Goal: Information Seeking & Learning: Check status

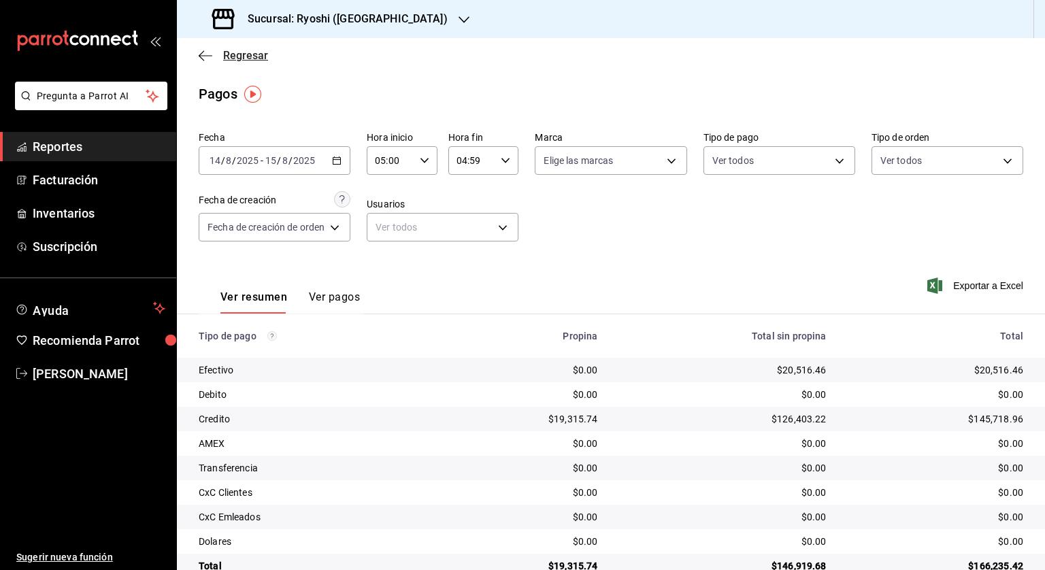
click at [220, 52] on span "Regresar" at bounding box center [233, 55] width 69 height 13
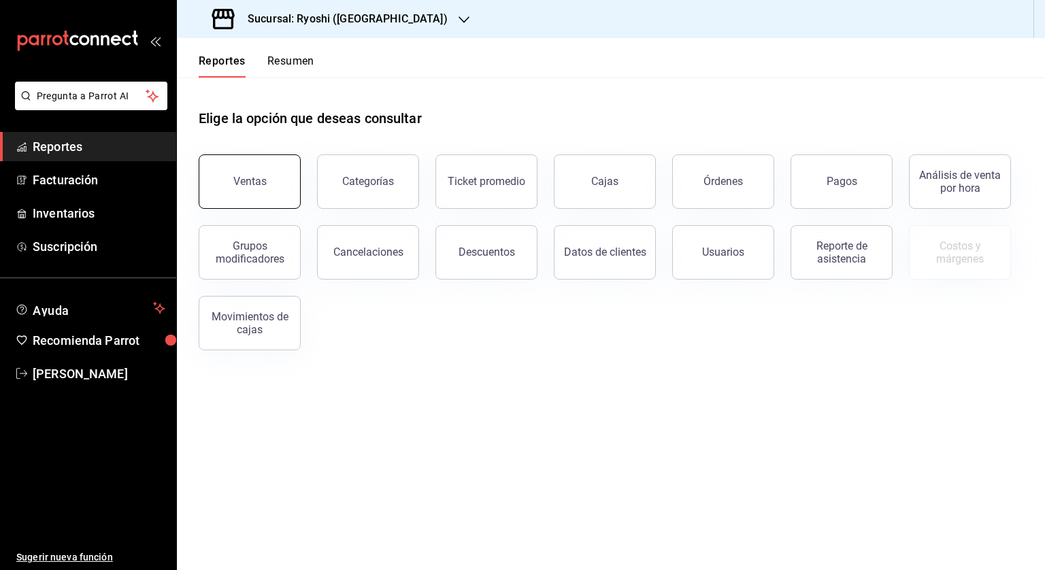
click at [234, 188] on button "Ventas" at bounding box center [250, 181] width 102 height 54
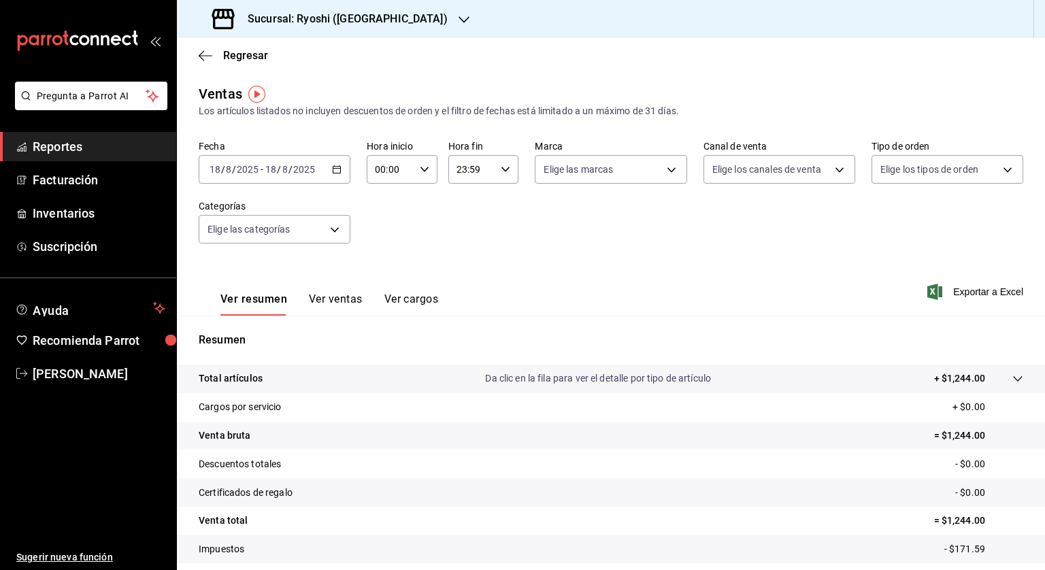
click at [333, 168] on icon "button" at bounding box center [337, 170] width 10 height 10
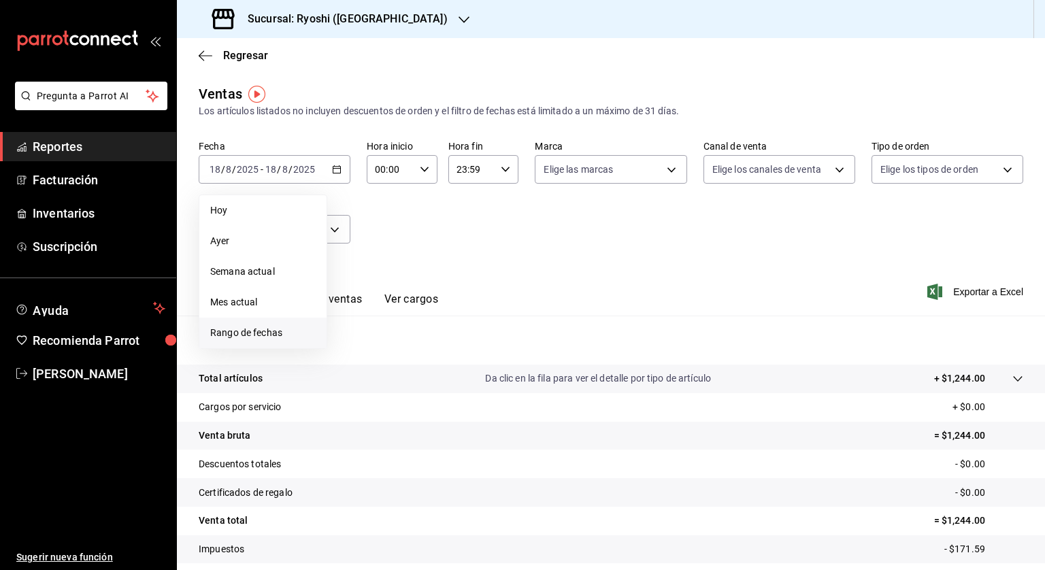
click at [264, 339] on span "Rango de fechas" at bounding box center [262, 333] width 105 height 14
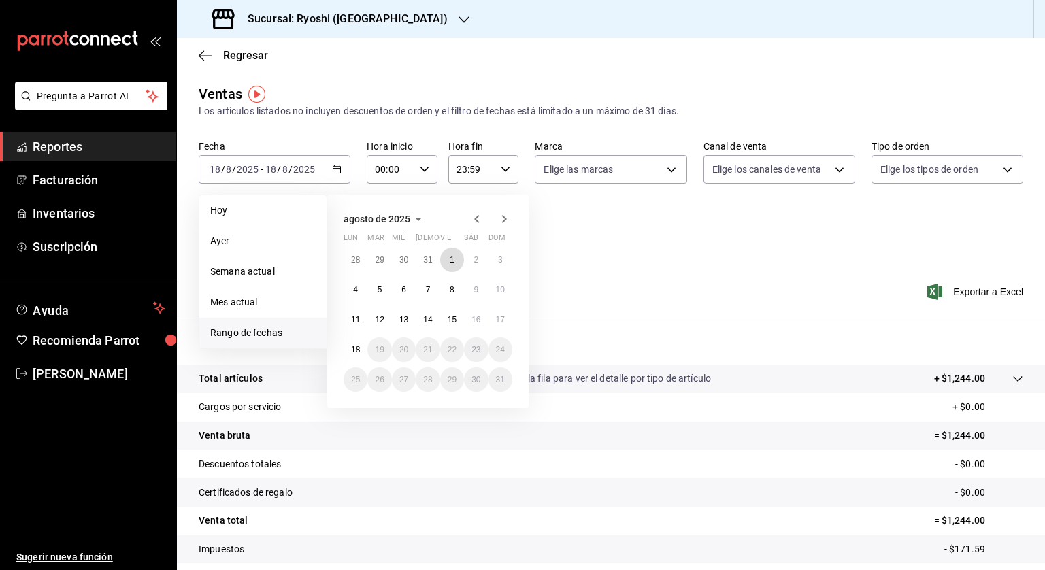
drag, startPoint x: 446, startPoint y: 255, endPoint x: 414, endPoint y: 306, distance: 59.3
click at [446, 255] on button "1" at bounding box center [452, 260] width 24 height 24
click at [394, 316] on button "13" at bounding box center [404, 320] width 24 height 24
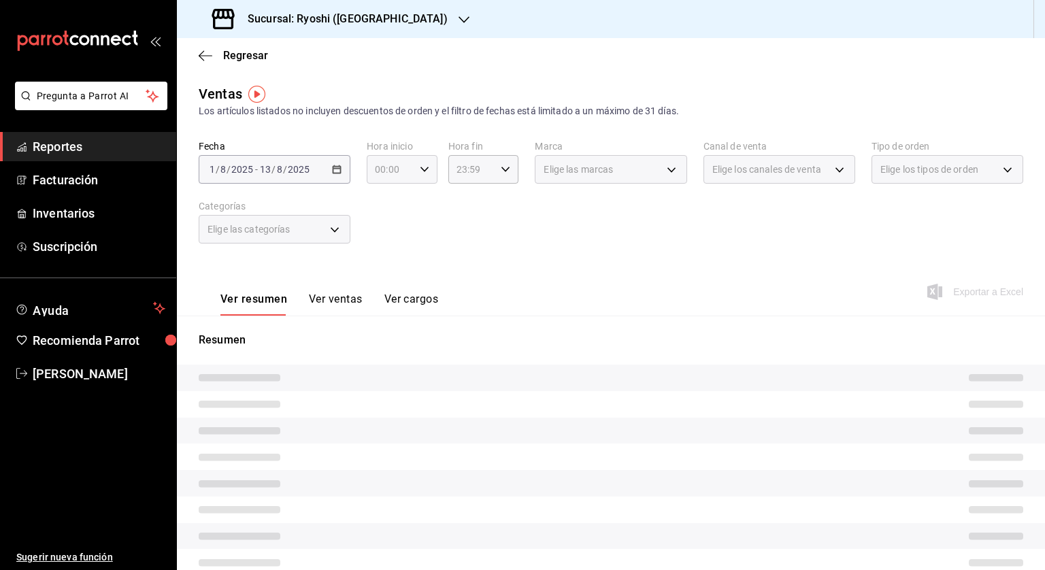
click at [420, 164] on div "00:00 Hora inicio" at bounding box center [402, 169] width 71 height 29
click at [384, 237] on span "05" at bounding box center [382, 231] width 13 height 11
type input "05:00"
click at [501, 167] on div at bounding box center [522, 285] width 1045 height 570
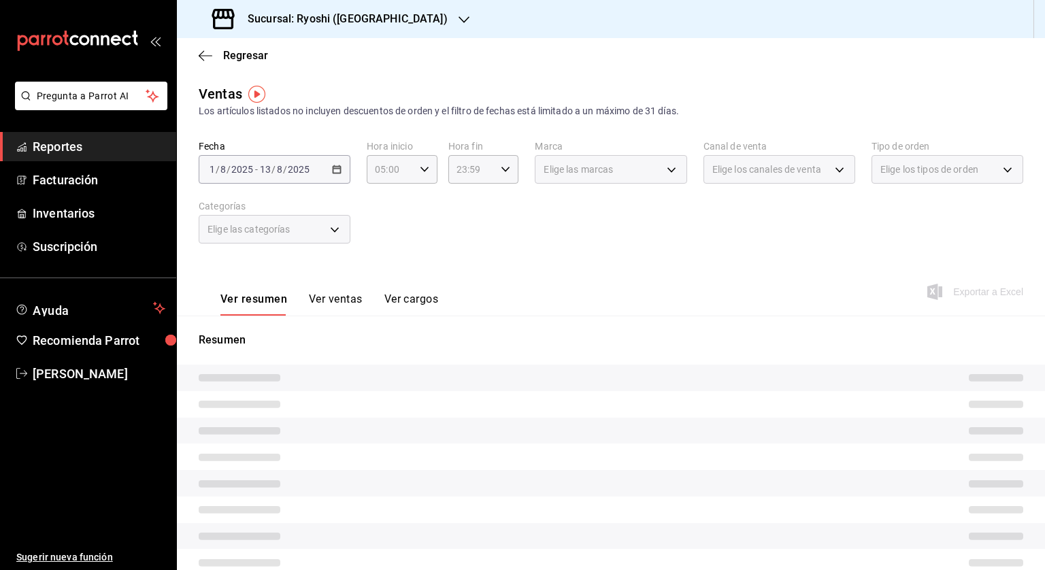
click at [502, 173] on icon "button" at bounding box center [506, 170] width 10 height 10
click at [463, 195] on span "04" at bounding box center [462, 191] width 13 height 11
type input "04:59"
click at [602, 268] on div at bounding box center [522, 285] width 1045 height 570
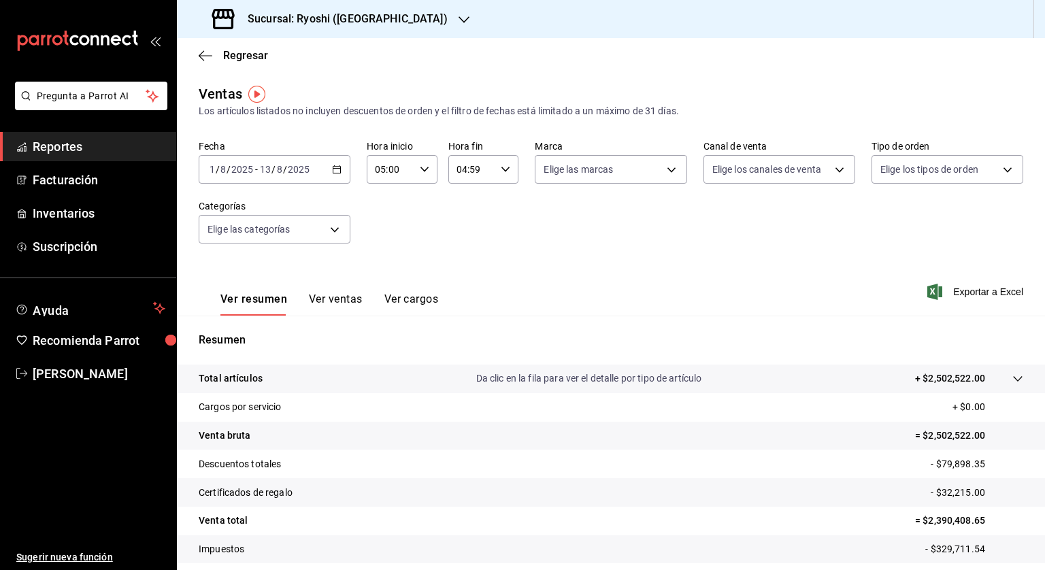
click at [344, 165] on div "2025-08-01 1 / 8 / 2025 - 2025-08-13 13 / 8 / 2025" at bounding box center [275, 169] width 152 height 29
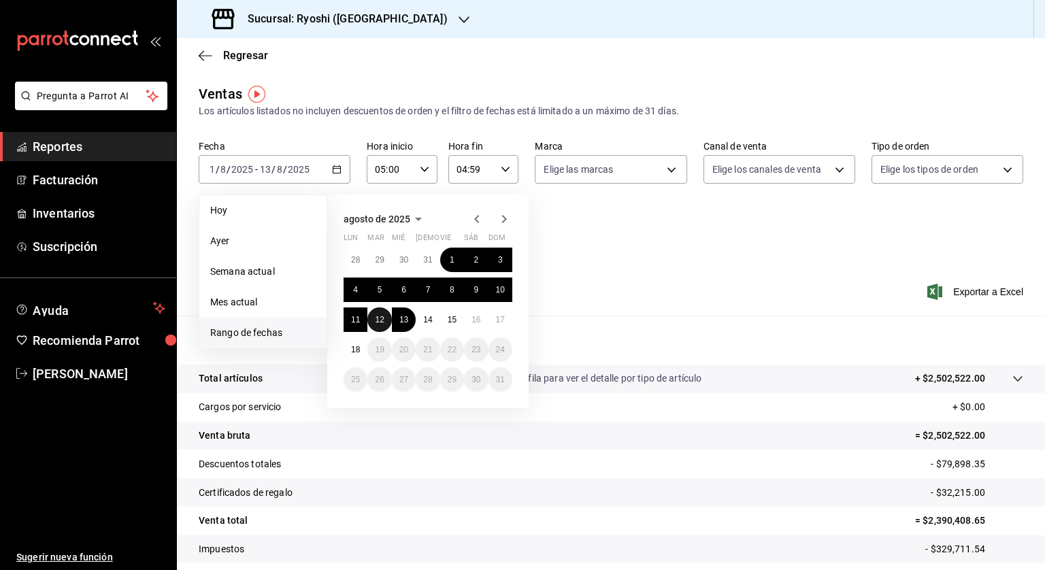
click at [378, 310] on button "12" at bounding box center [379, 320] width 24 height 24
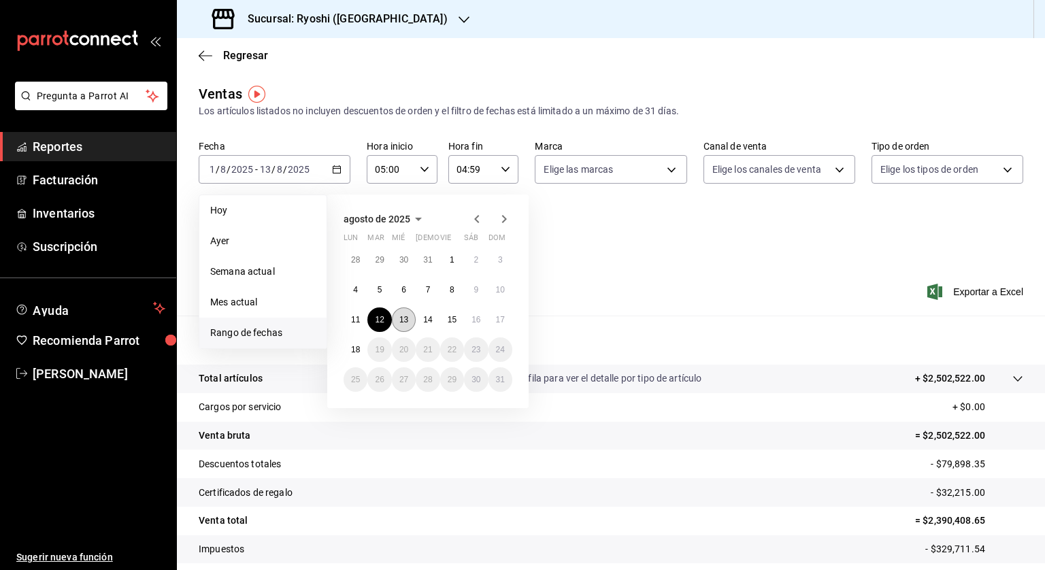
click at [393, 317] on button "13" at bounding box center [404, 320] width 24 height 24
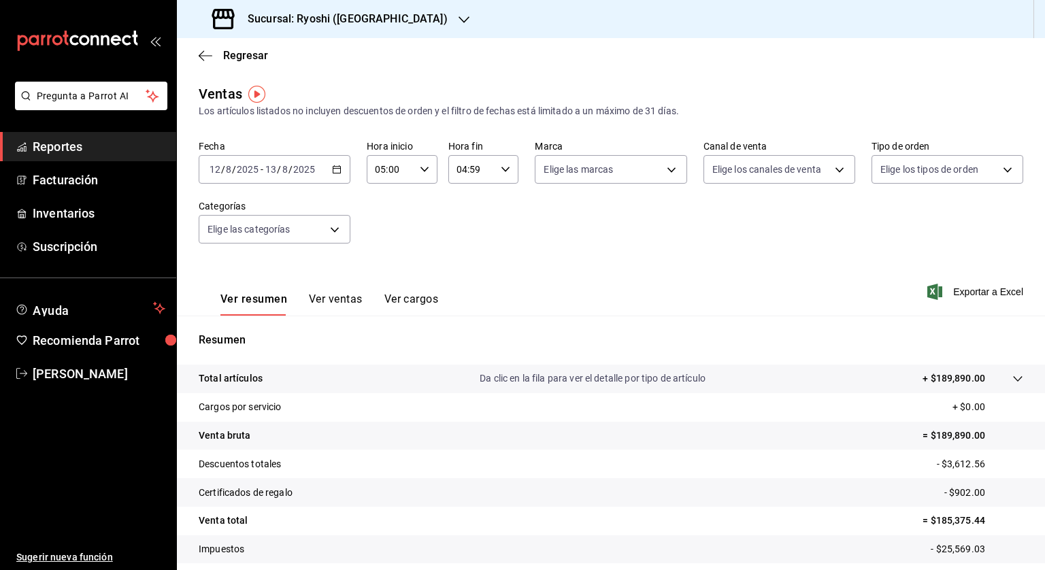
click at [338, 171] on icon "button" at bounding box center [337, 170] width 10 height 10
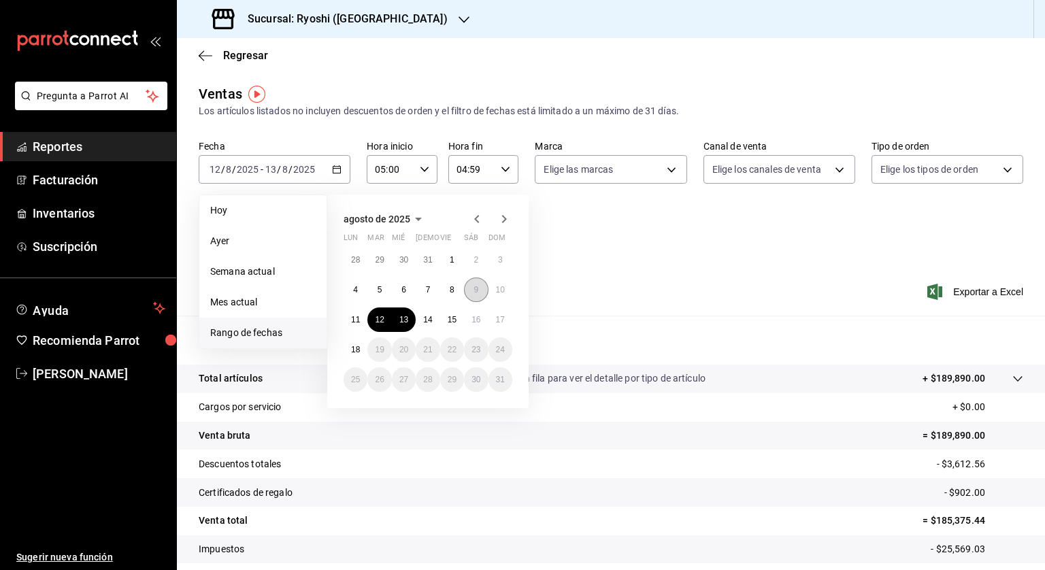
click at [476, 291] on abbr "9" at bounding box center [476, 290] width 5 height 10
click at [506, 282] on button "10" at bounding box center [501, 290] width 24 height 24
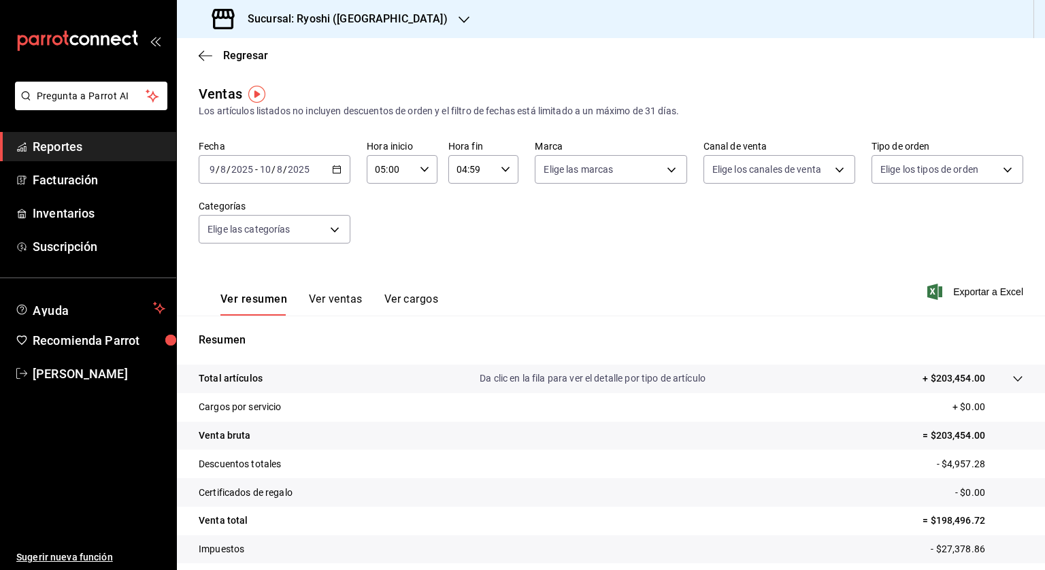
click at [338, 166] on \(Stroke\) "button" at bounding box center [337, 169] width 8 height 7
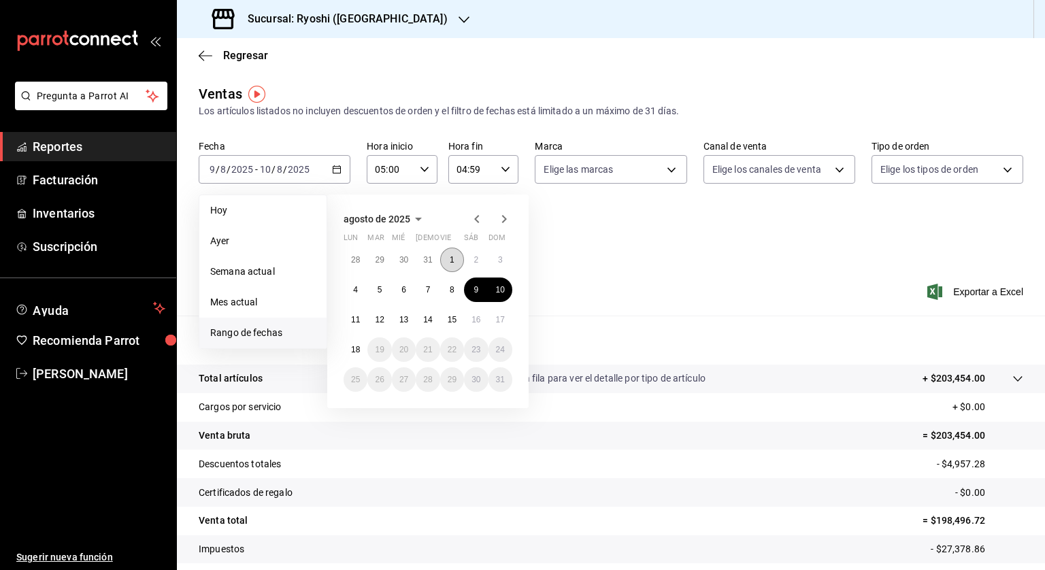
click at [455, 263] on button "1" at bounding box center [452, 260] width 24 height 24
click at [403, 319] on abbr "13" at bounding box center [403, 320] width 9 height 10
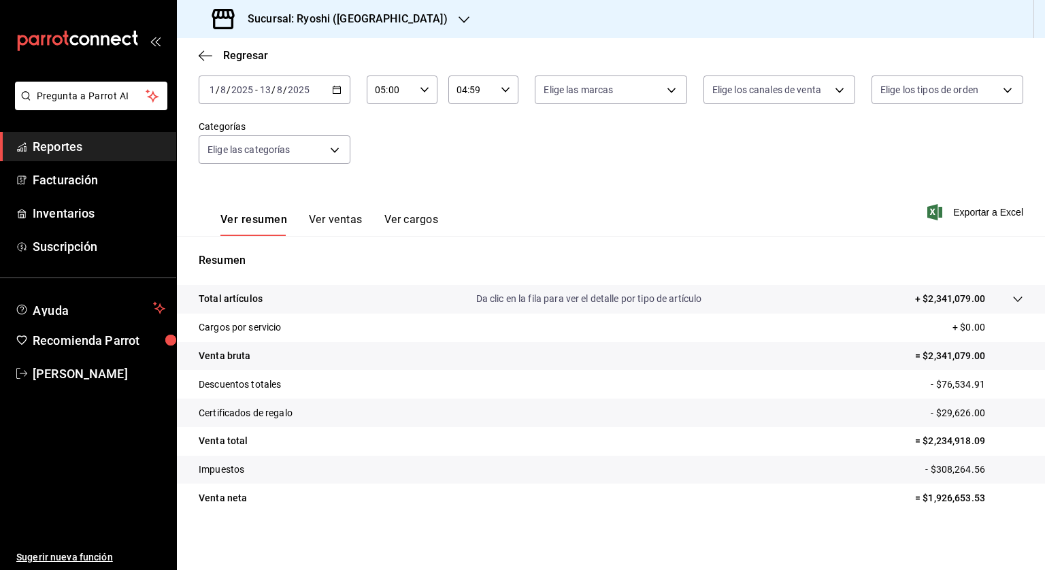
scroll to position [82, 0]
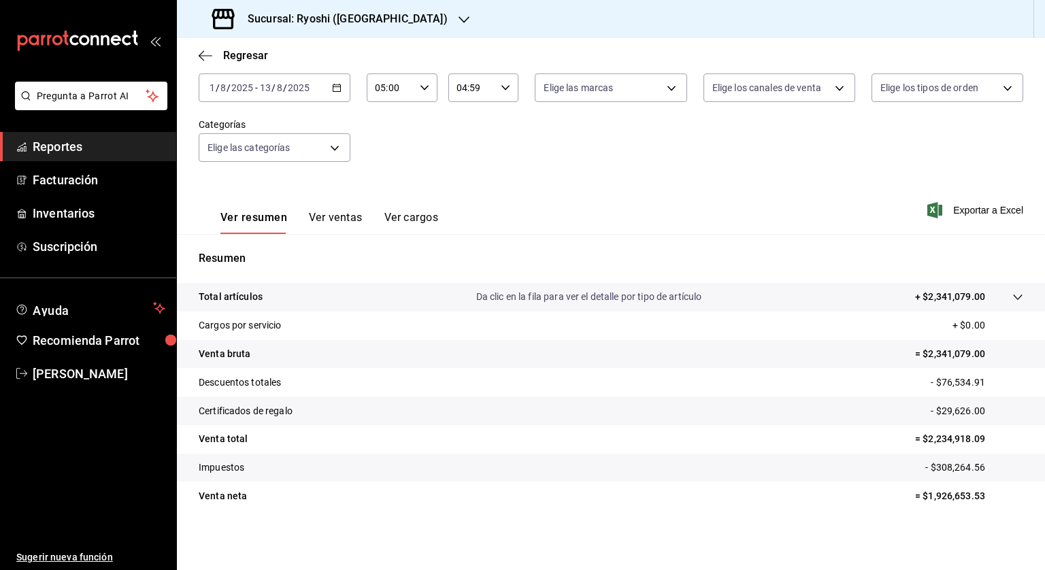
click at [338, 88] on icon "button" at bounding box center [337, 88] width 10 height 10
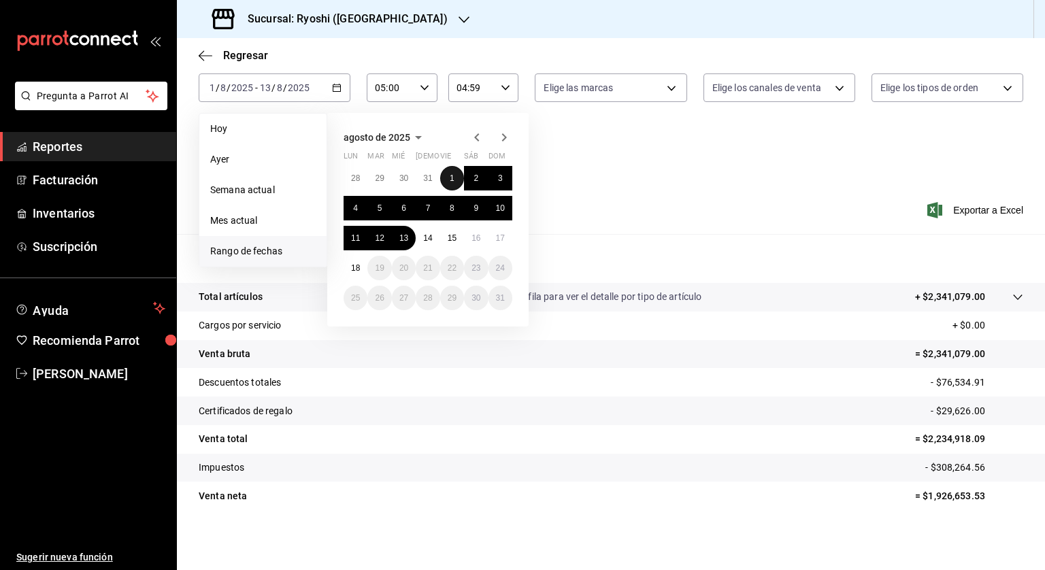
click at [450, 179] on abbr "1" at bounding box center [452, 179] width 5 height 10
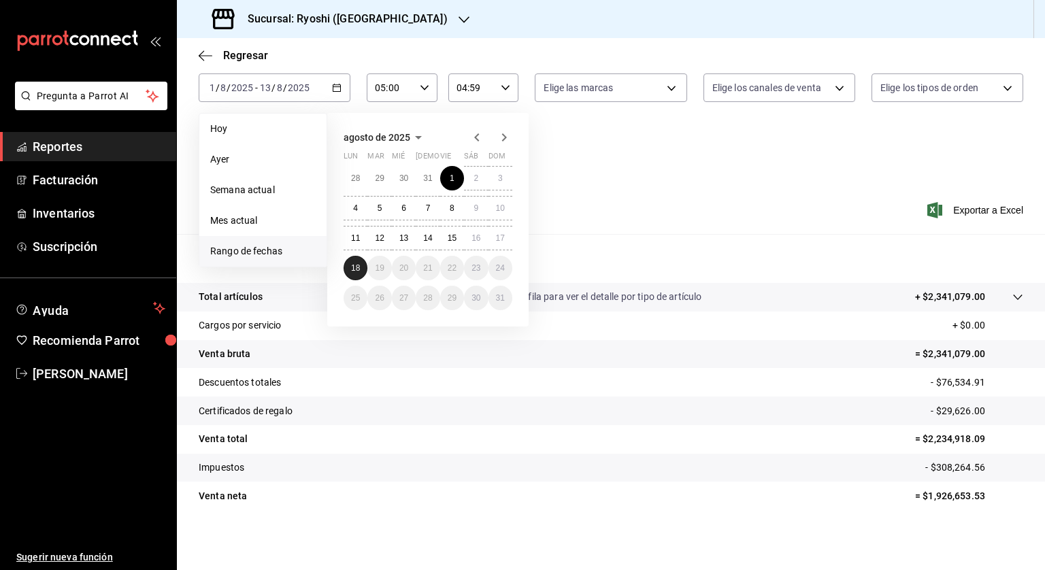
click at [365, 262] on button "18" at bounding box center [356, 268] width 24 height 24
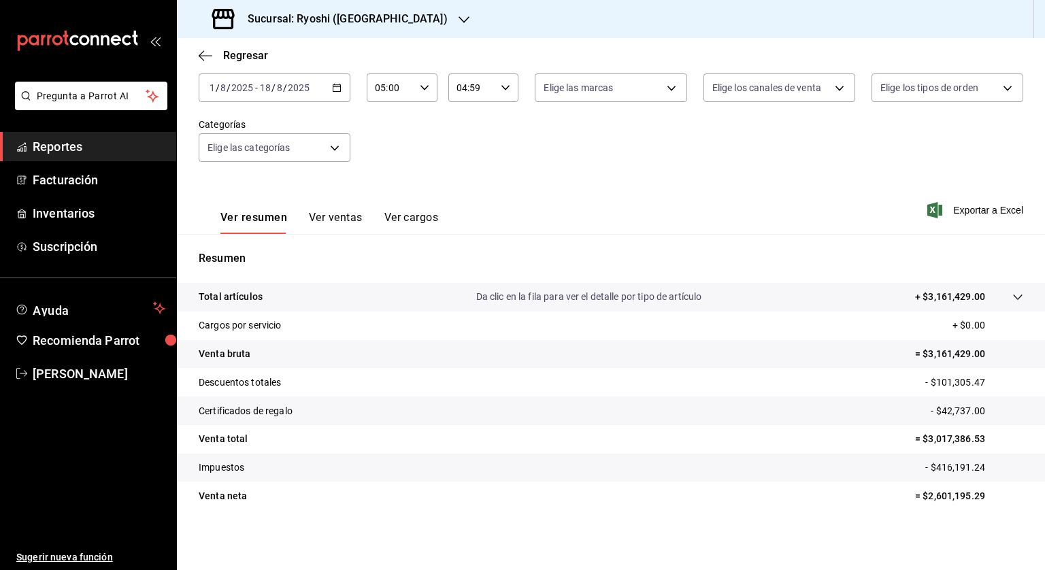
click at [333, 88] on icon "button" at bounding box center [337, 88] width 10 height 10
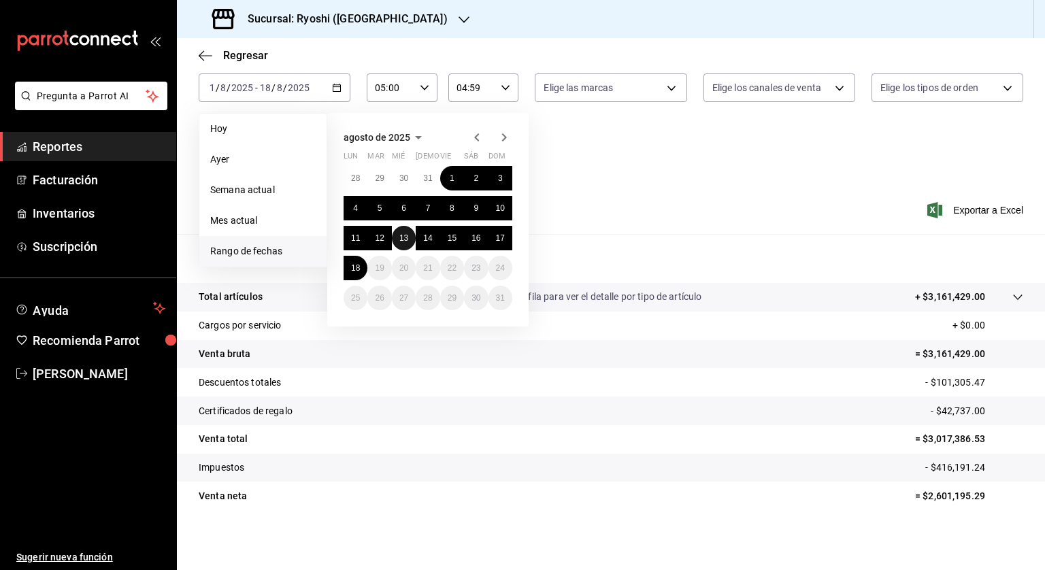
click at [402, 235] on abbr "13" at bounding box center [403, 238] width 9 height 10
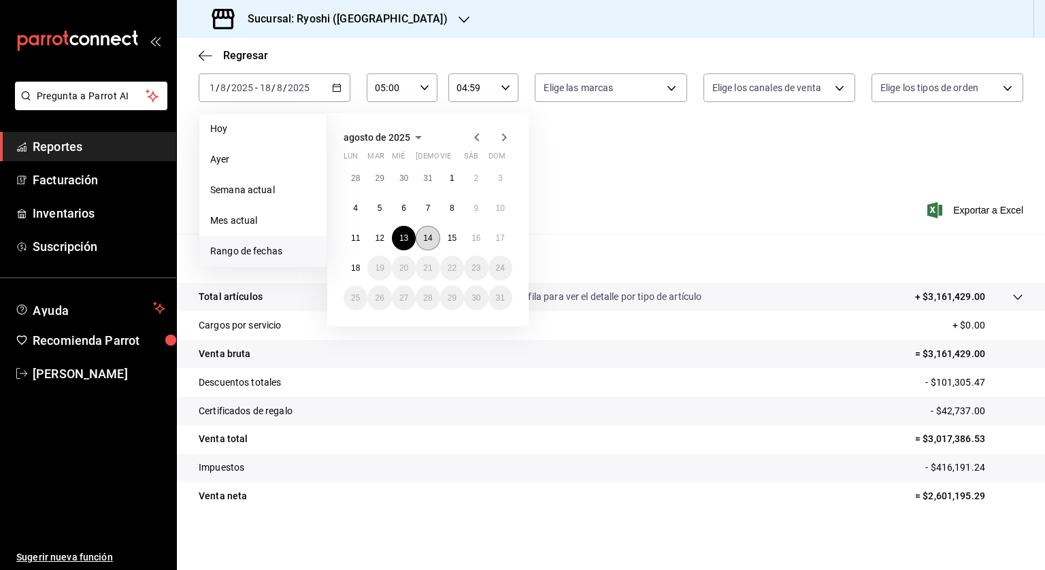
click at [422, 240] on button "14" at bounding box center [428, 238] width 24 height 24
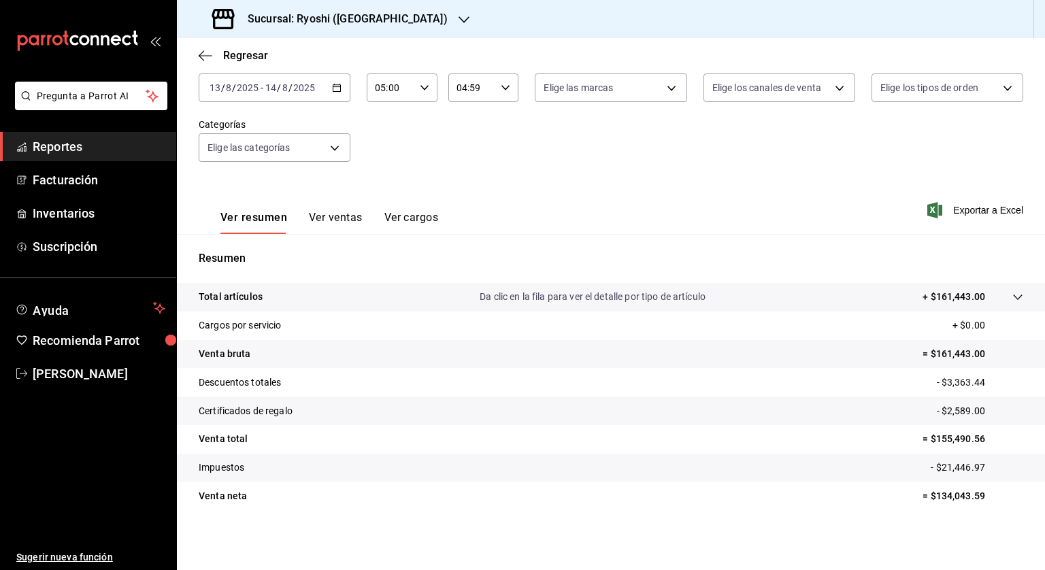
click at [341, 84] on div "2025-08-13 13 / 8 / 2025 - 2025-08-14 14 / 8 / 2025" at bounding box center [275, 87] width 152 height 29
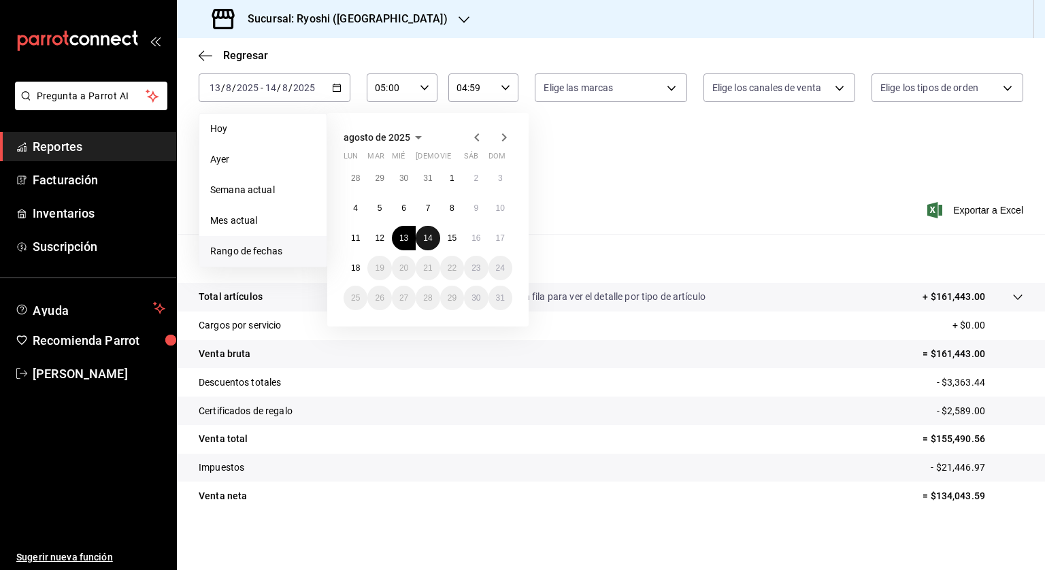
click at [423, 241] on abbr "14" at bounding box center [427, 238] width 9 height 10
click at [453, 239] on abbr "15" at bounding box center [452, 238] width 9 height 10
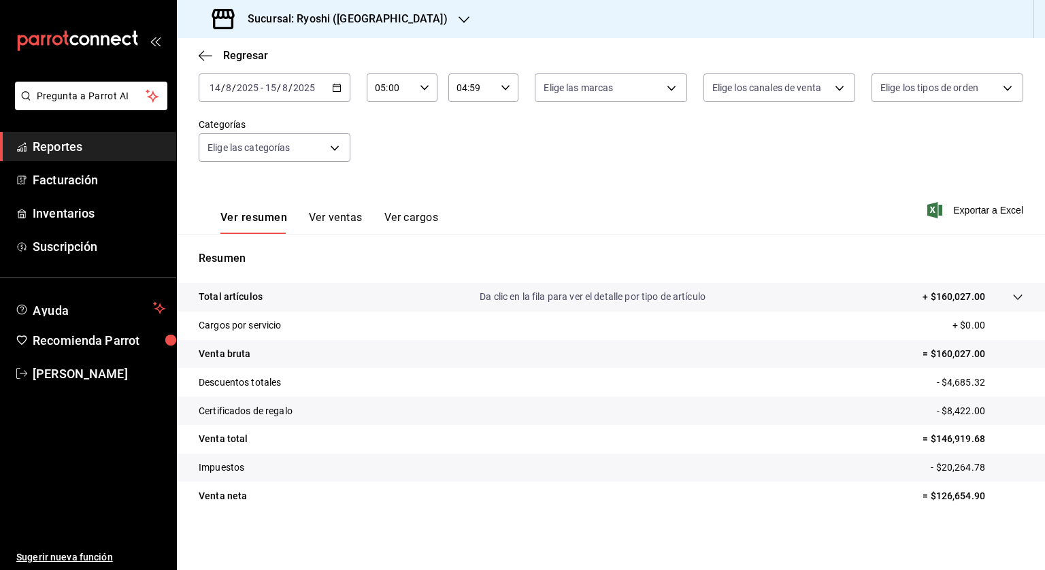
click at [332, 88] on icon "button" at bounding box center [337, 88] width 10 height 10
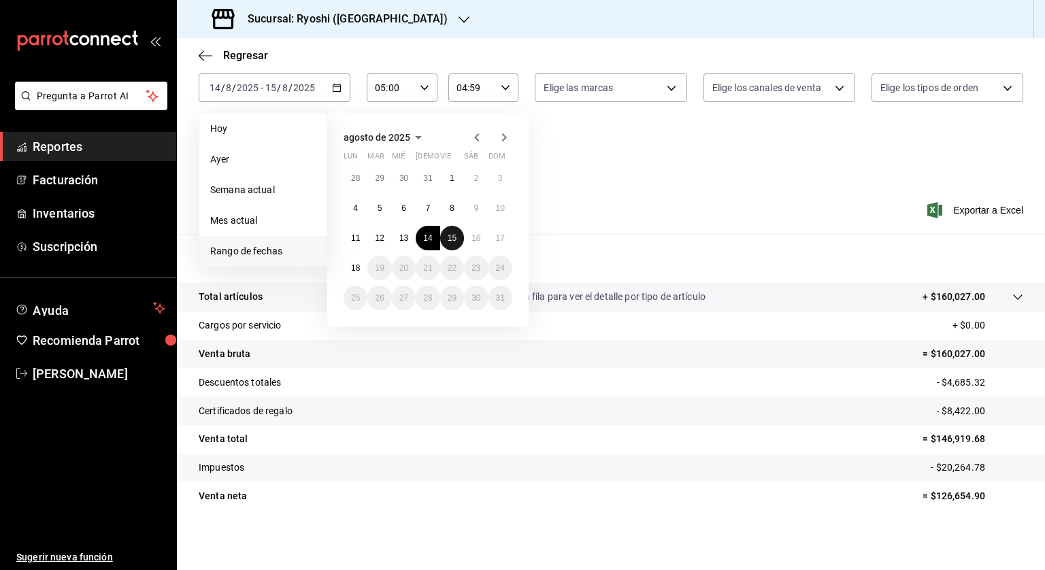
click at [452, 237] on abbr "15" at bounding box center [452, 238] width 9 height 10
click at [471, 243] on button "16" at bounding box center [476, 238] width 24 height 24
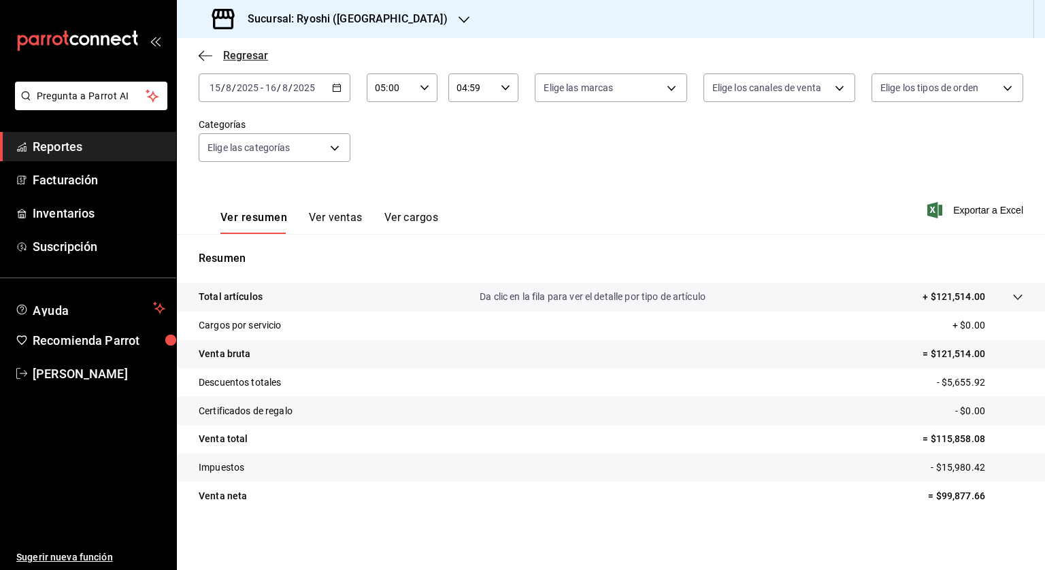
click at [209, 56] on icon "button" at bounding box center [206, 56] width 14 height 12
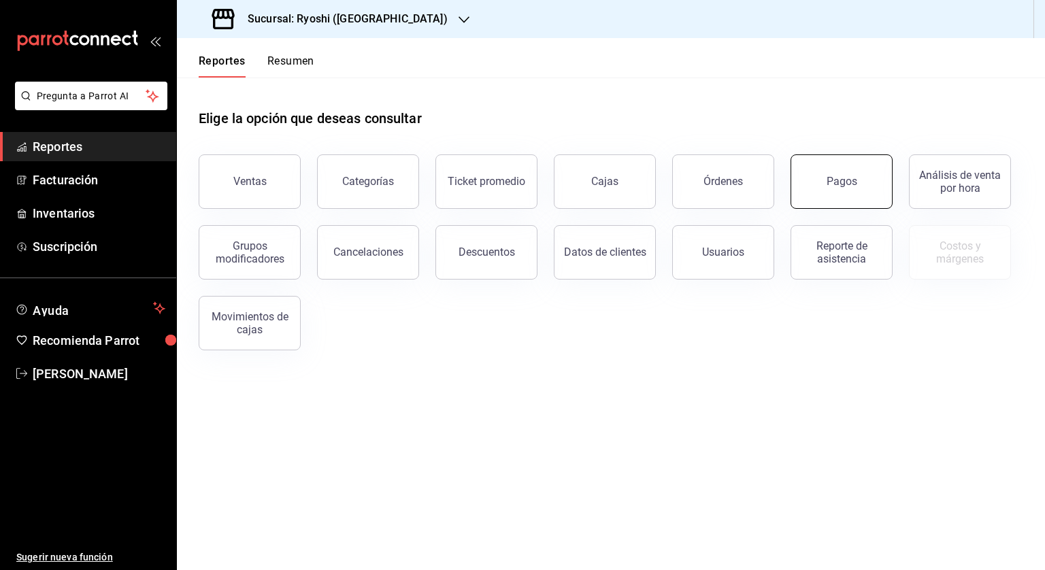
click at [848, 176] on div "Pagos" at bounding box center [842, 181] width 31 height 13
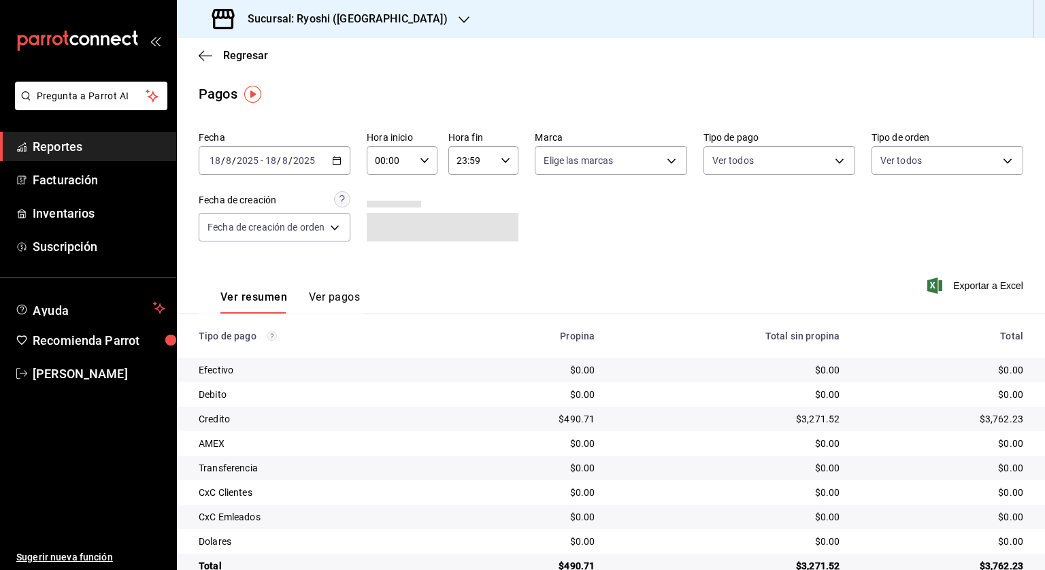
click at [342, 163] on icon "button" at bounding box center [337, 161] width 10 height 10
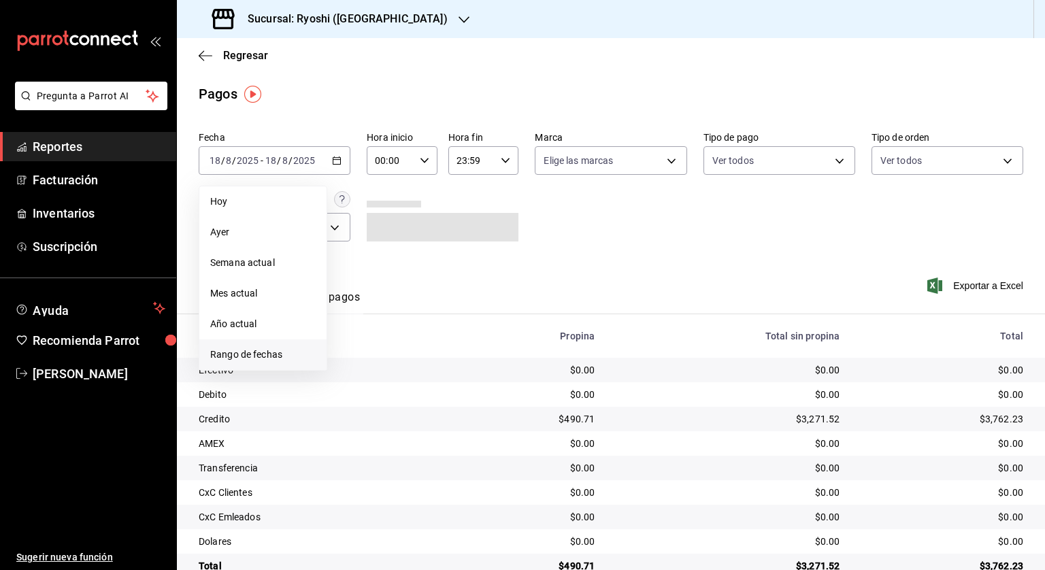
click at [263, 356] on span "Rango de fechas" at bounding box center [262, 355] width 105 height 14
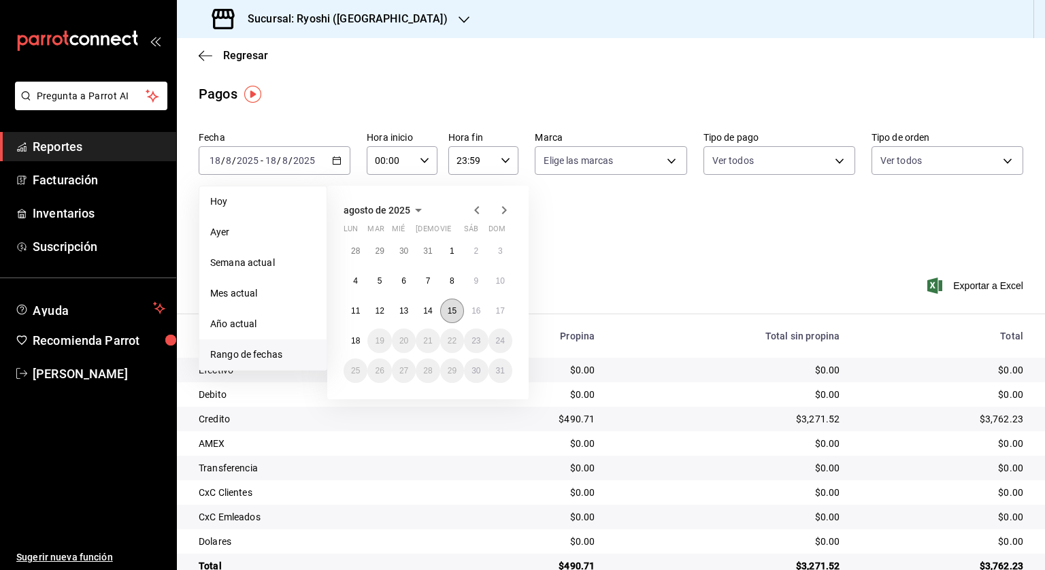
click at [446, 308] on button "15" at bounding box center [452, 311] width 24 height 24
click at [479, 306] on abbr "16" at bounding box center [476, 311] width 9 height 10
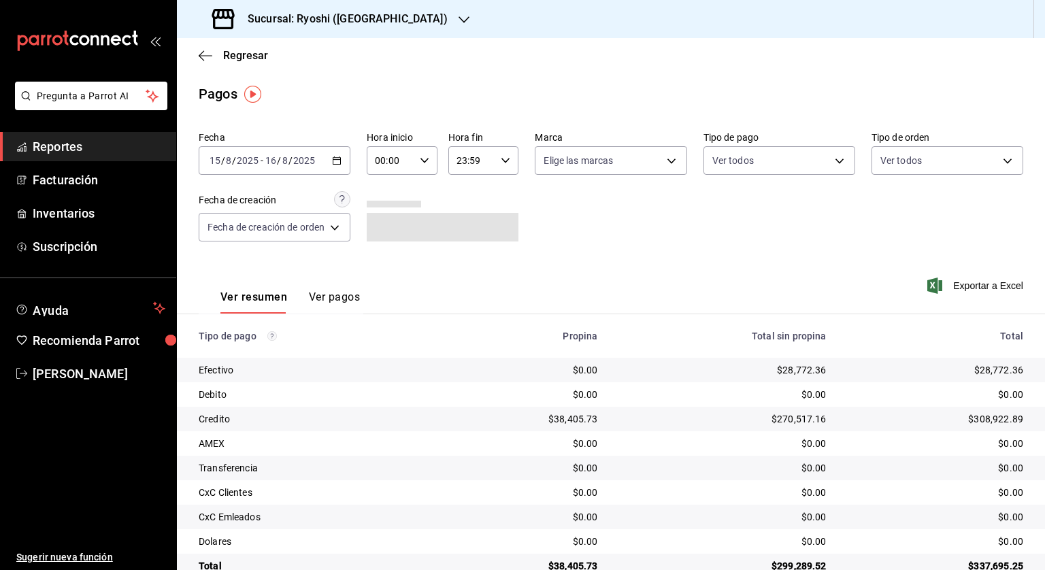
click at [429, 167] on div "00:00 Hora inicio" at bounding box center [402, 160] width 71 height 29
click at [386, 231] on button "05" at bounding box center [384, 222] width 29 height 27
type input "05:00"
click at [501, 157] on div at bounding box center [522, 285] width 1045 height 570
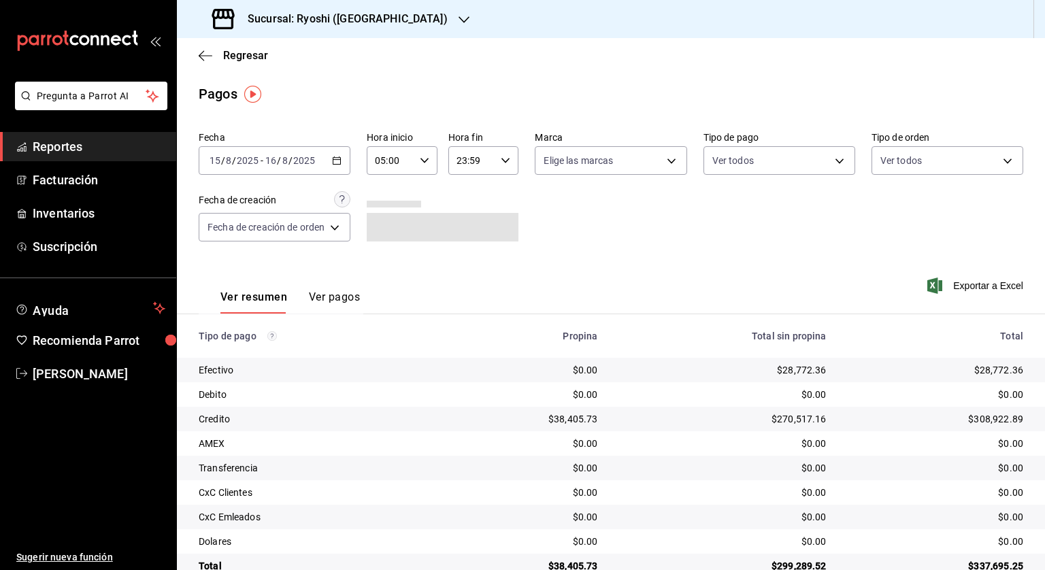
click at [505, 161] on \(Stroke\) "button" at bounding box center [505, 160] width 8 height 5
click at [465, 254] on span "04" at bounding box center [465, 250] width 13 height 11
type input "04:59"
click at [648, 216] on div at bounding box center [522, 285] width 1045 height 570
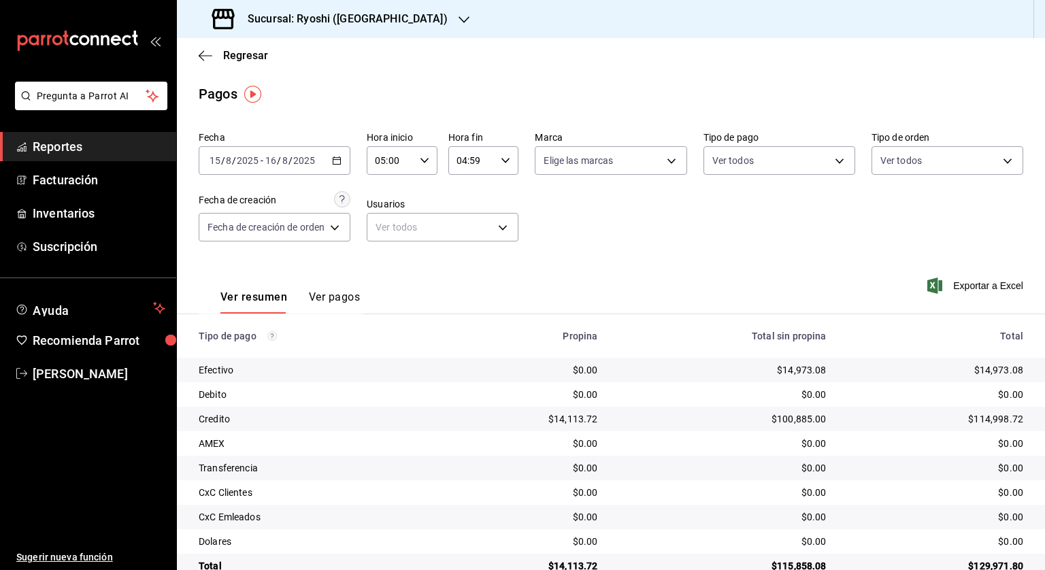
click at [205, 65] on div "Regresar" at bounding box center [611, 55] width 868 height 35
click at [205, 61] on icon "button" at bounding box center [206, 56] width 14 height 12
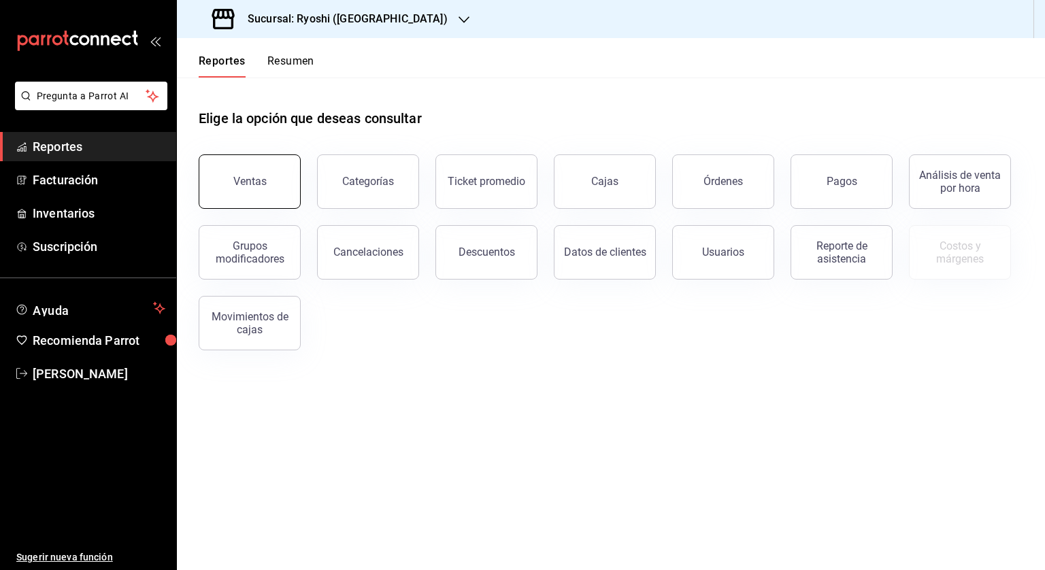
click at [251, 179] on div "Ventas" at bounding box center [249, 181] width 33 height 13
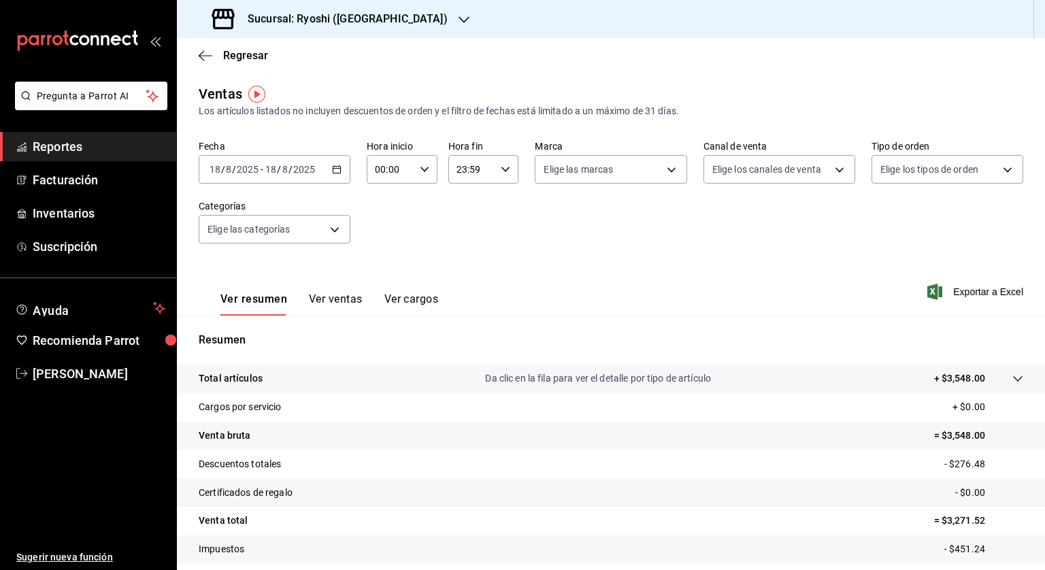
click at [335, 168] on icon "button" at bounding box center [337, 170] width 10 height 10
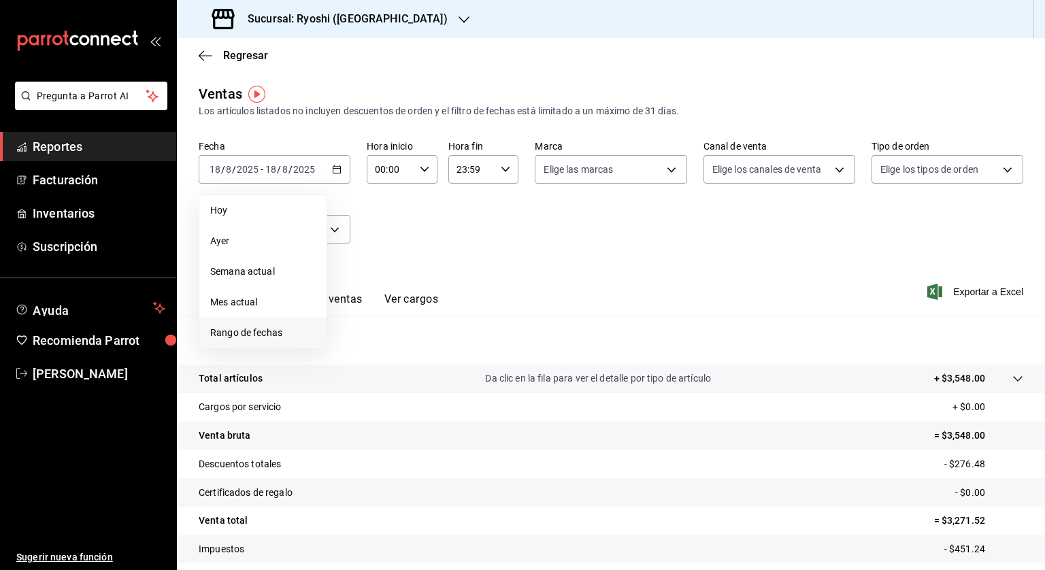
click at [251, 337] on span "Rango de fechas" at bounding box center [262, 333] width 105 height 14
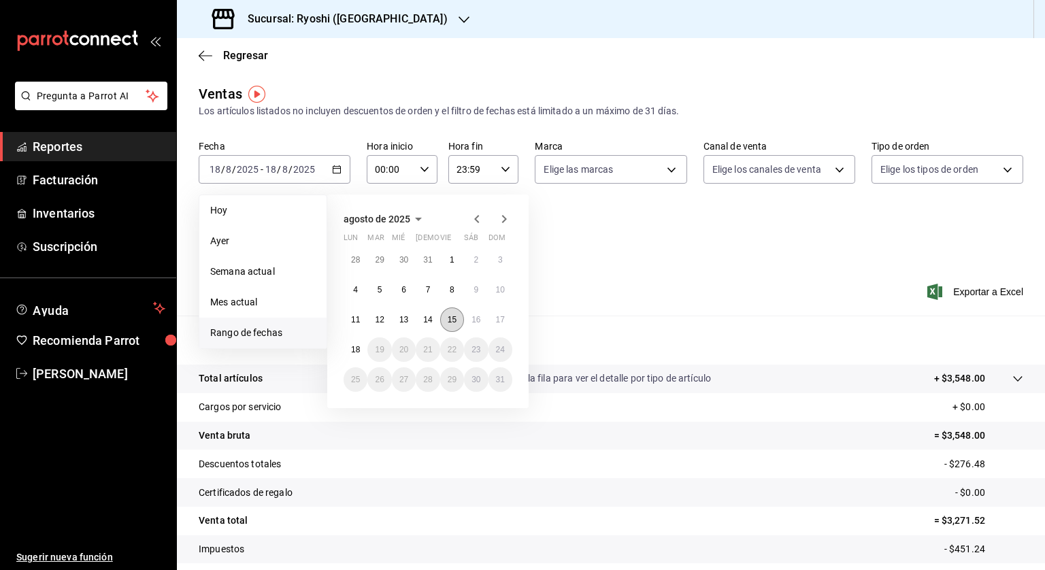
click at [446, 316] on button "15" at bounding box center [452, 320] width 24 height 24
click at [465, 318] on button "16" at bounding box center [476, 320] width 24 height 24
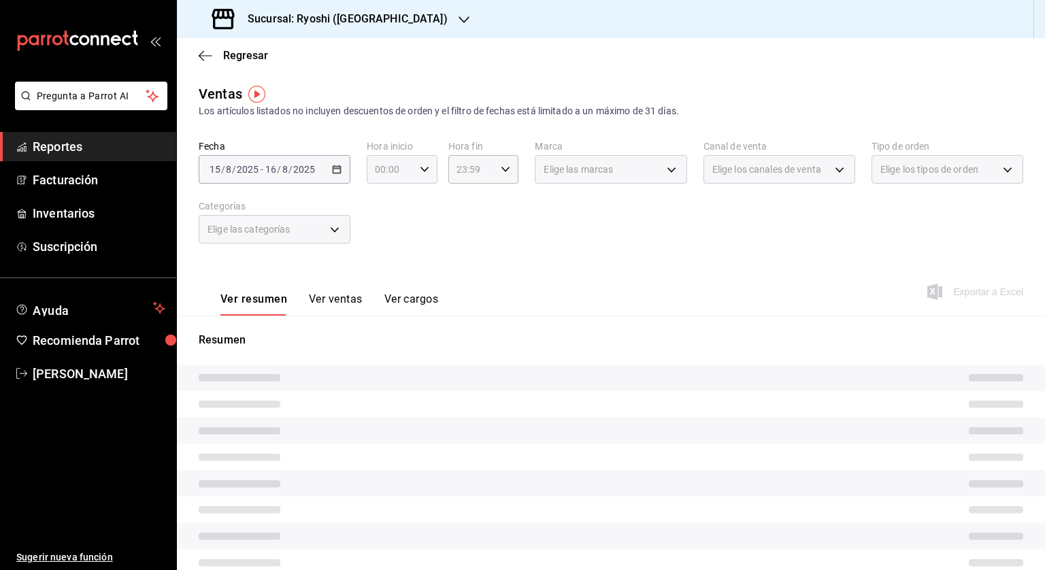
click at [426, 169] on div "00:00 Hora inicio" at bounding box center [402, 169] width 71 height 29
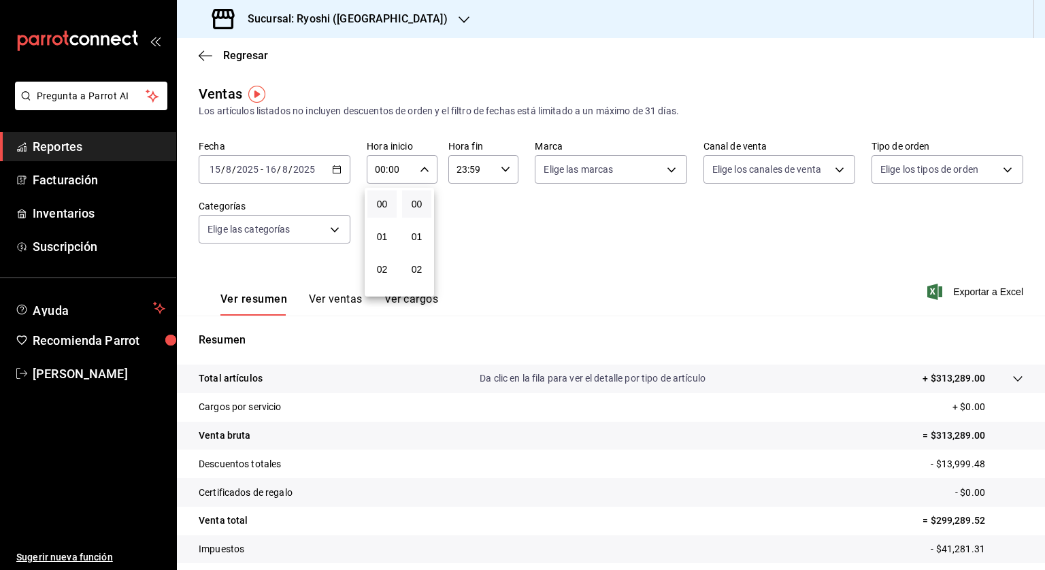
click at [424, 171] on div at bounding box center [522, 285] width 1045 height 570
click at [423, 171] on icon "button" at bounding box center [425, 170] width 10 height 10
click at [380, 243] on button "05" at bounding box center [381, 231] width 29 height 27
type input "05:00"
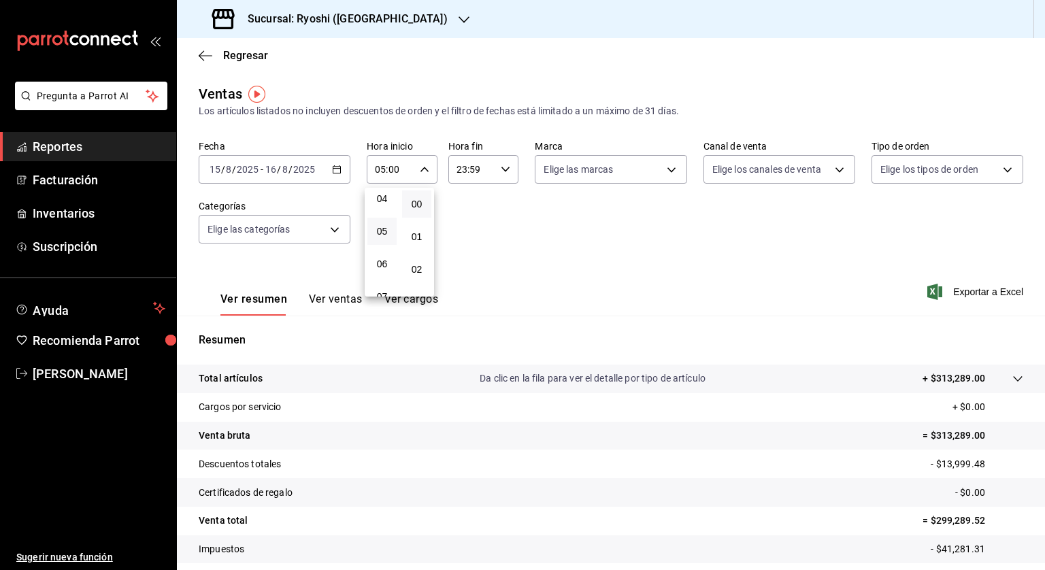
click at [494, 171] on div at bounding box center [522, 285] width 1045 height 570
click at [505, 168] on \(Stroke\) "button" at bounding box center [505, 169] width 8 height 5
click at [460, 271] on button "04" at bounding box center [462, 259] width 29 height 27
type input "04:59"
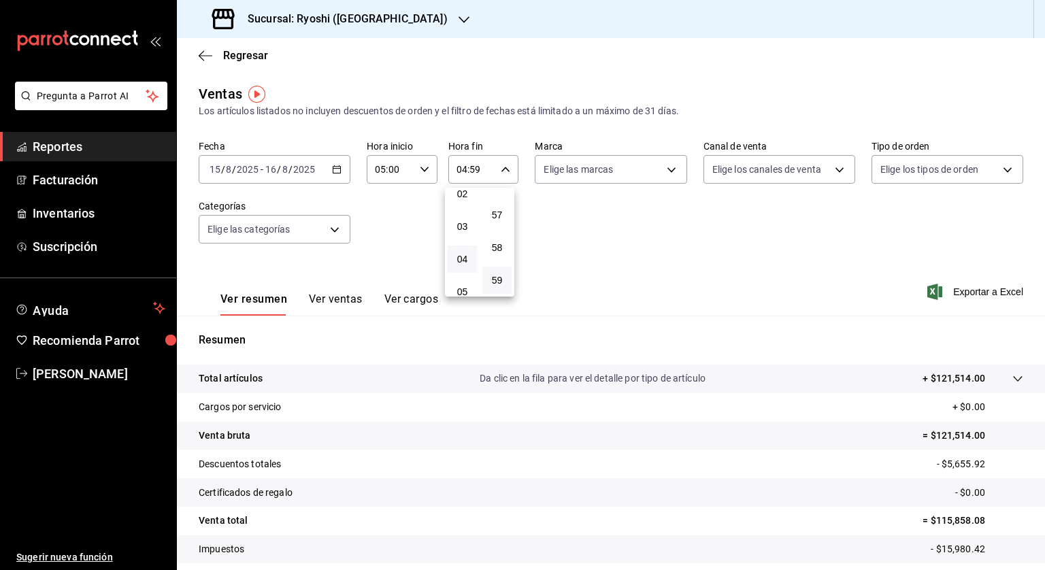
click at [599, 259] on div at bounding box center [522, 285] width 1045 height 570
click at [338, 171] on icon "button" at bounding box center [337, 170] width 10 height 10
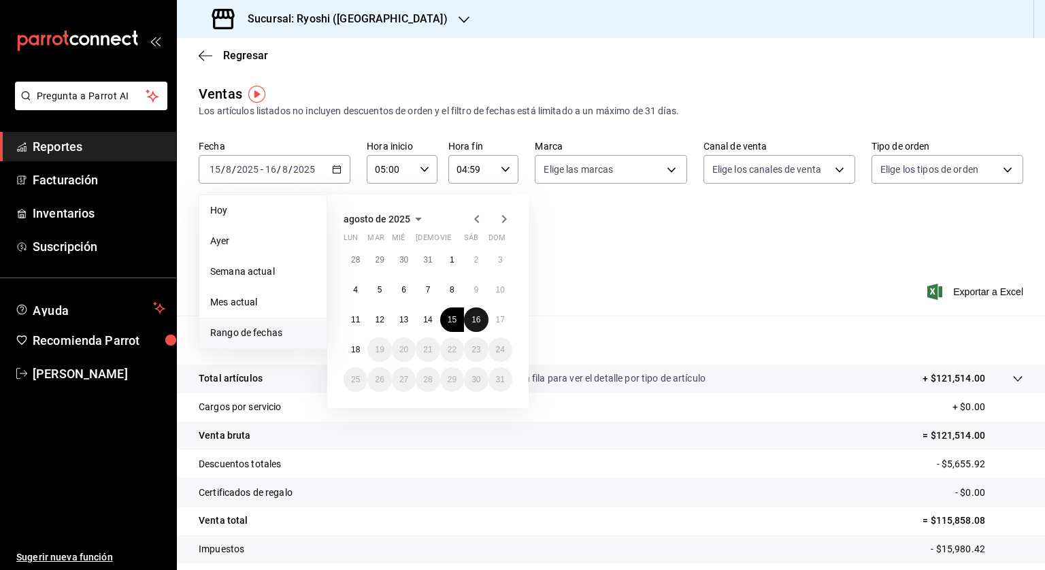
click at [480, 318] on abbr "16" at bounding box center [476, 320] width 9 height 10
click at [493, 318] on button "17" at bounding box center [501, 320] width 24 height 24
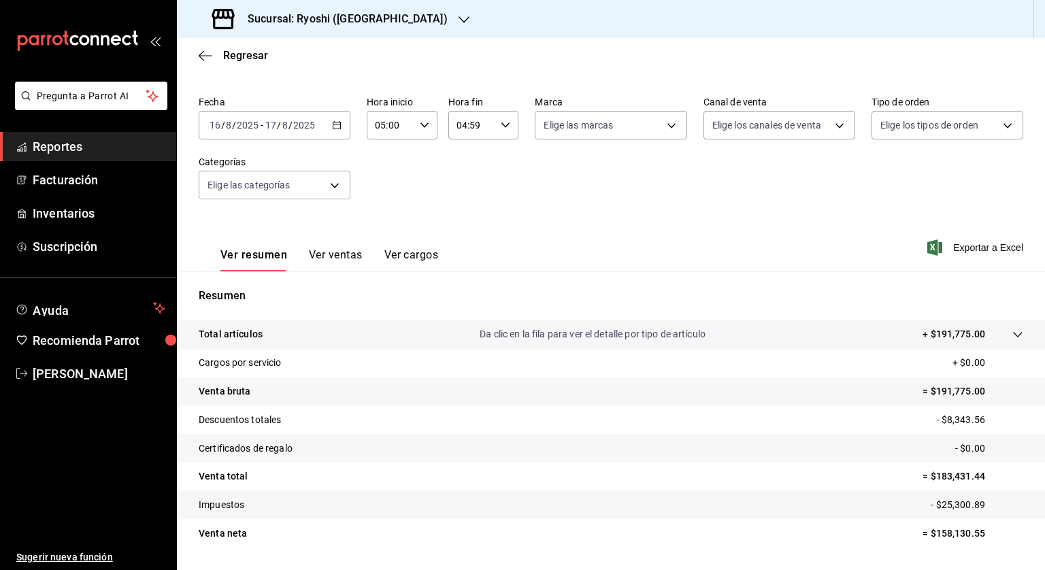
scroll to position [68, 0]
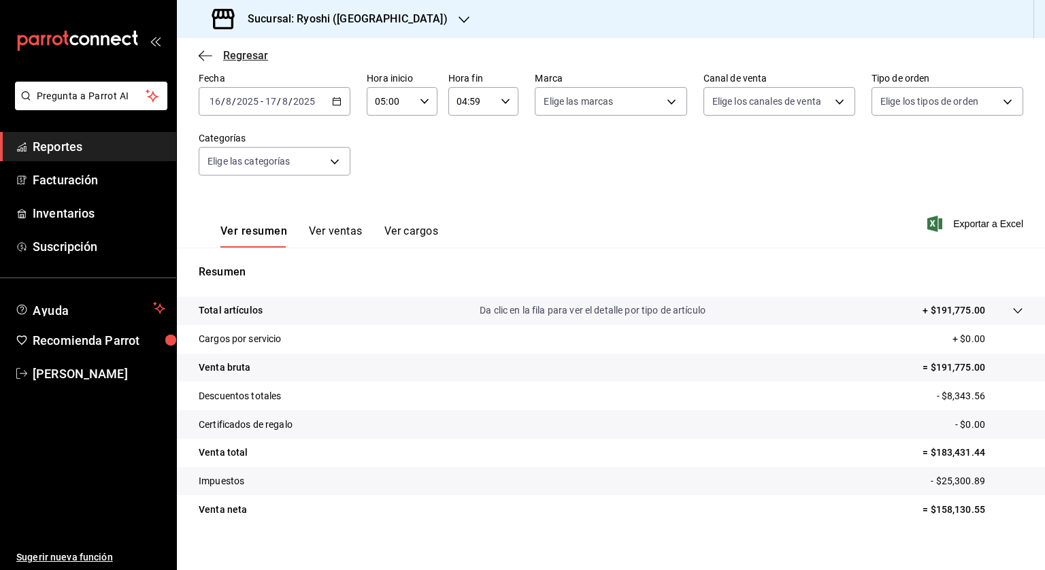
click at [205, 56] on icon "button" at bounding box center [206, 56] width 14 height 12
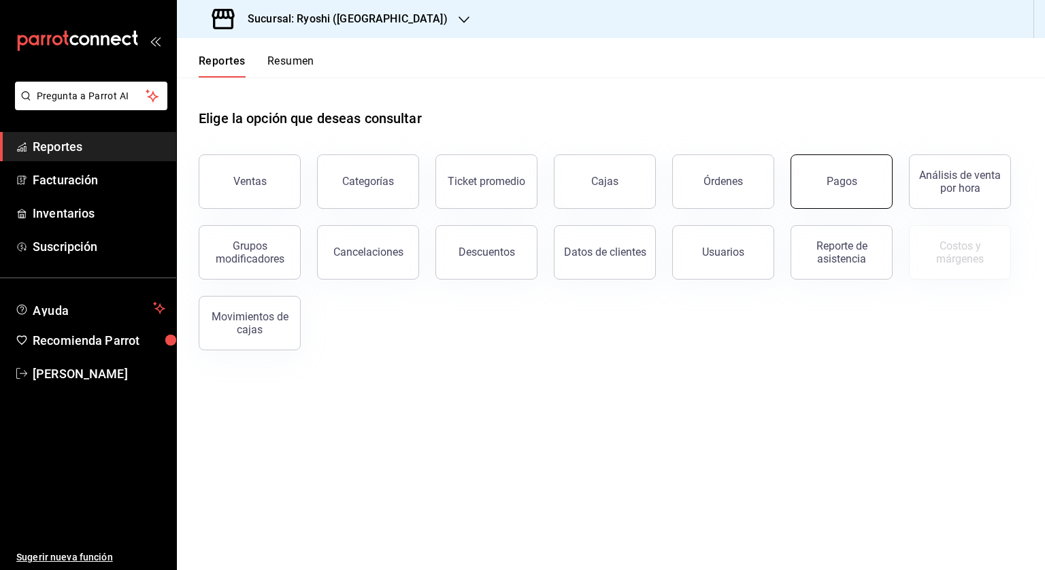
click at [849, 176] on div "Pagos" at bounding box center [842, 181] width 31 height 13
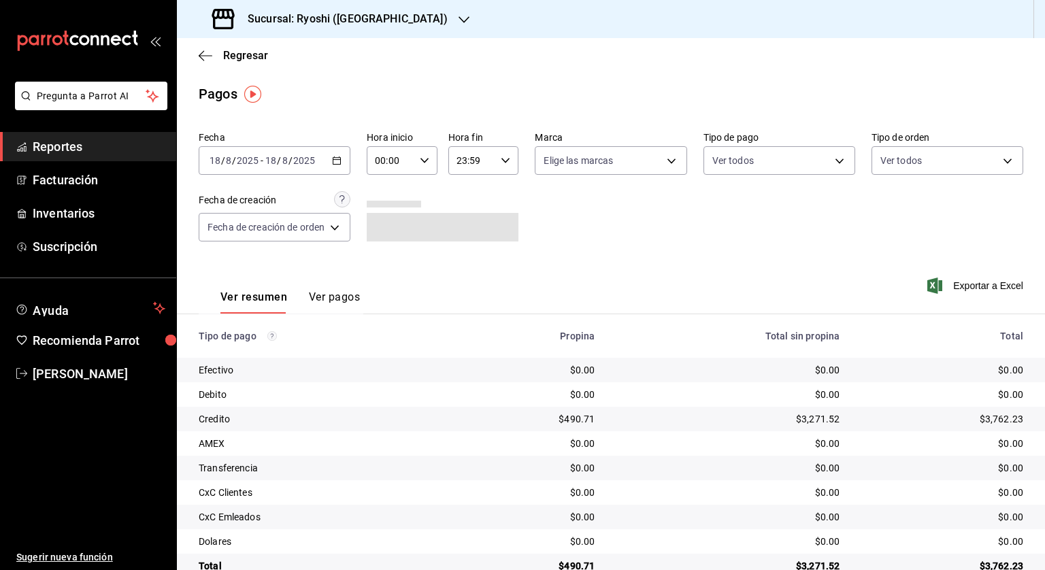
click at [340, 157] on icon "button" at bounding box center [337, 161] width 10 height 10
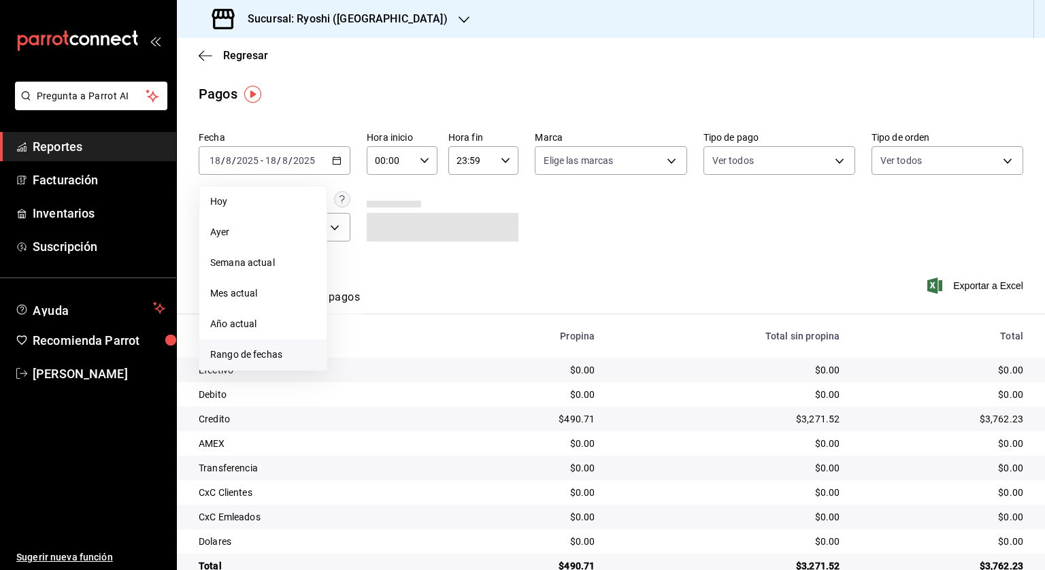
click at [262, 356] on span "Rango de fechas" at bounding box center [262, 355] width 105 height 14
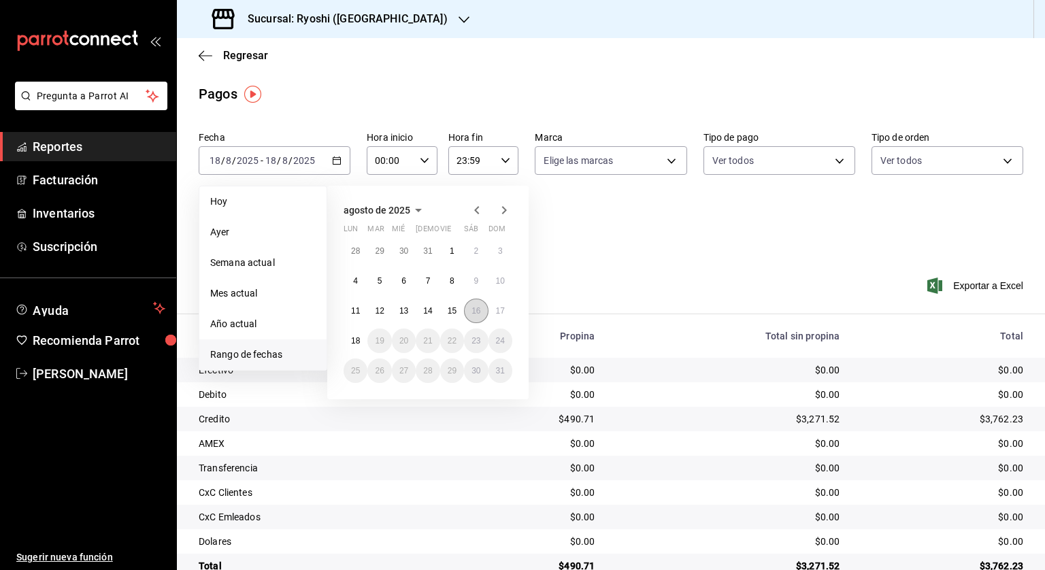
click at [481, 312] on button "16" at bounding box center [476, 311] width 24 height 24
click at [501, 312] on abbr "17" at bounding box center [500, 311] width 9 height 10
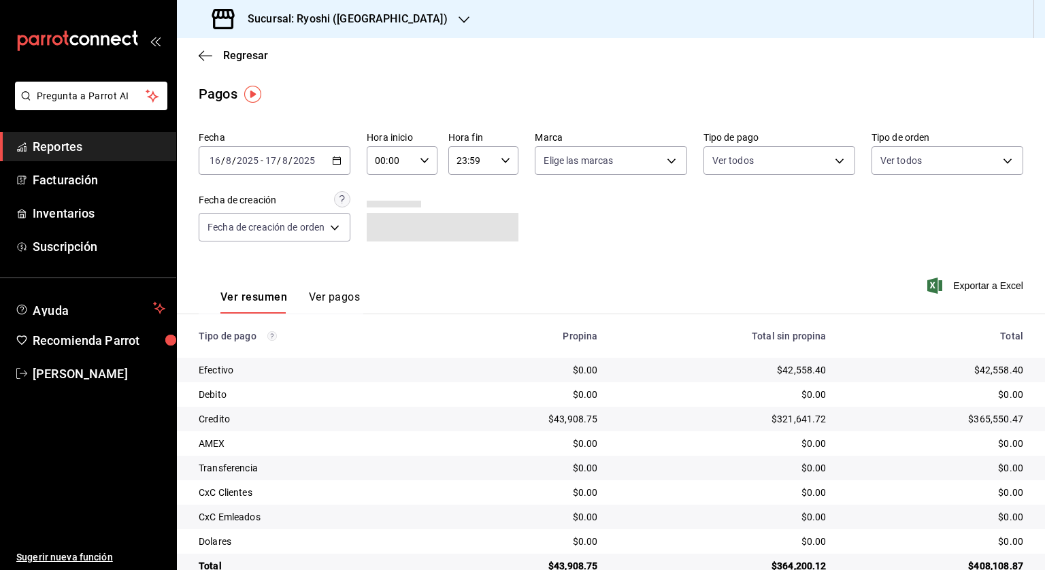
click at [425, 157] on icon "button" at bounding box center [425, 161] width 10 height 10
click at [384, 228] on span "05" at bounding box center [384, 222] width 13 height 11
type input "05:00"
click at [495, 161] on div at bounding box center [522, 285] width 1045 height 570
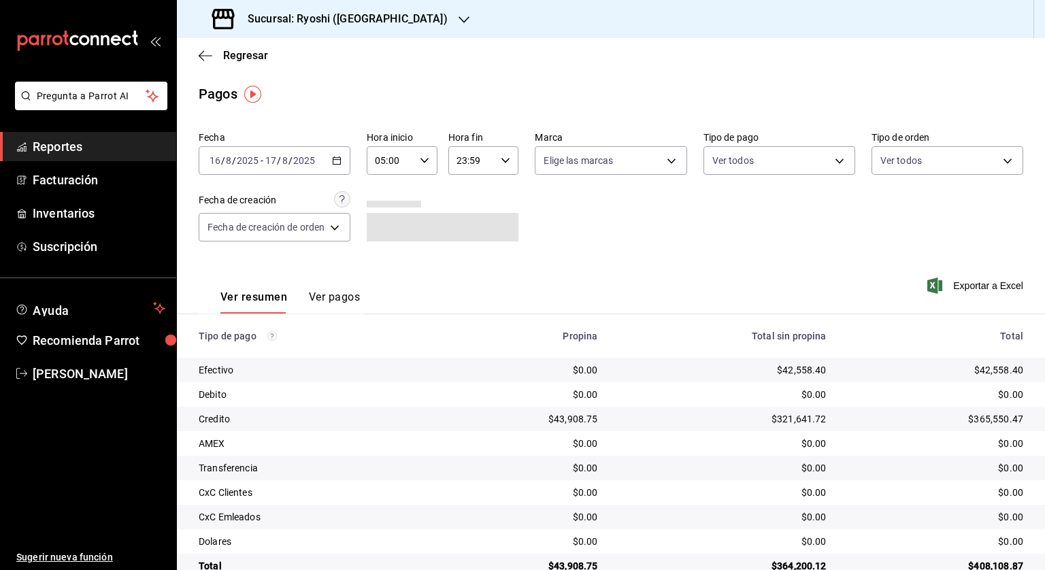
click at [505, 156] on icon "button" at bounding box center [506, 161] width 10 height 10
click at [463, 251] on span "04" at bounding box center [465, 250] width 13 height 11
type input "04:59"
click at [674, 226] on div at bounding box center [522, 285] width 1045 height 570
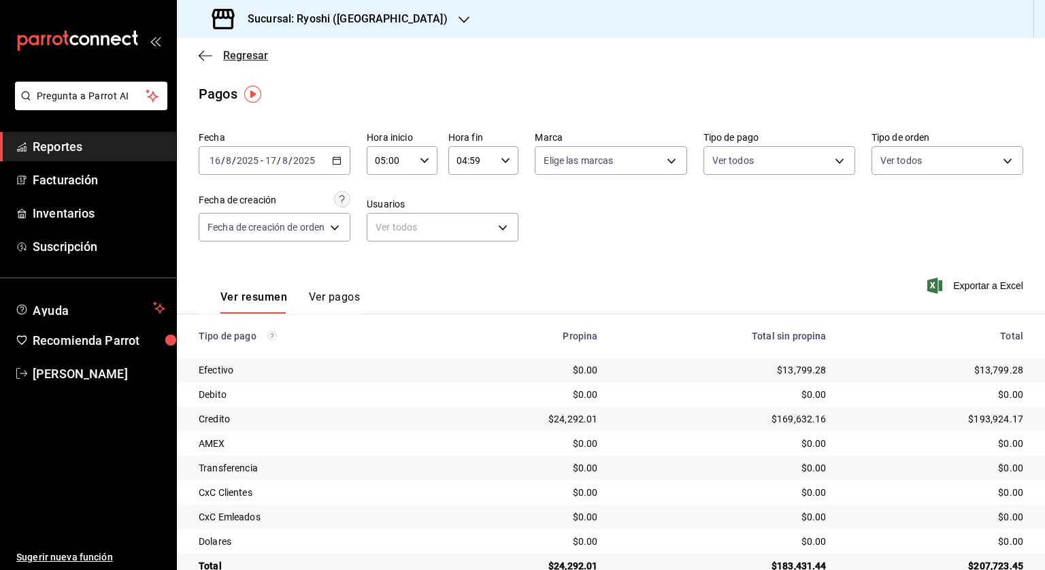
click at [226, 57] on span "Regresar" at bounding box center [245, 55] width 45 height 13
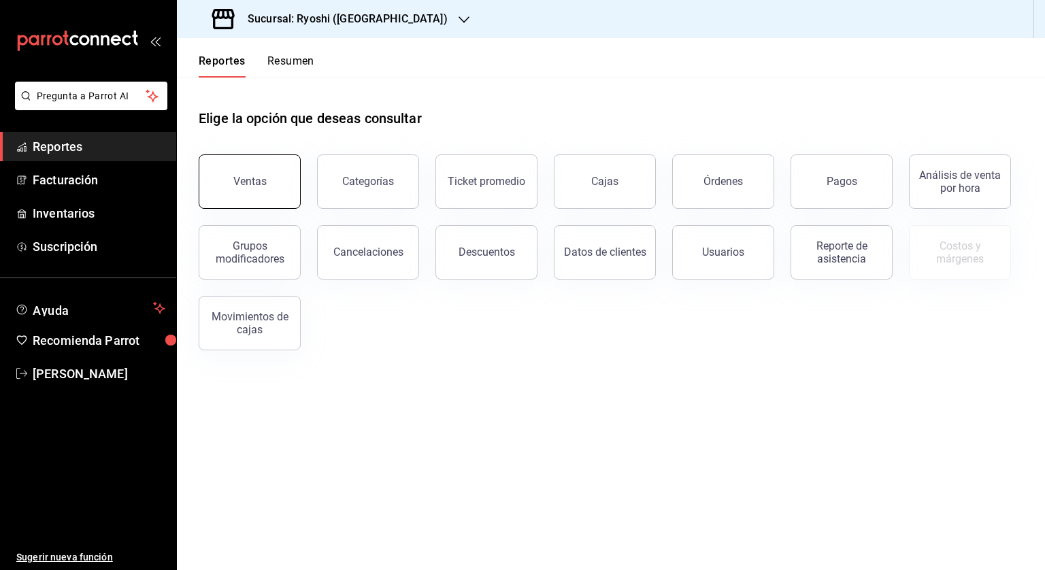
click at [265, 184] on button "Ventas" at bounding box center [250, 181] width 102 height 54
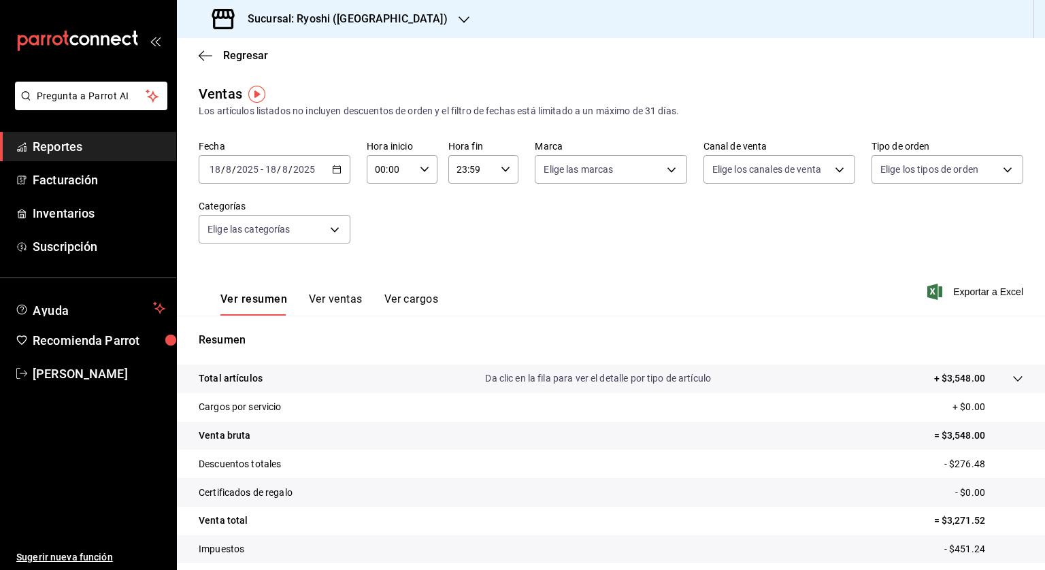
click at [335, 167] on icon "button" at bounding box center [337, 170] width 10 height 10
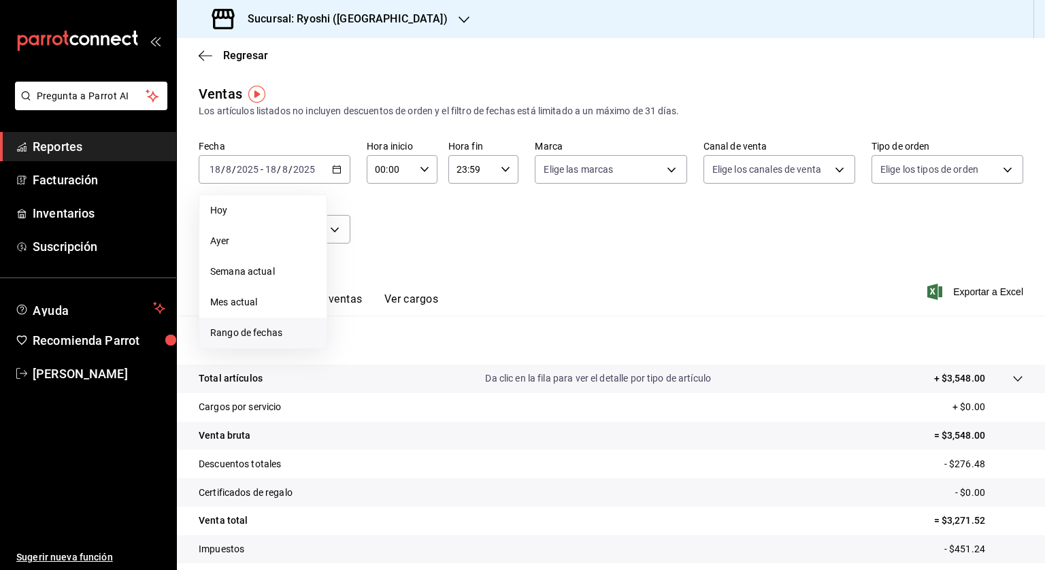
click at [282, 329] on span "Rango de fechas" at bounding box center [262, 333] width 105 height 14
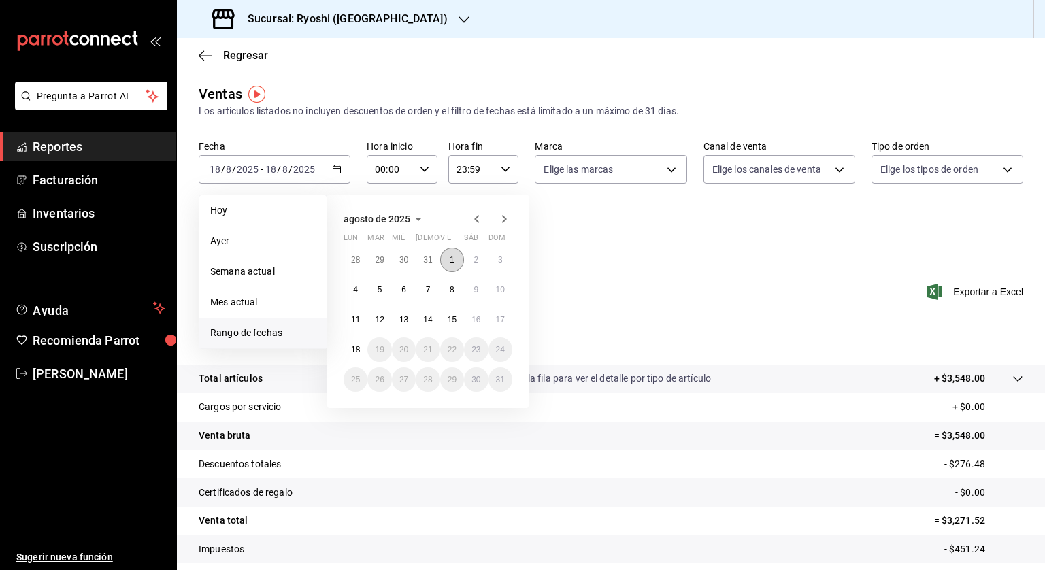
click at [448, 261] on button "1" at bounding box center [452, 260] width 24 height 24
click at [359, 341] on button "18" at bounding box center [356, 350] width 24 height 24
click at [425, 171] on icon "button" at bounding box center [425, 170] width 10 height 10
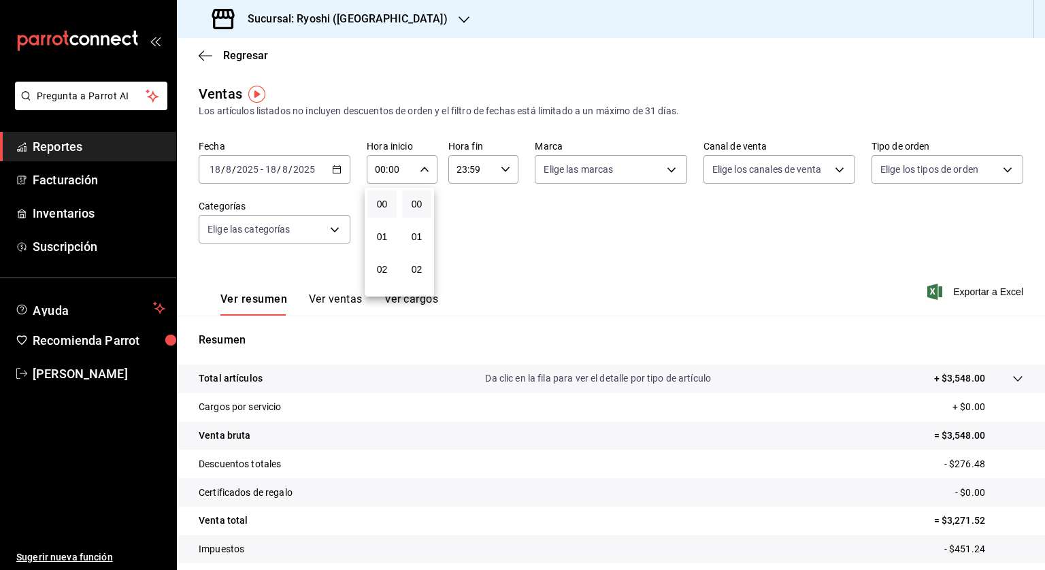
click at [331, 174] on div at bounding box center [522, 285] width 1045 height 570
click at [335, 171] on icon "button" at bounding box center [337, 170] width 10 height 10
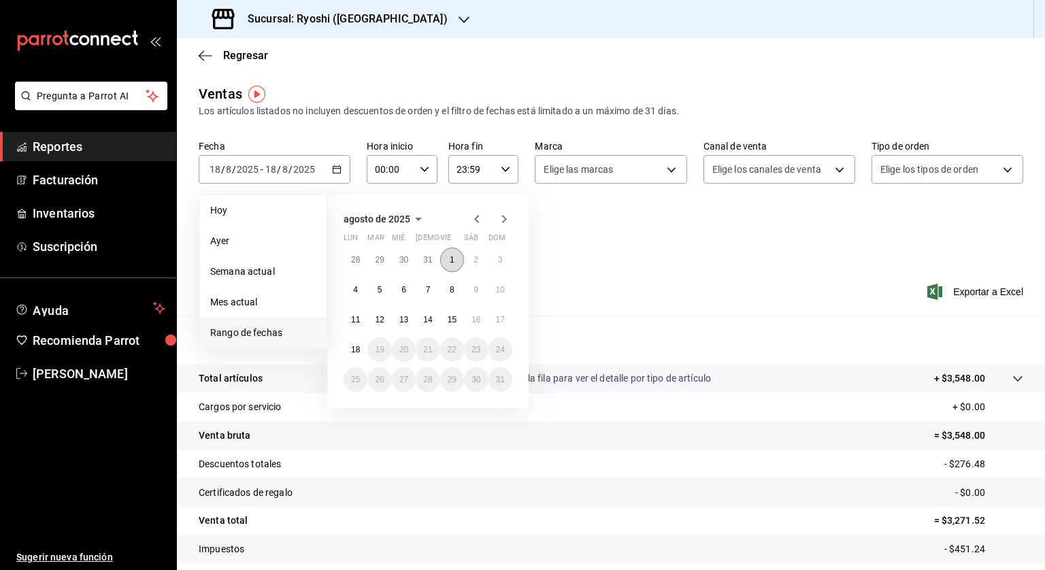
click at [447, 258] on button "1" at bounding box center [452, 260] width 24 height 24
click at [357, 350] on abbr "18" at bounding box center [355, 350] width 9 height 10
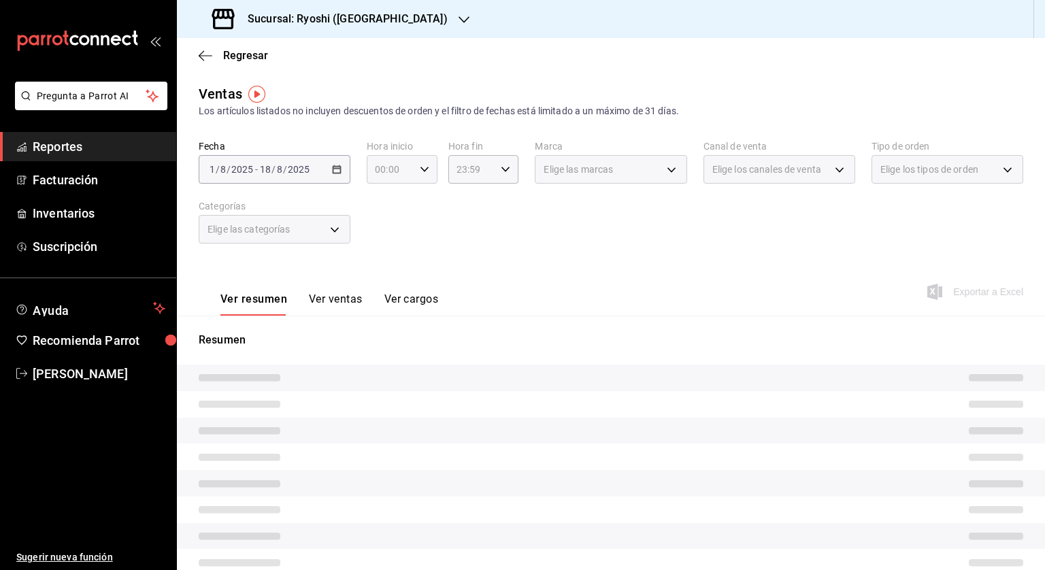
click at [428, 167] on div "00:00 Hora inicio" at bounding box center [402, 169] width 71 height 29
click at [424, 169] on div at bounding box center [522, 285] width 1045 height 570
click at [423, 169] on \(Stroke\) "button" at bounding box center [425, 169] width 8 height 5
click at [380, 233] on span "05" at bounding box center [382, 231] width 13 height 11
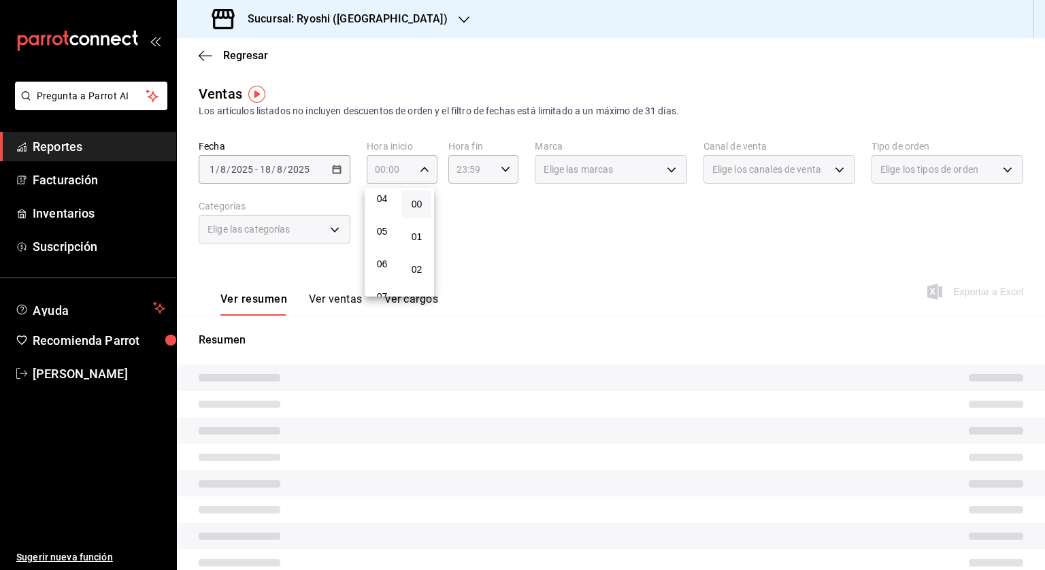
type input "05:00"
click at [496, 172] on div at bounding box center [522, 285] width 1045 height 570
click at [501, 171] on icon "button" at bounding box center [506, 170] width 10 height 10
click at [460, 257] on span "04" at bounding box center [462, 259] width 13 height 11
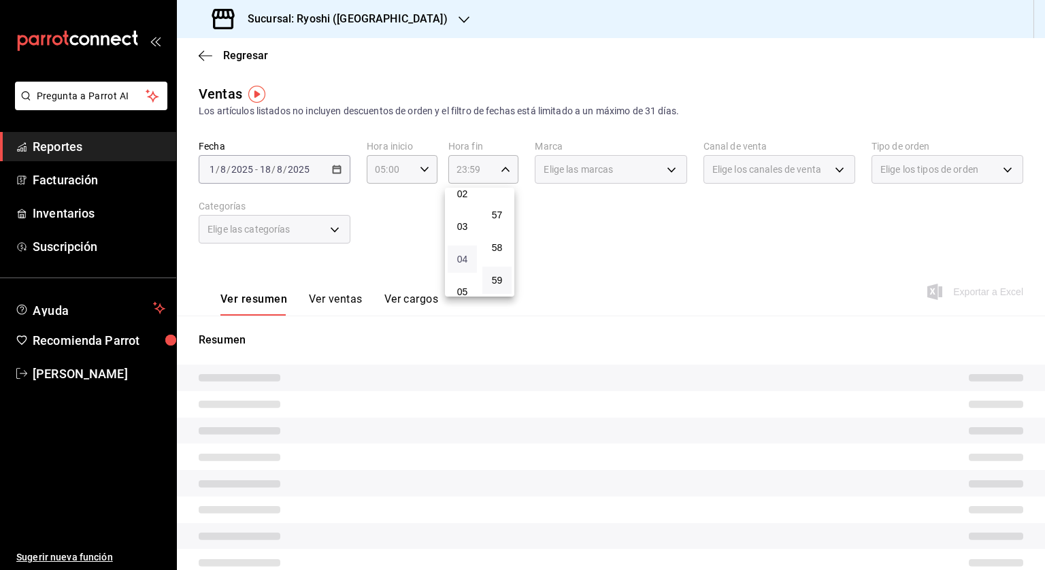
type input "04:59"
click at [596, 244] on div at bounding box center [522, 285] width 1045 height 570
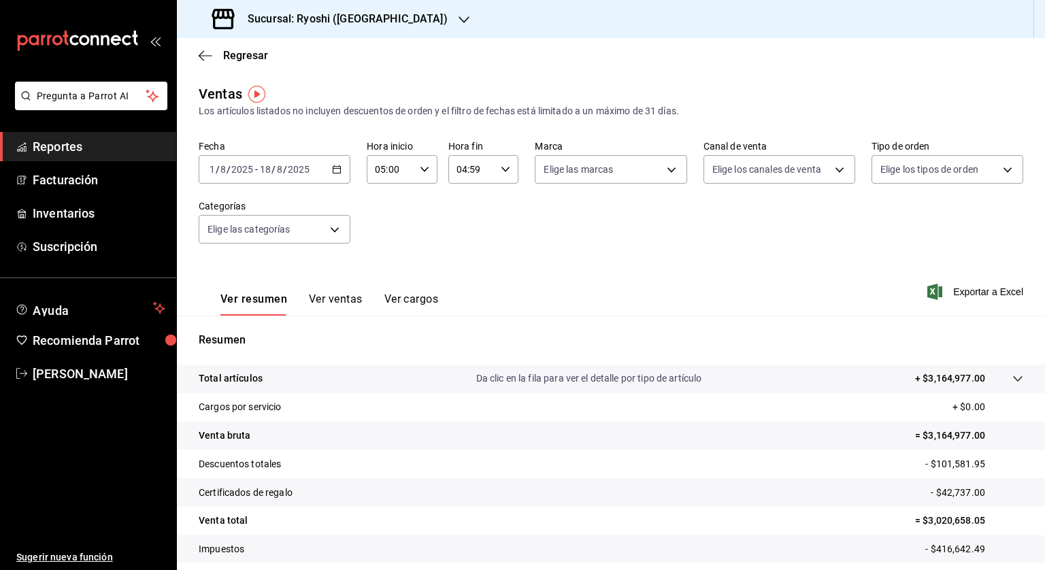
click at [339, 168] on icon "button" at bounding box center [337, 170] width 10 height 10
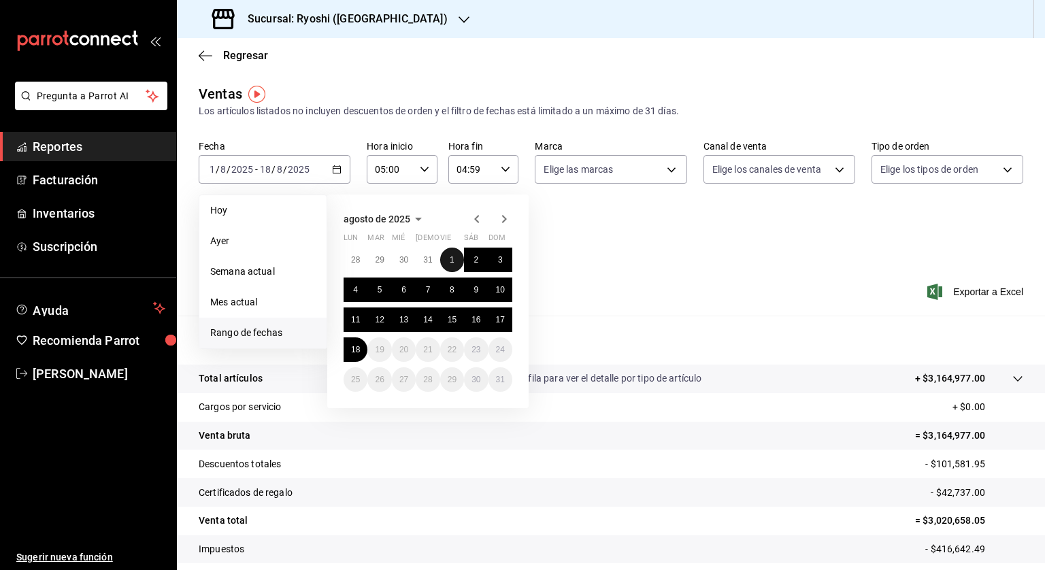
click at [449, 260] on button "1" at bounding box center [452, 260] width 24 height 24
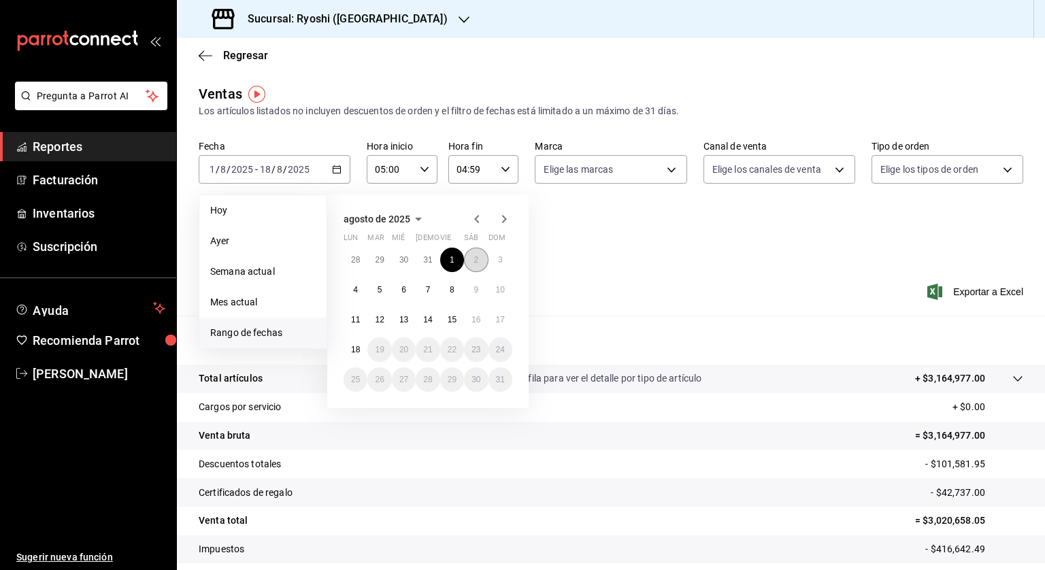
click at [476, 260] on abbr "2" at bounding box center [476, 260] width 5 height 10
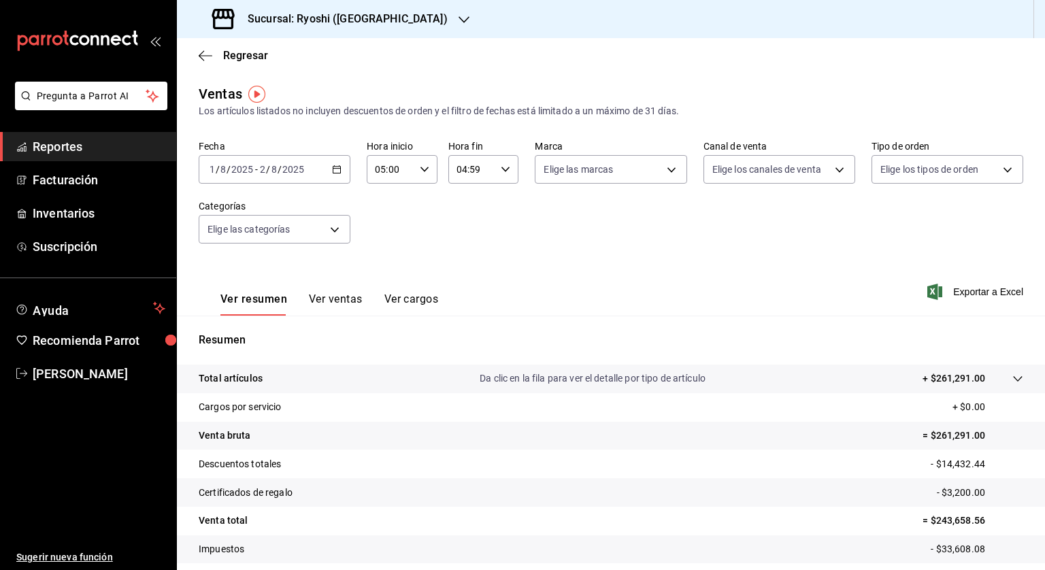
click at [339, 173] on icon "button" at bounding box center [337, 170] width 10 height 10
click at [744, 272] on div "Ver resumen Ver ventas Ver cargos Exportar a Excel" at bounding box center [611, 288] width 868 height 56
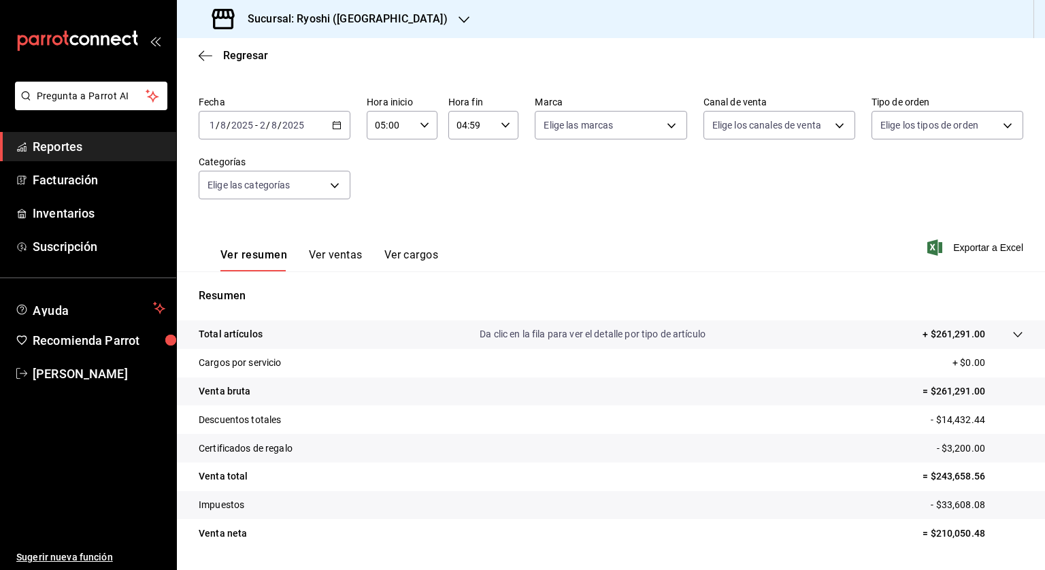
scroll to position [68, 0]
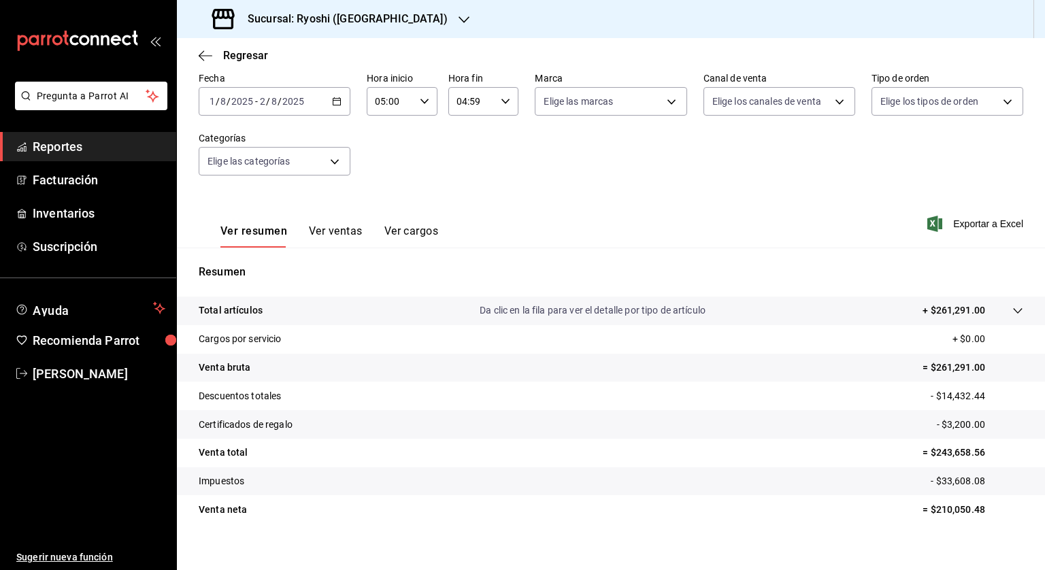
click at [335, 100] on icon "button" at bounding box center [337, 102] width 10 height 10
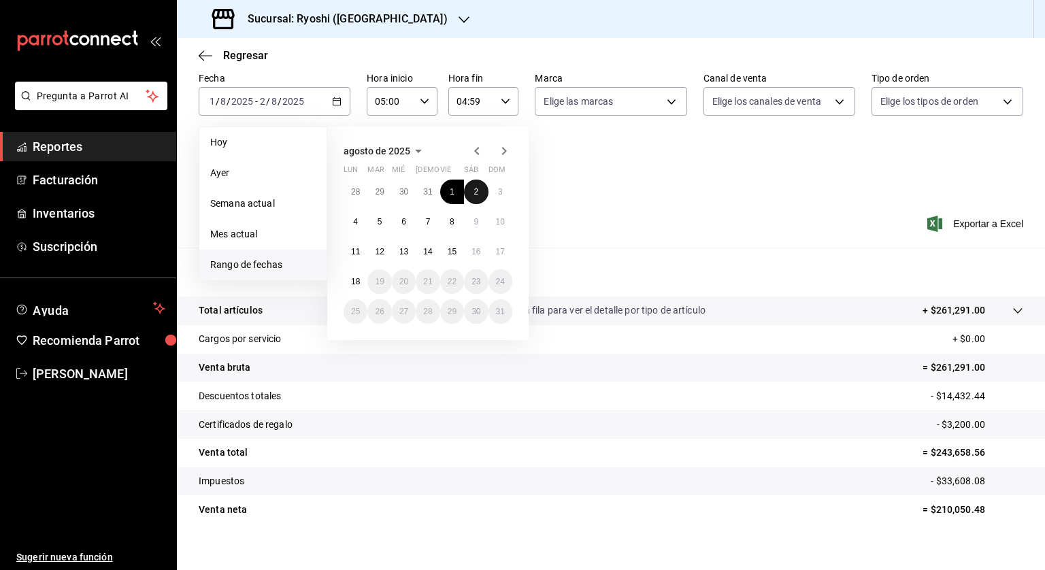
click at [467, 187] on button "2" at bounding box center [476, 192] width 24 height 24
click at [490, 191] on button "3" at bounding box center [501, 192] width 24 height 24
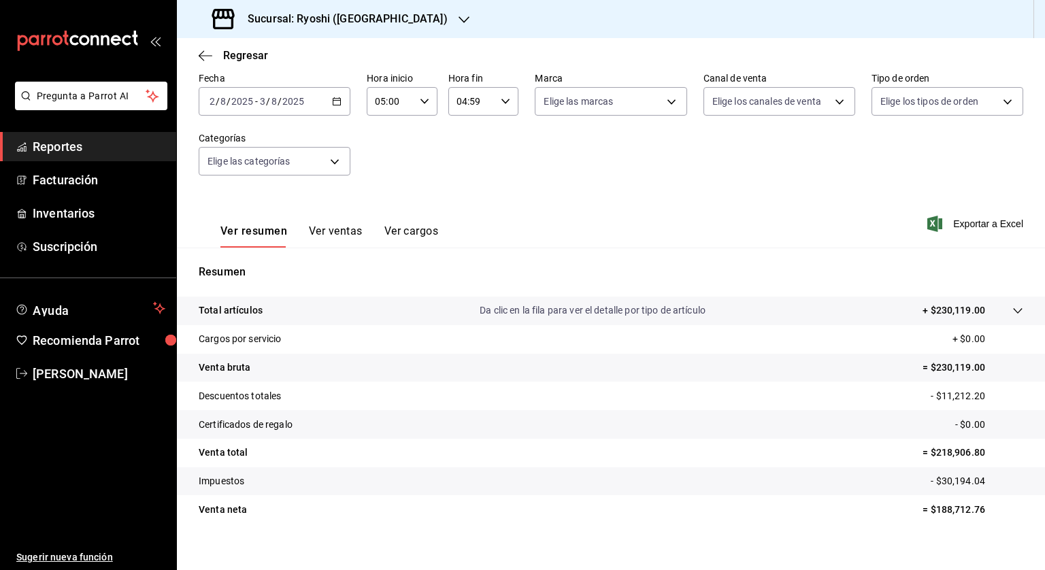
click at [333, 93] on div "2025-08-02 2 / 8 / 2025 - 2025-08-03 3 / 8 / 2025" at bounding box center [275, 101] width 152 height 29
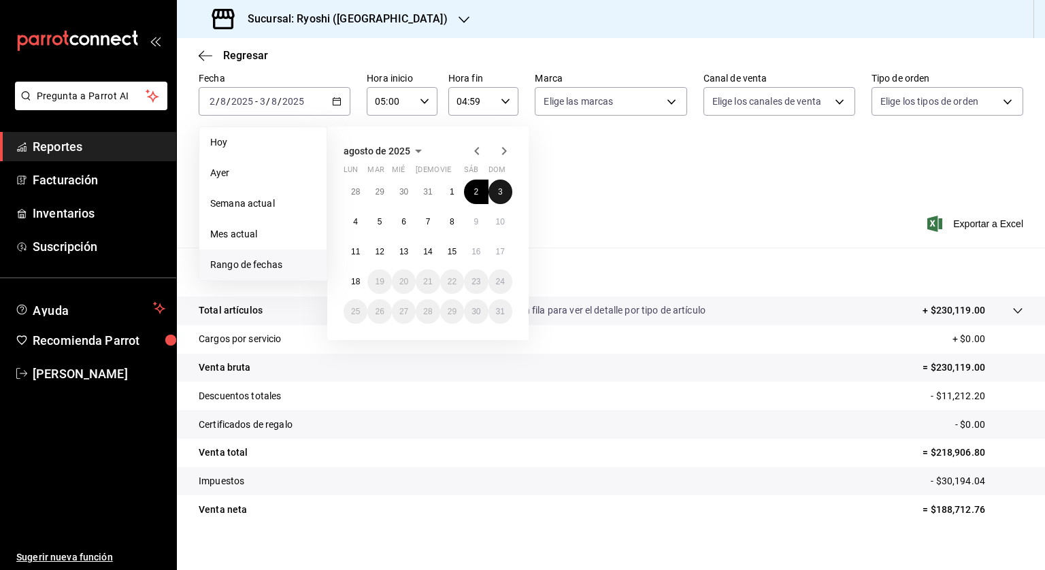
click at [494, 189] on button "3" at bounding box center [501, 192] width 24 height 24
click at [349, 216] on button "4" at bounding box center [356, 222] width 24 height 24
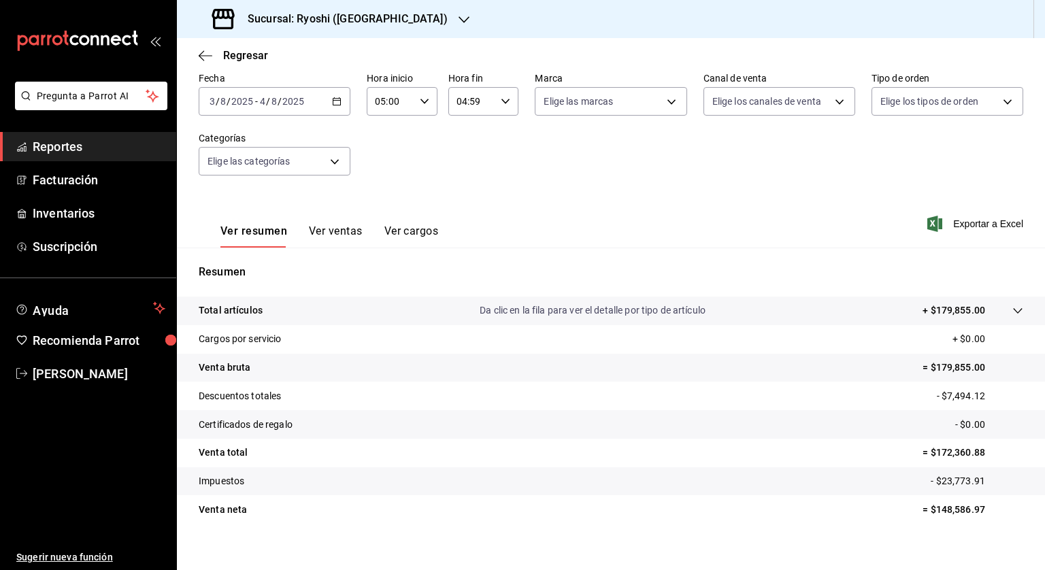
click at [336, 100] on \(Stroke\) "button" at bounding box center [336, 100] width 7 height 1
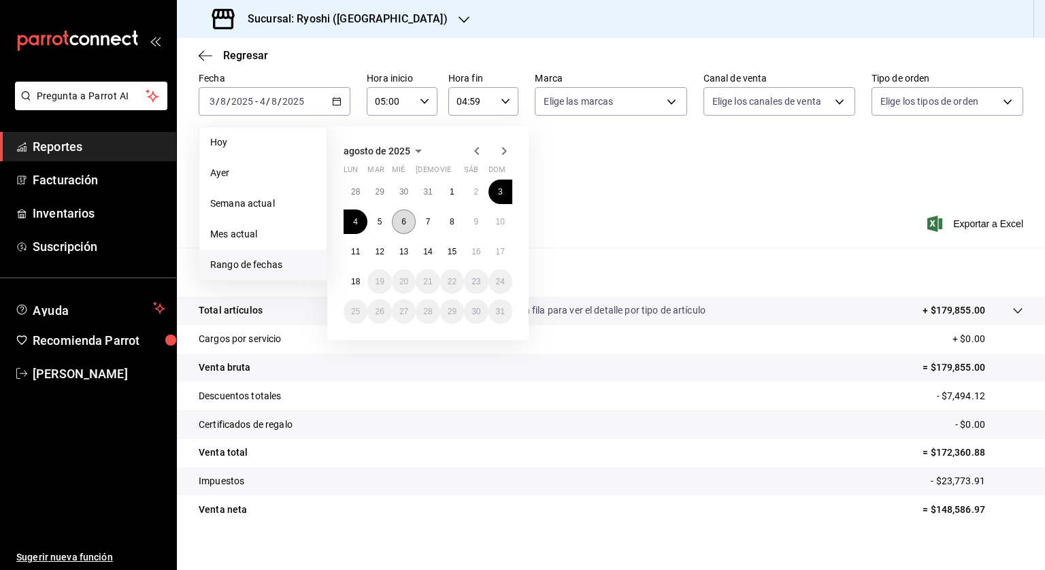
drag, startPoint x: 407, startPoint y: 220, endPoint x: 419, endPoint y: 219, distance: 12.3
click at [408, 220] on button "6" at bounding box center [404, 222] width 24 height 24
click at [423, 219] on button "7" at bounding box center [428, 222] width 24 height 24
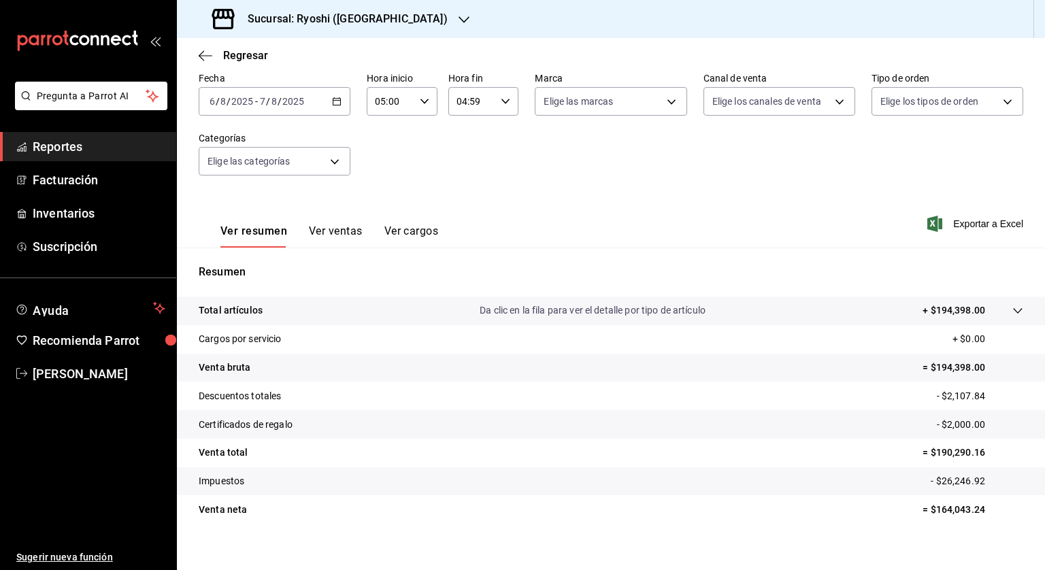
click at [339, 103] on icon "button" at bounding box center [337, 102] width 10 height 10
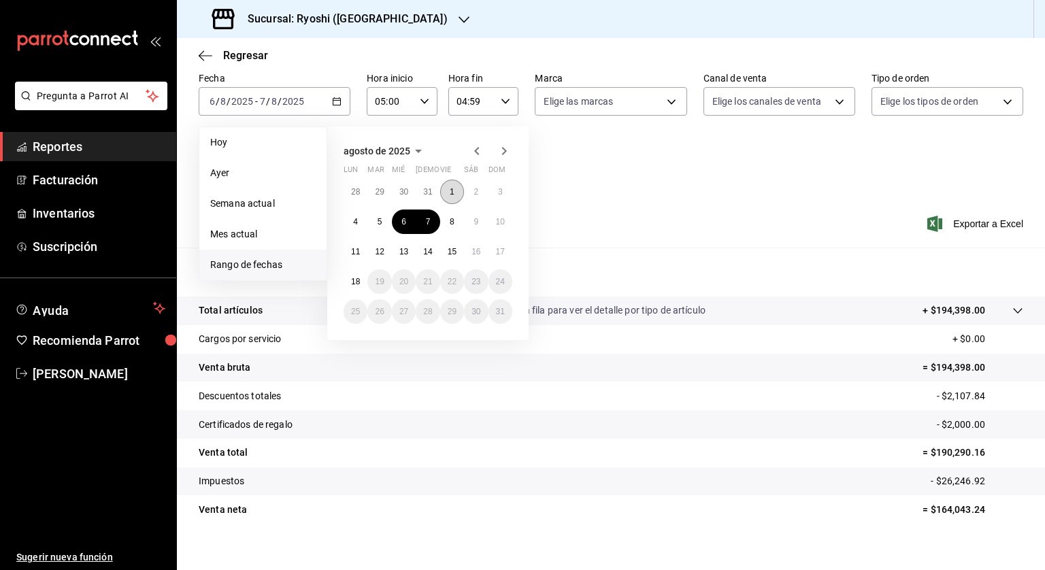
click at [451, 187] on abbr "1" at bounding box center [452, 192] width 5 height 10
click at [402, 224] on abbr "6" at bounding box center [403, 222] width 5 height 10
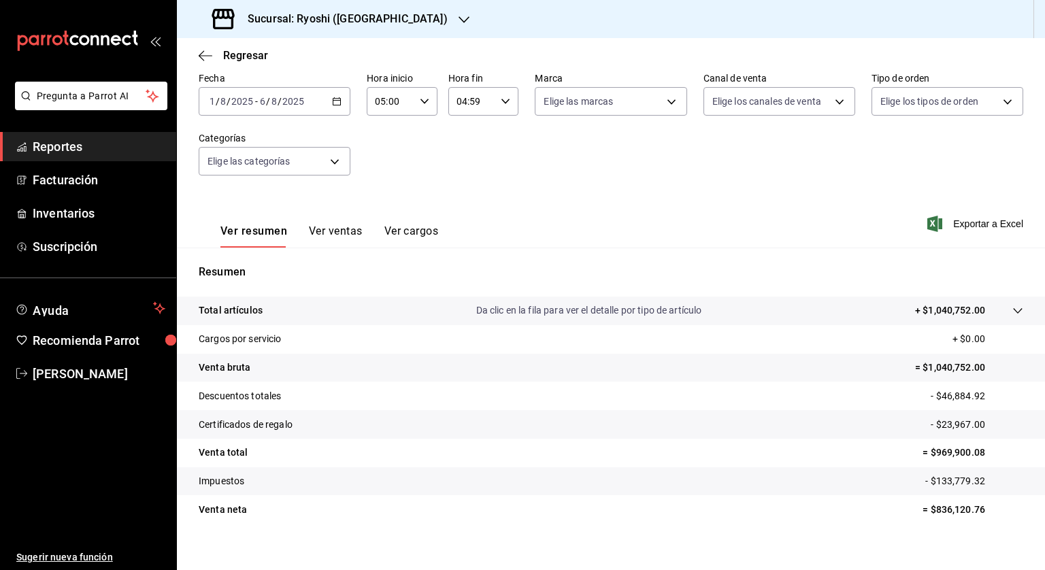
click at [333, 103] on icon "button" at bounding box center [337, 102] width 10 height 10
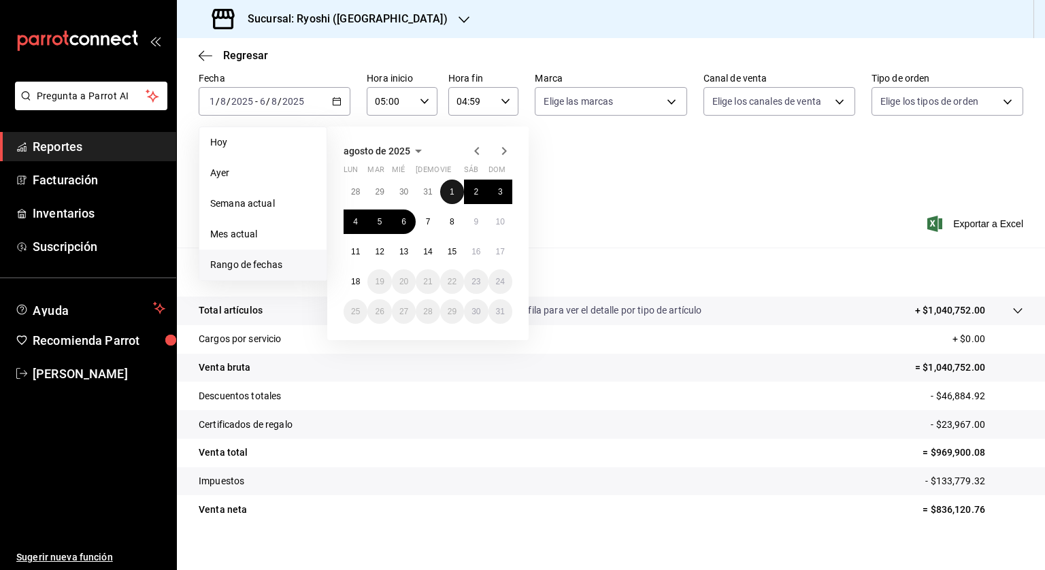
click at [450, 195] on abbr "1" at bounding box center [452, 192] width 5 height 10
click at [425, 225] on button "7" at bounding box center [428, 222] width 24 height 24
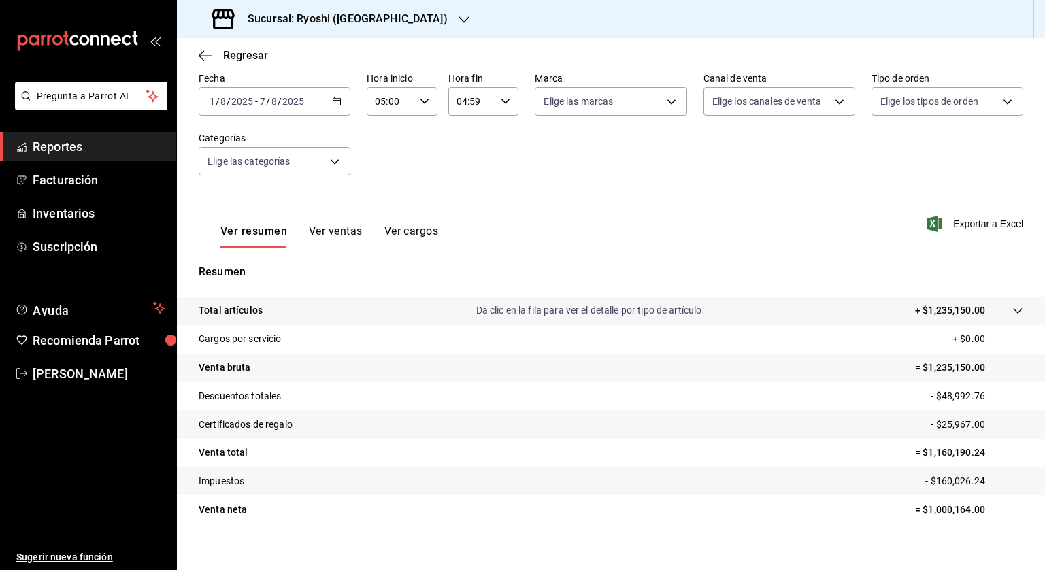
click at [332, 102] on icon "button" at bounding box center [337, 102] width 10 height 10
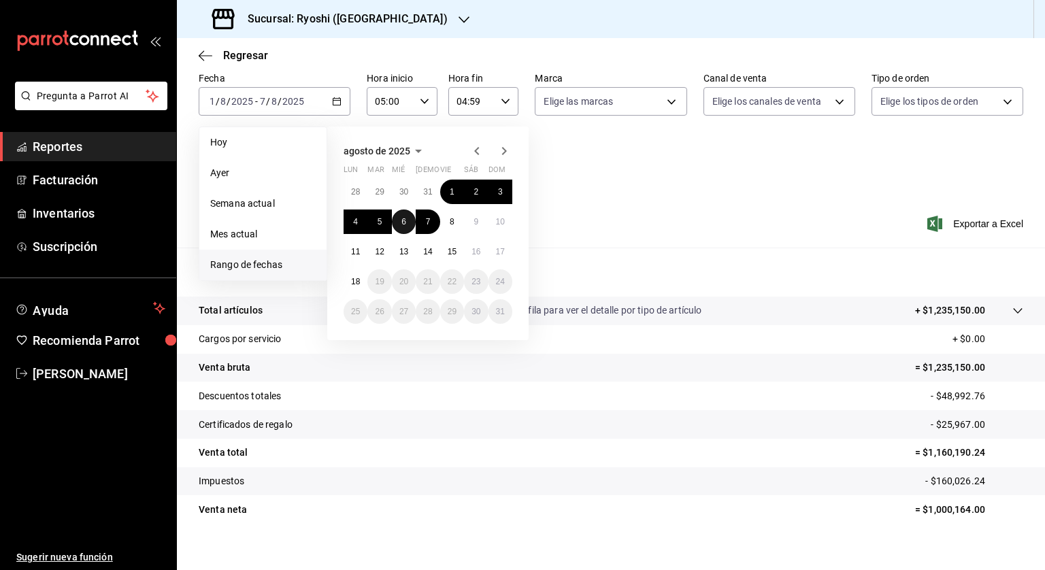
click at [401, 223] on abbr "6" at bounding box center [403, 222] width 5 height 10
click at [423, 218] on button "7" at bounding box center [428, 222] width 24 height 24
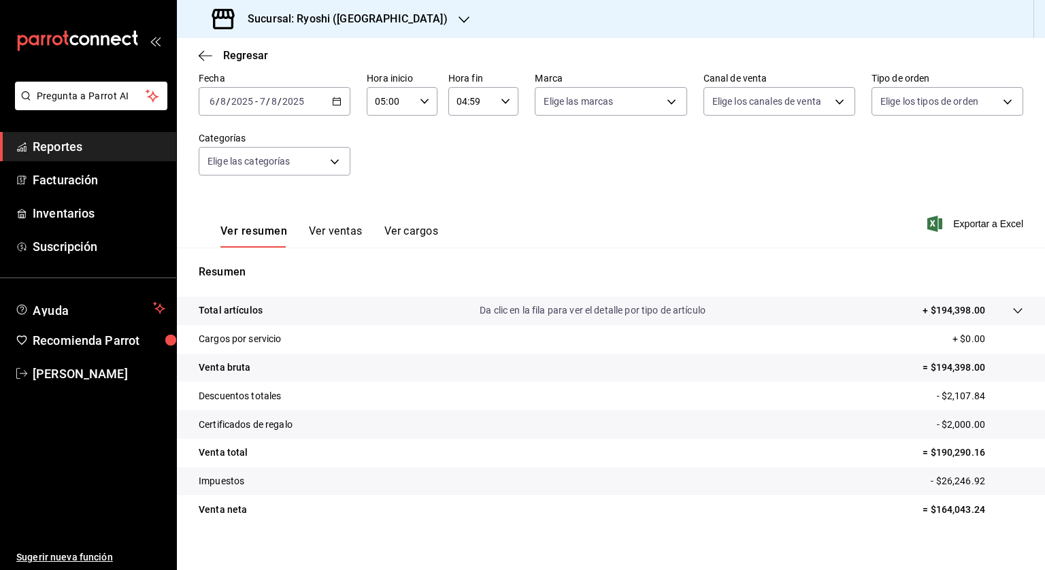
click at [335, 100] on \(Stroke\) "button" at bounding box center [336, 100] width 7 height 1
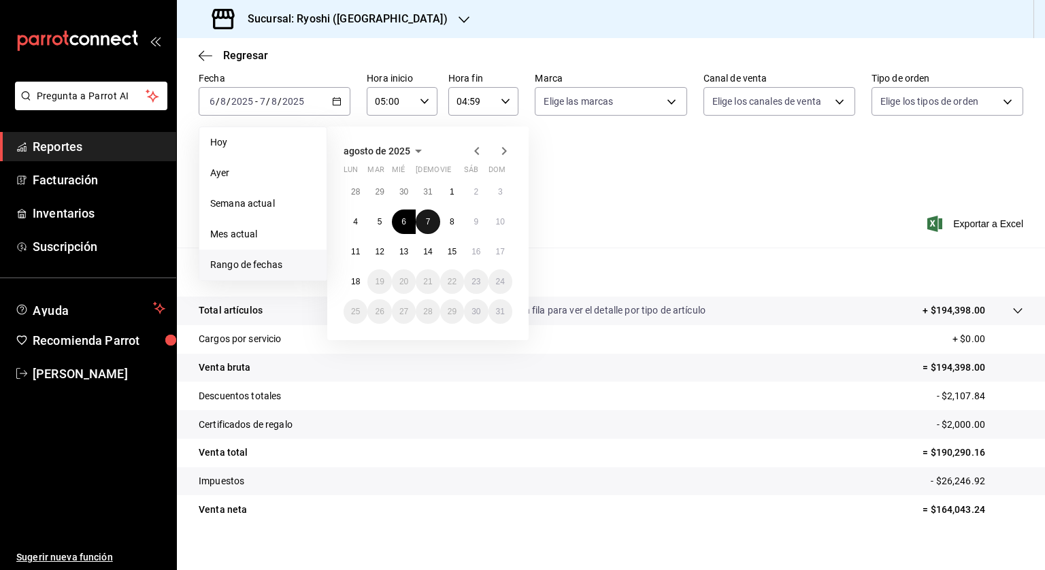
click at [430, 227] on button "7" at bounding box center [428, 222] width 24 height 24
click at [449, 225] on button "8" at bounding box center [452, 222] width 24 height 24
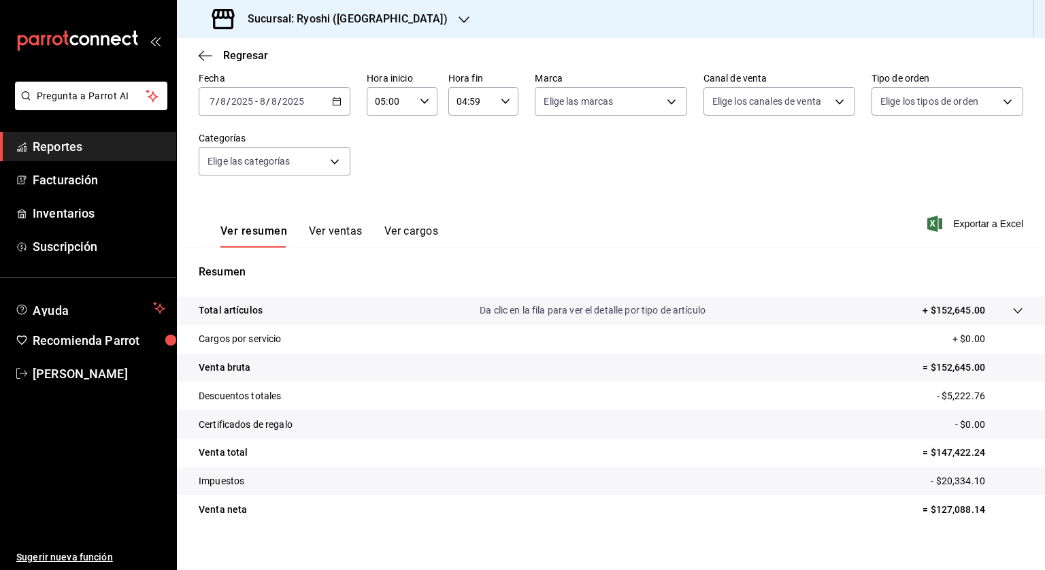
click at [329, 92] on div "[DATE] [DATE] - [DATE] [DATE]" at bounding box center [275, 101] width 152 height 29
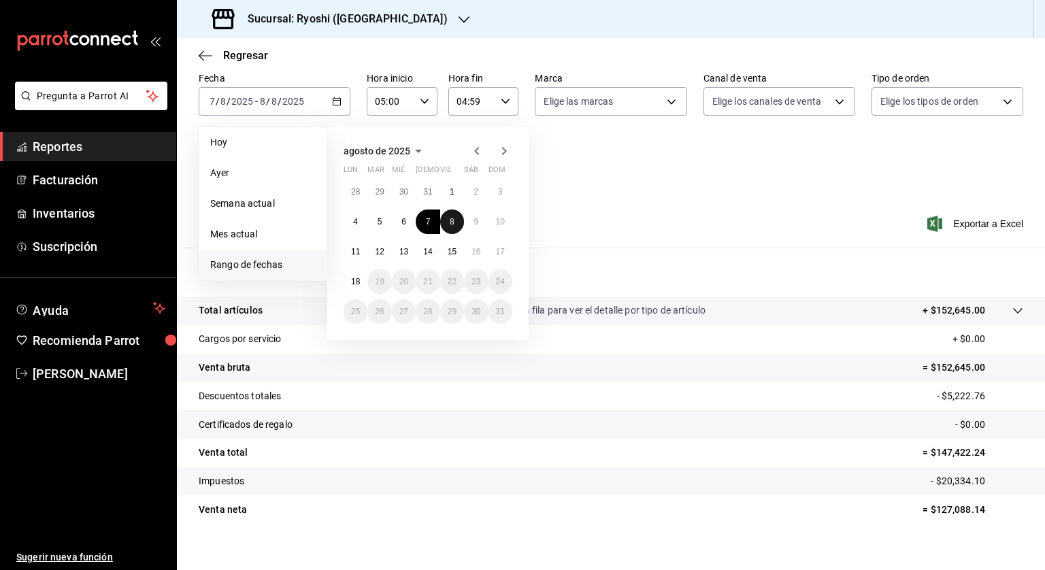
click at [455, 216] on button "8" at bounding box center [452, 222] width 24 height 24
click at [468, 220] on button "9" at bounding box center [476, 222] width 24 height 24
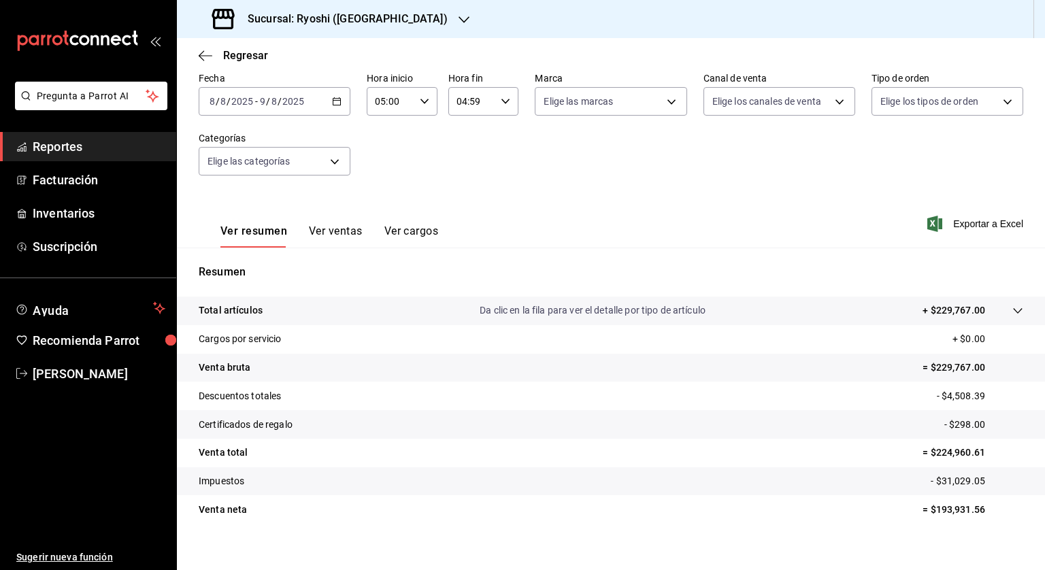
click at [335, 101] on icon "button" at bounding box center [337, 102] width 10 height 10
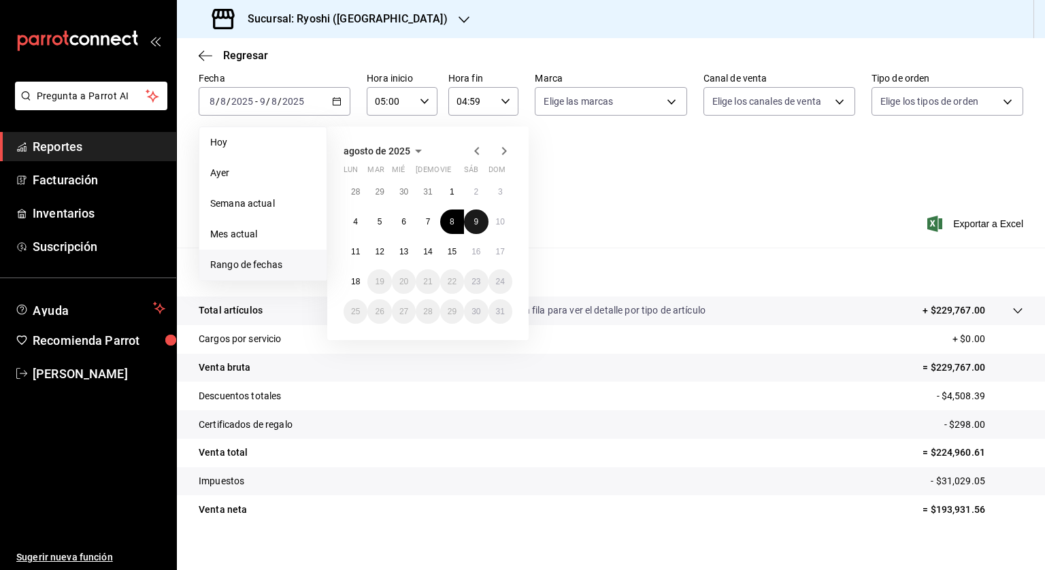
click at [474, 217] on abbr "9" at bounding box center [476, 222] width 5 height 10
click at [493, 224] on button "10" at bounding box center [501, 222] width 24 height 24
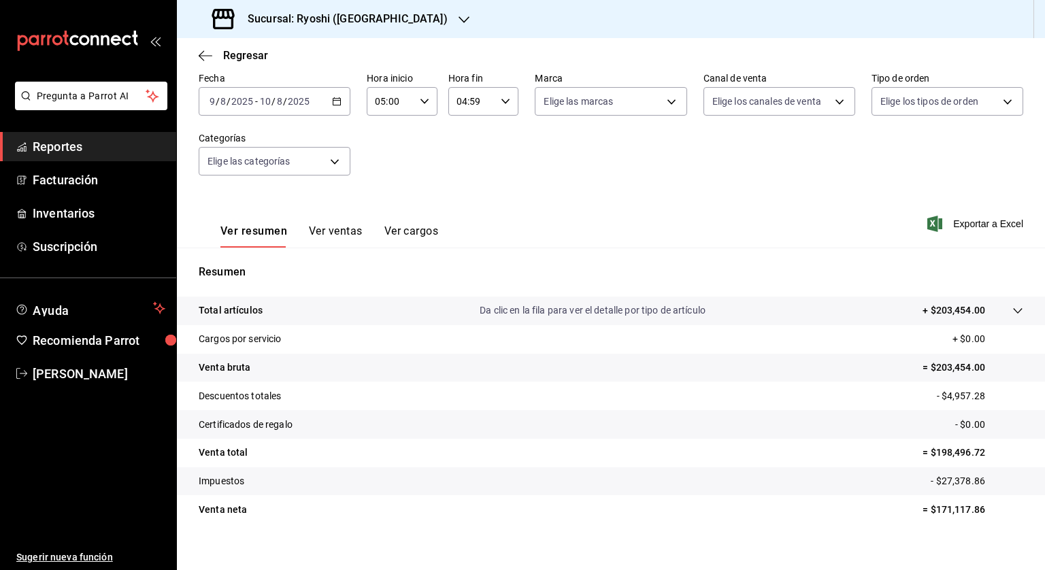
click at [462, 161] on div "Fecha 2025-08-09 9 / 8 / 2025 - 2025-08-10 10 / 8 / 2025 Hora inicio 05:00 Hora…" at bounding box center [611, 132] width 825 height 120
click at [334, 100] on \(Stroke\) "button" at bounding box center [336, 100] width 7 height 1
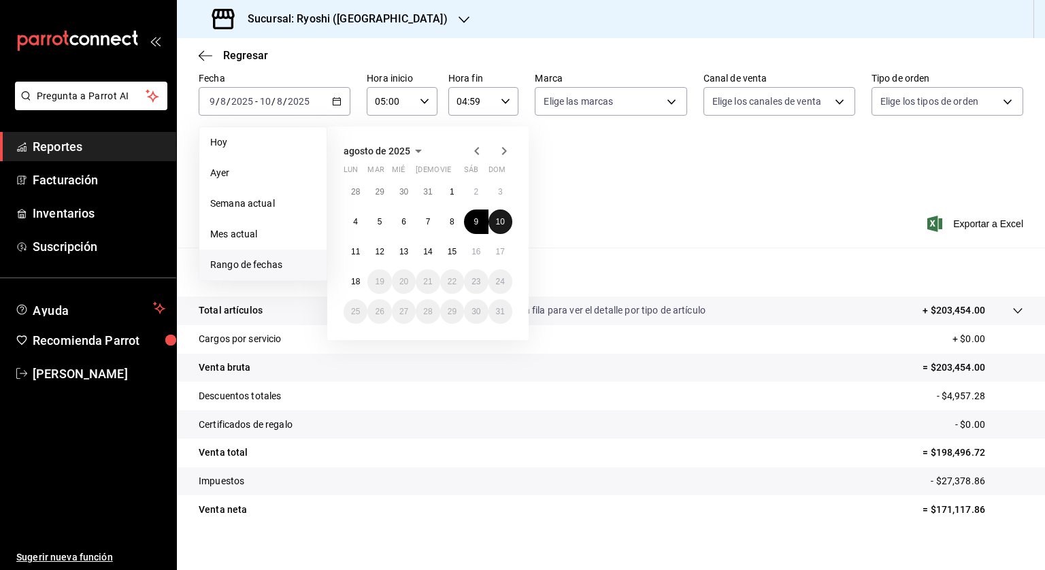
click at [499, 218] on abbr "10" at bounding box center [500, 222] width 9 height 10
click at [352, 252] on abbr "11" at bounding box center [355, 252] width 9 height 10
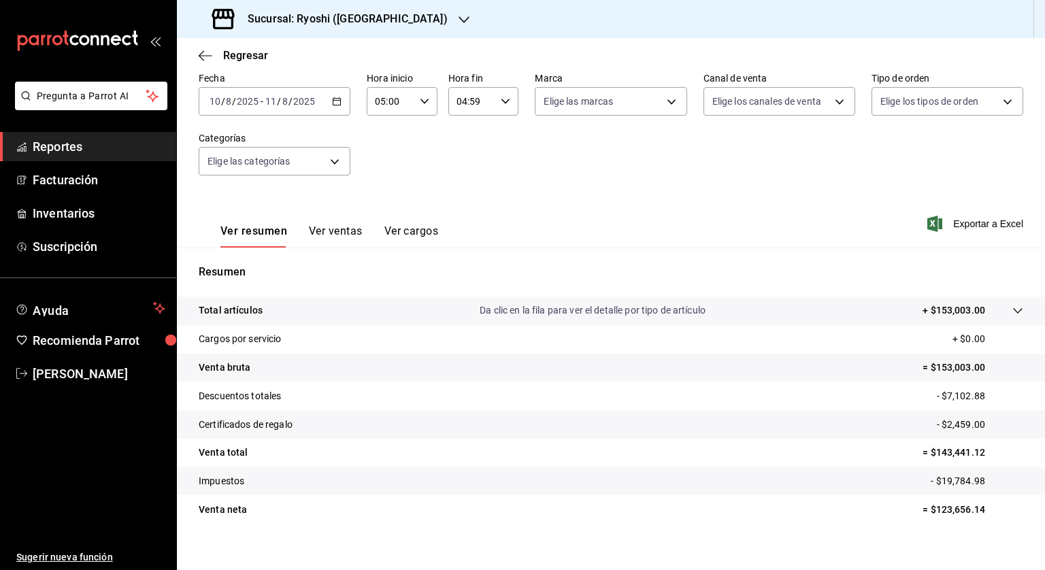
click at [332, 104] on icon "button" at bounding box center [337, 102] width 10 height 10
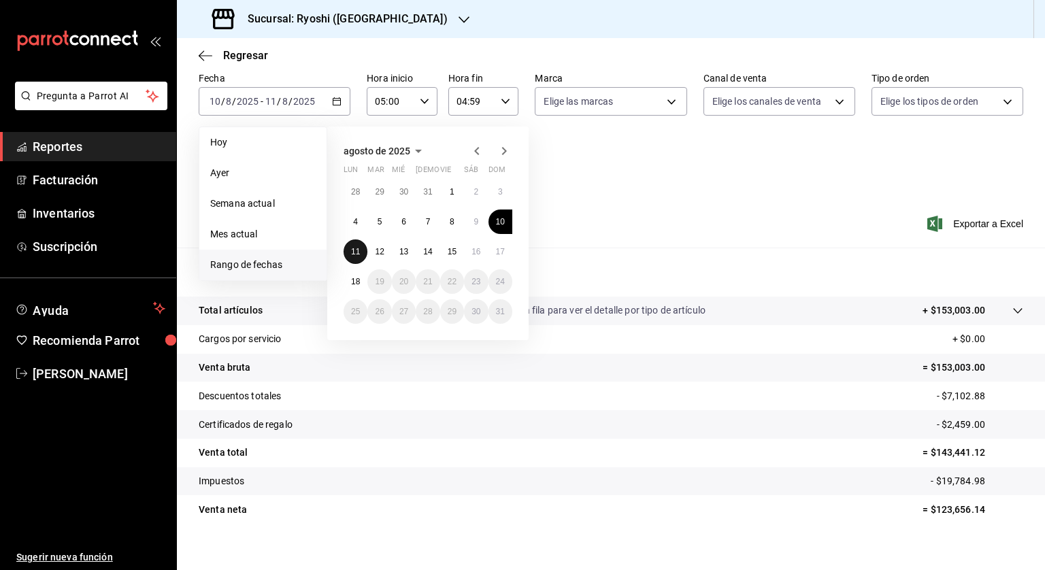
click at [352, 253] on abbr "11" at bounding box center [355, 252] width 9 height 10
click at [381, 252] on abbr "12" at bounding box center [379, 252] width 9 height 10
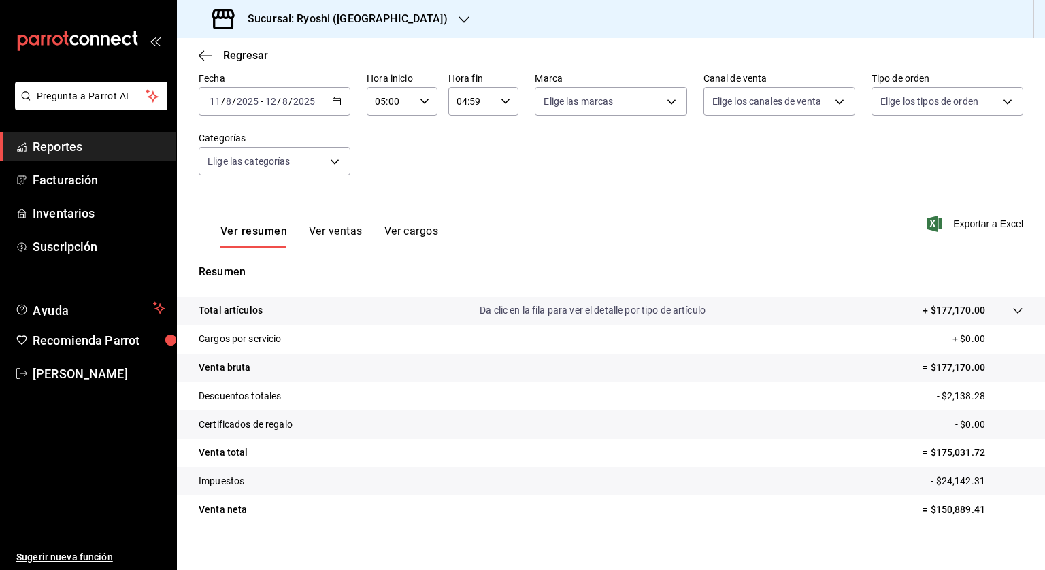
click at [335, 99] on \(Stroke\) "button" at bounding box center [337, 101] width 8 height 7
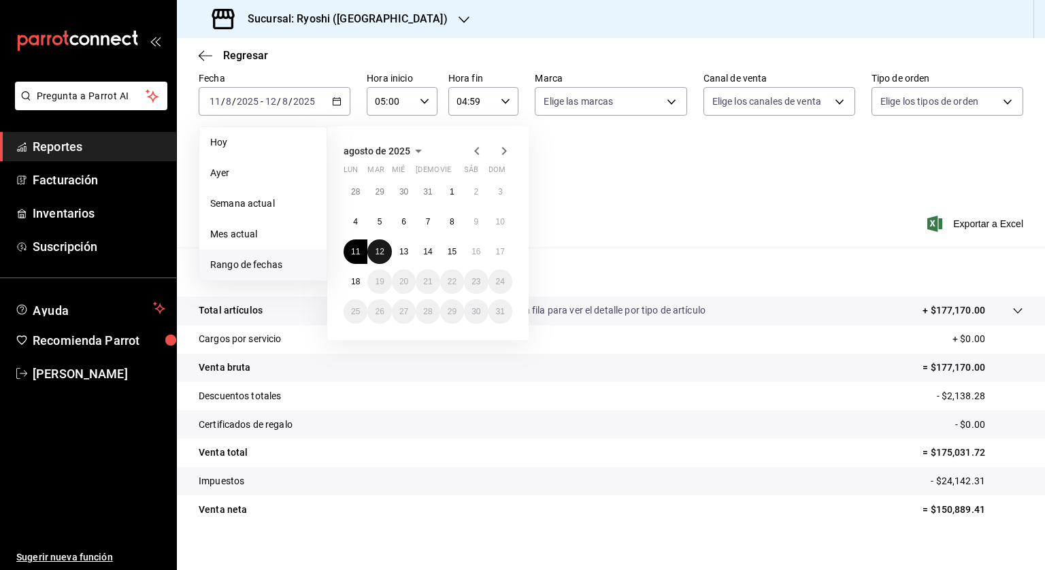
click at [376, 244] on button "12" at bounding box center [379, 252] width 24 height 24
click at [398, 248] on button "13" at bounding box center [404, 252] width 24 height 24
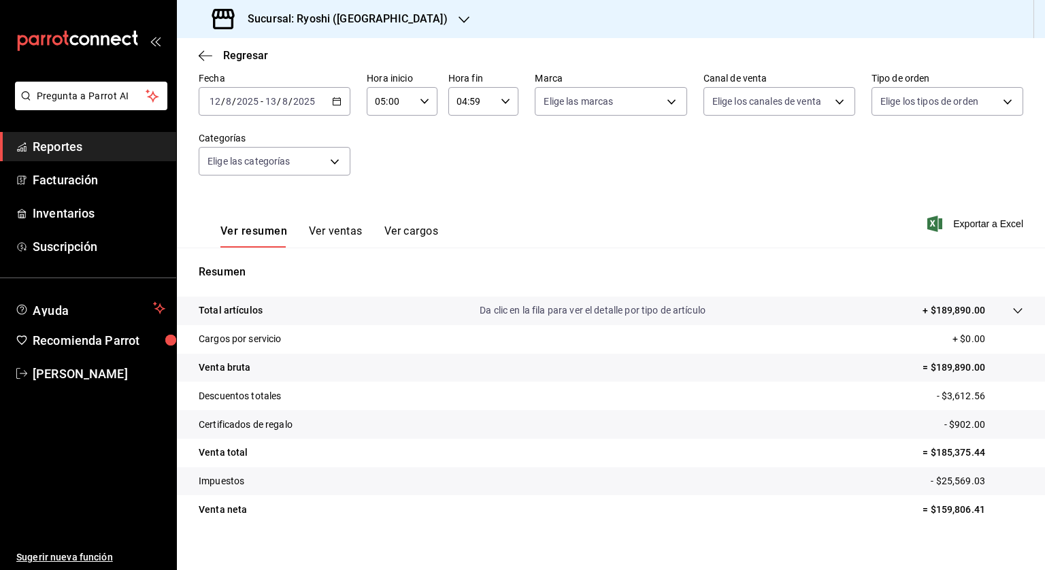
click at [332, 101] on icon "button" at bounding box center [337, 102] width 10 height 10
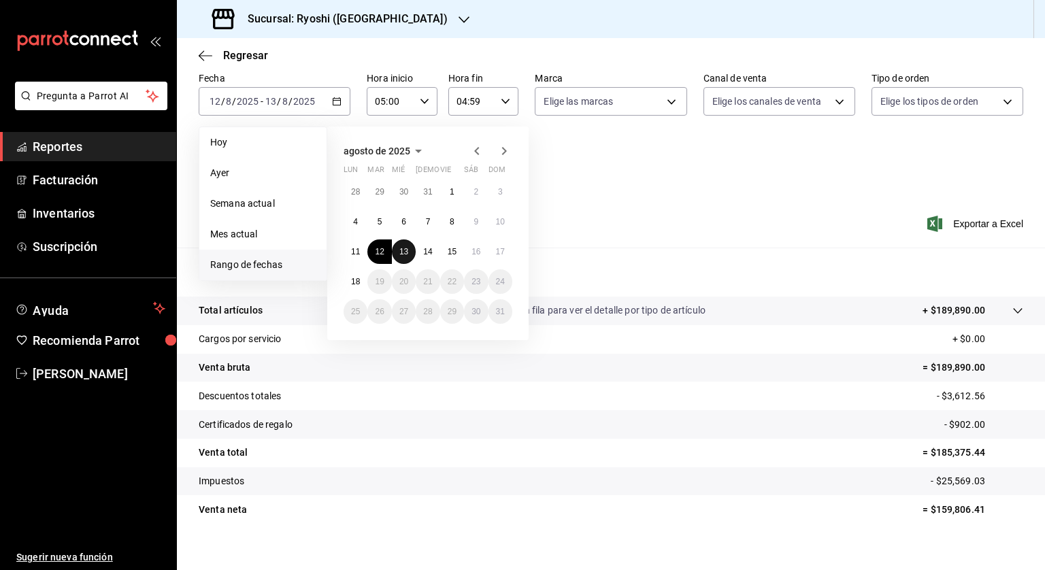
click at [397, 244] on button "13" at bounding box center [404, 252] width 24 height 24
click at [425, 249] on abbr "14" at bounding box center [427, 252] width 9 height 10
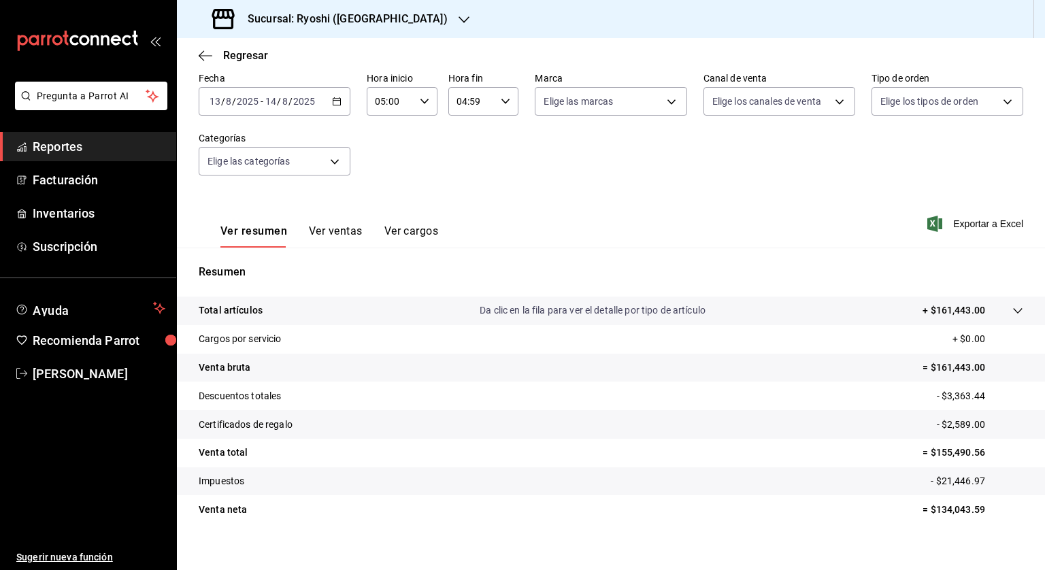
click at [335, 101] on icon "button" at bounding box center [337, 102] width 10 height 10
click at [338, 101] on \(Stroke\) "button" at bounding box center [337, 101] width 8 height 7
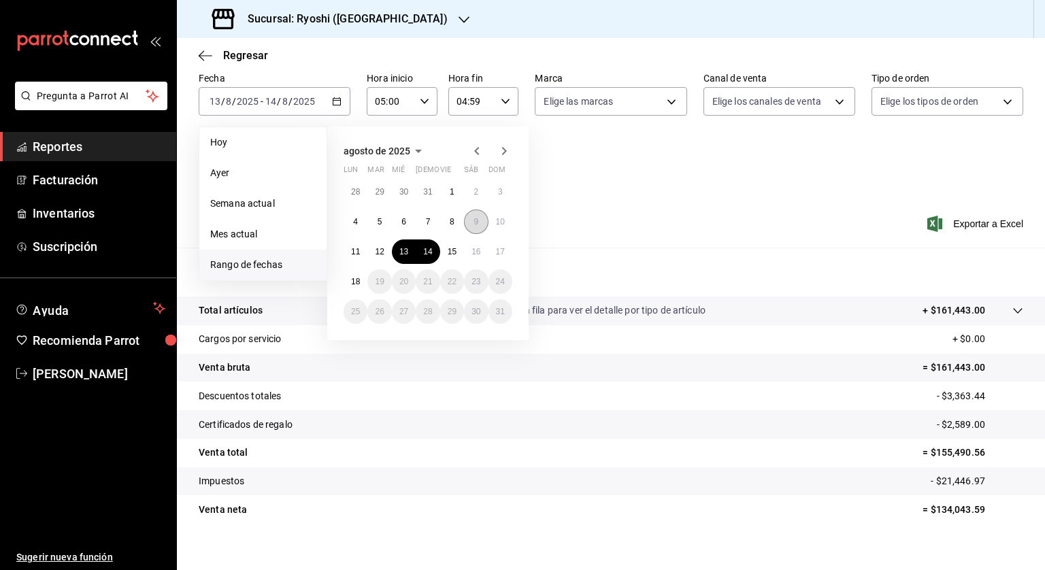
click at [477, 220] on abbr "9" at bounding box center [476, 222] width 5 height 10
click at [500, 219] on abbr "10" at bounding box center [500, 222] width 9 height 10
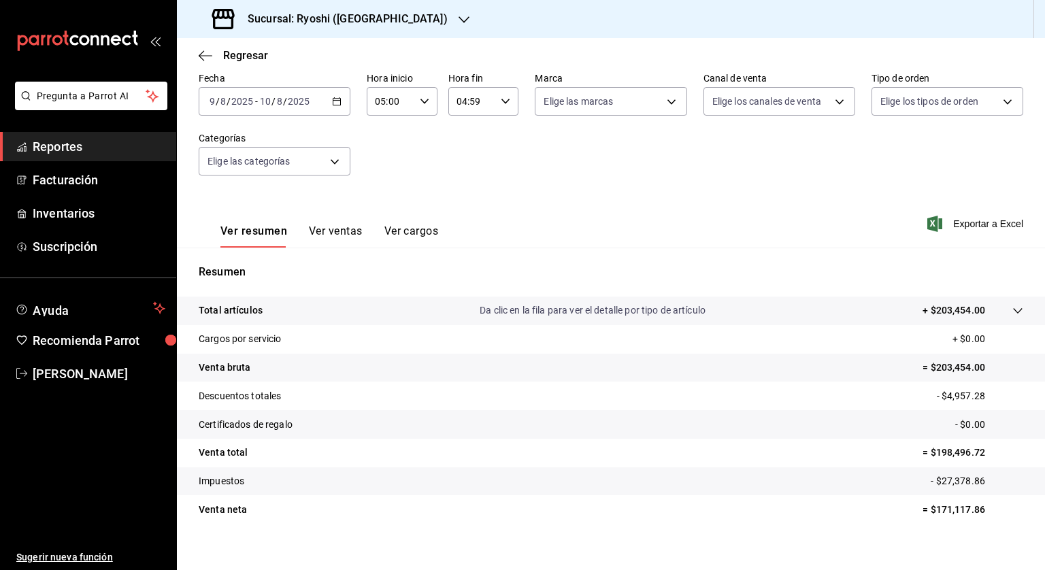
click at [334, 103] on icon "button" at bounding box center [337, 102] width 10 height 10
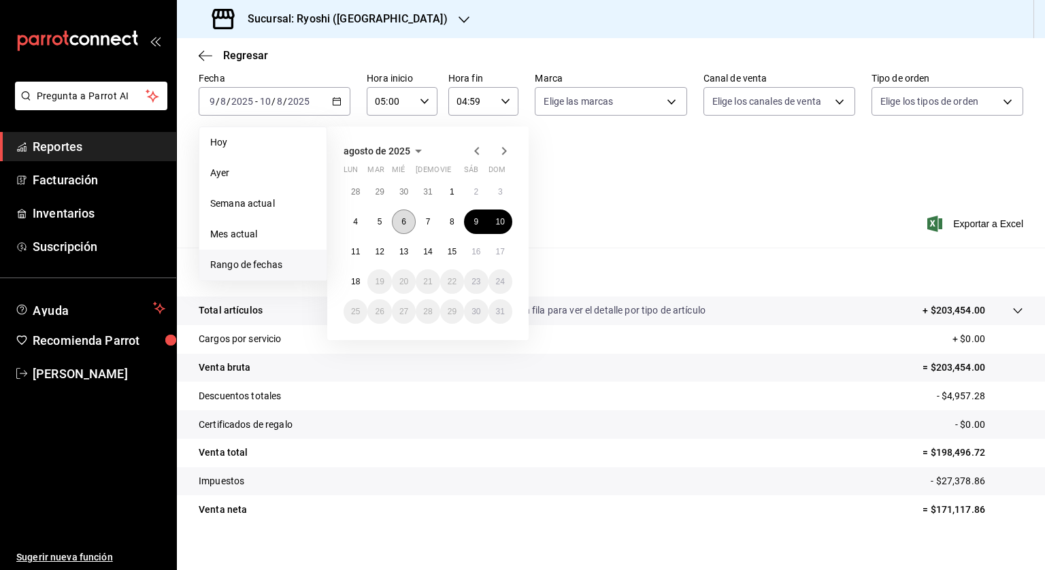
click at [405, 216] on button "6" at bounding box center [404, 222] width 24 height 24
click at [425, 214] on button "7" at bounding box center [428, 222] width 24 height 24
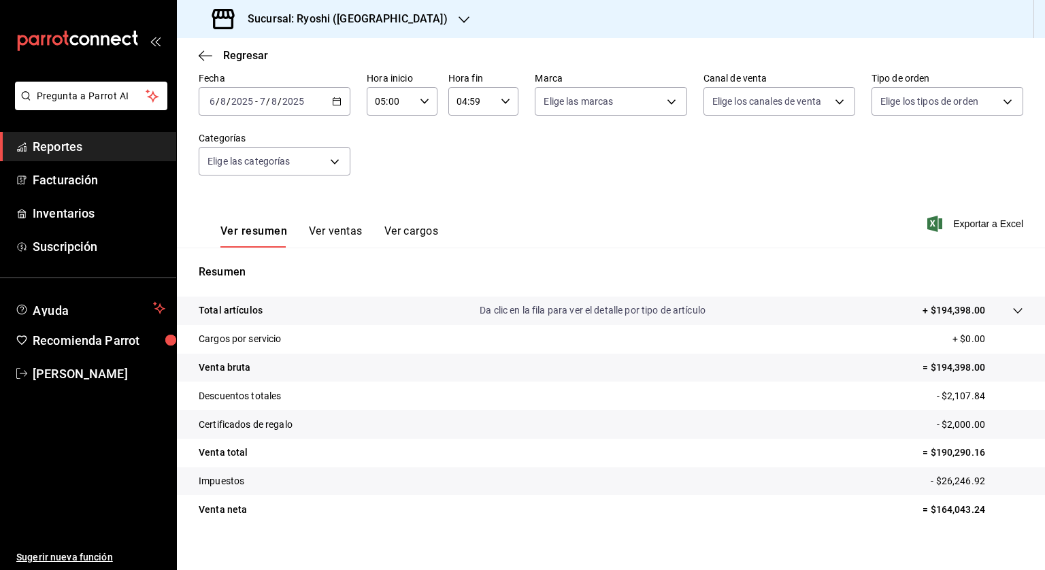
click at [308, 14] on h3 "Sucursal: Ryoshi ([GEOGRAPHIC_DATA])" at bounding box center [342, 19] width 211 height 16
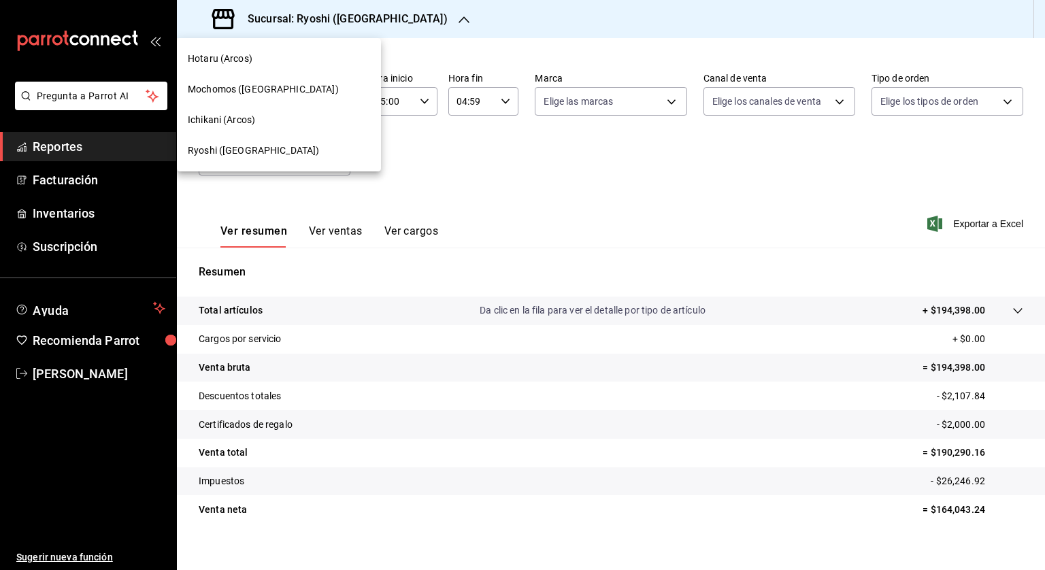
click at [210, 60] on span "Hotaru (Arcos)" at bounding box center [220, 59] width 65 height 14
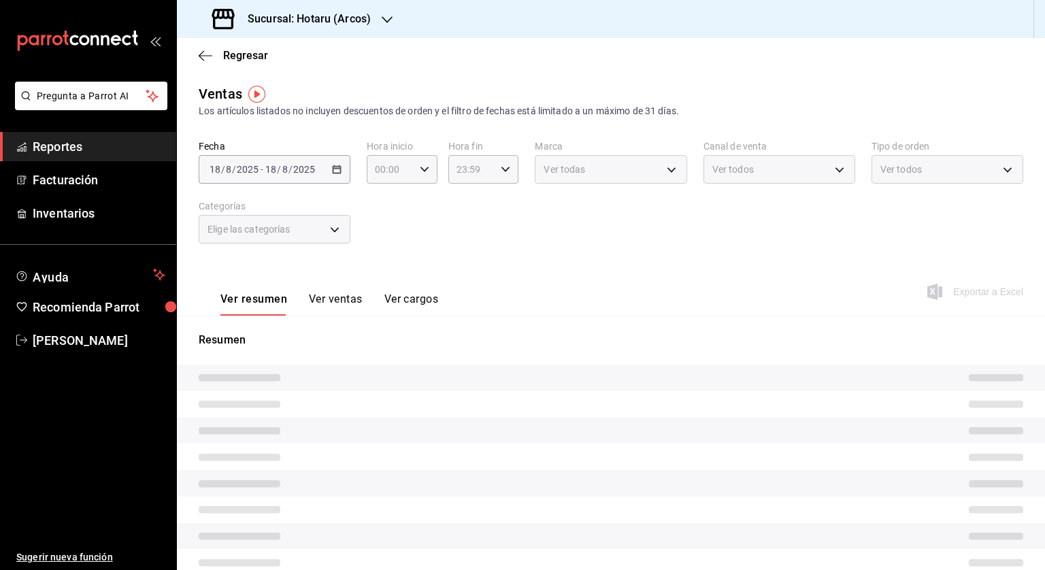
type input "05:00"
type input "04:59"
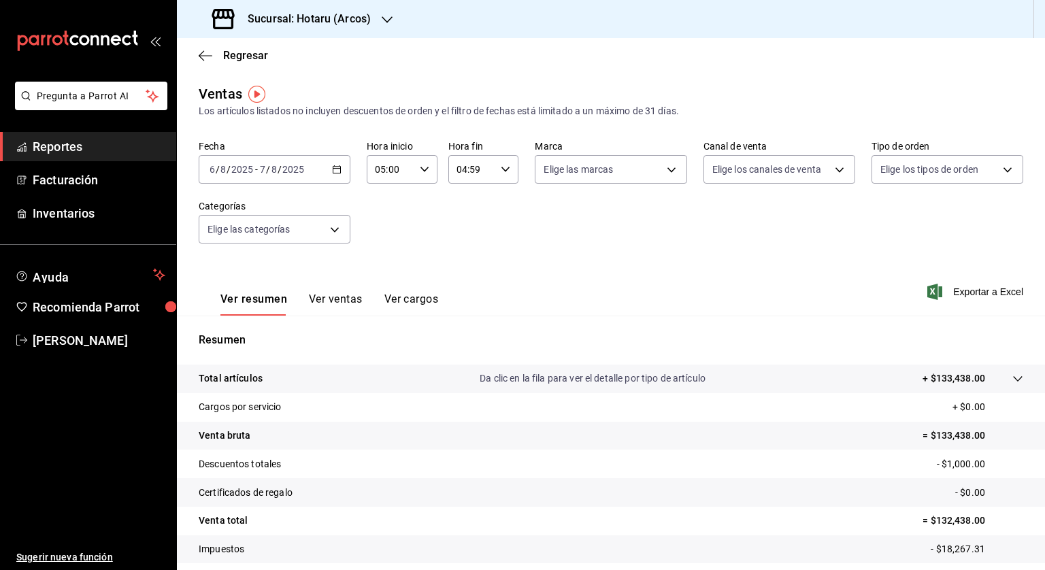
click at [344, 168] on div "[DATE] [DATE] - [DATE] [DATE]" at bounding box center [275, 169] width 152 height 29
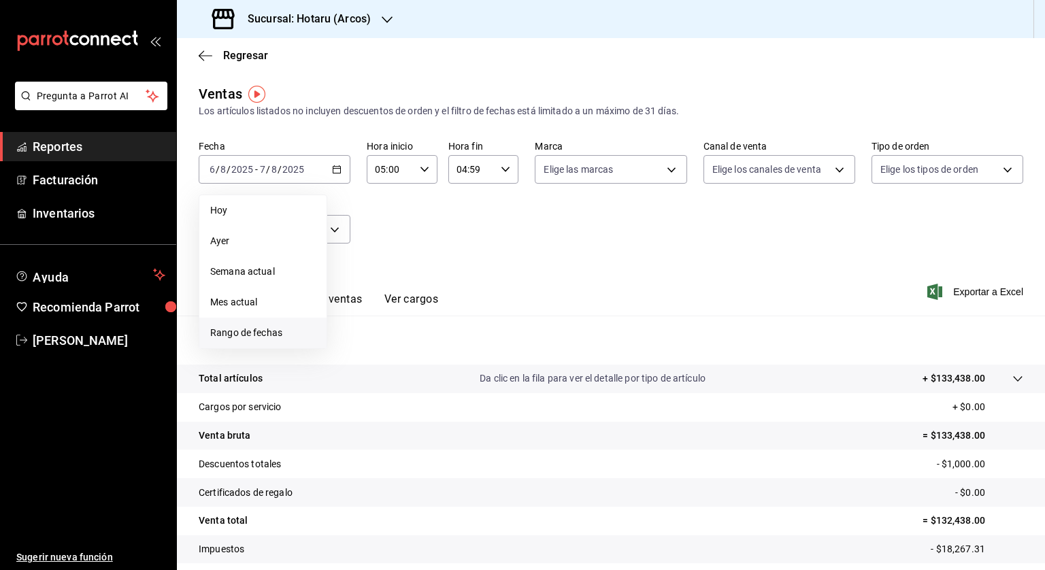
click at [280, 338] on span "Rango de fechas" at bounding box center [262, 333] width 105 height 14
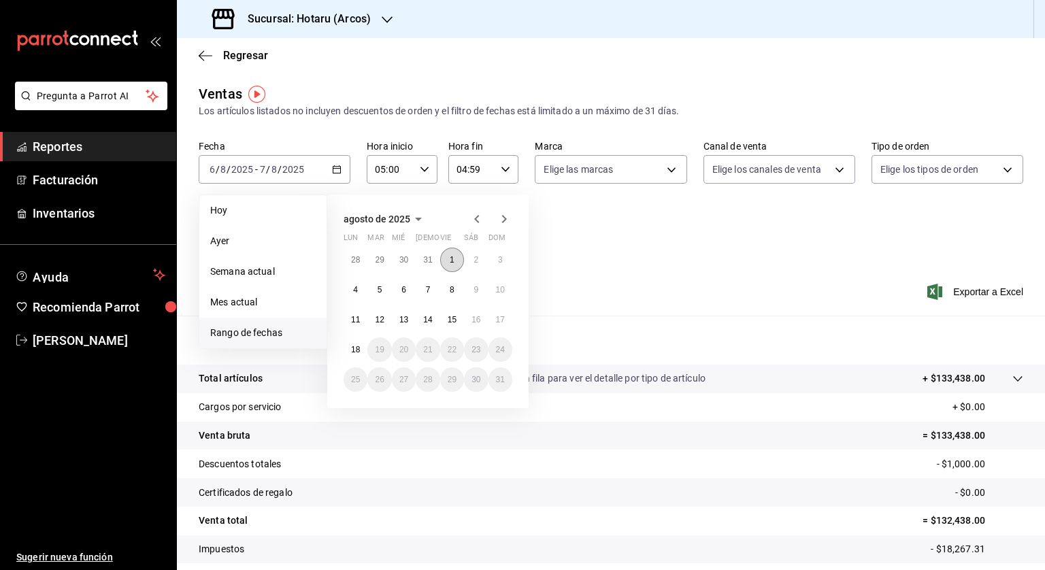
click at [456, 259] on button "1" at bounding box center [452, 260] width 24 height 24
click at [351, 353] on abbr "18" at bounding box center [355, 350] width 9 height 10
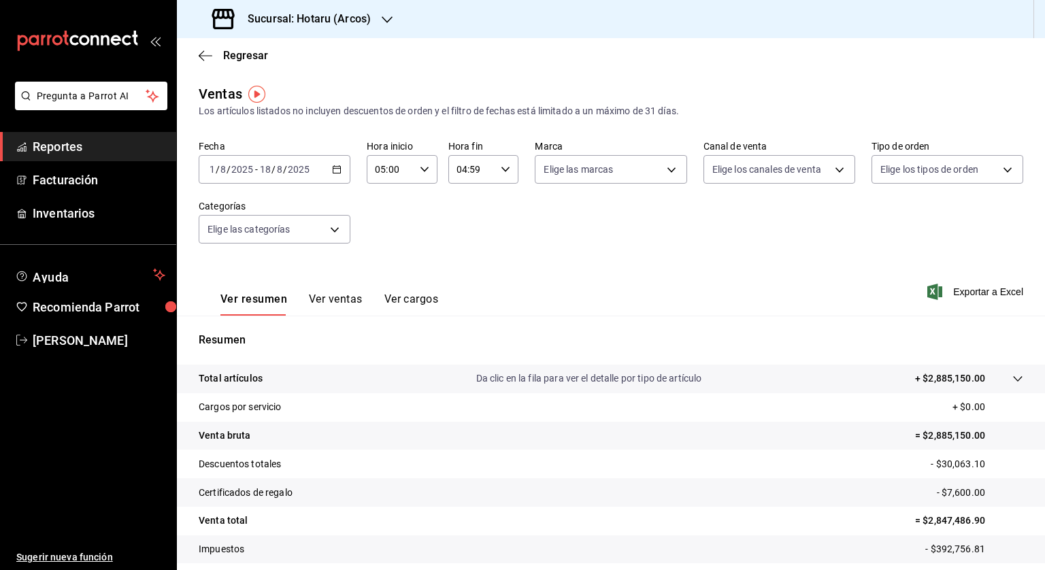
click at [335, 165] on icon "button" at bounding box center [337, 170] width 10 height 10
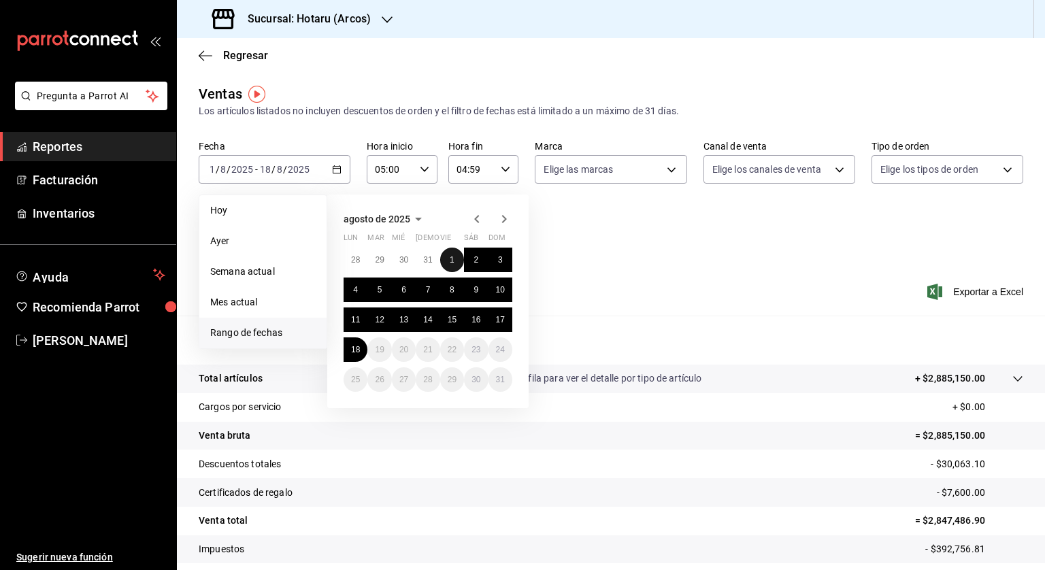
click at [452, 258] on abbr "1" at bounding box center [452, 260] width 5 height 10
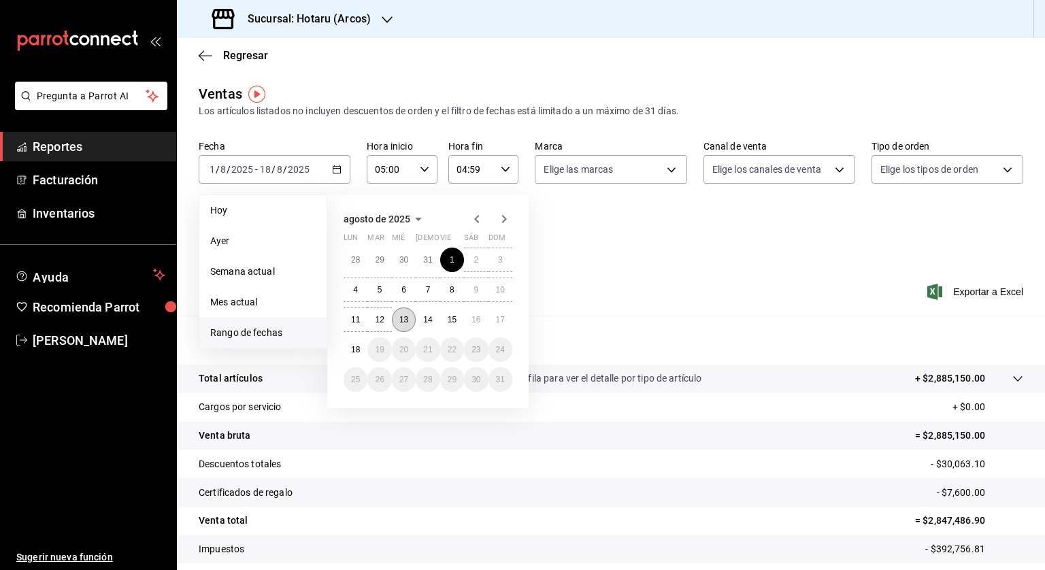
click at [406, 319] on abbr "13" at bounding box center [403, 320] width 9 height 10
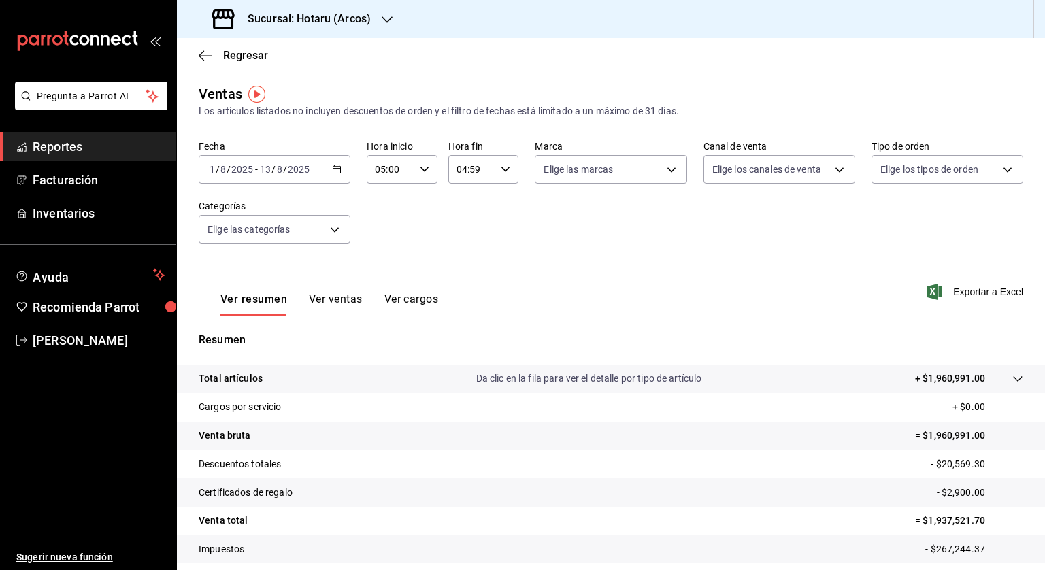
click at [334, 169] on icon "button" at bounding box center [337, 170] width 10 height 10
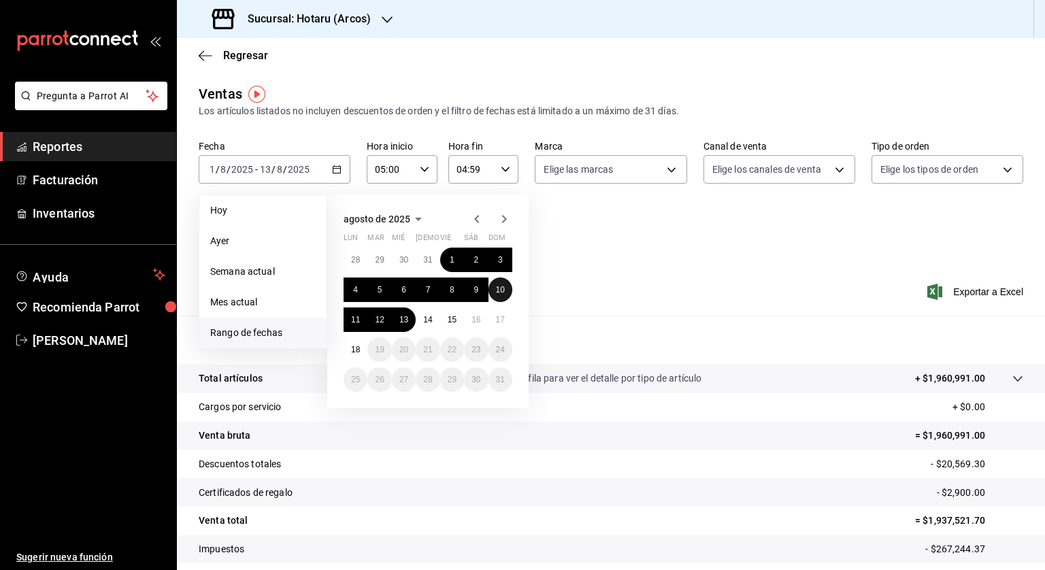
click at [497, 287] on abbr "10" at bounding box center [500, 290] width 9 height 10
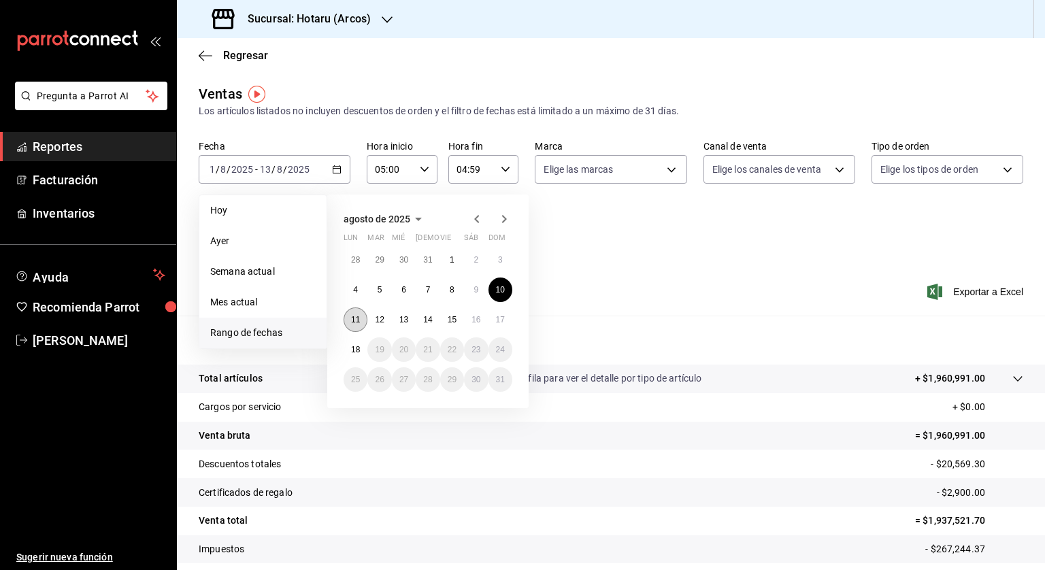
click at [363, 311] on button "11" at bounding box center [356, 320] width 24 height 24
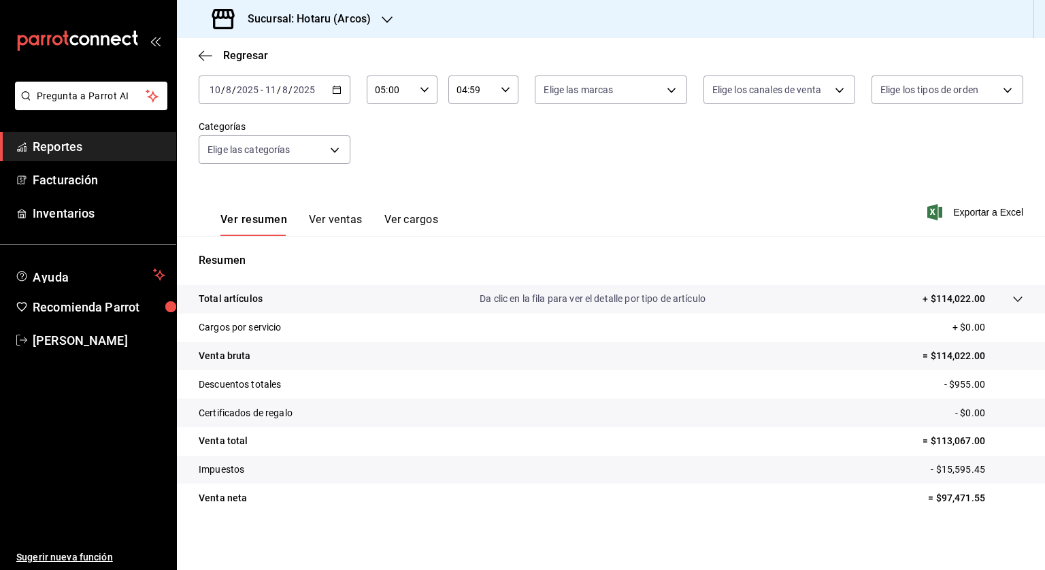
scroll to position [82, 0]
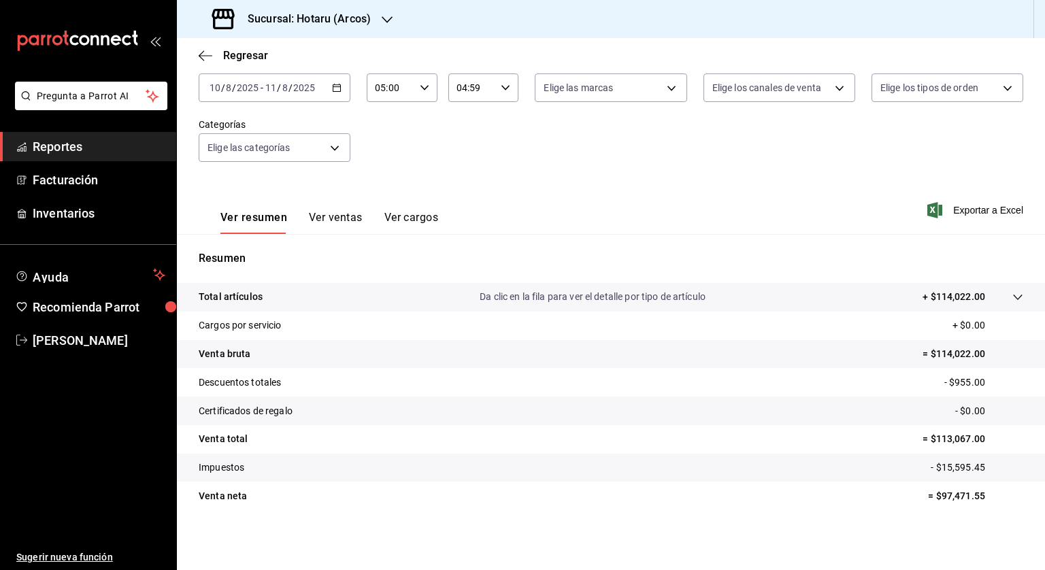
click at [328, 81] on div "2025-08-10 10 / 8 / 2025 - 2025-08-11 11 / 8 / 2025" at bounding box center [275, 87] width 152 height 29
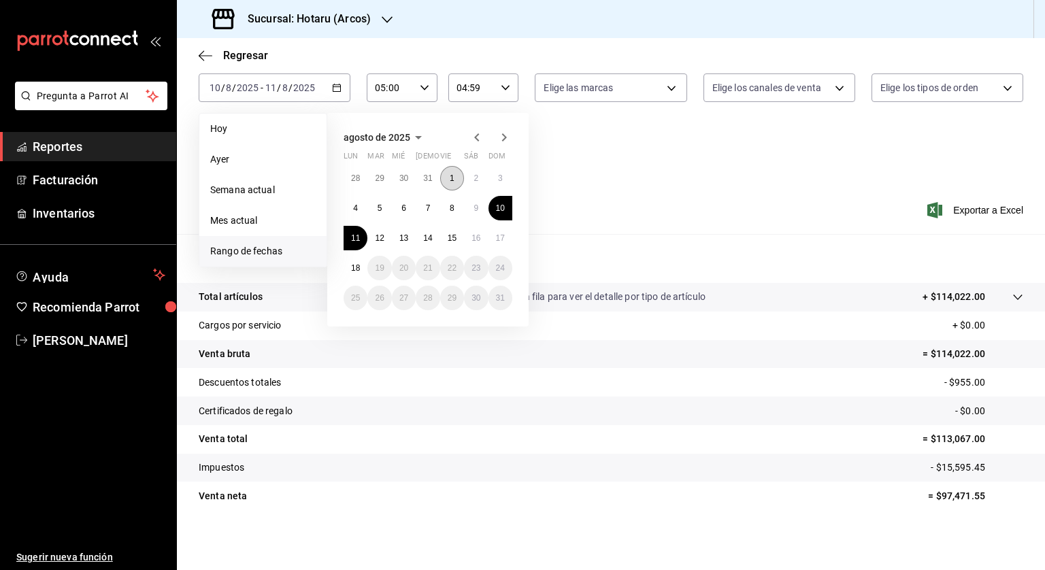
click at [446, 172] on button "1" at bounding box center [452, 178] width 24 height 24
click at [354, 264] on abbr "18" at bounding box center [355, 268] width 9 height 10
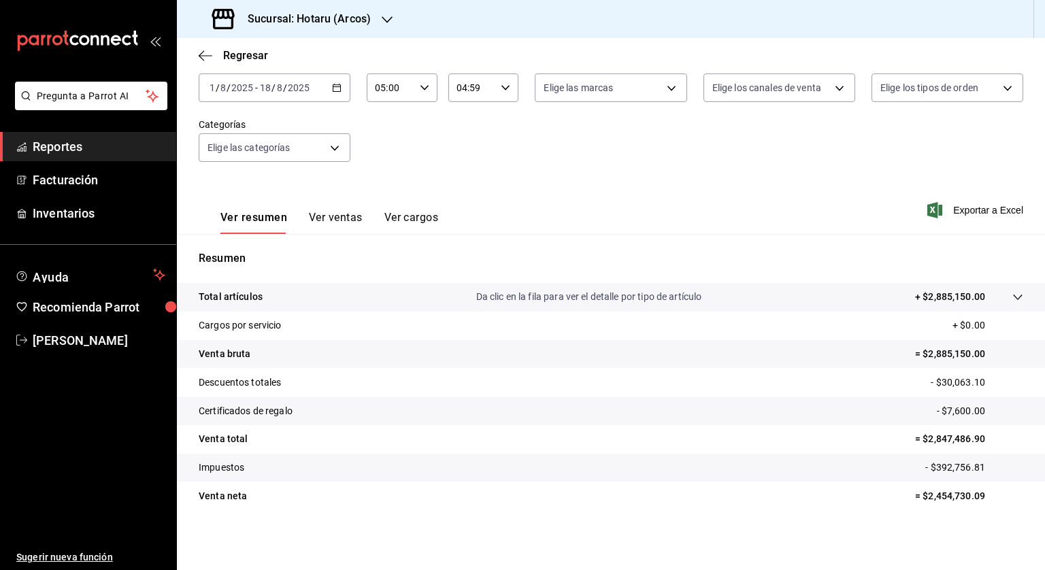
click at [338, 86] on \(Stroke\) "button" at bounding box center [336, 86] width 7 height 1
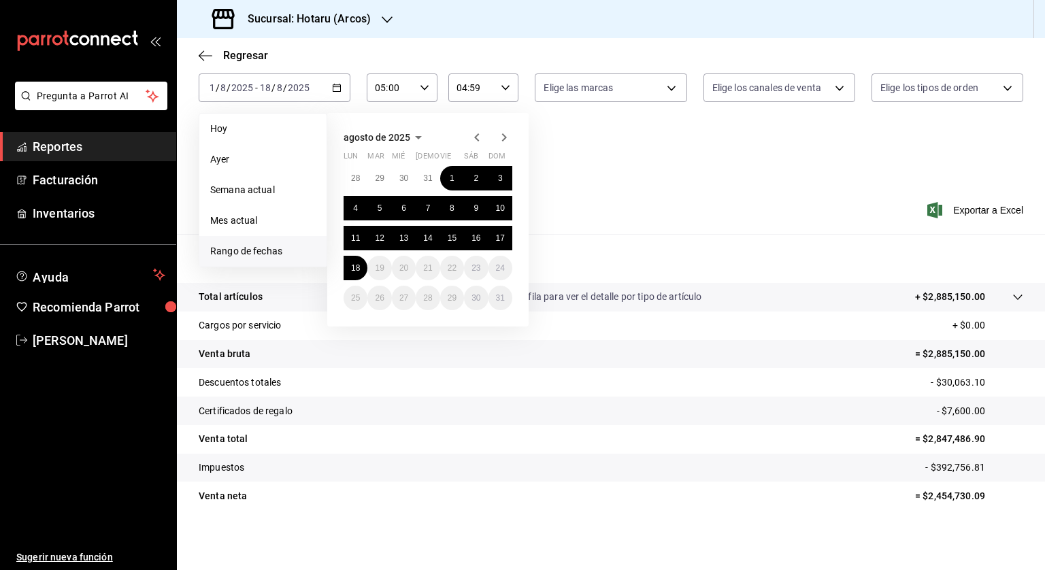
click at [329, 10] on div "Sucursal: Hotaru (Arcos)" at bounding box center [293, 19] width 210 height 38
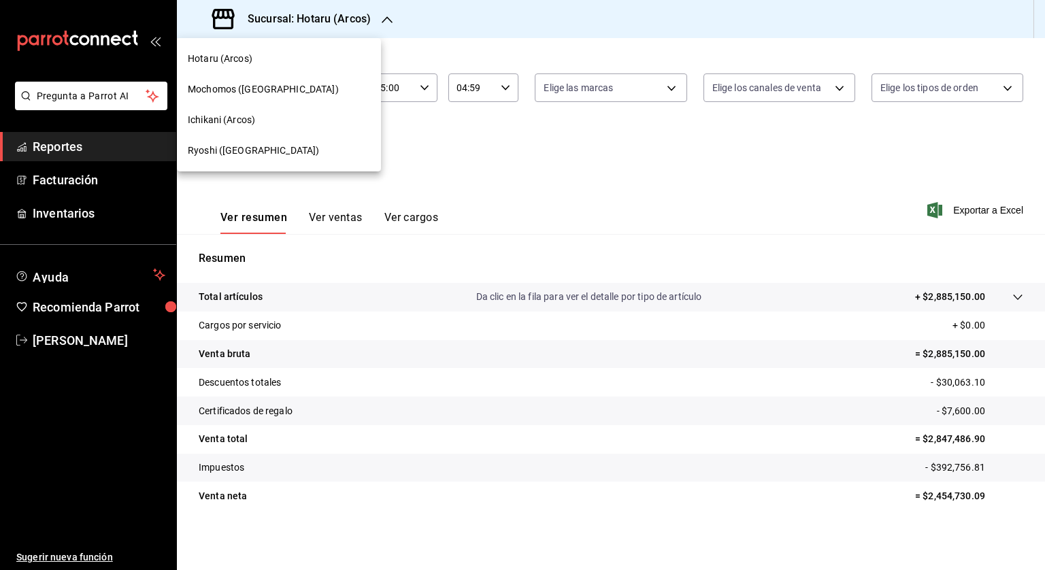
click at [329, 13] on div at bounding box center [522, 285] width 1045 height 570
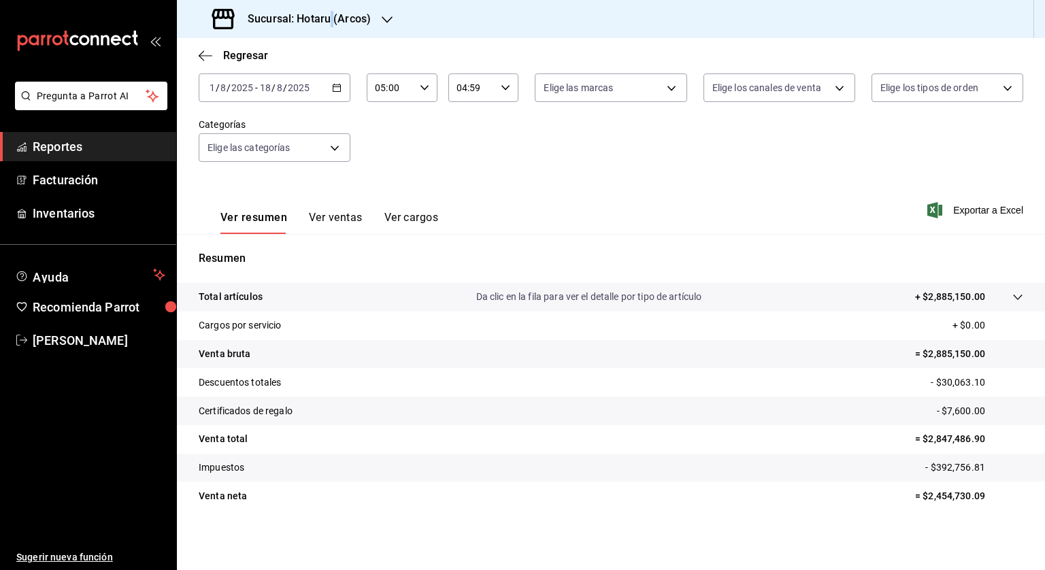
click at [327, 13] on h3 "Sucursal: Hotaru (Arcos)" at bounding box center [304, 19] width 134 height 16
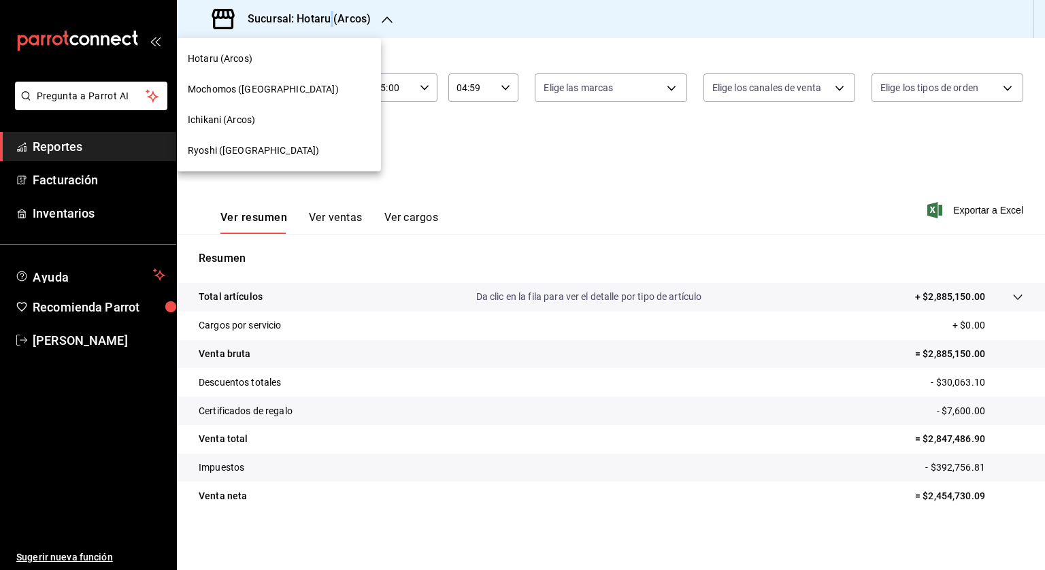
click at [220, 150] on span "Ryoshi ([GEOGRAPHIC_DATA])" at bounding box center [253, 151] width 131 height 14
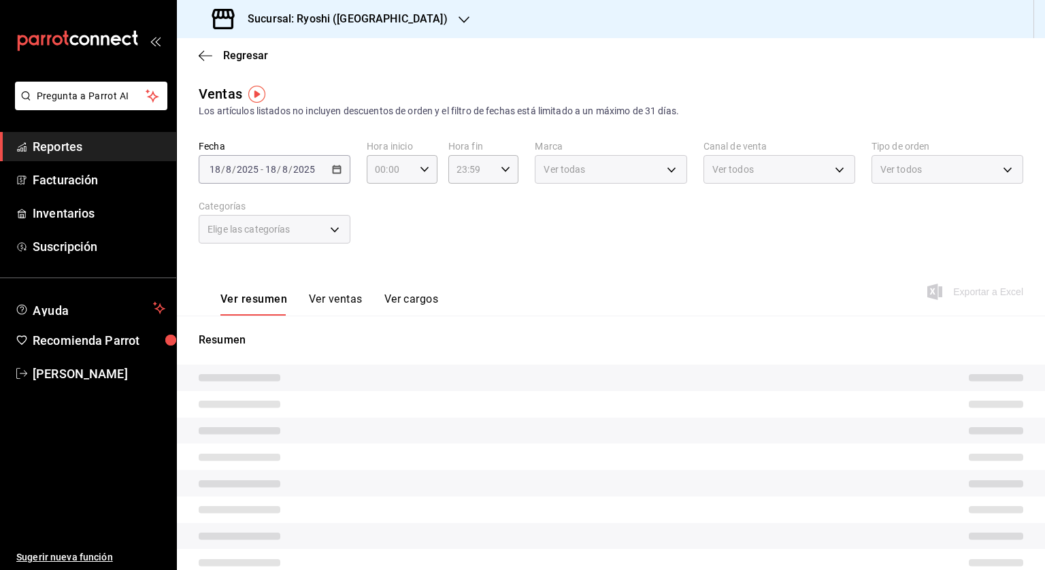
type input "05:00"
type input "04:59"
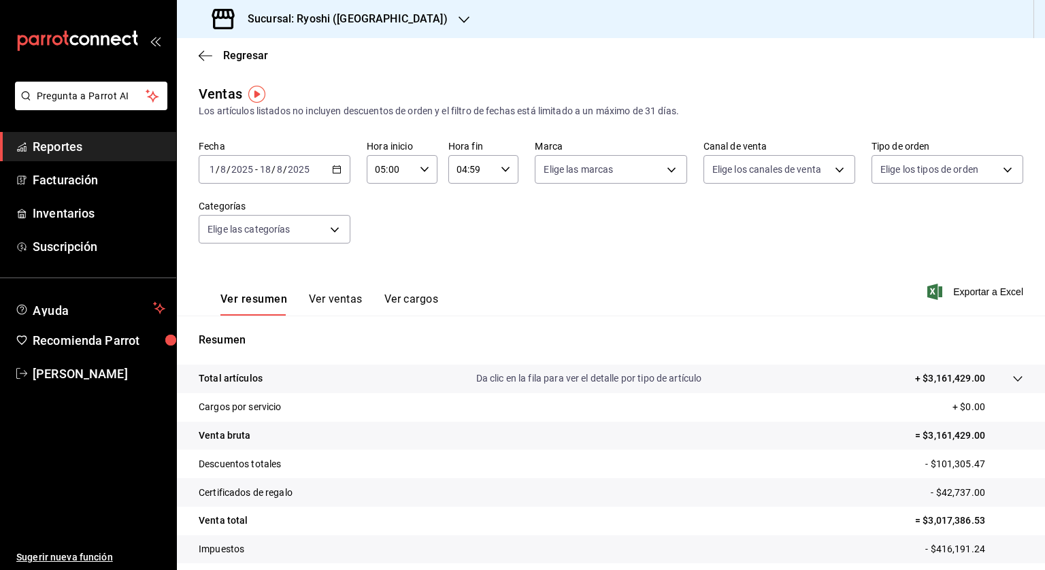
click at [333, 168] on icon "button" at bounding box center [337, 170] width 10 height 10
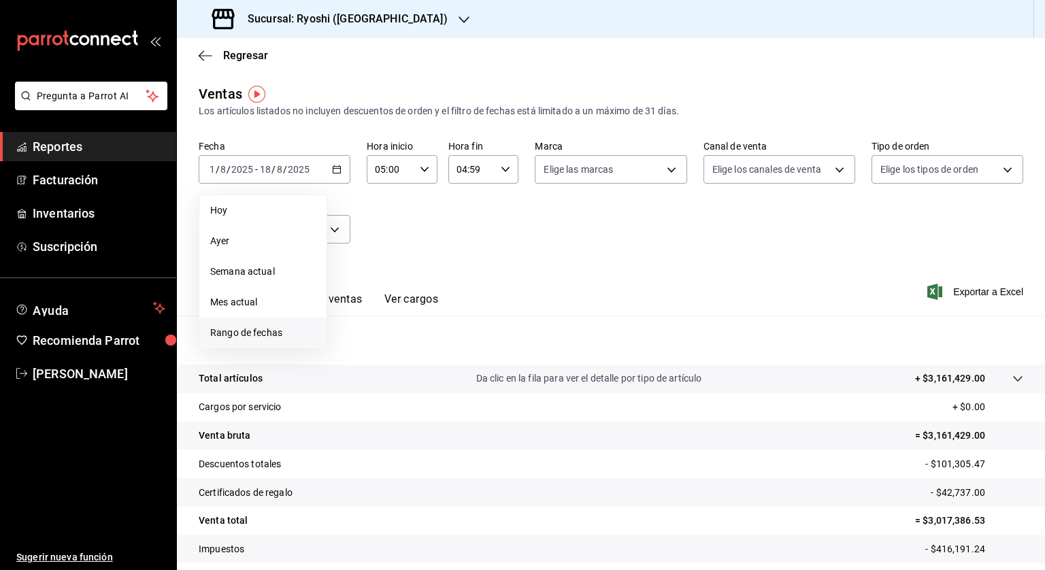
click at [280, 331] on span "Rango de fechas" at bounding box center [262, 333] width 105 height 14
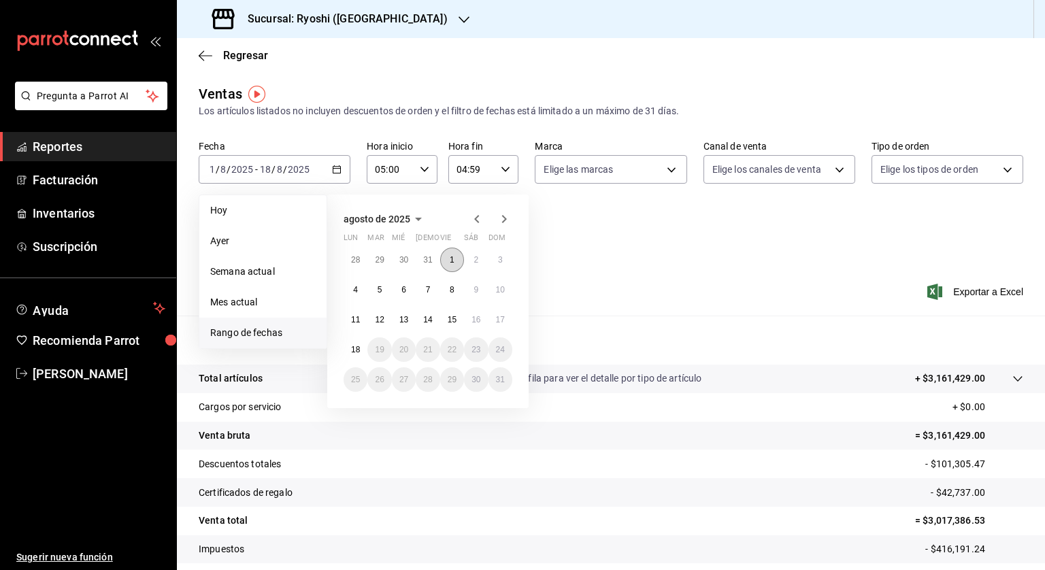
click at [460, 263] on button "1" at bounding box center [452, 260] width 24 height 24
click at [403, 331] on button "13" at bounding box center [404, 320] width 24 height 24
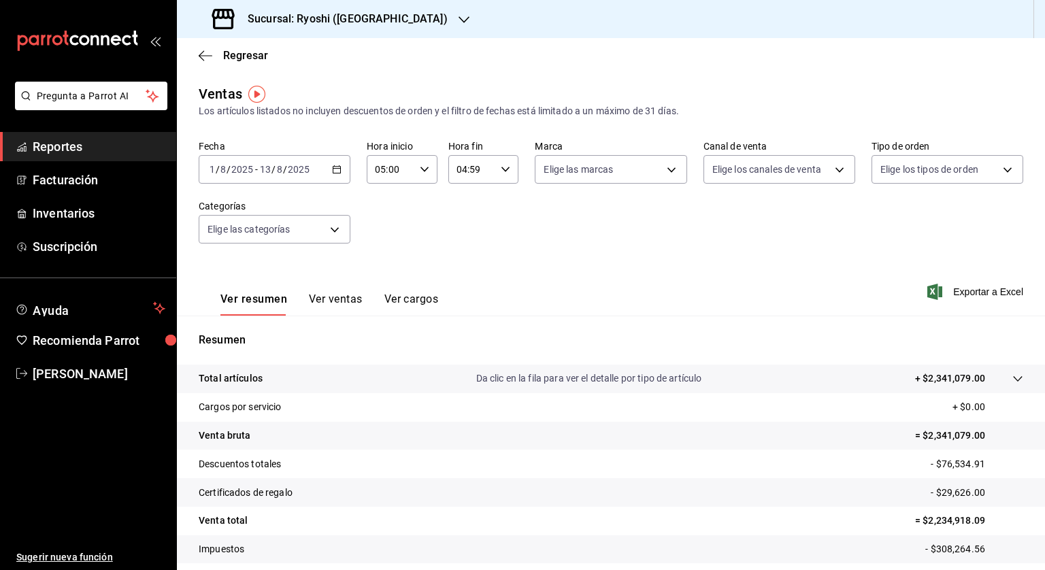
click at [341, 16] on h3 "Sucursal: Ryoshi ([GEOGRAPHIC_DATA])" at bounding box center [342, 19] width 211 height 16
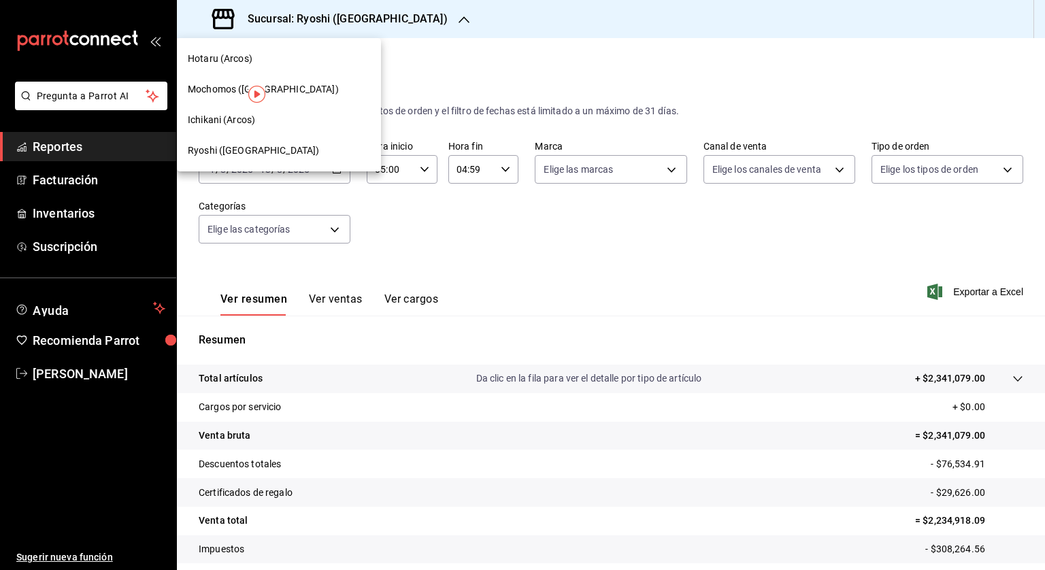
click at [237, 122] on span "Ichikani (Arcos)" at bounding box center [221, 120] width 67 height 14
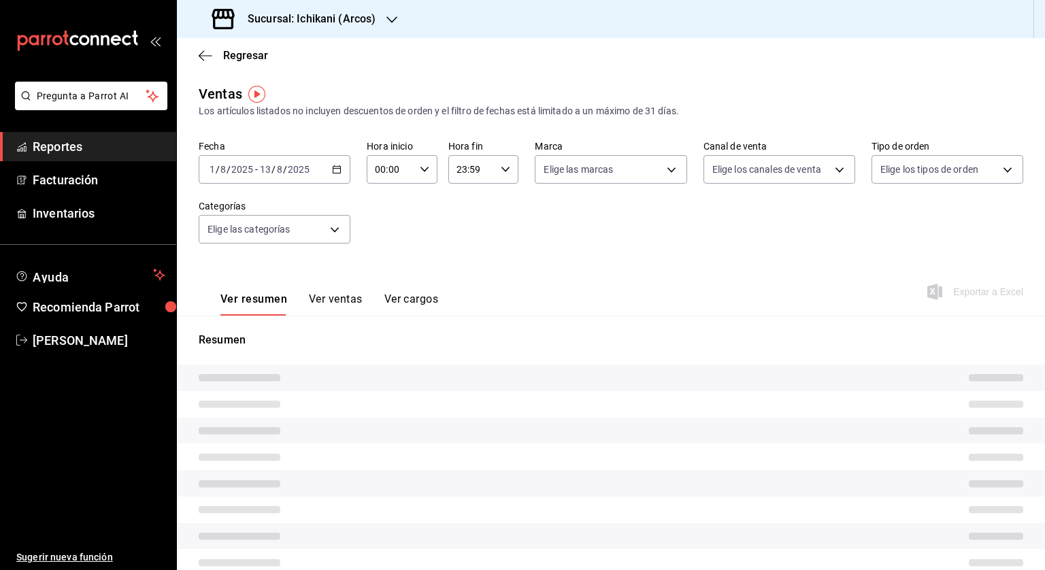
type input "05:00"
type input "04:59"
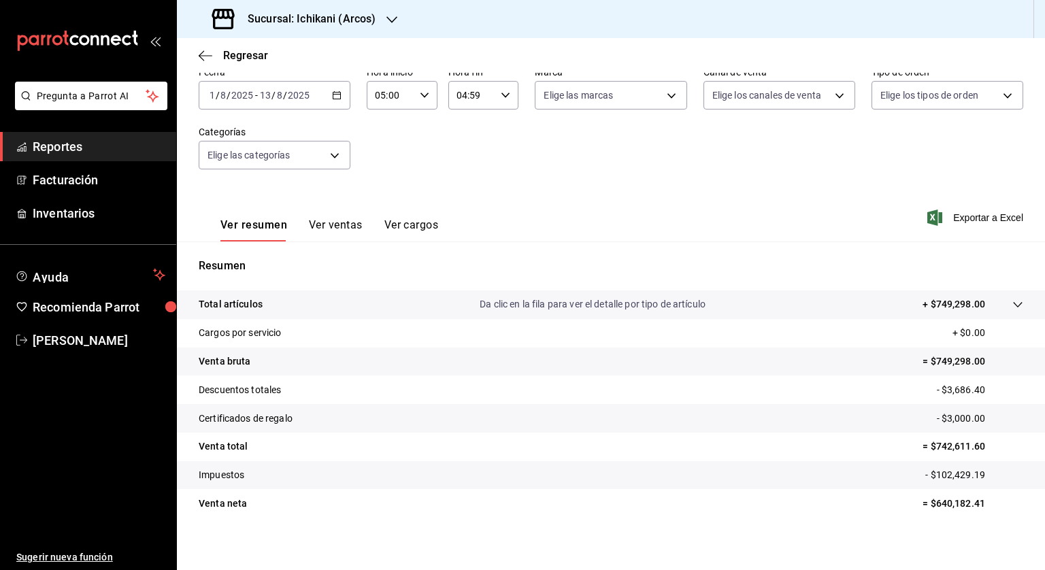
scroll to position [82, 0]
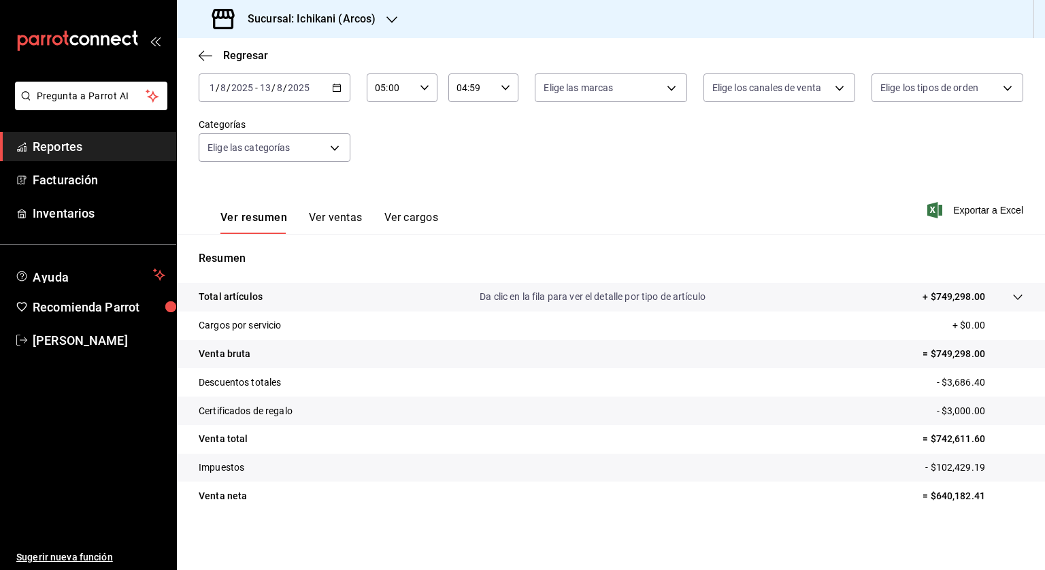
click at [332, 89] on icon "button" at bounding box center [337, 88] width 10 height 10
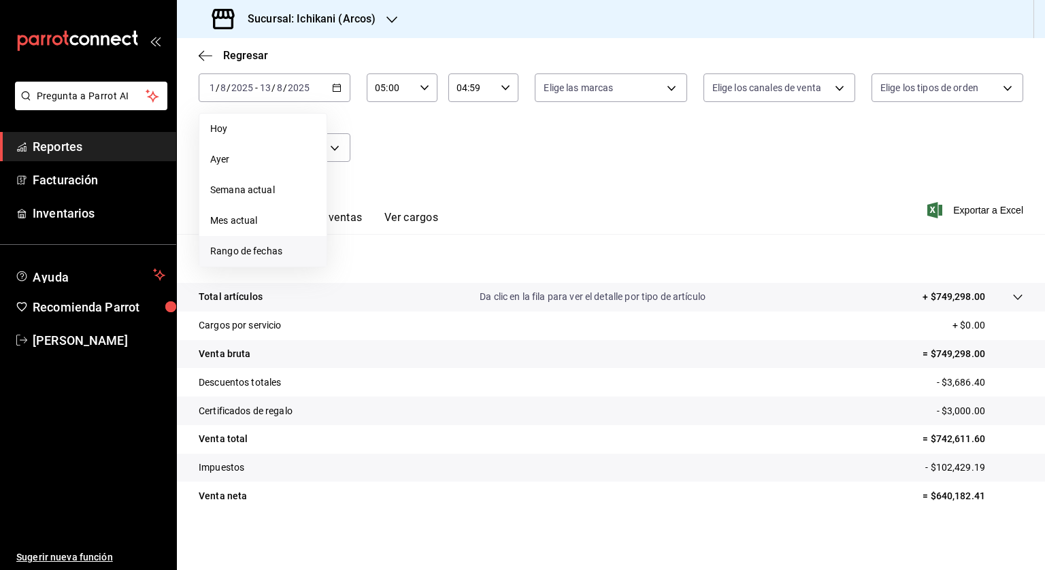
click at [267, 258] on span "Rango de fechas" at bounding box center [262, 251] width 105 height 14
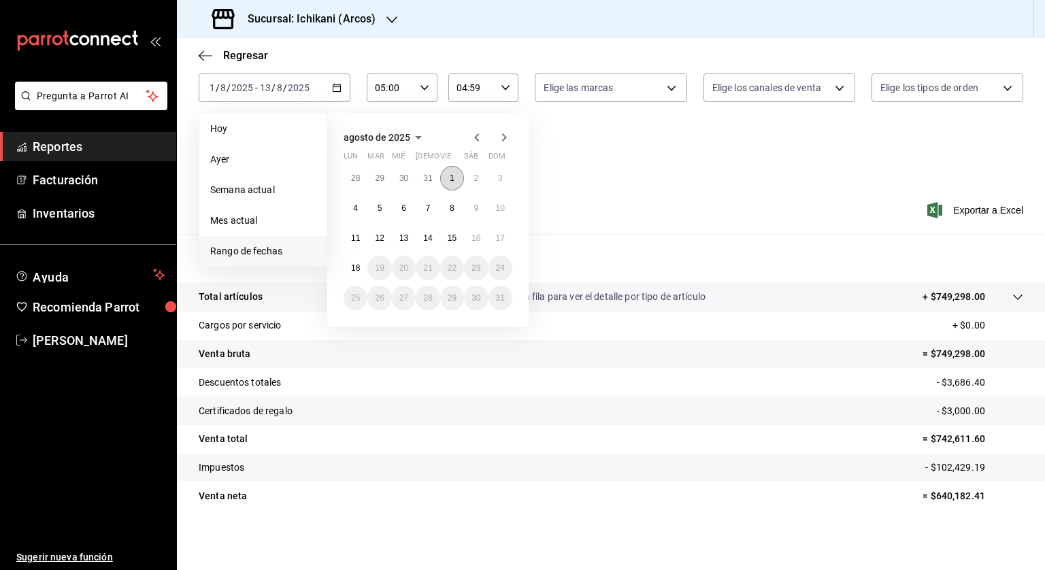
click at [451, 174] on abbr "1" at bounding box center [452, 179] width 5 height 10
click at [355, 265] on abbr "18" at bounding box center [355, 268] width 9 height 10
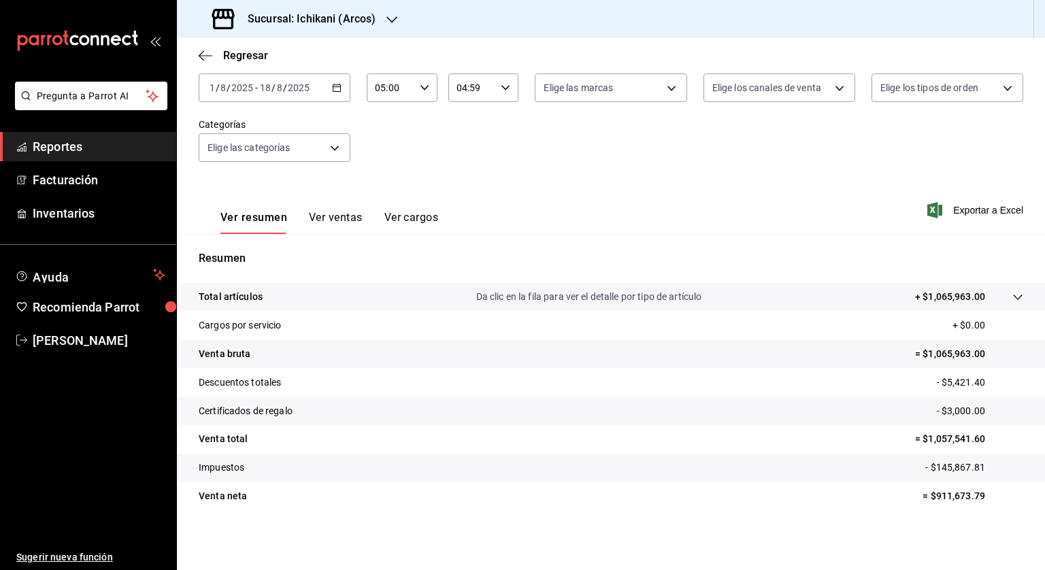
click at [339, 82] on div "[DATE] [DATE] - [DATE] [DATE]" at bounding box center [275, 87] width 152 height 29
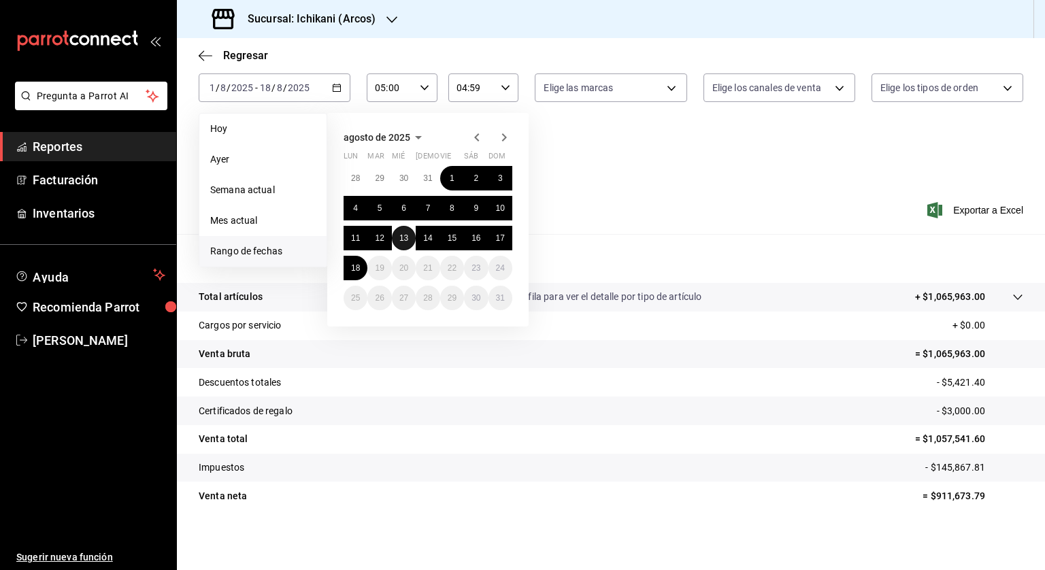
click at [401, 236] on abbr "13" at bounding box center [403, 238] width 9 height 10
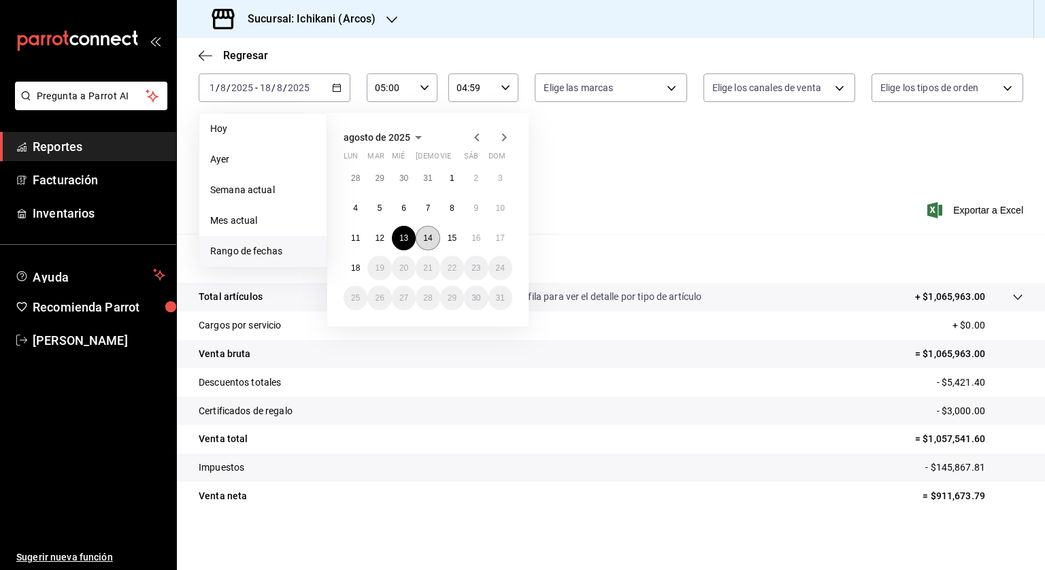
click at [433, 238] on button "14" at bounding box center [428, 238] width 24 height 24
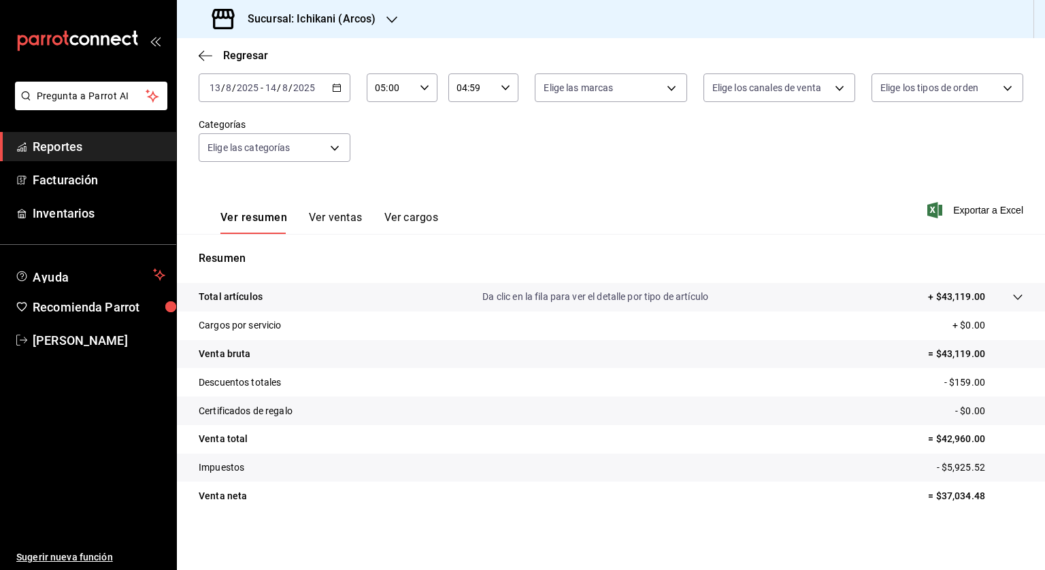
click at [337, 86] on icon "button" at bounding box center [337, 88] width 10 height 10
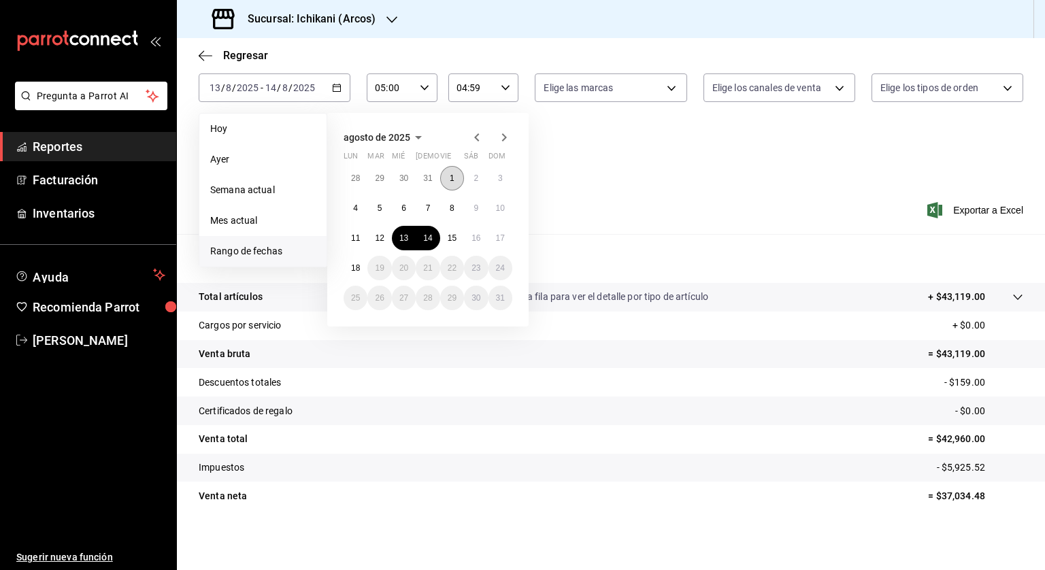
click at [447, 183] on button "1" at bounding box center [452, 178] width 24 height 24
click at [357, 266] on abbr "18" at bounding box center [355, 268] width 9 height 10
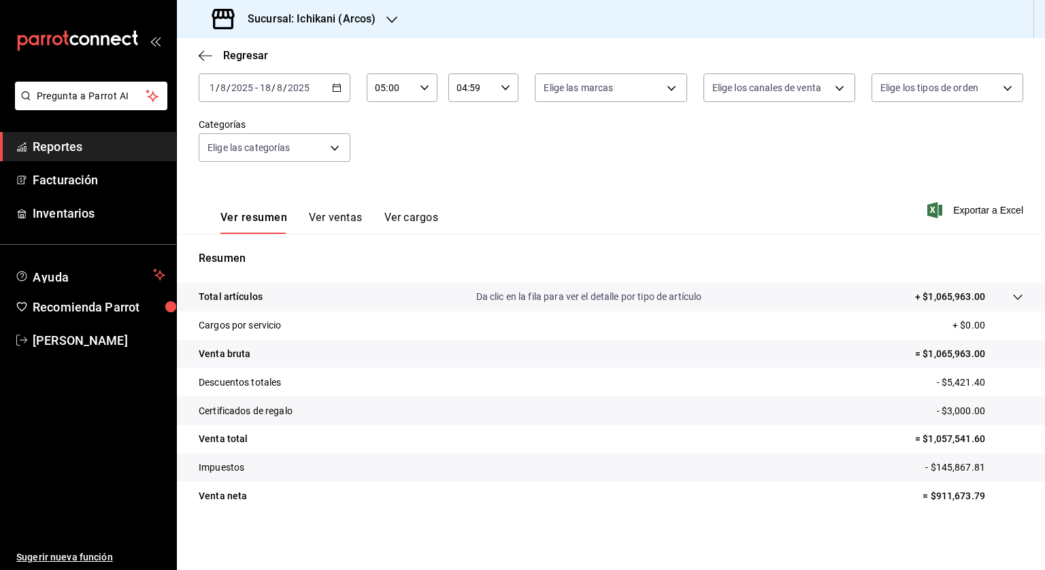
click at [298, 17] on h3 "Sucursal: Ichikani (Arcos)" at bounding box center [306, 19] width 139 height 16
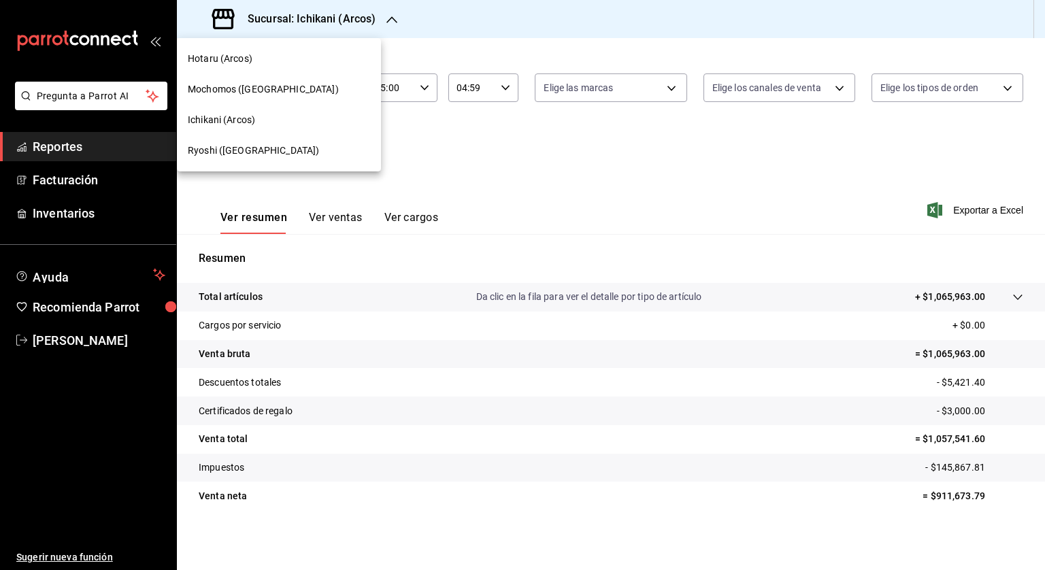
click at [212, 87] on span "Mochomos (Cancun)" at bounding box center [263, 89] width 151 height 14
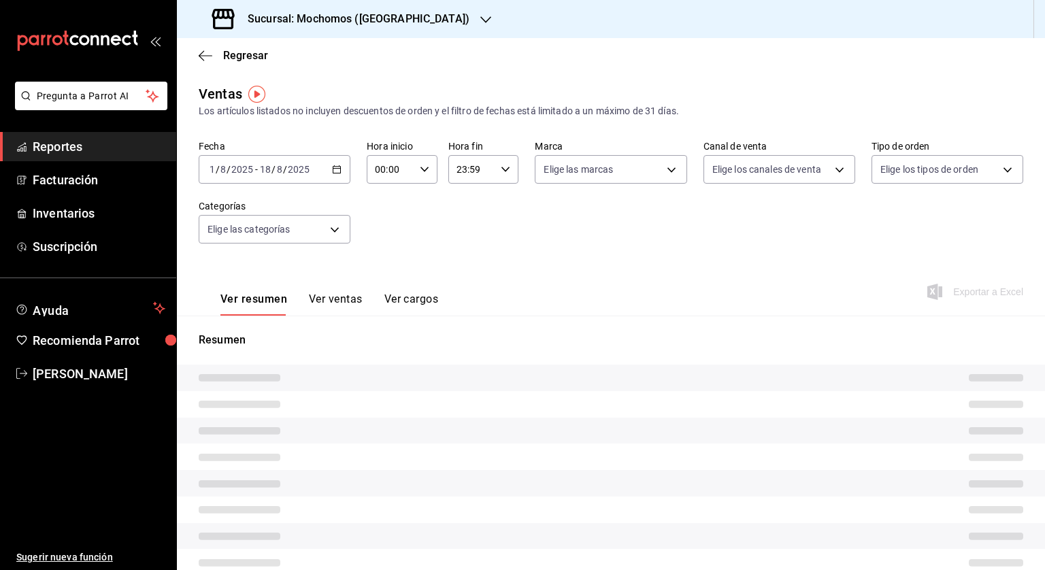
type input "05:00"
type input "04:59"
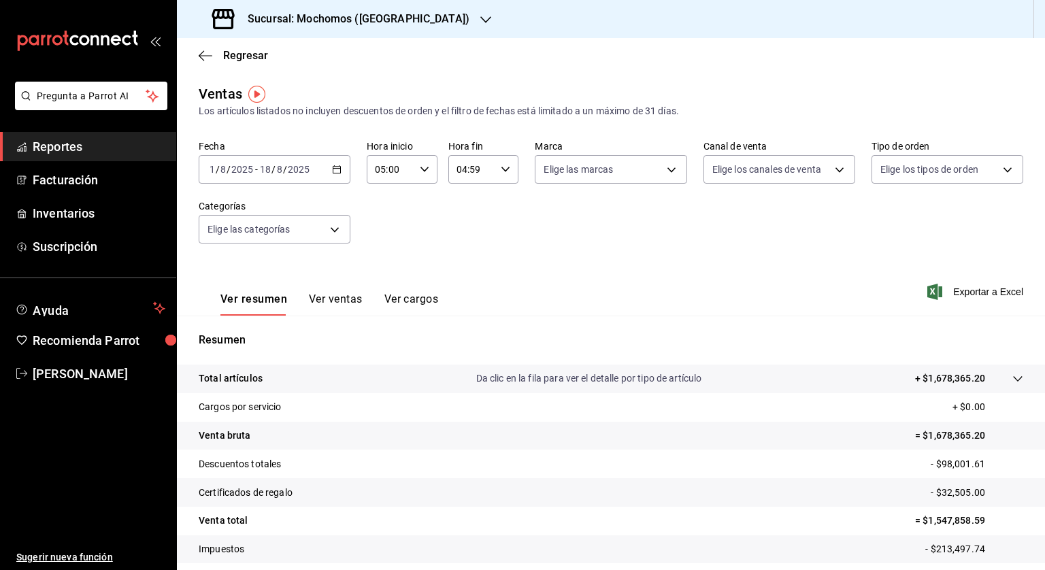
click at [340, 166] on icon "button" at bounding box center [337, 170] width 10 height 10
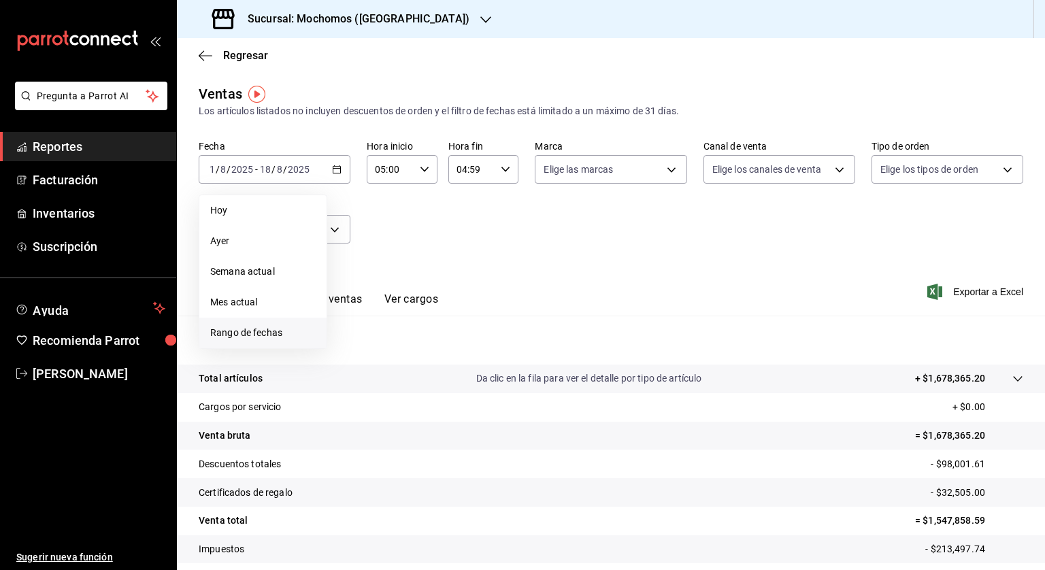
click at [274, 337] on span "Rango de fechas" at bounding box center [262, 333] width 105 height 14
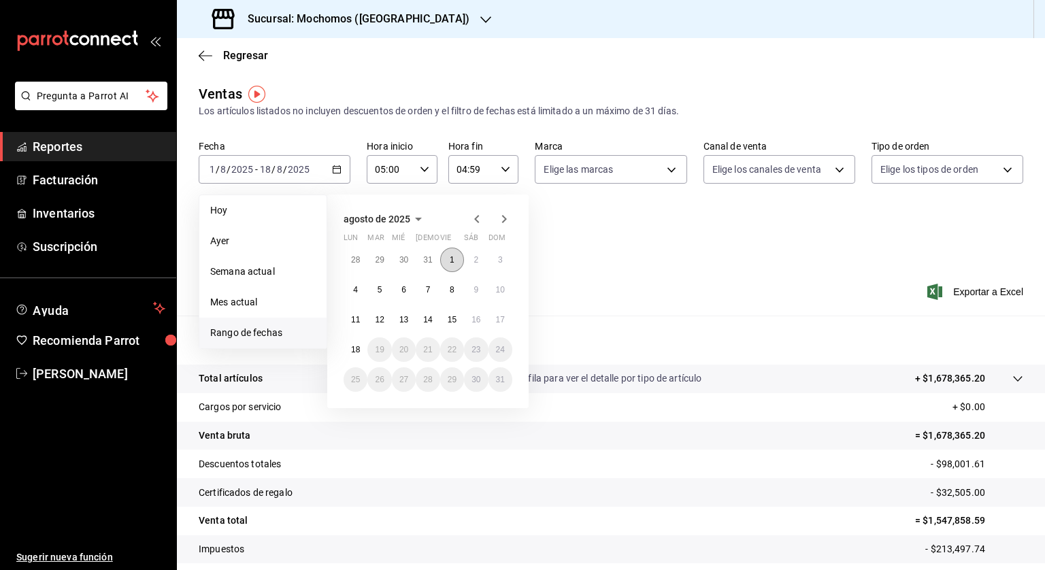
click at [450, 259] on abbr "1" at bounding box center [452, 260] width 5 height 10
click at [405, 325] on button "13" at bounding box center [404, 320] width 24 height 24
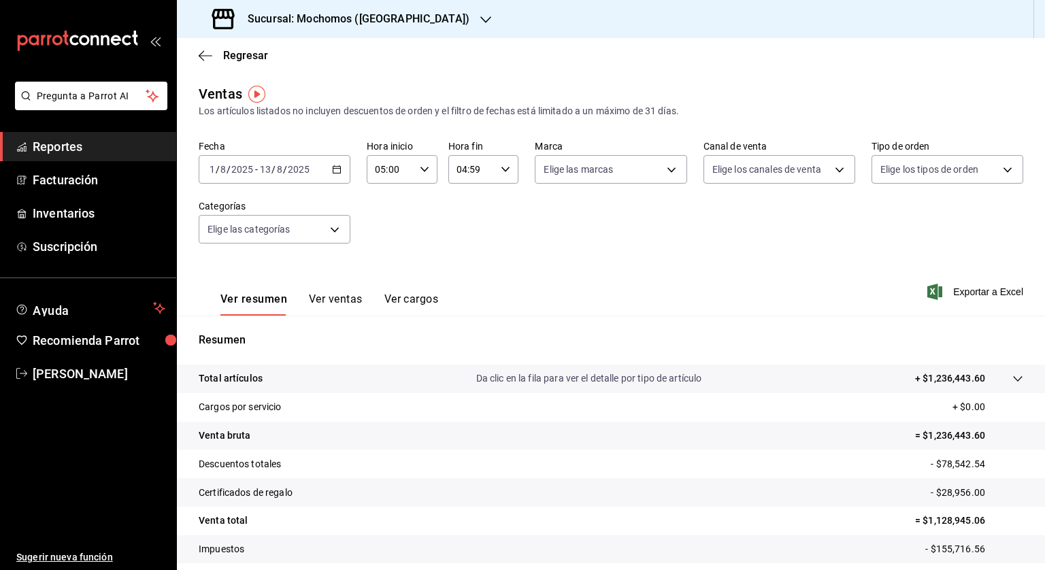
click at [340, 175] on div "2025-08-01 1 / 8 / 2025 - 2025-08-13 13 / 8 / 2025" at bounding box center [275, 169] width 152 height 29
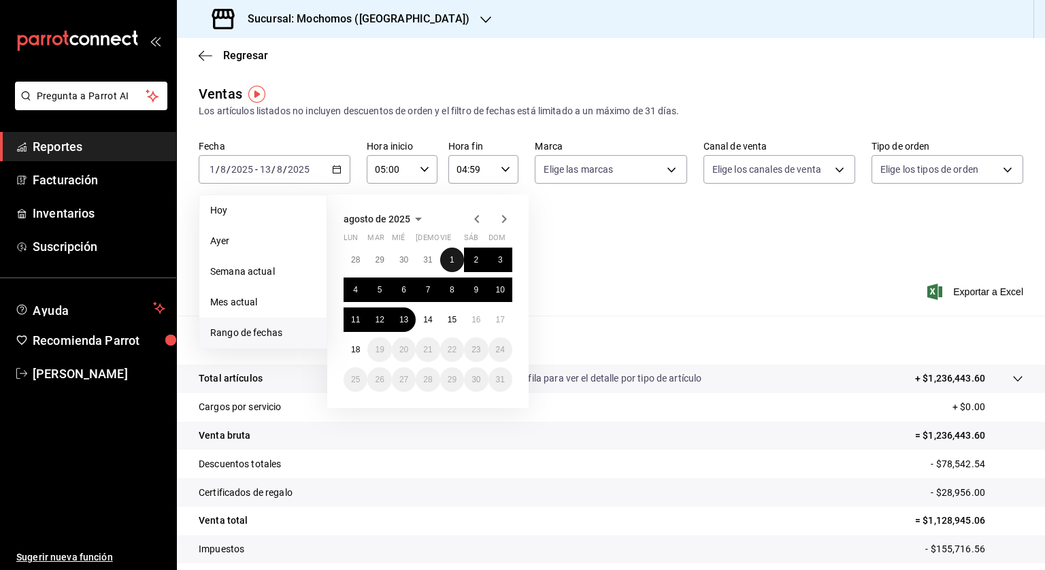
click at [452, 252] on button "1" at bounding box center [452, 260] width 24 height 24
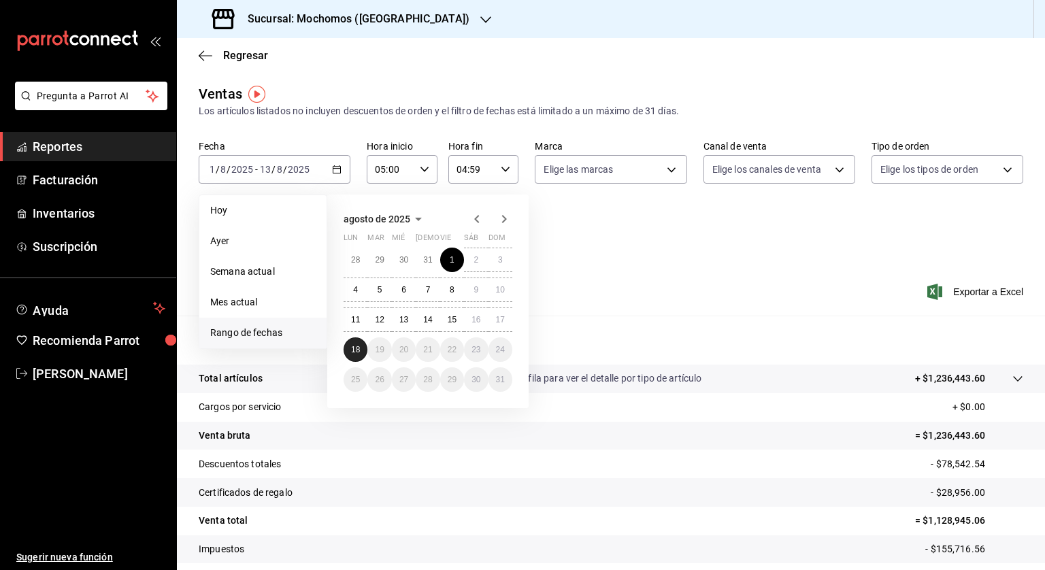
click at [354, 343] on button "18" at bounding box center [356, 350] width 24 height 24
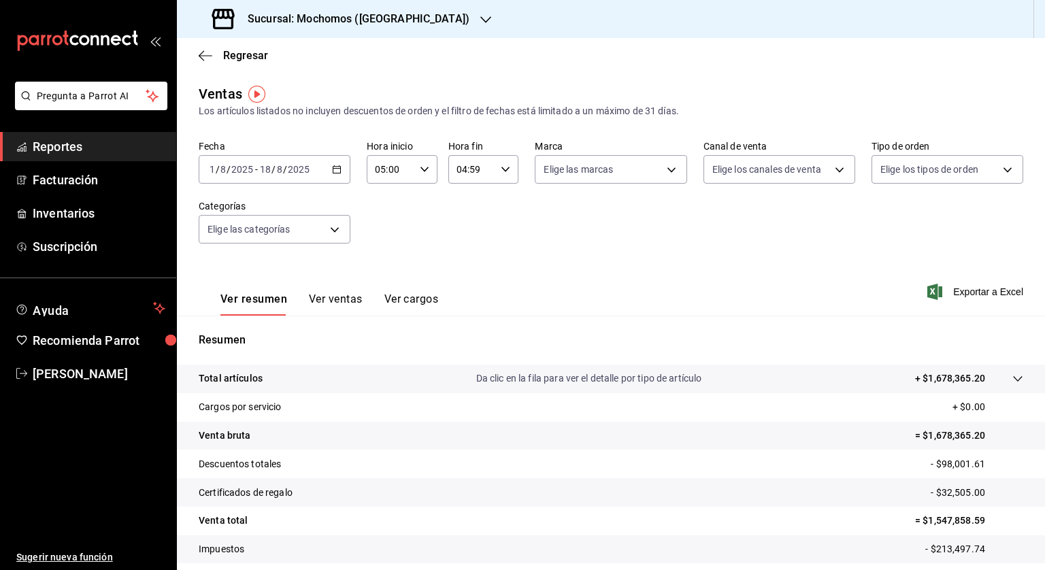
click at [333, 168] on icon "button" at bounding box center [337, 170] width 10 height 10
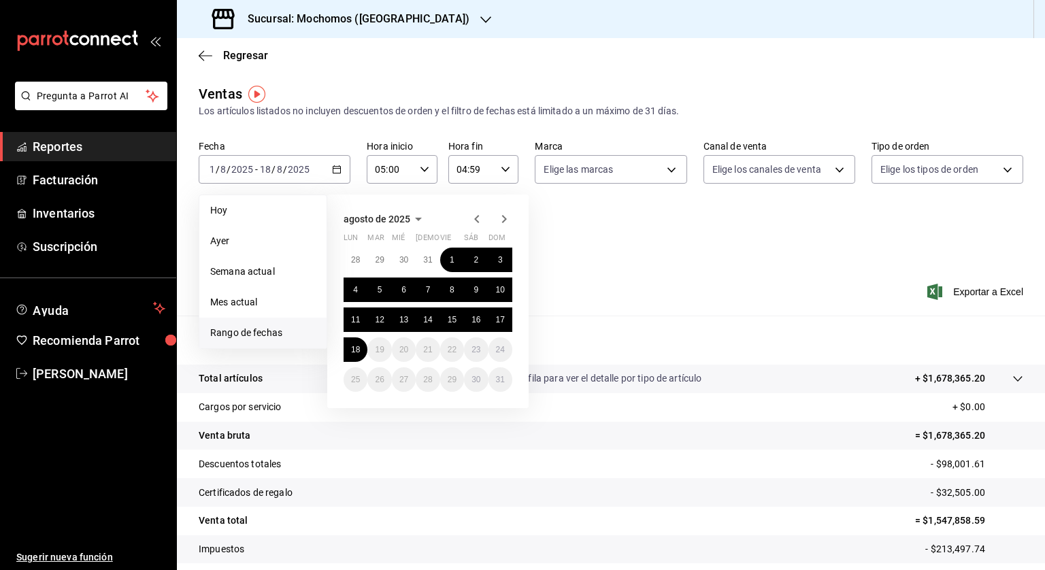
click at [581, 215] on div "Fecha 2025-08-01 1 / 8 / 2025 - 2025-08-18 18 / 8 / 2025 Hoy Ayer Semana actual…" at bounding box center [611, 200] width 825 height 120
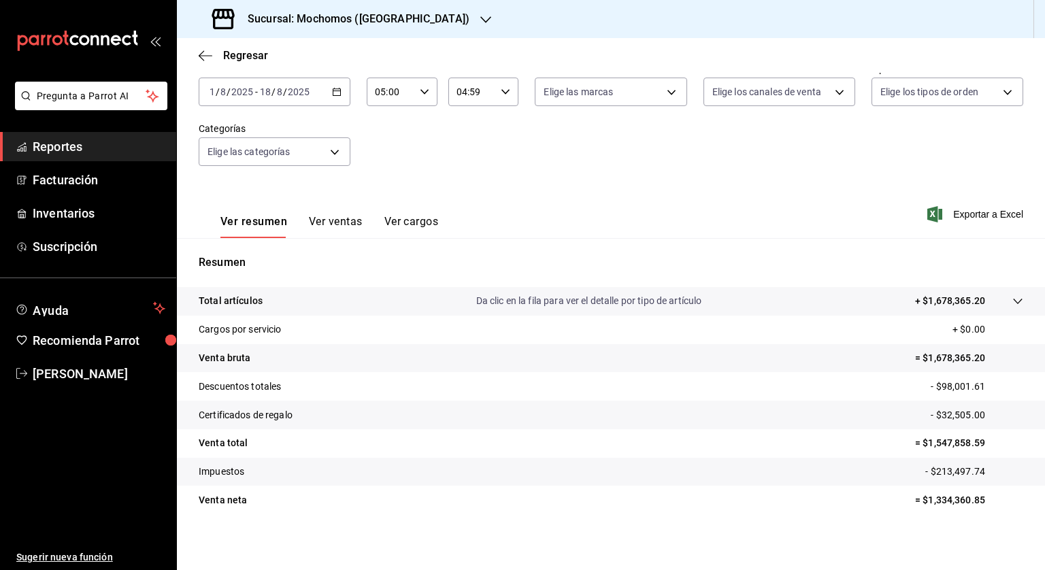
scroll to position [82, 0]
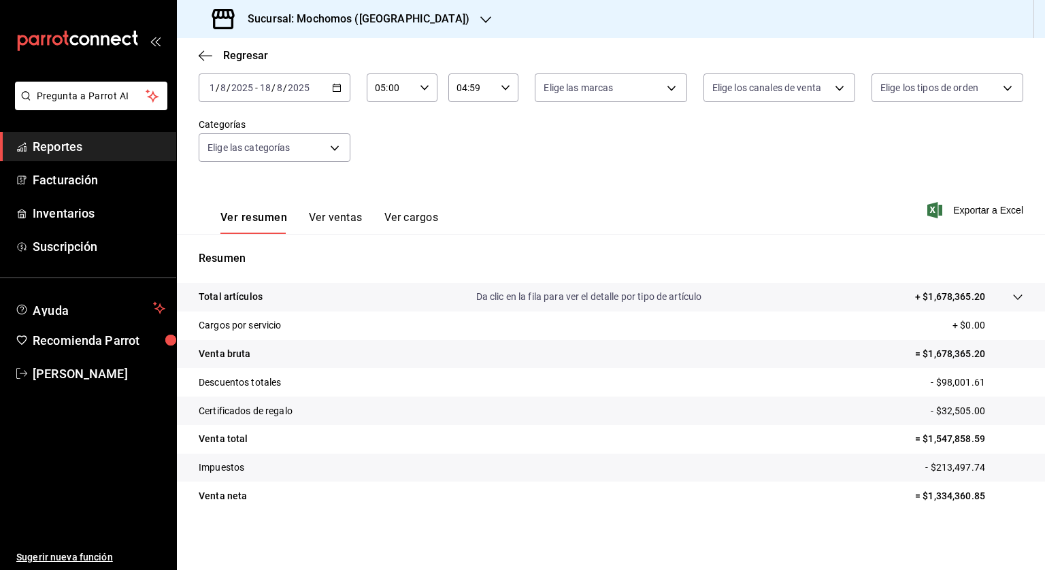
click at [350, 15] on h3 "Sucursal: Mochomos (Cancun)" at bounding box center [353, 19] width 233 height 16
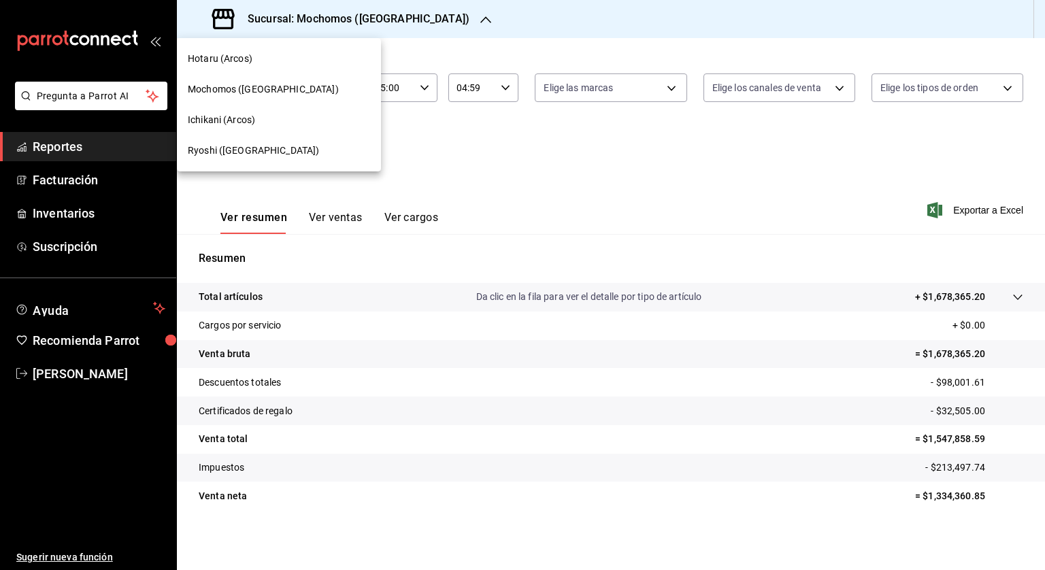
click at [207, 146] on span "Ryoshi ([GEOGRAPHIC_DATA])" at bounding box center [253, 151] width 131 height 14
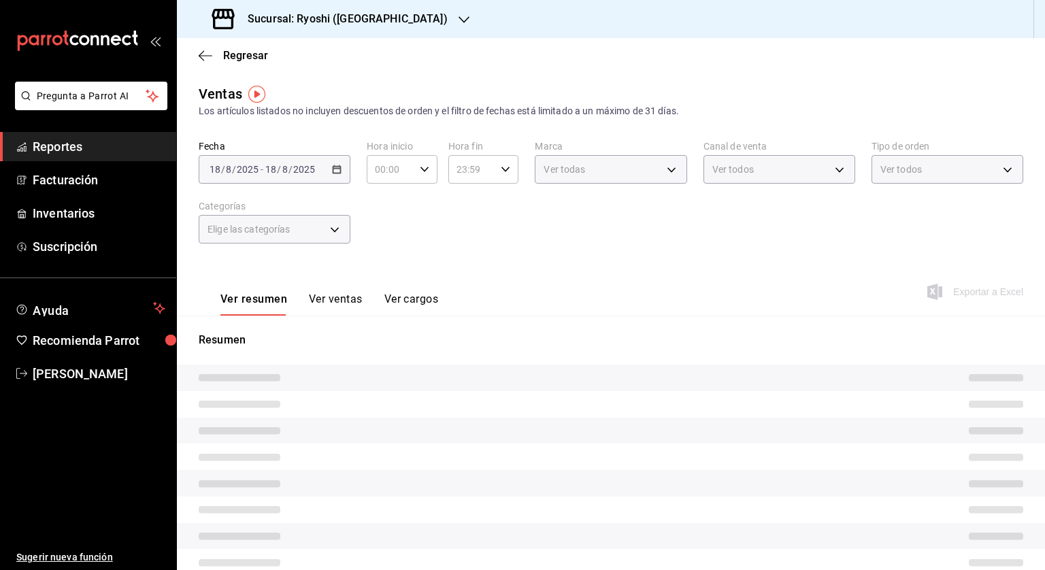
type input "05:00"
type input "04:59"
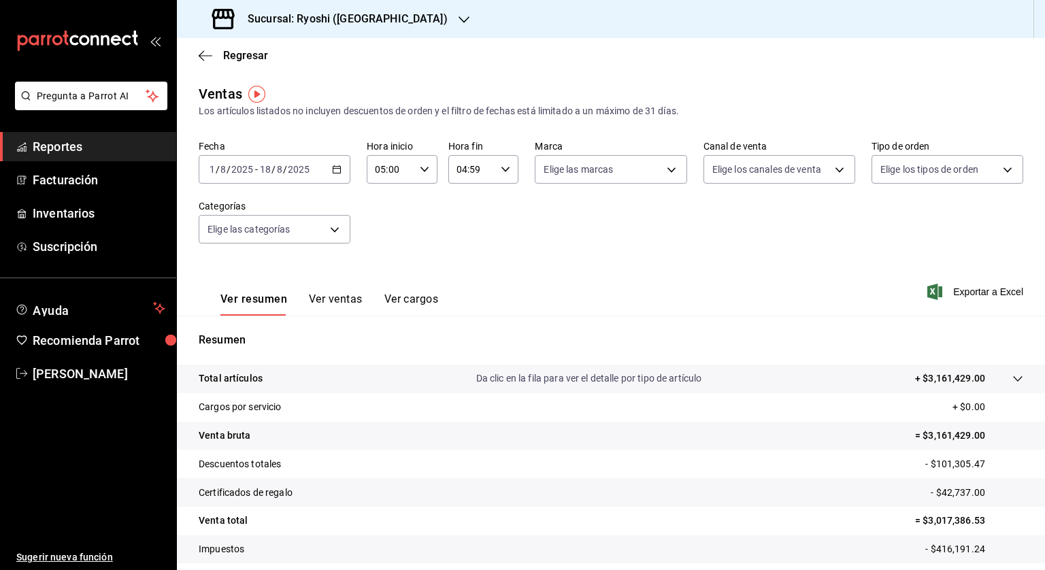
click at [332, 169] on icon "button" at bounding box center [337, 170] width 10 height 10
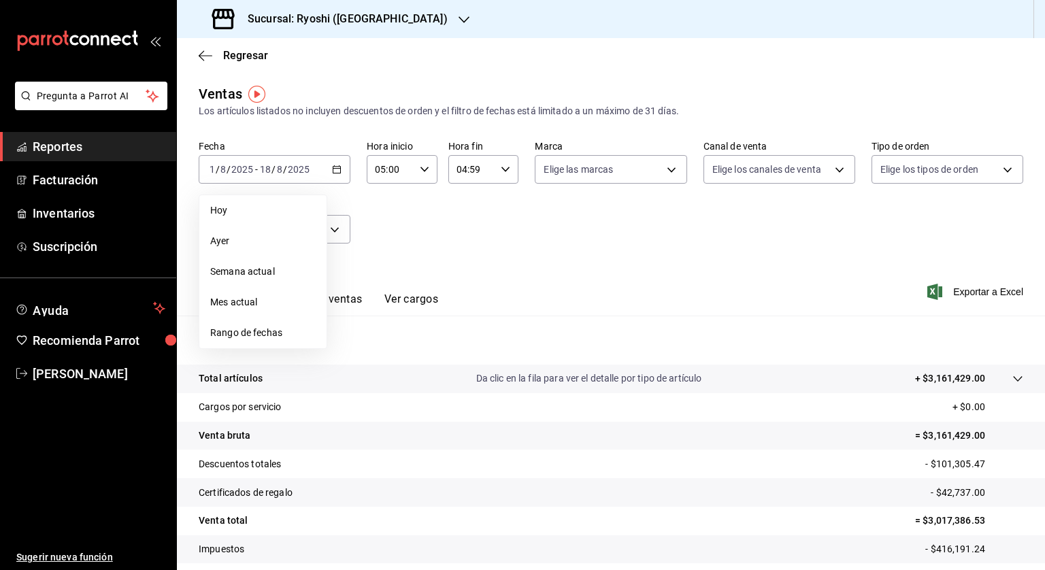
click at [249, 338] on span "Rango de fechas" at bounding box center [262, 333] width 105 height 14
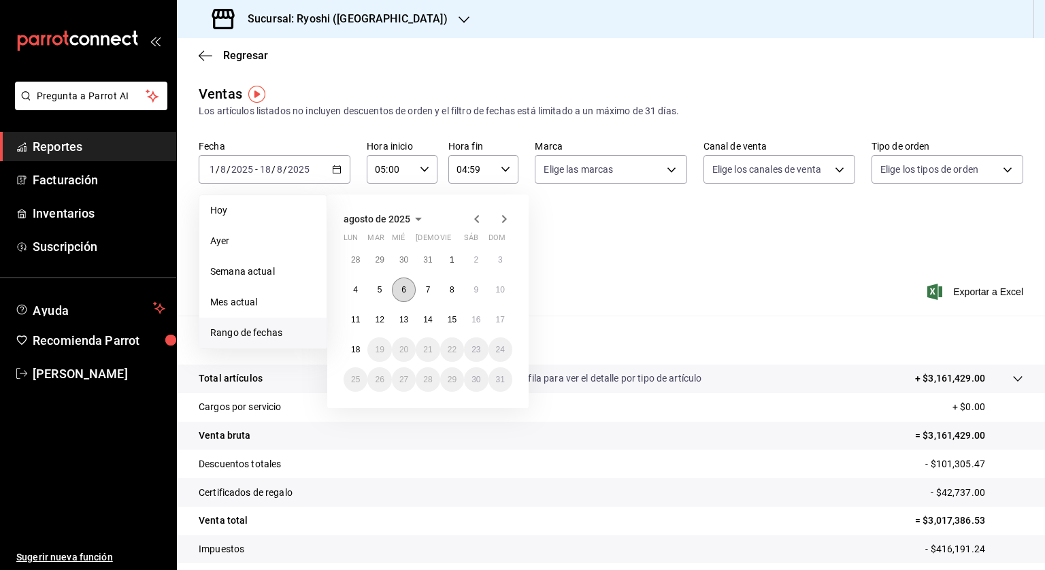
click at [400, 285] on button "6" at bounding box center [404, 290] width 24 height 24
click at [428, 287] on abbr "7" at bounding box center [428, 290] width 5 height 10
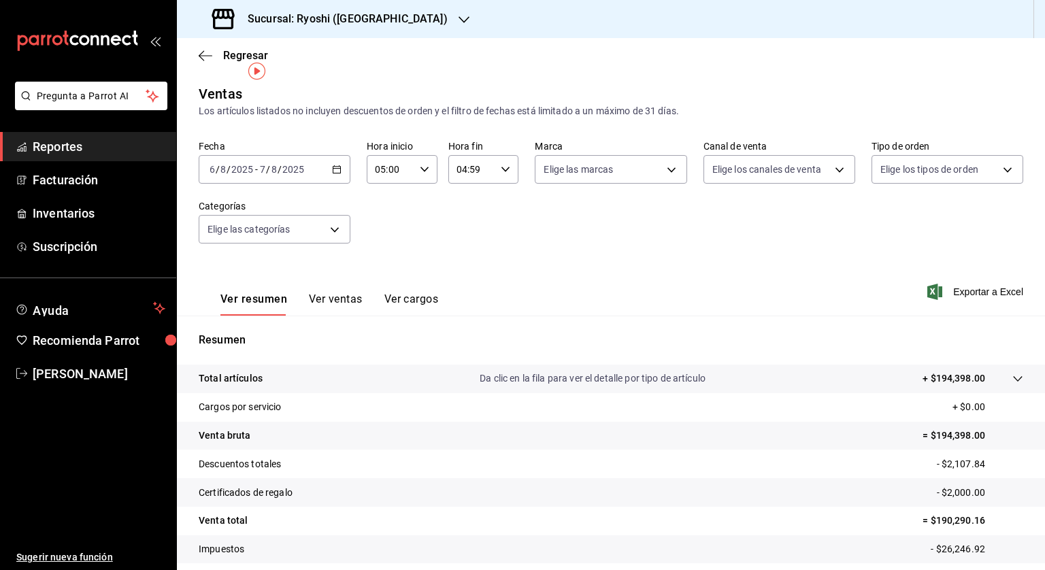
scroll to position [82, 0]
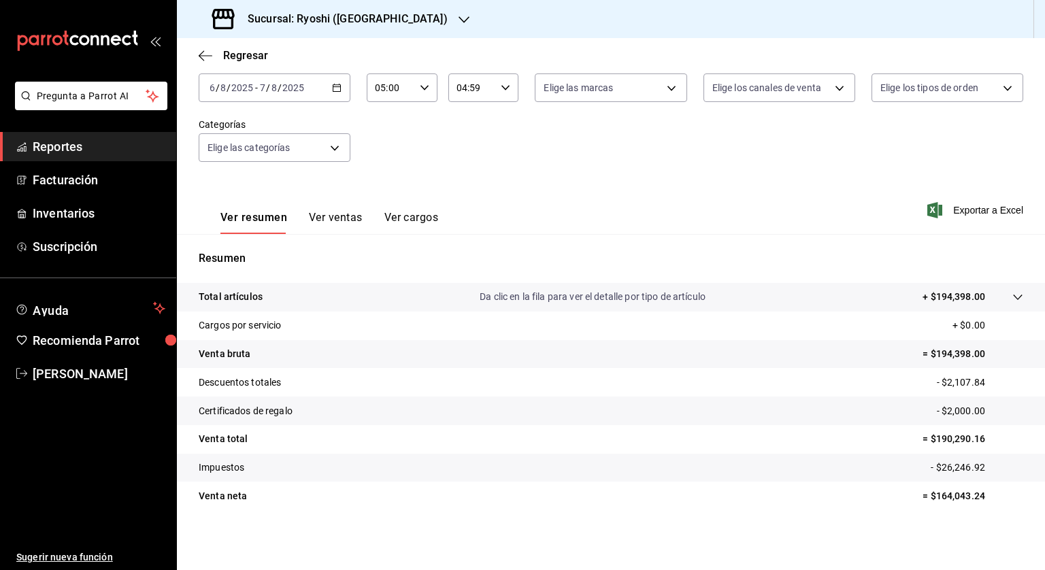
click at [340, 89] on div "[DATE] [DATE] - [DATE] [DATE]" at bounding box center [275, 87] width 152 height 29
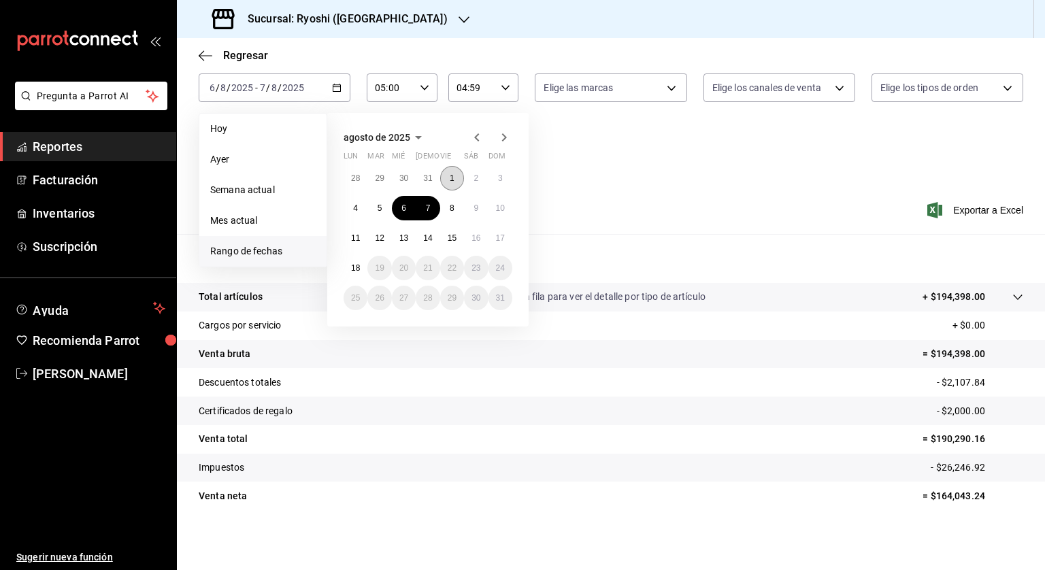
click at [447, 176] on button "1" at bounding box center [452, 178] width 24 height 24
click at [355, 256] on button "18" at bounding box center [356, 268] width 24 height 24
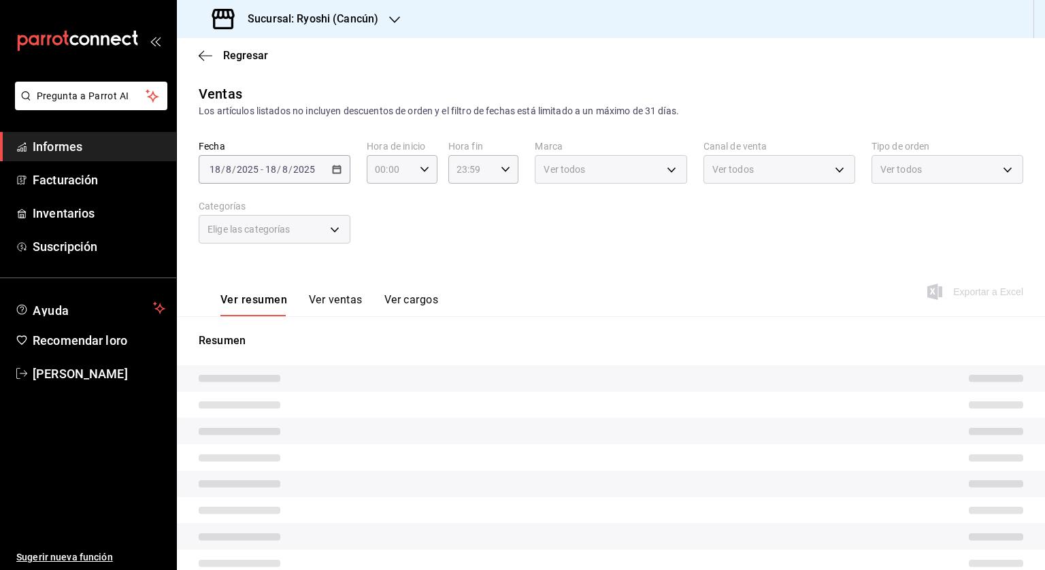
type input "05:00"
type input "04:59"
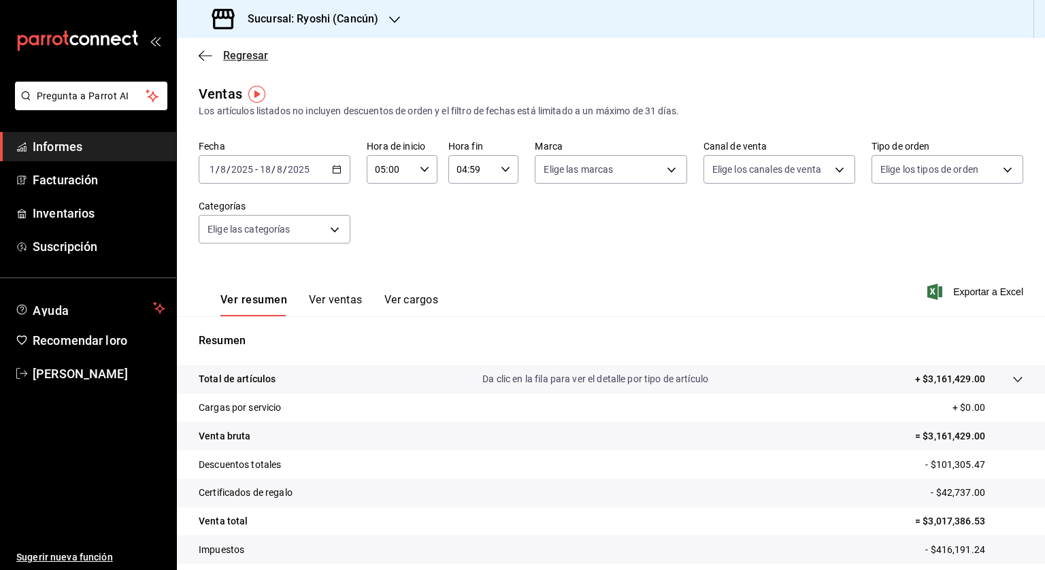
click at [237, 49] on font "Regresar" at bounding box center [245, 55] width 45 height 13
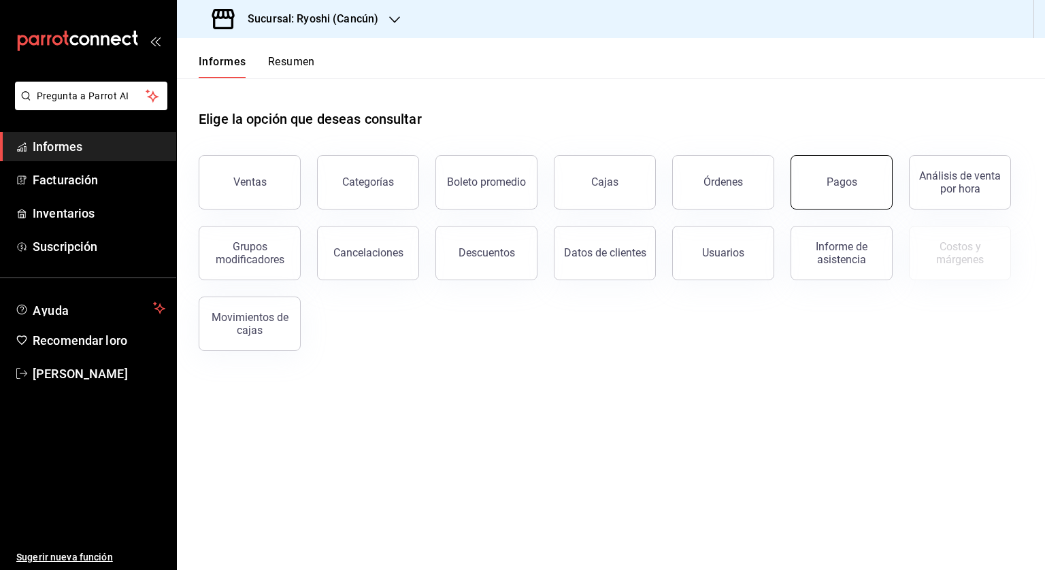
click at [825, 171] on button "Pagos" at bounding box center [842, 182] width 102 height 54
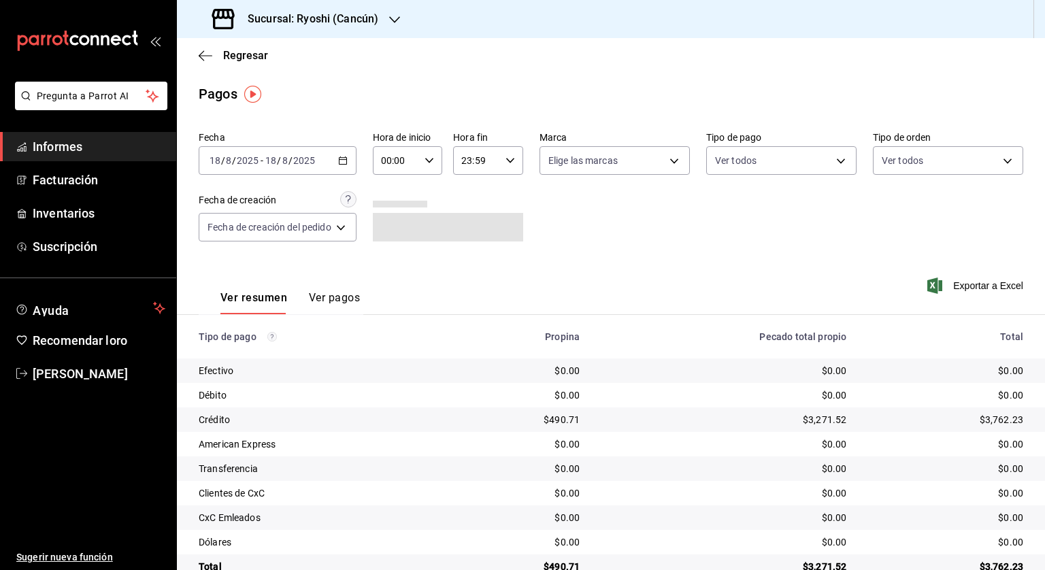
click at [343, 159] on icon "button" at bounding box center [343, 161] width 10 height 10
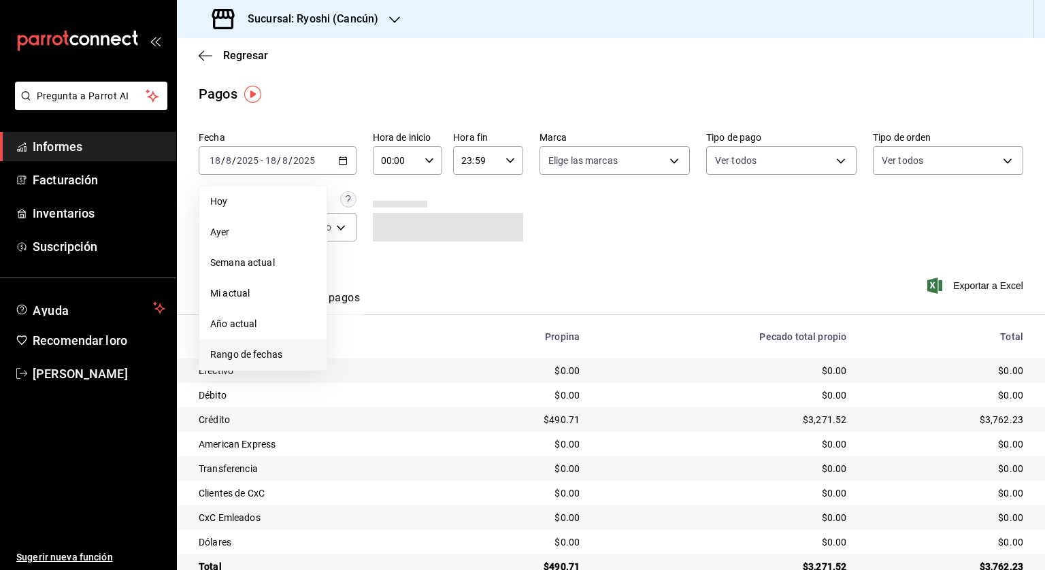
click at [207, 350] on li "Rango de fechas" at bounding box center [262, 355] width 127 height 31
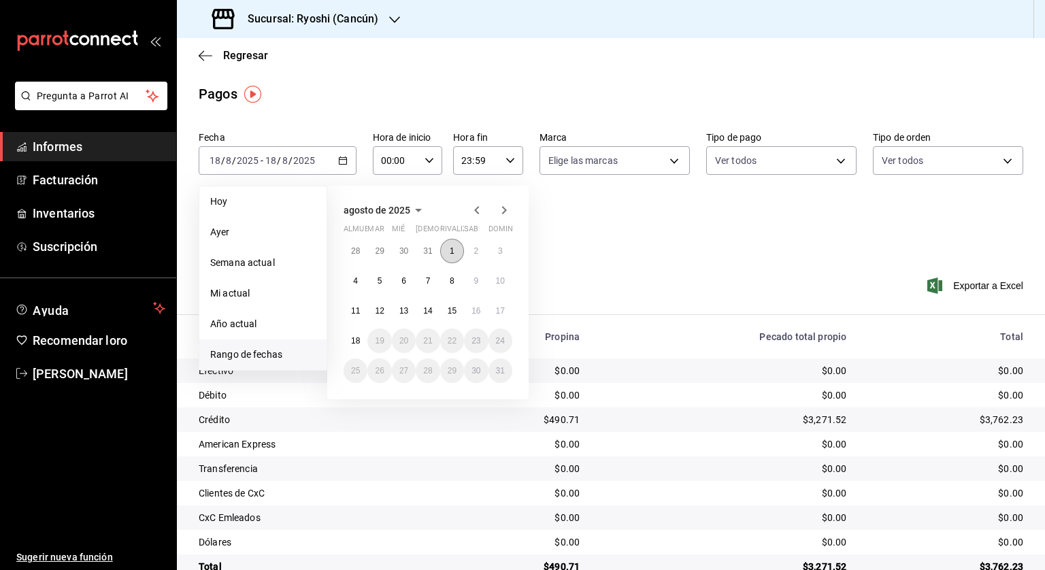
click at [449, 242] on button "1" at bounding box center [452, 251] width 24 height 24
click at [466, 252] on button "2" at bounding box center [476, 251] width 24 height 24
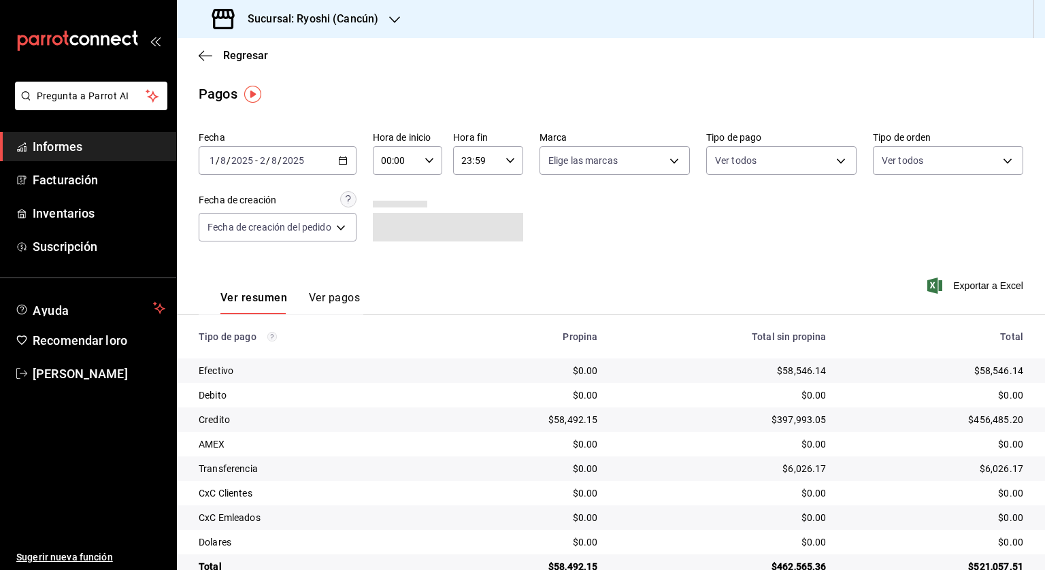
click at [433, 165] on div "00:00 Hora de inicio" at bounding box center [408, 160] width 70 height 29
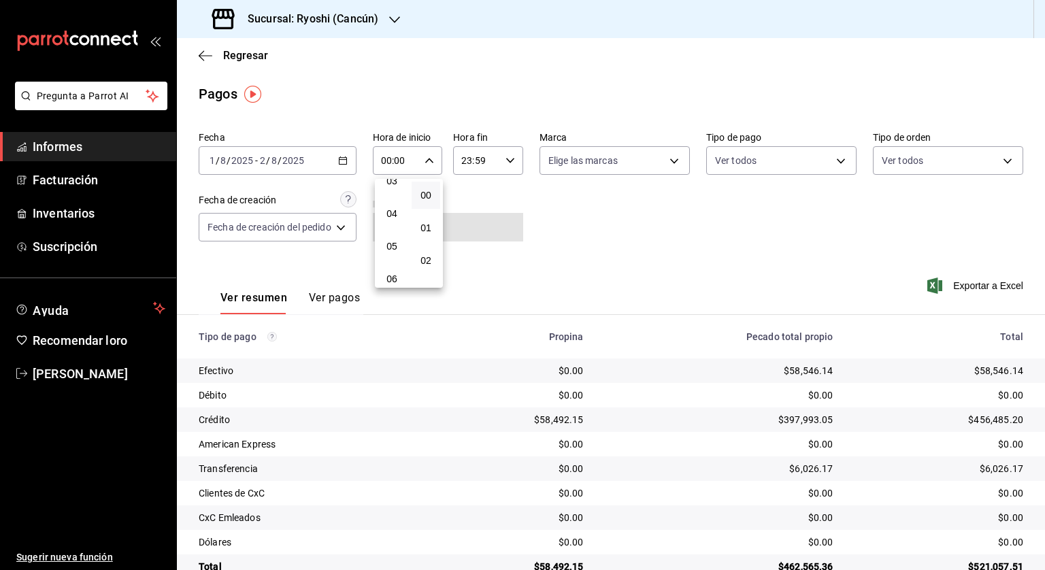
scroll to position [136, 0]
click at [389, 225] on font "05" at bounding box center [392, 222] width 11 height 11
type input "05:00"
click at [511, 157] on div at bounding box center [522, 285] width 1045 height 570
click at [506, 162] on icon "button" at bounding box center [511, 161] width 10 height 10
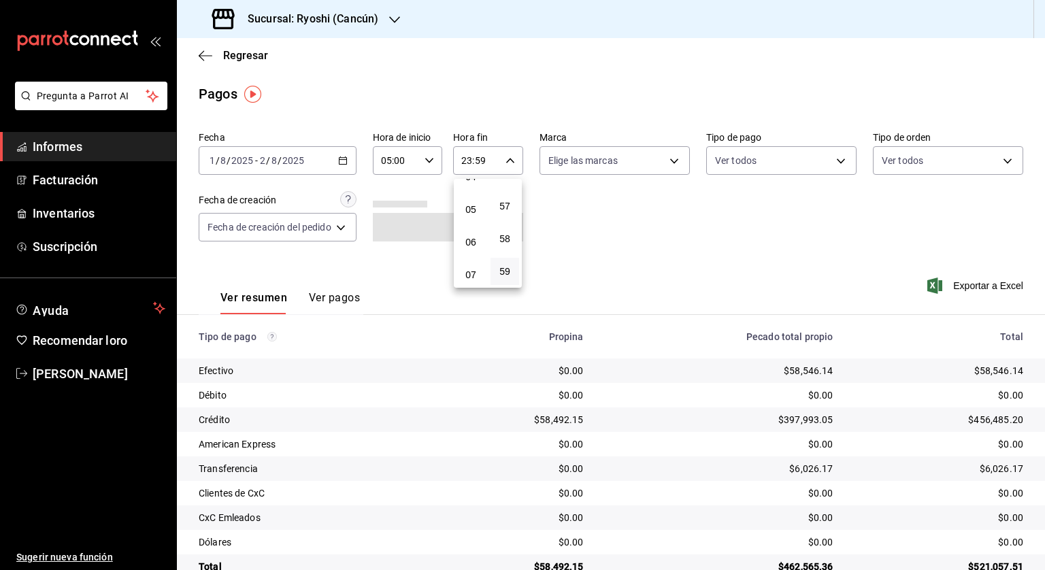
scroll to position [76, 0]
click at [474, 246] on button "04" at bounding box center [471, 250] width 29 height 27
type input "04:59"
click at [606, 225] on div at bounding box center [522, 285] width 1045 height 570
click at [343, 160] on icon "button" at bounding box center [343, 161] width 10 height 10
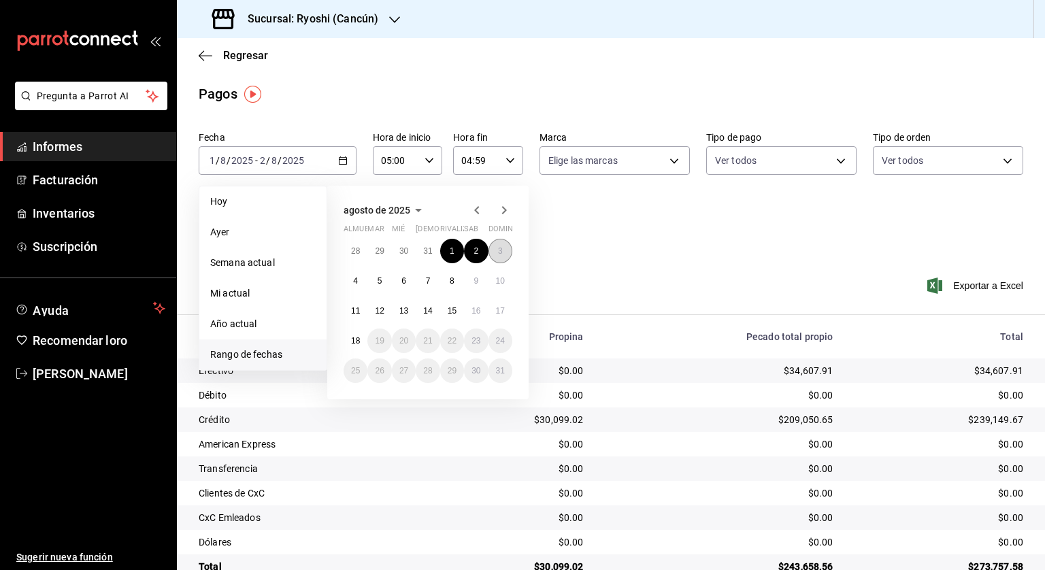
click at [480, 252] on button "2" at bounding box center [476, 251] width 24 height 24
click at [496, 251] on button "3" at bounding box center [501, 251] width 24 height 24
type input "00:00"
type input "23:59"
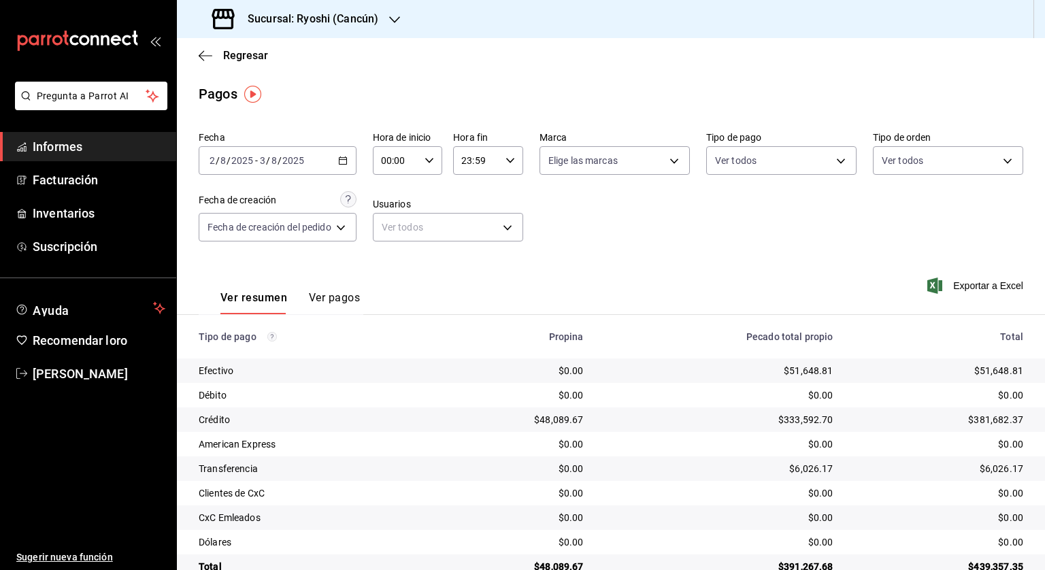
click at [431, 156] on icon "button" at bounding box center [430, 161] width 10 height 10
click at [390, 224] on font "05" at bounding box center [392, 222] width 11 height 11
type input "05:00"
click at [509, 157] on div at bounding box center [522, 285] width 1045 height 570
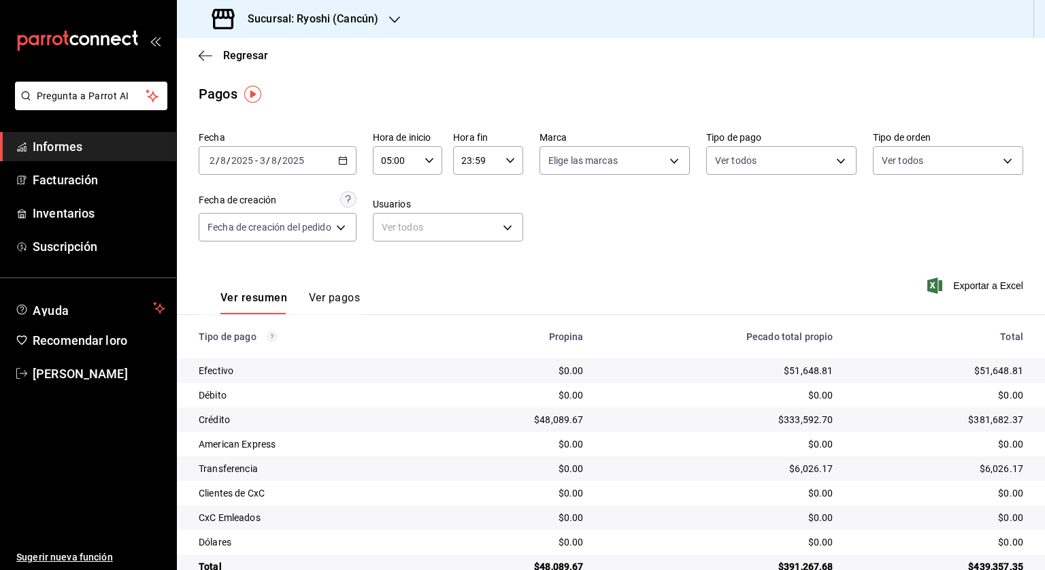
click at [513, 166] on div "23:59 Hora fin" at bounding box center [488, 160] width 70 height 29
click at [474, 193] on font "04" at bounding box center [470, 189] width 11 height 11
type input "04:59"
click at [680, 267] on div at bounding box center [522, 285] width 1045 height 570
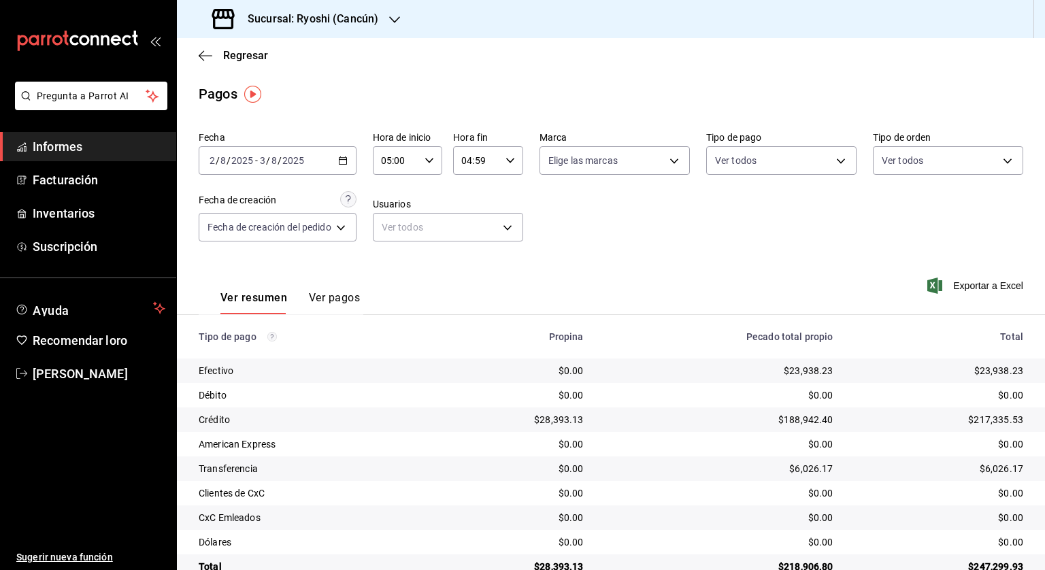
click at [344, 159] on icon "button" at bounding box center [343, 161] width 10 height 10
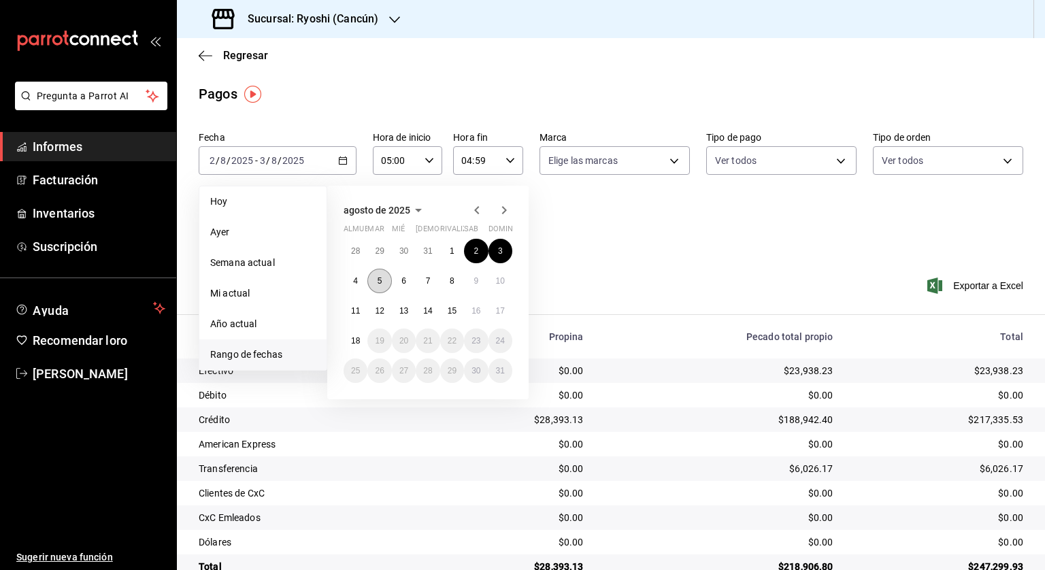
click at [378, 280] on font "5" at bounding box center [380, 281] width 5 height 10
click at [401, 280] on font "6" at bounding box center [403, 281] width 5 height 10
type input "00:00"
type input "23:59"
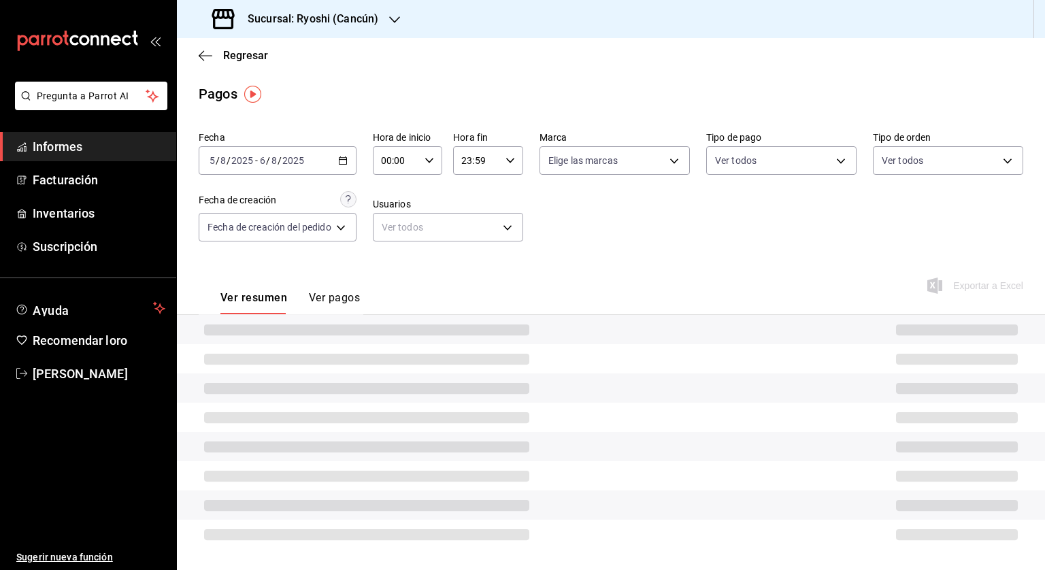
click at [433, 165] on icon "button" at bounding box center [430, 161] width 10 height 10
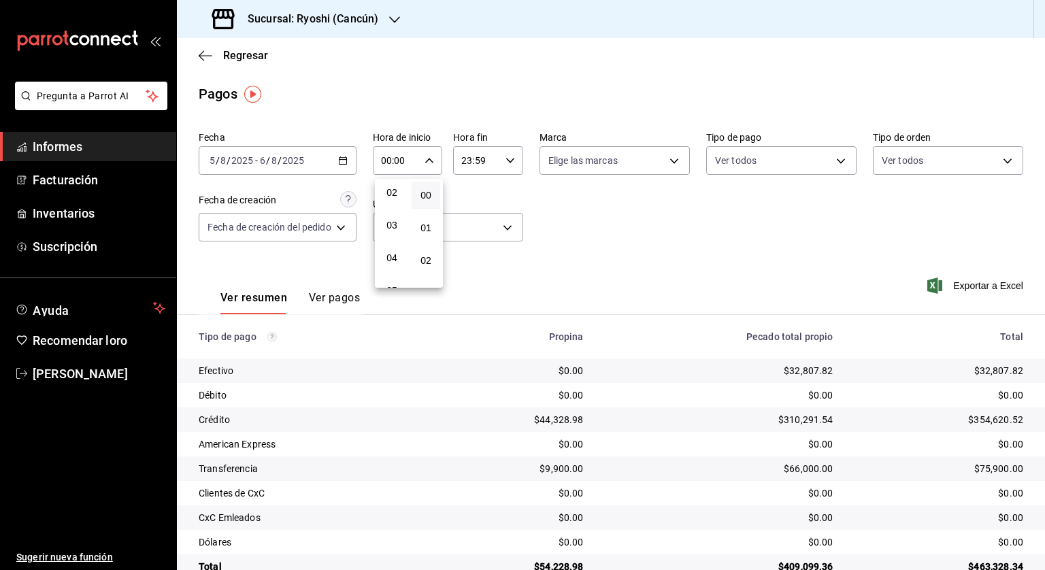
scroll to position [136, 0]
click at [392, 228] on font "05" at bounding box center [392, 222] width 11 height 11
type input "05:00"
click at [517, 163] on div at bounding box center [522, 285] width 1045 height 570
click at [509, 163] on icon "button" at bounding box center [511, 161] width 10 height 10
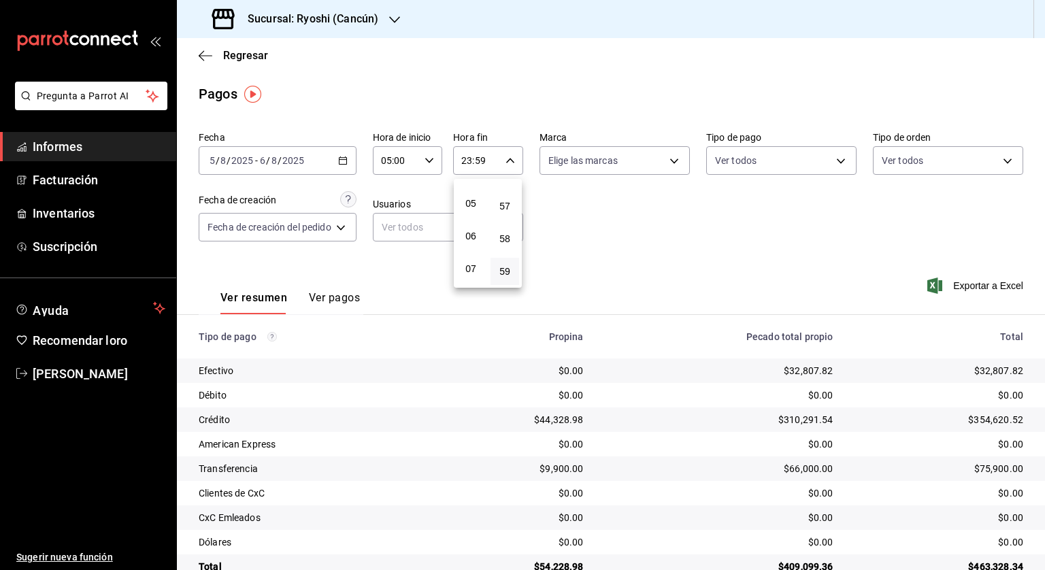
scroll to position [144, 0]
click at [474, 182] on font "04" at bounding box center [470, 182] width 11 height 11
type input "04:59"
click at [600, 212] on div at bounding box center [522, 285] width 1045 height 570
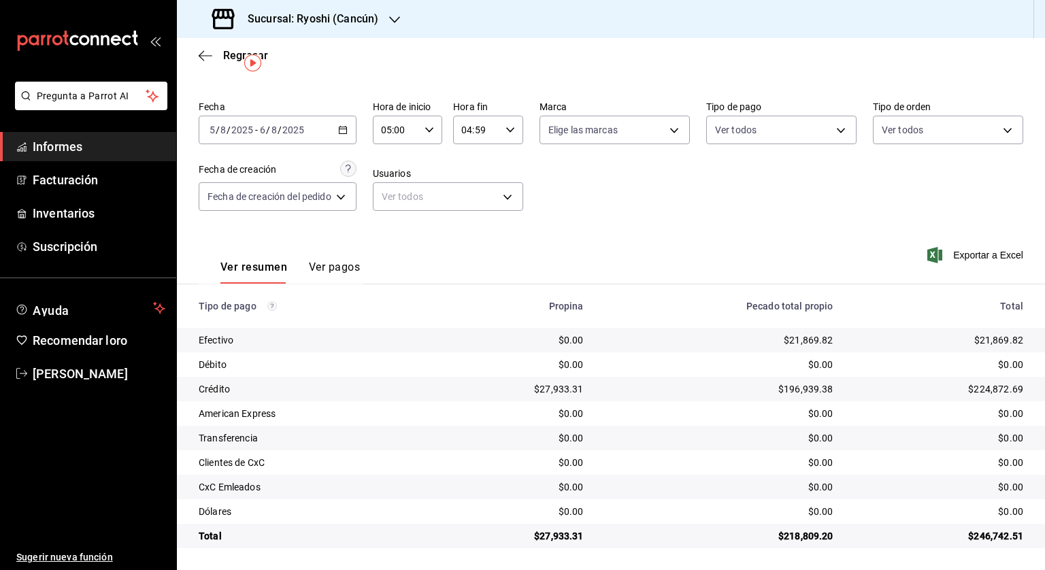
click at [340, 126] on icon "button" at bounding box center [343, 130] width 10 height 10
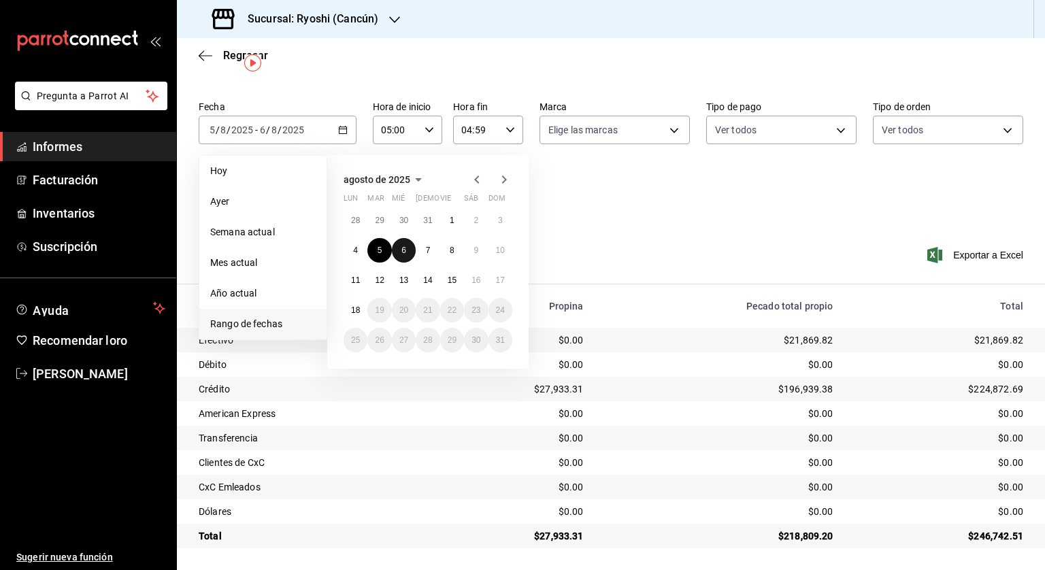
click at [402, 244] on button "6" at bounding box center [404, 250] width 24 height 24
click at [421, 247] on button "7" at bounding box center [428, 250] width 24 height 24
type input "00:00"
type input "23:59"
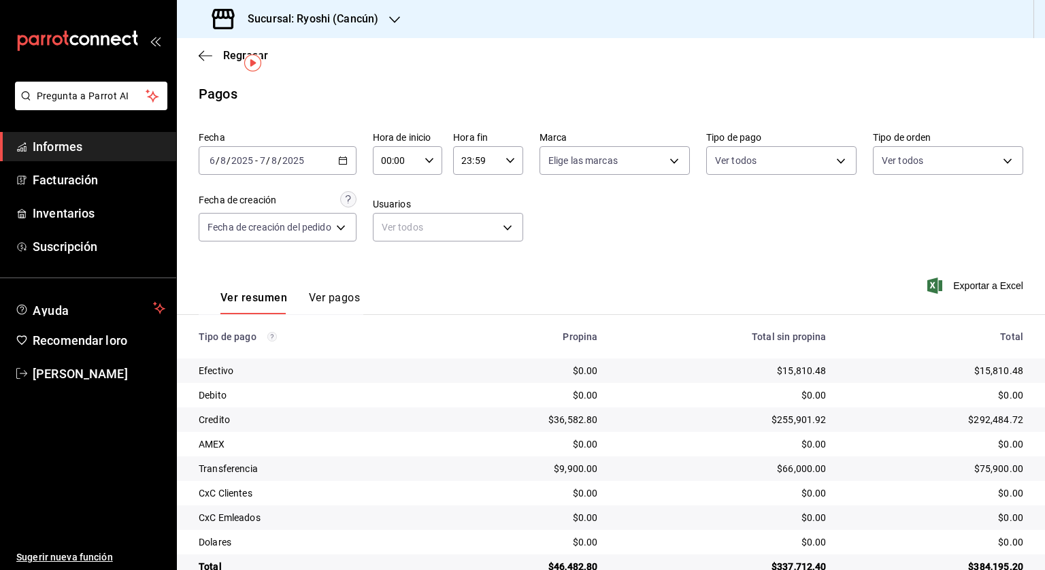
scroll to position [31, 0]
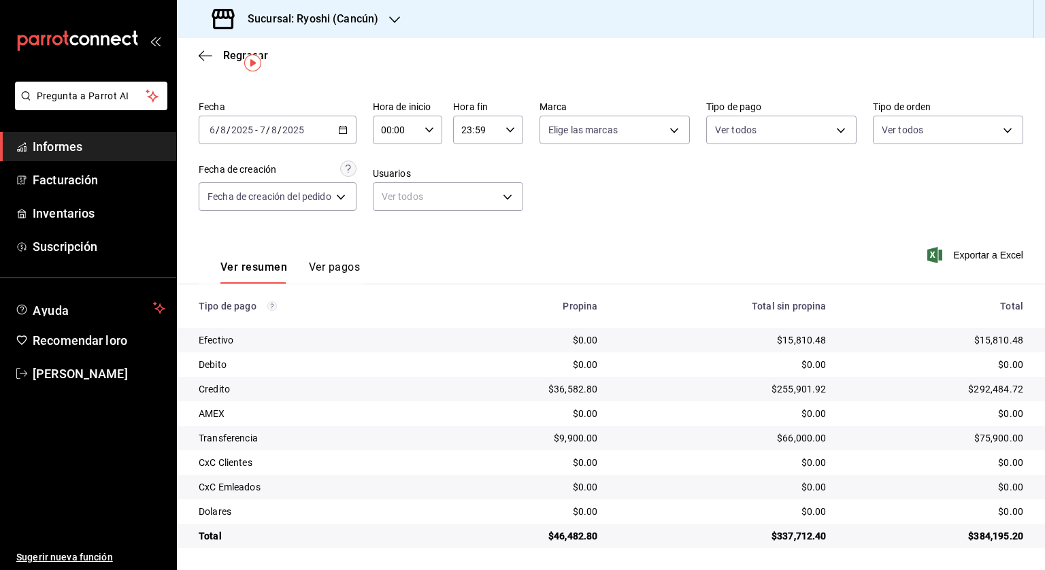
click at [431, 154] on div "Fecha [DATE] [DATE] - [DATE] [DATE] Hora de inicio 00:00 Hora de inicio Hora fi…" at bounding box center [611, 161] width 825 height 132
click at [434, 131] on icon "button" at bounding box center [430, 130] width 10 height 10
click at [392, 186] on button "05" at bounding box center [392, 191] width 29 height 27
type input "05:00"
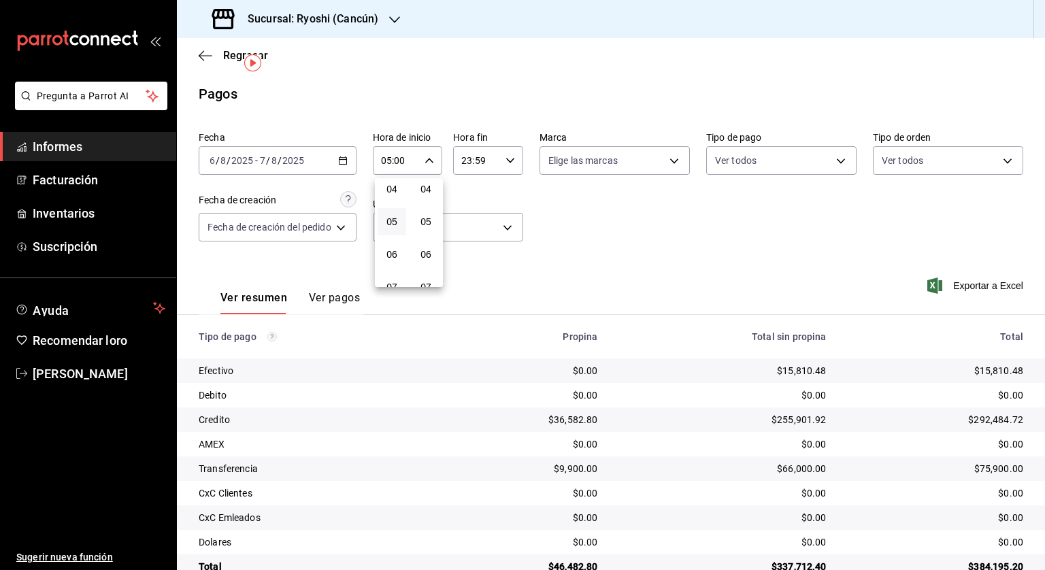
scroll to position [31, 0]
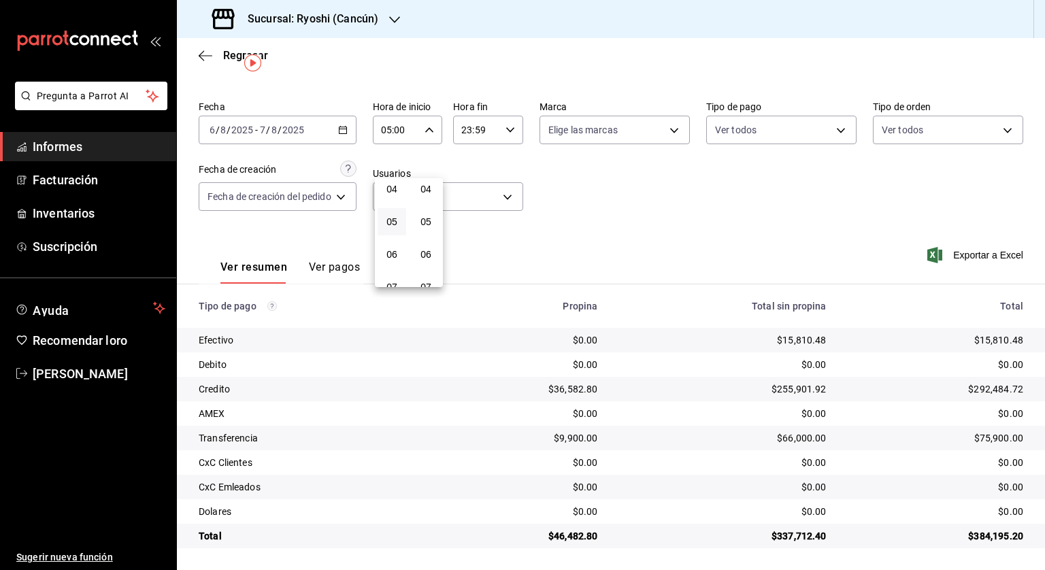
click at [504, 122] on div at bounding box center [522, 285] width 1045 height 570
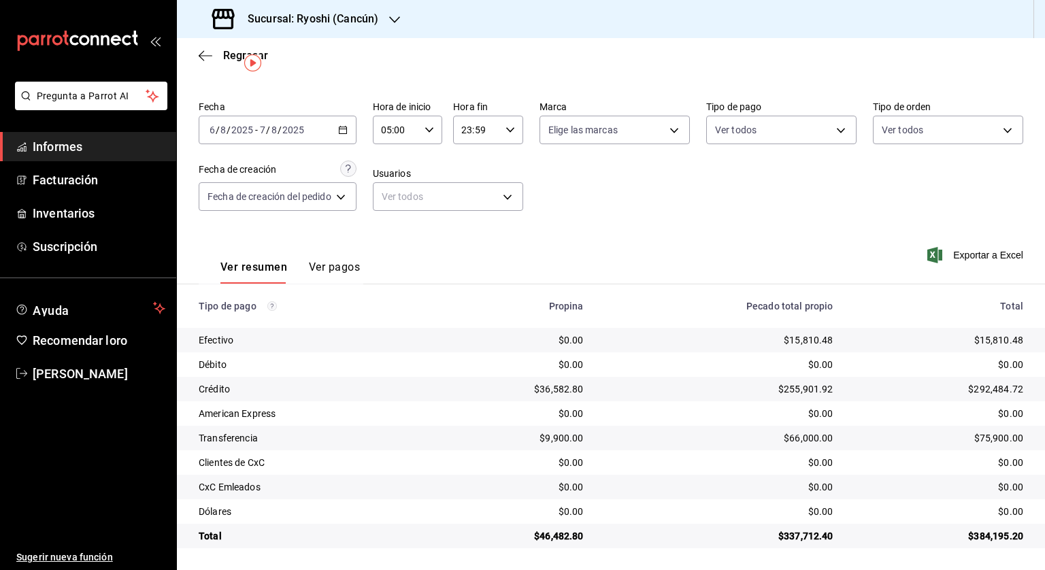
click at [511, 134] on icon "button" at bounding box center [511, 130] width 10 height 10
click at [467, 161] on button "04" at bounding box center [471, 151] width 29 height 27
type input "04:59"
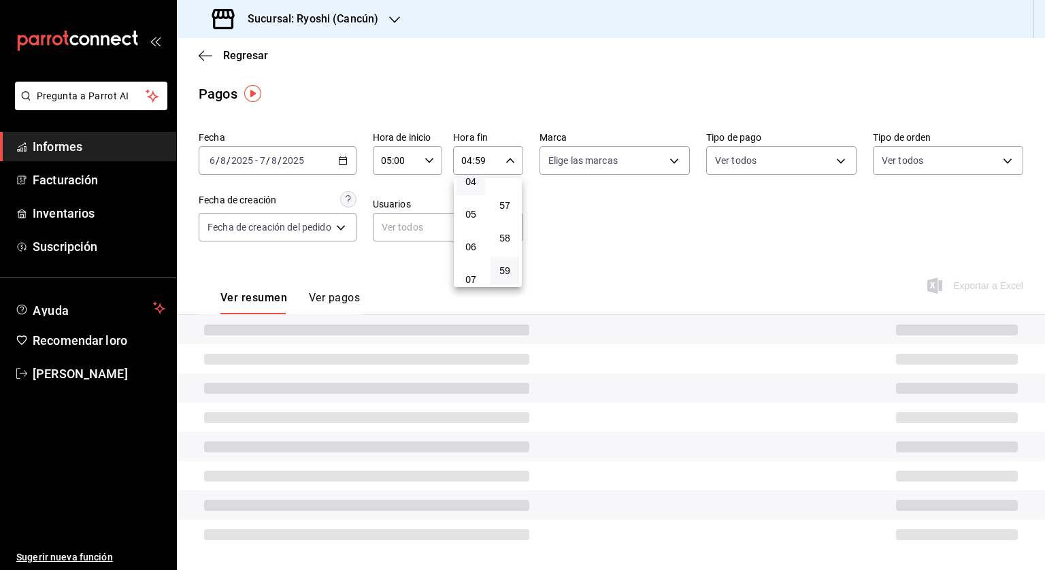
scroll to position [31, 0]
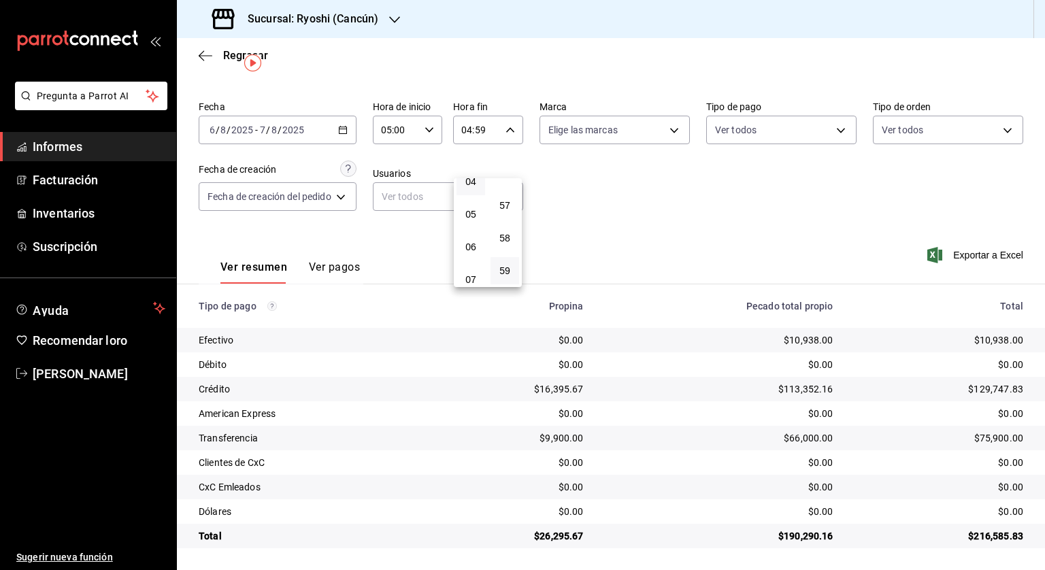
click at [604, 210] on div at bounding box center [522, 285] width 1045 height 570
click at [315, 267] on font "Ver pagos" at bounding box center [334, 267] width 51 height 13
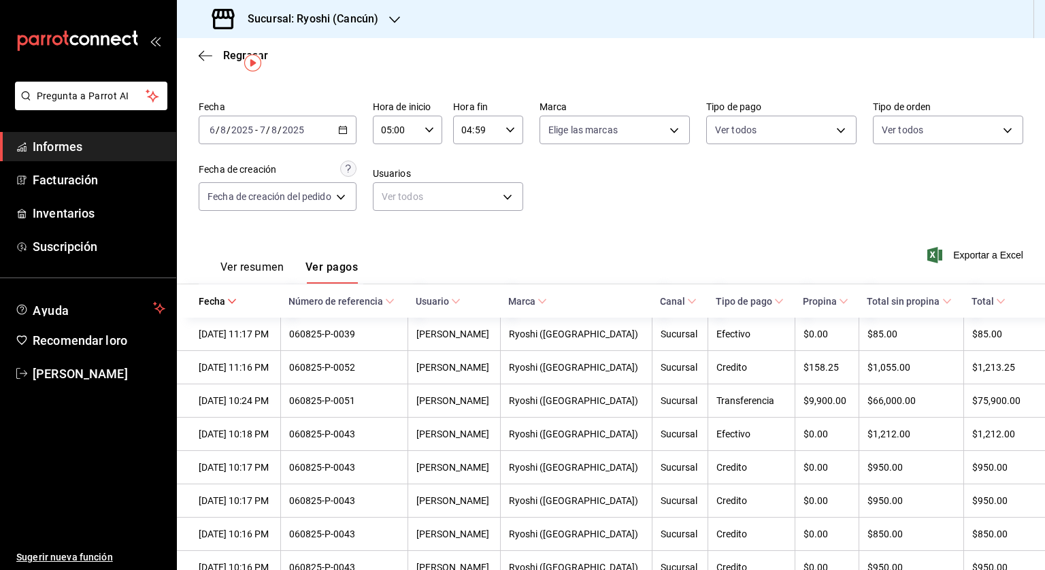
click at [230, 261] on font "Ver resumen" at bounding box center [251, 267] width 63 height 13
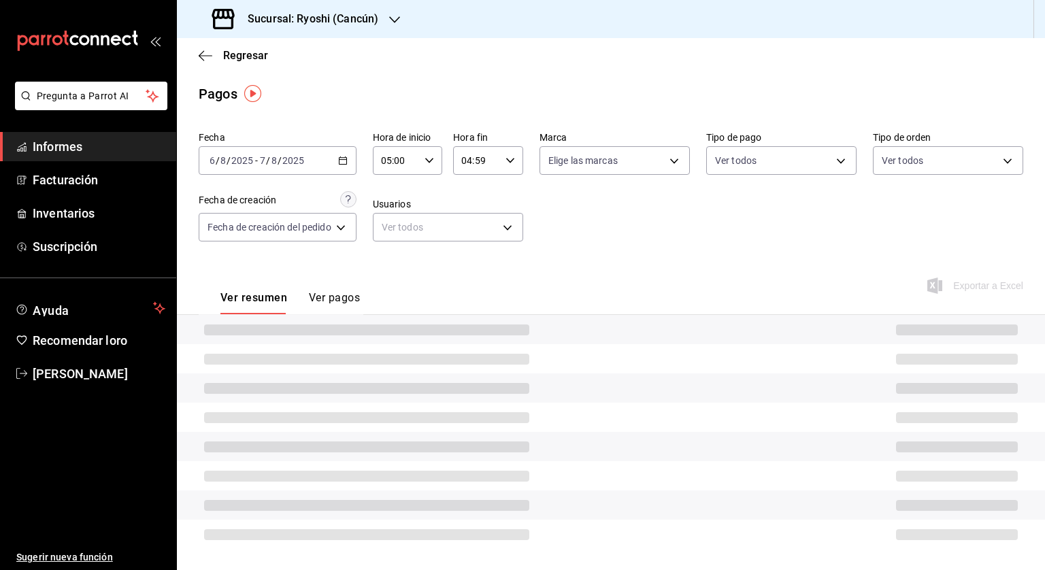
scroll to position [31, 0]
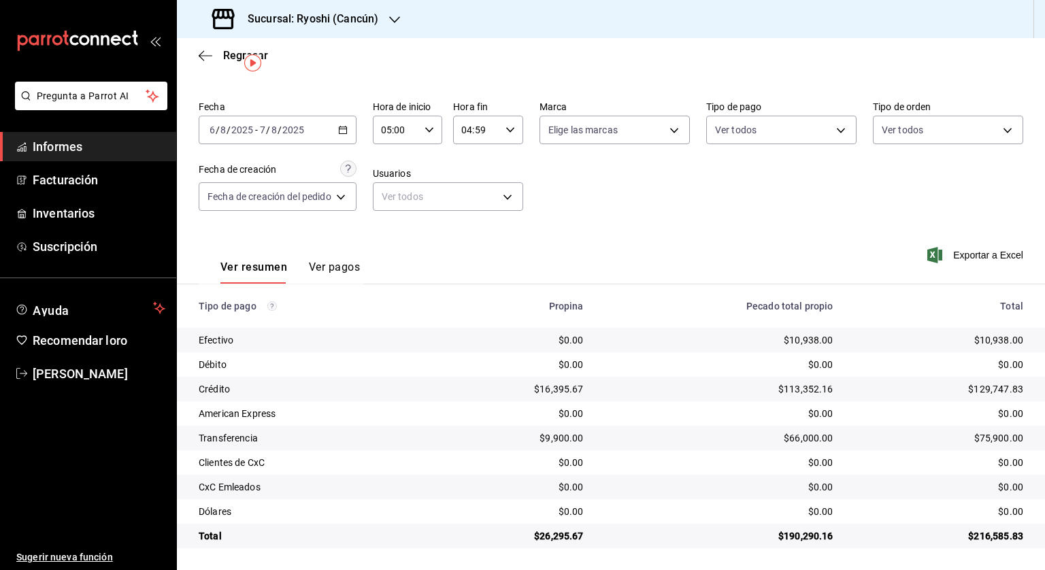
click at [352, 129] on div "[DATE] [DATE] - [DATE] [DATE]" at bounding box center [278, 130] width 158 height 29
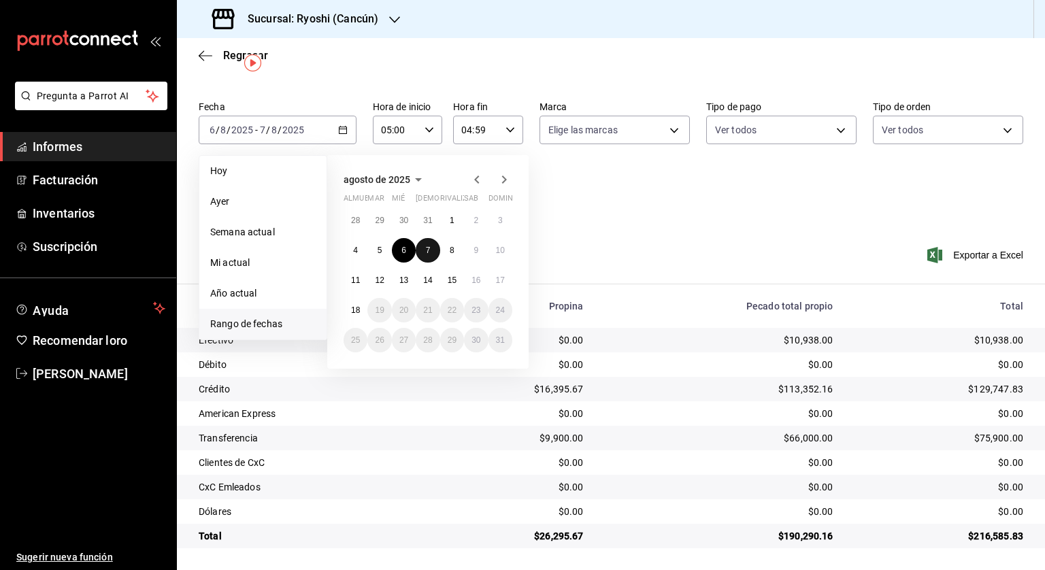
click at [431, 250] on button "7" at bounding box center [428, 250] width 24 height 24
click at [449, 249] on button "8" at bounding box center [452, 250] width 24 height 24
type input "00:00"
type input "23:59"
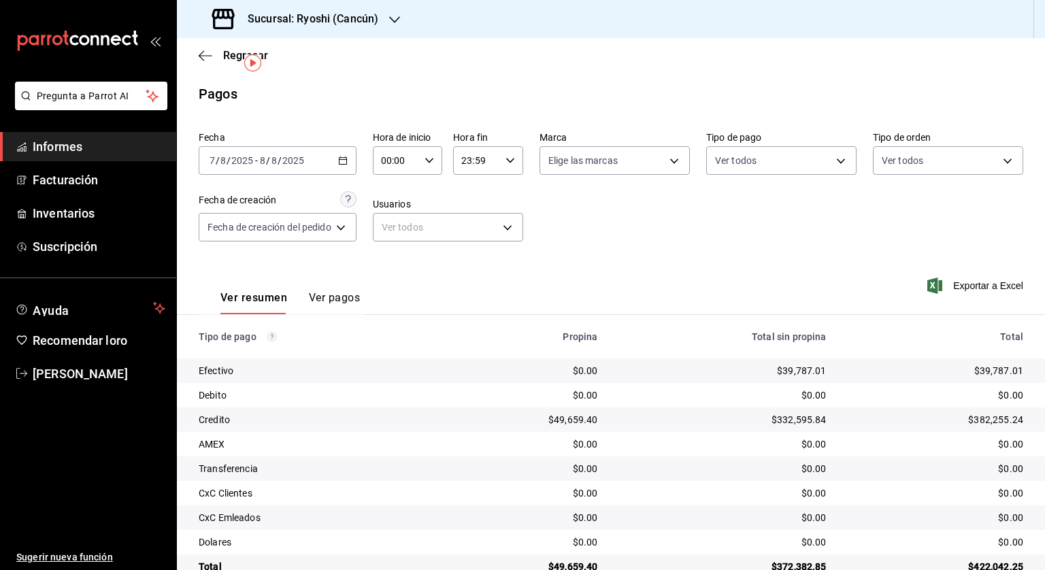
scroll to position [31, 0]
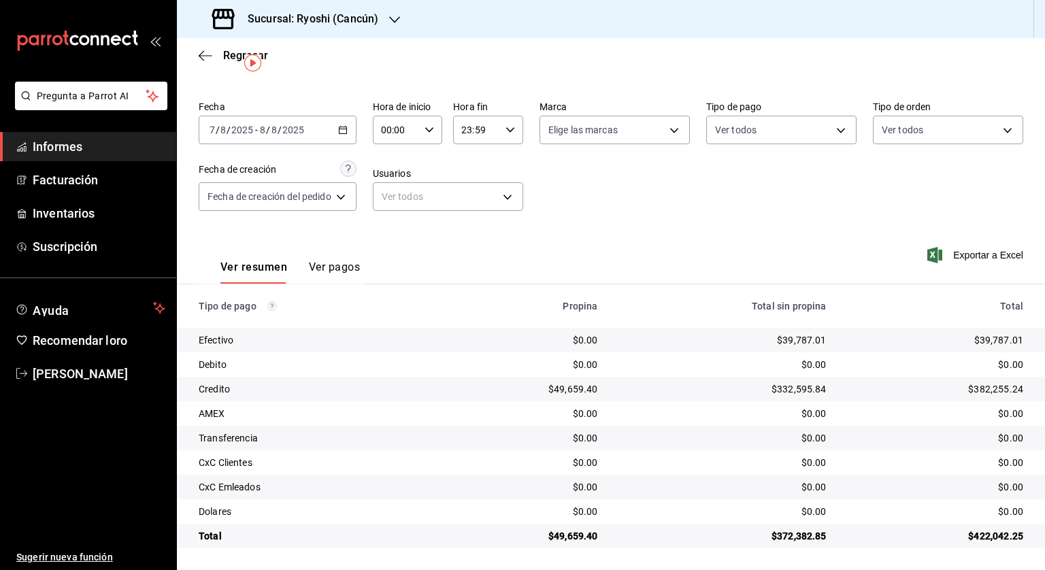
click at [435, 150] on div "Fecha [DATE] [DATE] - [DATE] [DATE] Hora de inicio 00:00 Hora de inicio Hora fi…" at bounding box center [611, 161] width 825 height 132
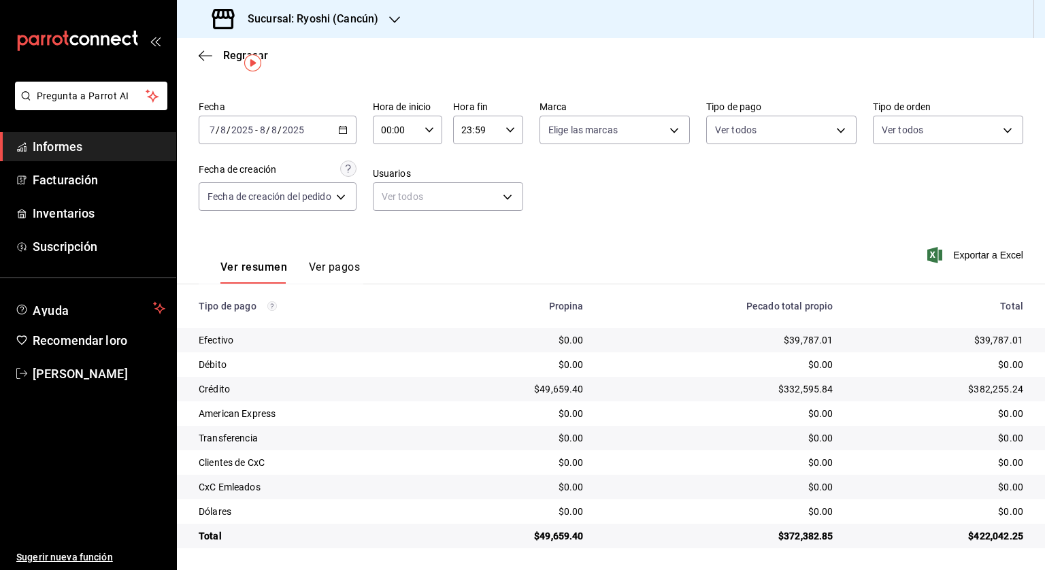
click at [431, 131] on icon "button" at bounding box center [430, 130] width 10 height 10
click at [394, 191] on font "05" at bounding box center [392, 191] width 11 height 11
type input "05:00"
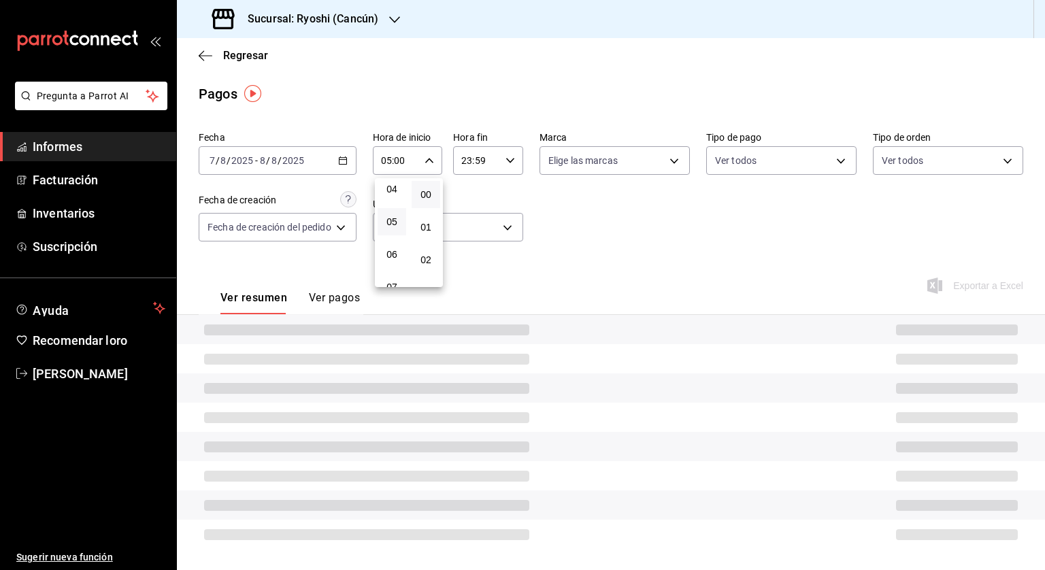
scroll to position [31, 0]
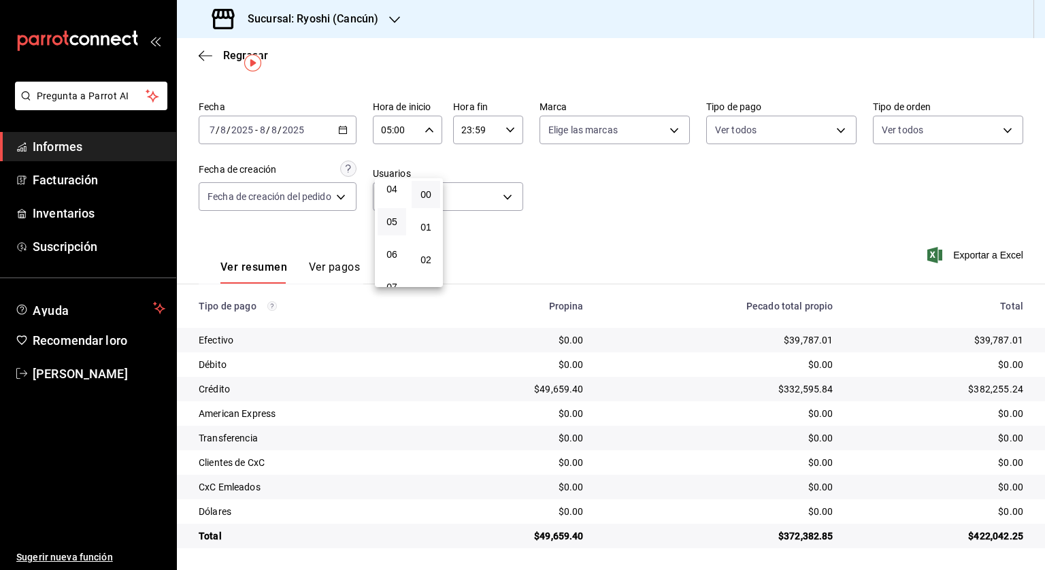
click at [513, 132] on div at bounding box center [522, 285] width 1045 height 570
click at [512, 130] on icon "button" at bounding box center [511, 130] width 10 height 10
click at [465, 214] on button "04" at bounding box center [471, 219] width 29 height 27
type input "04:59"
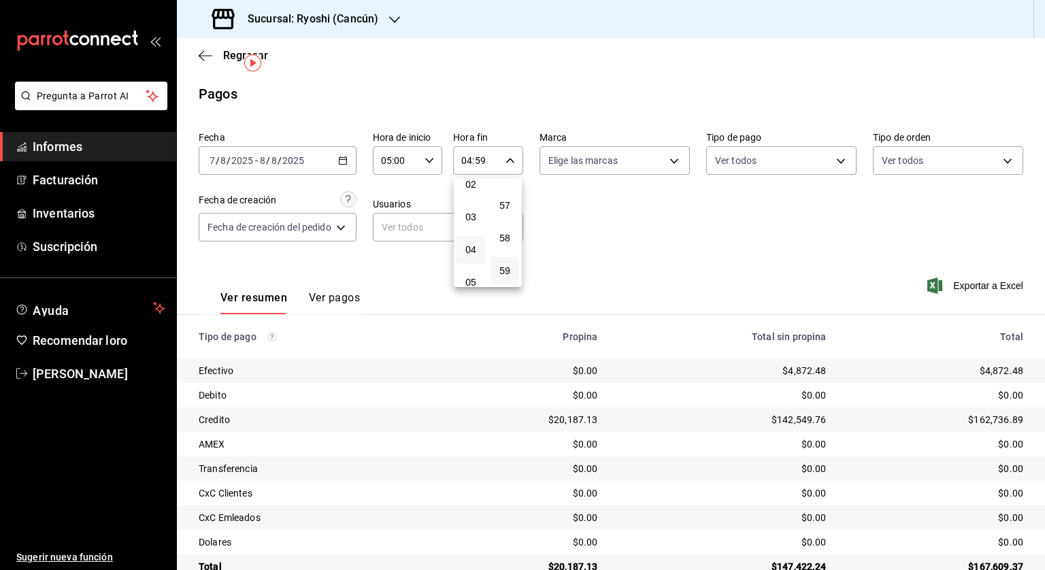
scroll to position [31, 0]
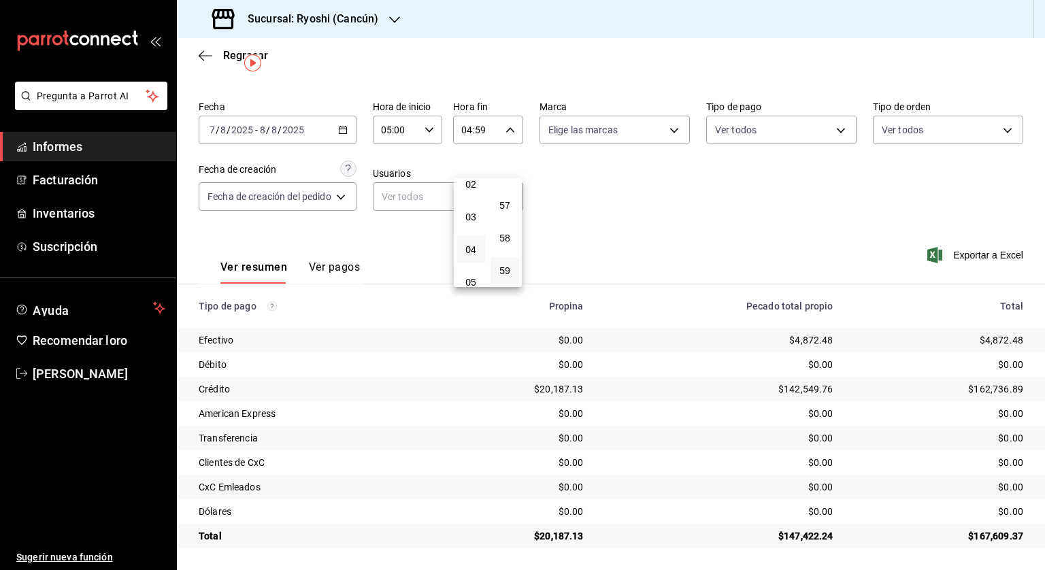
click at [593, 209] on div at bounding box center [522, 285] width 1045 height 570
click at [348, 135] on div "[DATE] [DATE] - [DATE] [DATE]" at bounding box center [278, 130] width 158 height 29
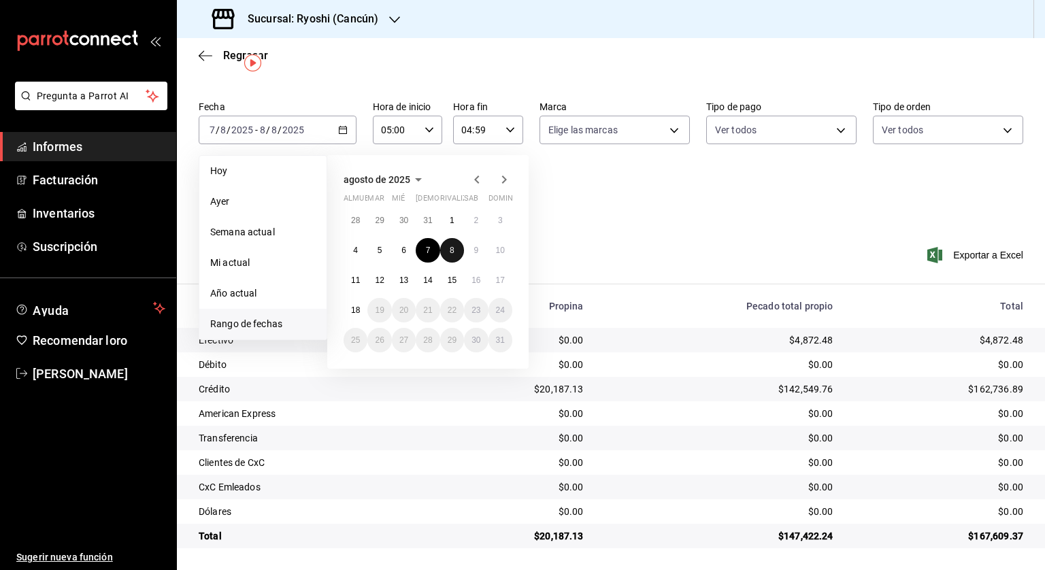
click at [452, 251] on font "8" at bounding box center [452, 251] width 5 height 10
click at [470, 247] on button "9" at bounding box center [476, 250] width 24 height 24
type input "00:00"
type input "23:59"
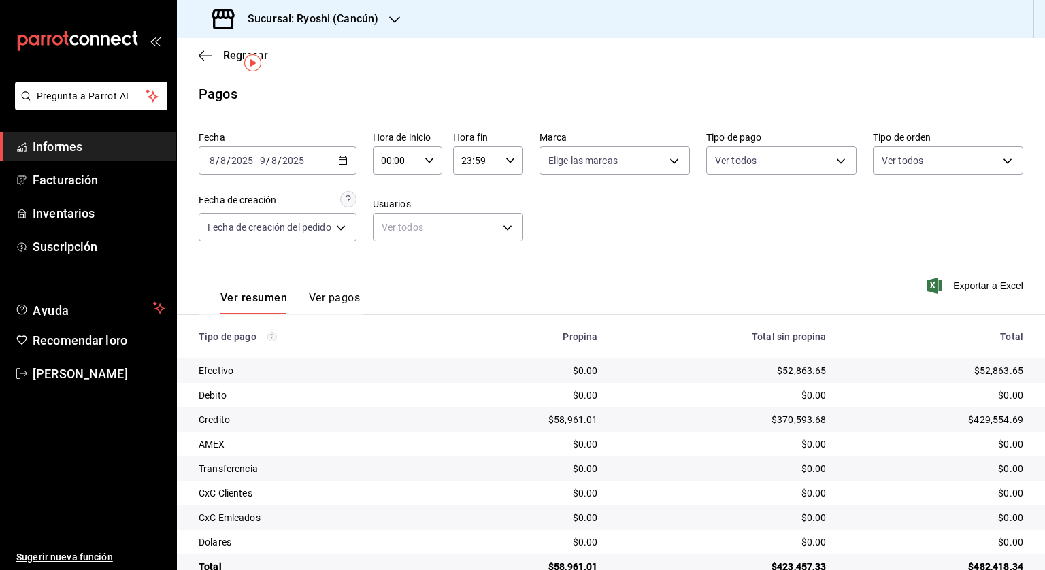
scroll to position [31, 0]
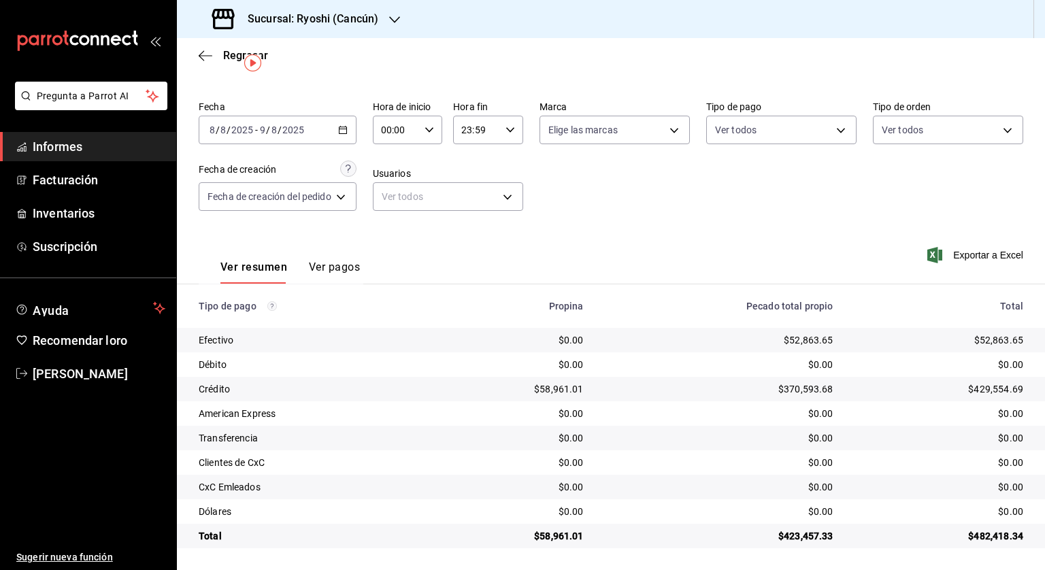
click at [430, 137] on div "00:00 Hora de inicio" at bounding box center [408, 130] width 70 height 29
click at [384, 163] on button "08" at bounding box center [392, 153] width 29 height 27
type input "08:00"
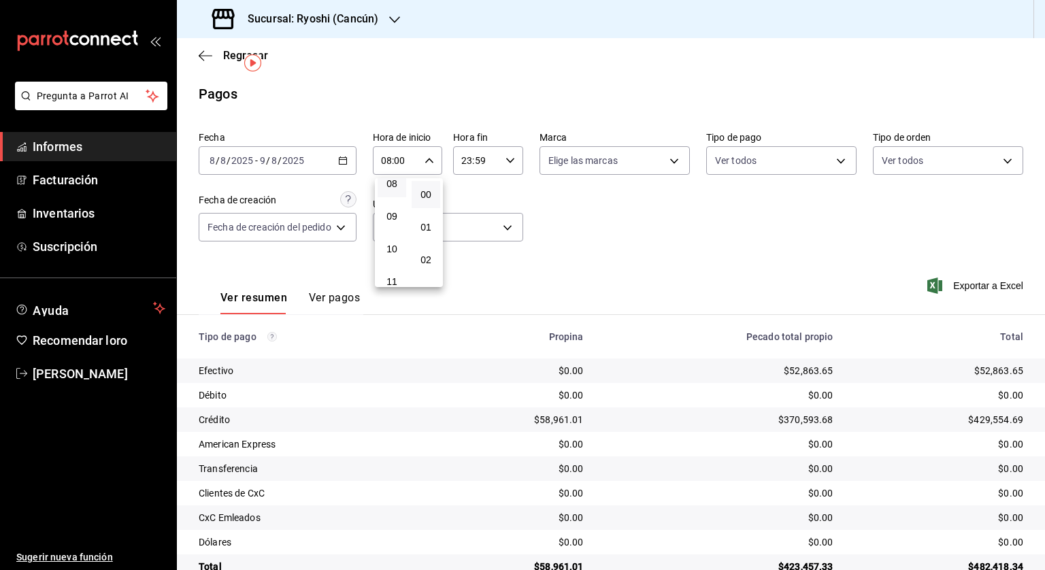
scroll to position [31, 0]
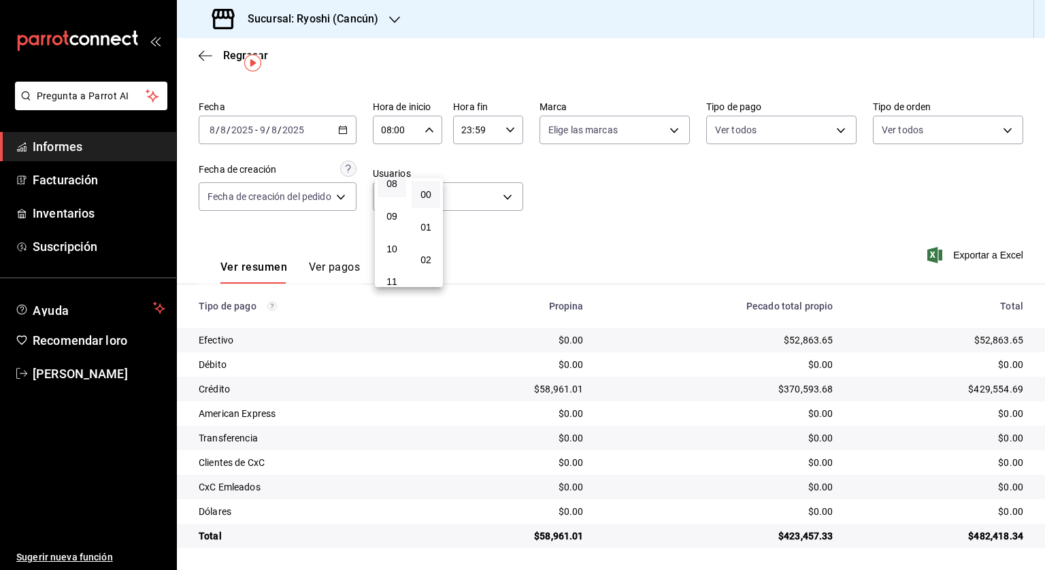
click at [511, 144] on div at bounding box center [522, 285] width 1045 height 570
click at [507, 130] on \(Stroke\) "button" at bounding box center [510, 129] width 8 height 5
click at [467, 225] on font "04" at bounding box center [470, 219] width 11 height 11
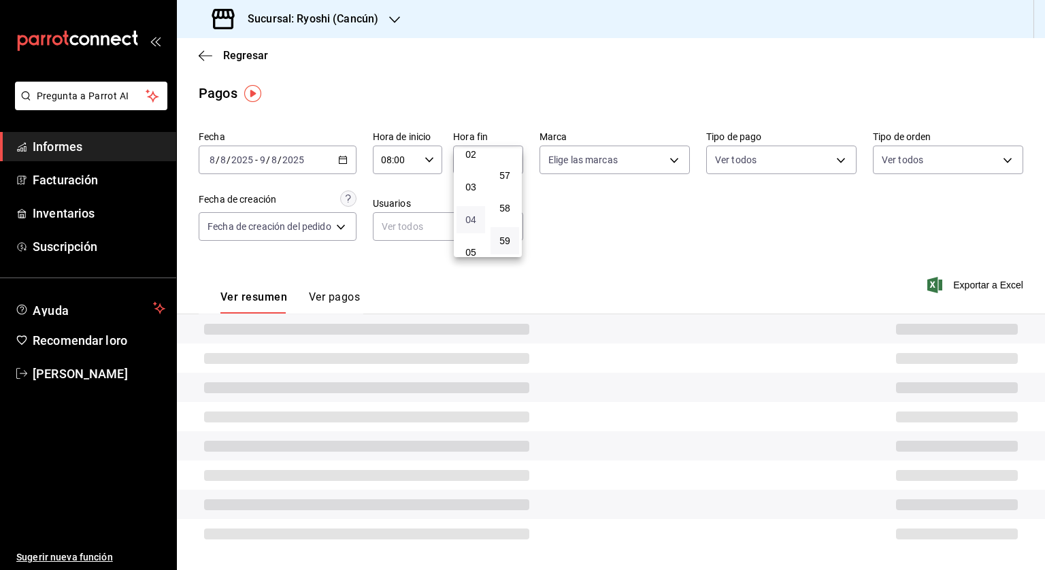
type input "04:59"
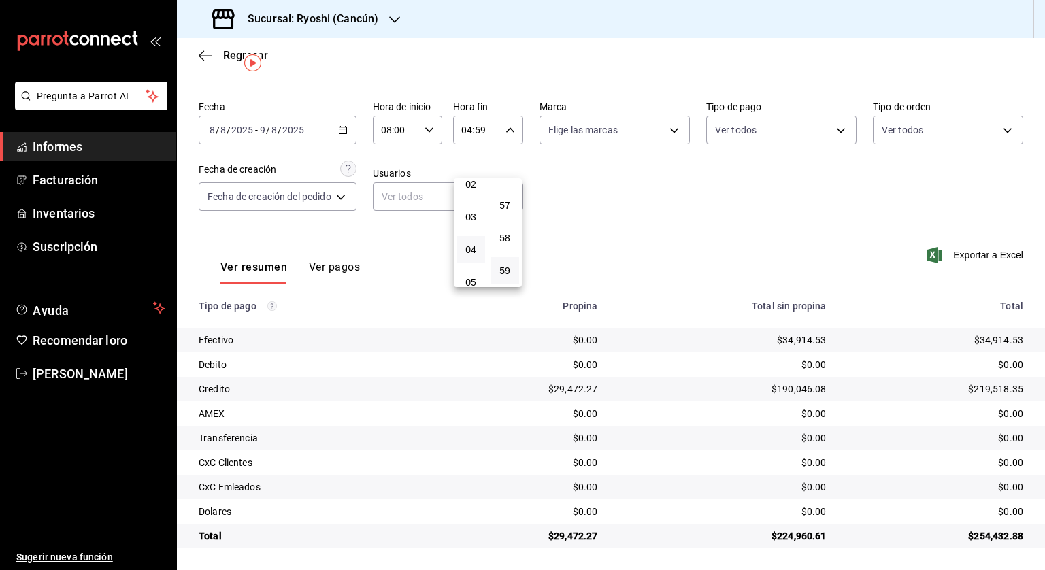
click at [642, 188] on div at bounding box center [522, 285] width 1045 height 570
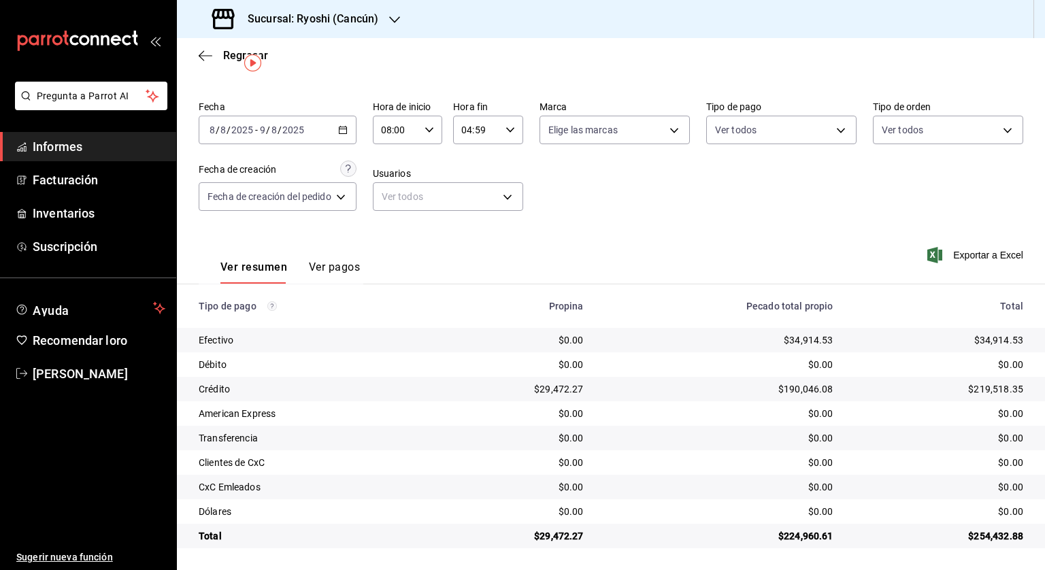
click at [340, 131] on icon "button" at bounding box center [343, 130] width 10 height 10
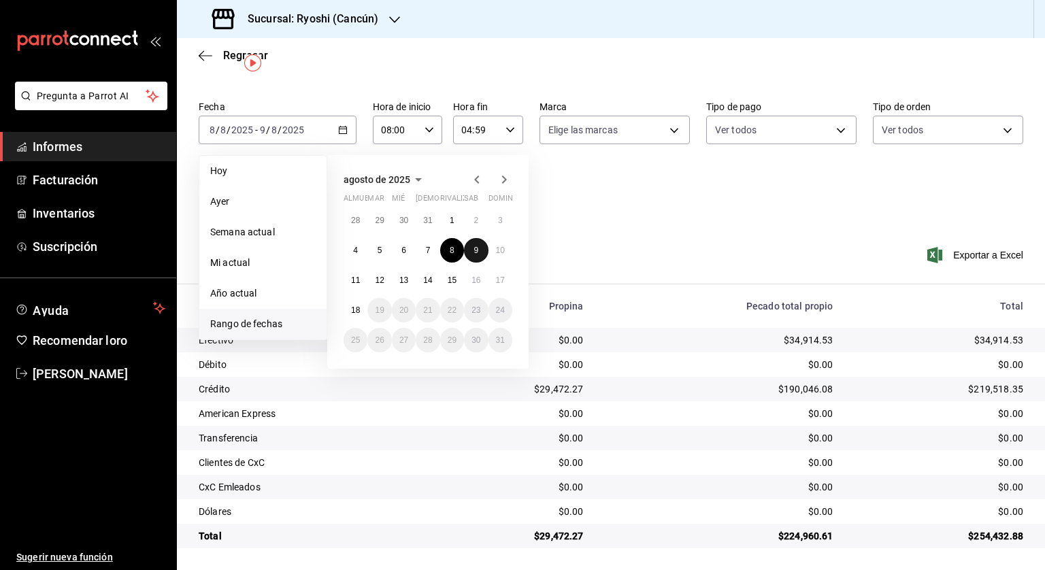
click at [474, 244] on button "9" at bounding box center [476, 250] width 24 height 24
click at [490, 246] on button "10" at bounding box center [501, 250] width 24 height 24
type input "00:00"
type input "23:59"
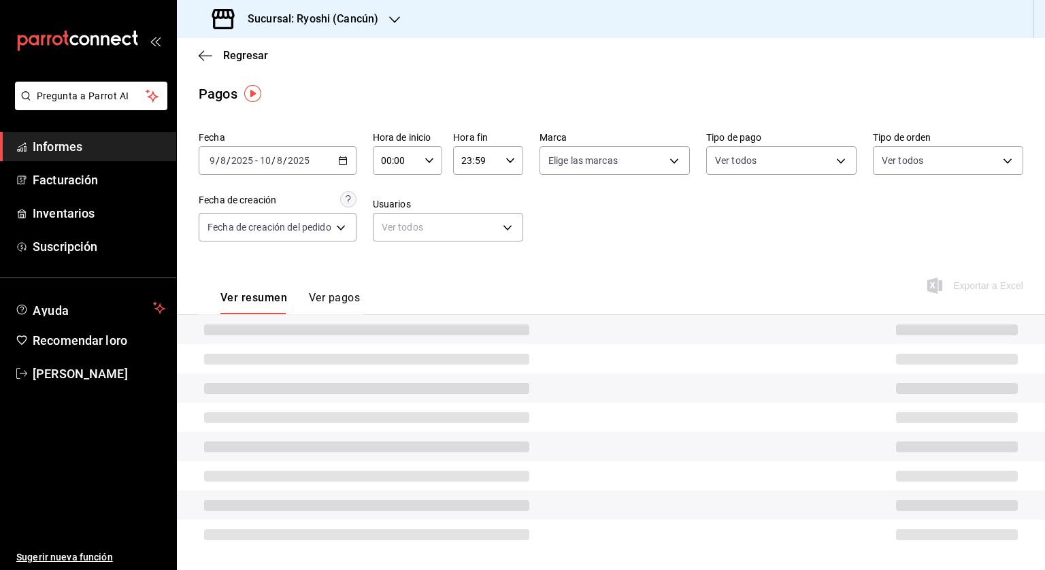
scroll to position [31, 0]
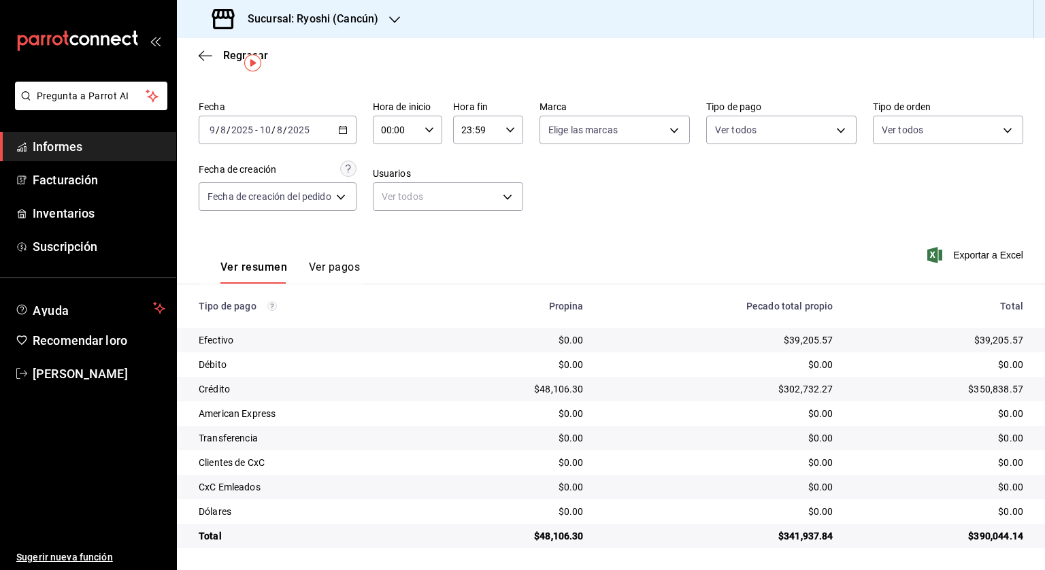
click at [424, 128] on div "00:00 Hora de inicio" at bounding box center [408, 130] width 70 height 29
click at [393, 193] on font "05" at bounding box center [392, 191] width 11 height 11
type input "05:00"
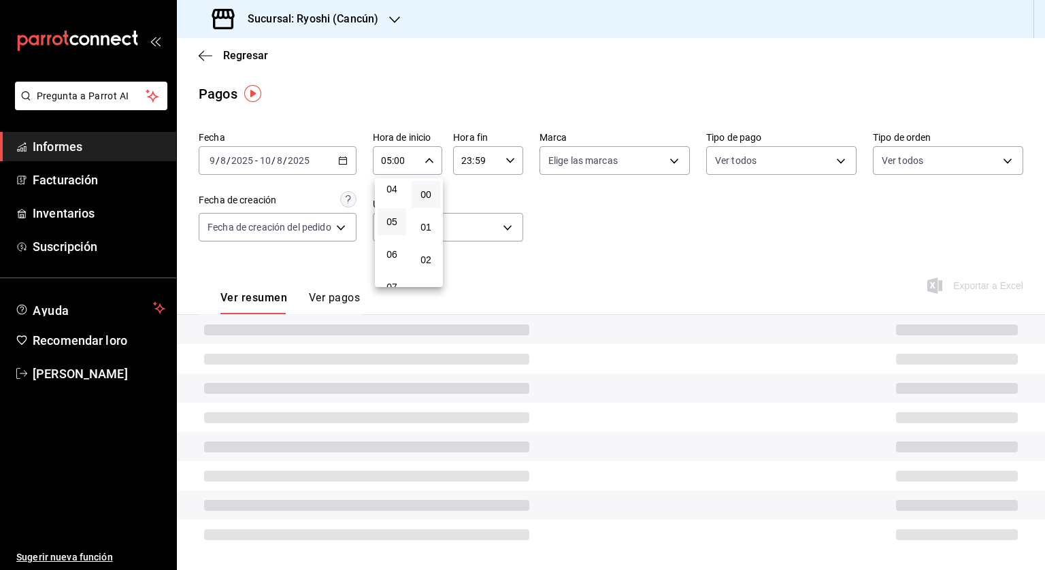
scroll to position [31, 0]
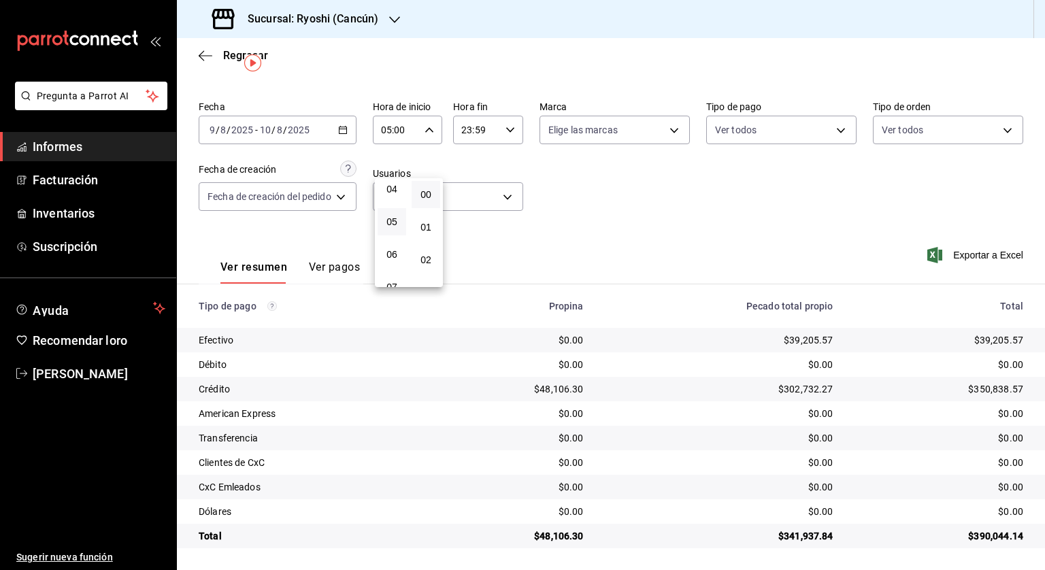
click at [504, 131] on div at bounding box center [522, 285] width 1045 height 570
click at [503, 127] on div "23:59 Hora fin" at bounding box center [488, 130] width 70 height 29
click at [470, 153] on font "04" at bounding box center [470, 151] width 11 height 11
type input "04:59"
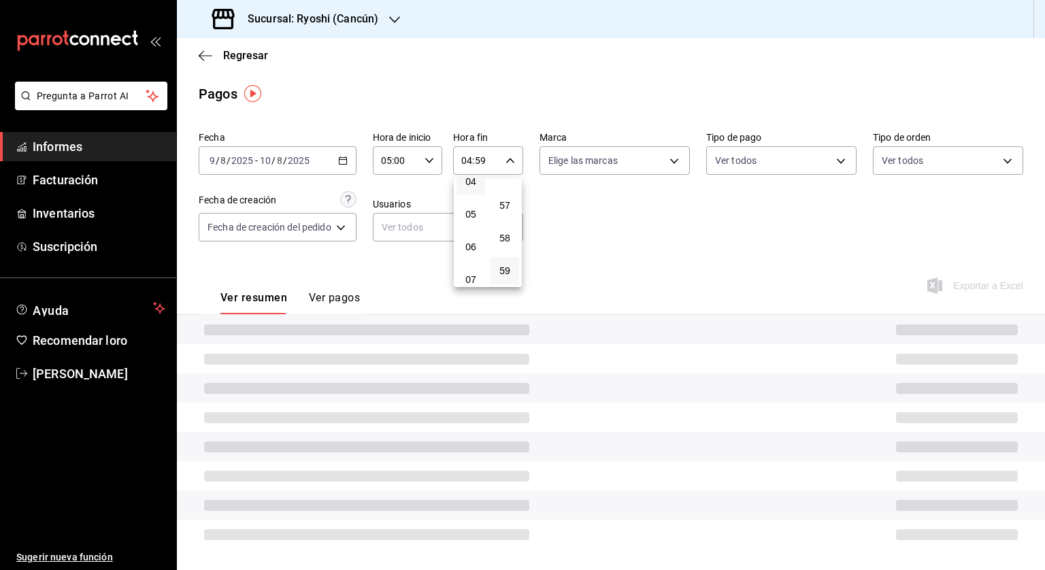
scroll to position [31, 0]
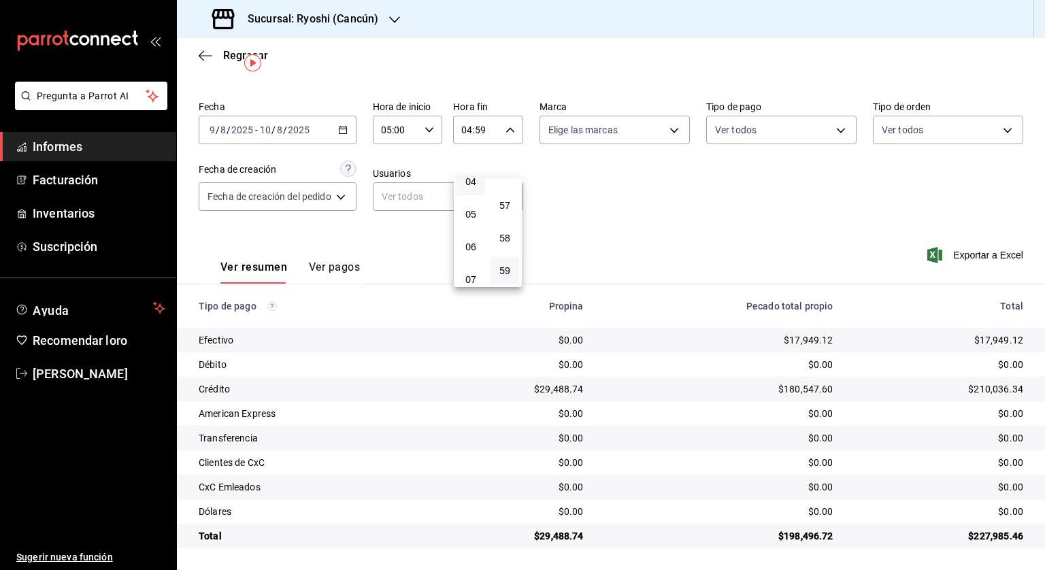
click at [675, 228] on div at bounding box center [522, 285] width 1045 height 570
click at [223, 55] on font "Regresar" at bounding box center [245, 55] width 45 height 13
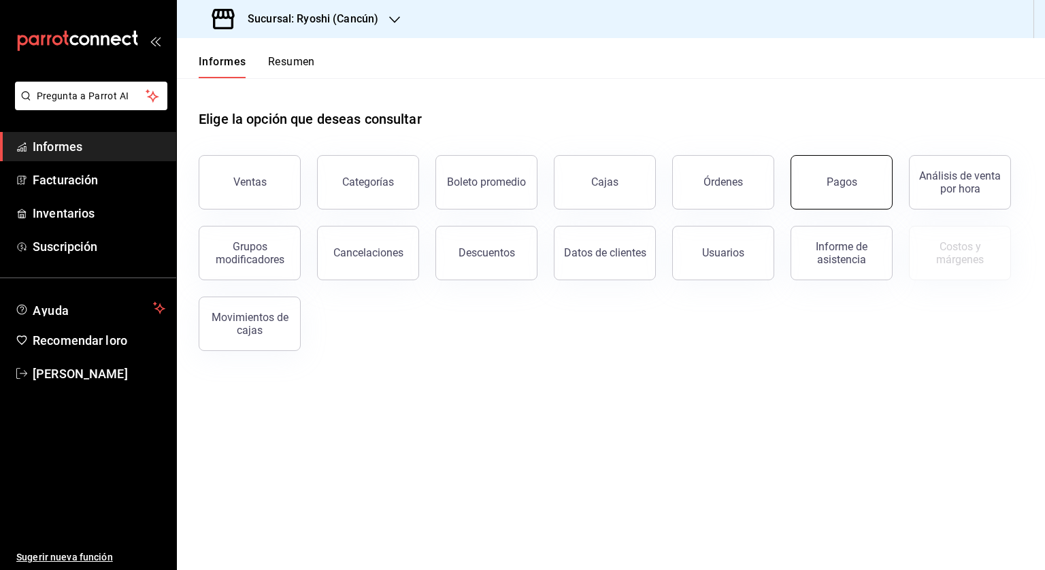
click at [811, 190] on button "Pagos" at bounding box center [842, 182] width 102 height 54
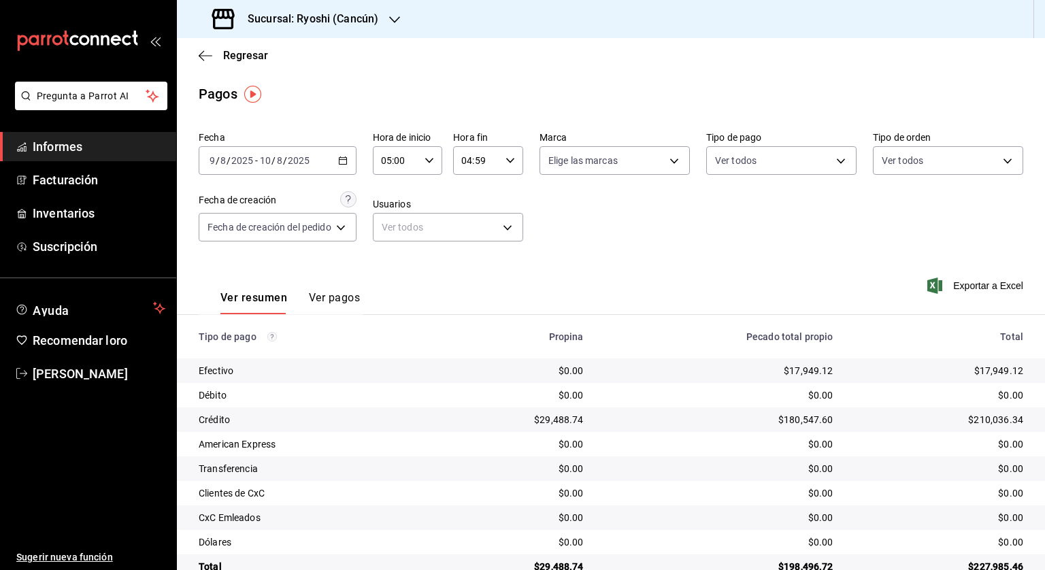
click at [348, 154] on div "[DATE] [DATE] - [DATE] [DATE]" at bounding box center [278, 160] width 158 height 29
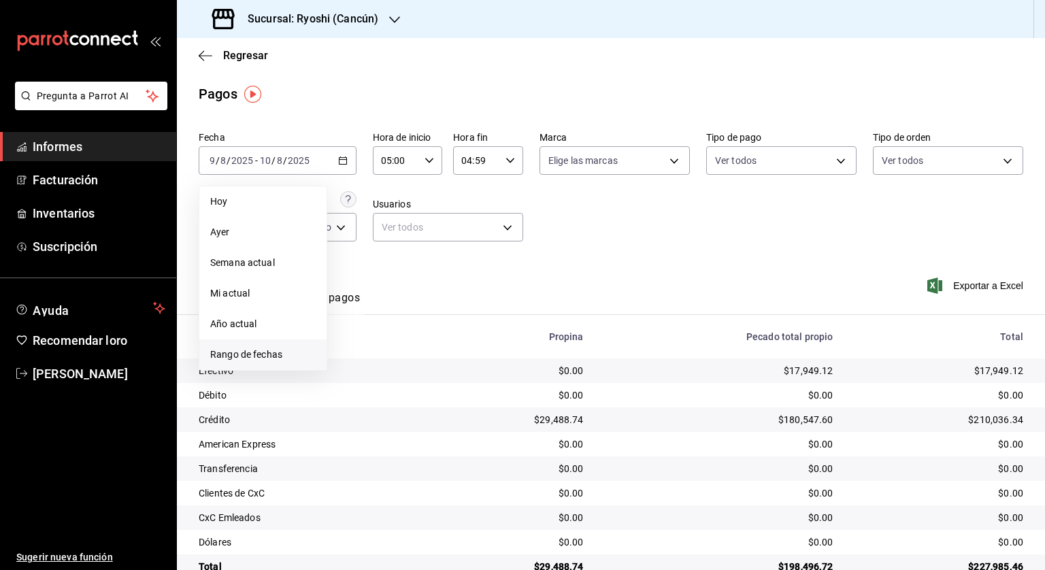
click at [264, 354] on font "Rango de fechas" at bounding box center [246, 354] width 72 height 11
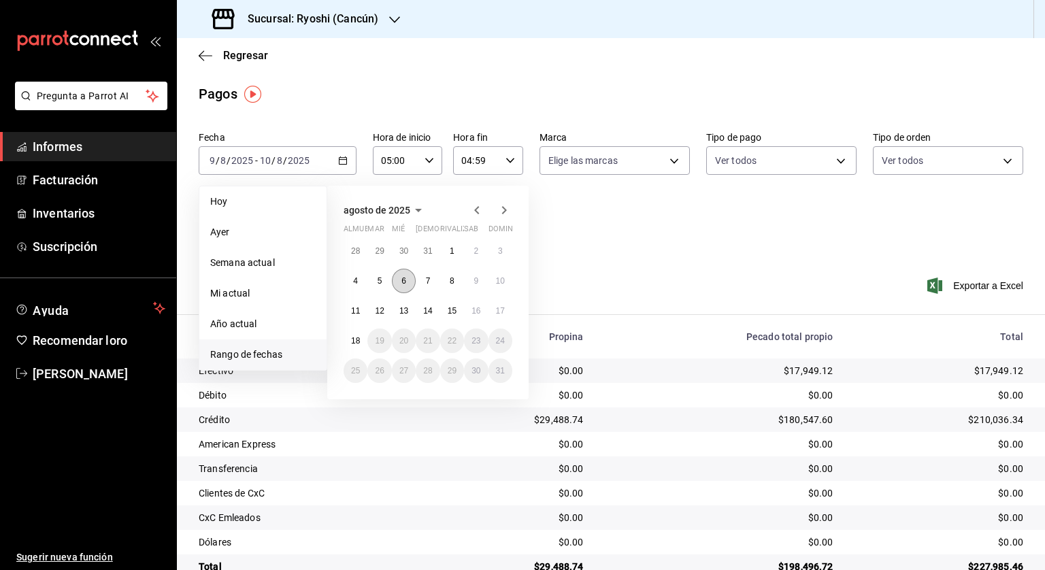
click at [408, 282] on button "6" at bounding box center [404, 281] width 24 height 24
click at [427, 284] on font "7" at bounding box center [428, 281] width 5 height 10
type input "00:00"
type input "23:59"
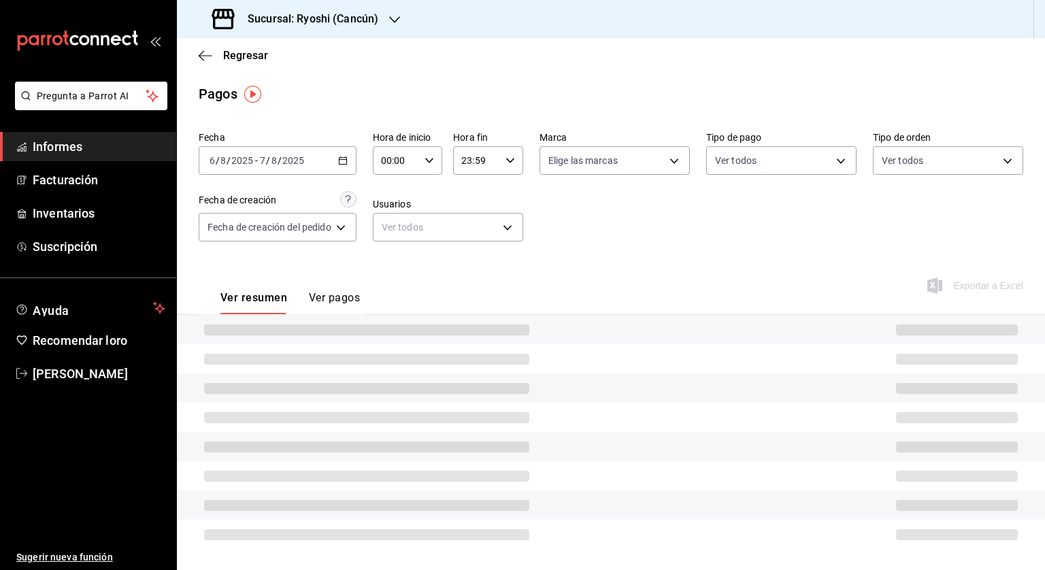
click at [429, 159] on icon "button" at bounding box center [430, 161] width 10 height 10
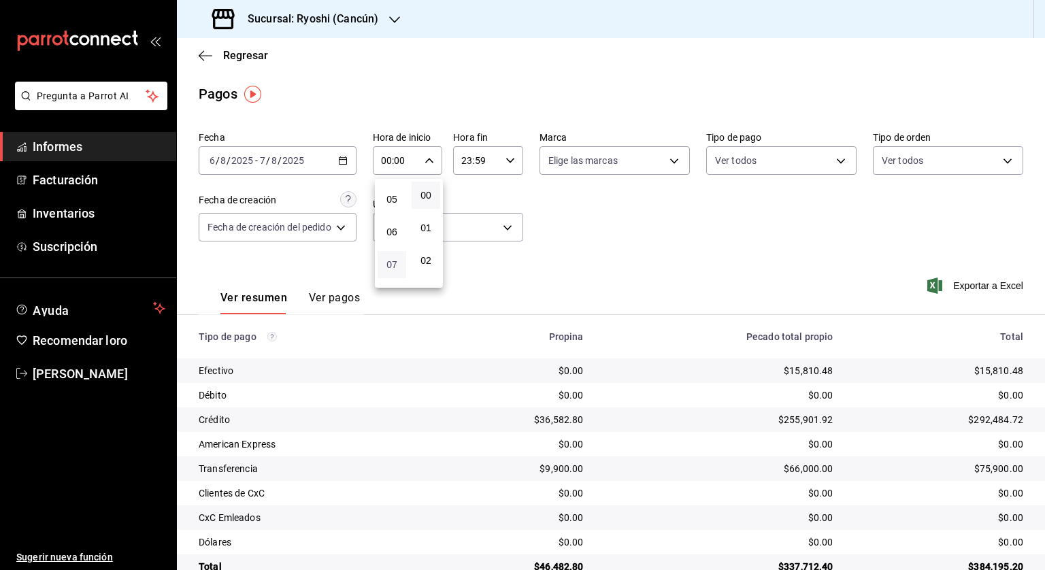
scroll to position [136, 0]
click at [389, 215] on button "05" at bounding box center [392, 222] width 29 height 27
type input "05:00"
click at [512, 163] on div at bounding box center [522, 285] width 1045 height 570
click at [512, 163] on icon "button" at bounding box center [511, 161] width 10 height 10
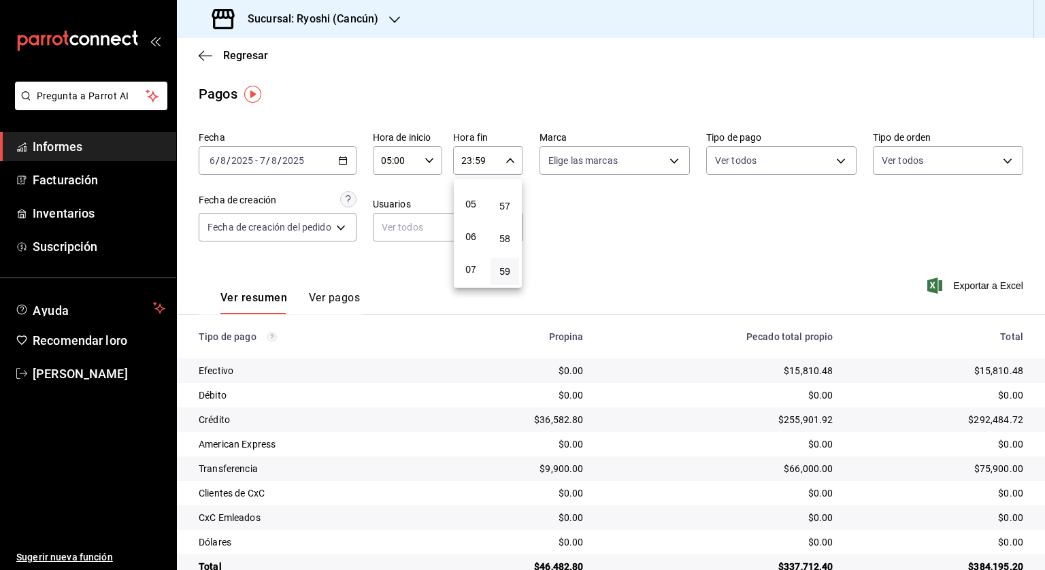
scroll to position [144, 0]
click at [478, 188] on button "04" at bounding box center [471, 182] width 29 height 27
type input "04:59"
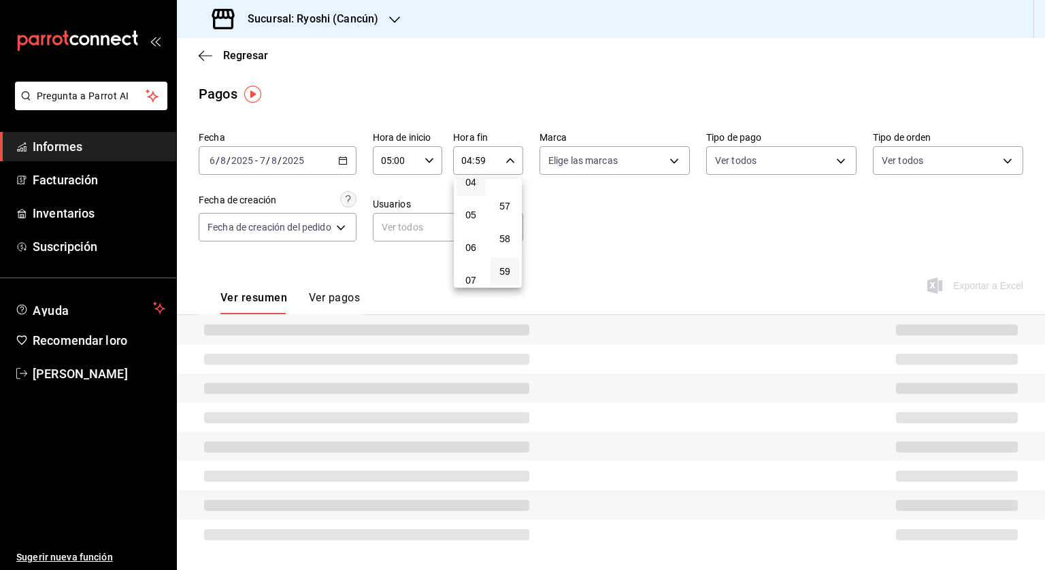
click at [607, 199] on div at bounding box center [522, 285] width 1045 height 570
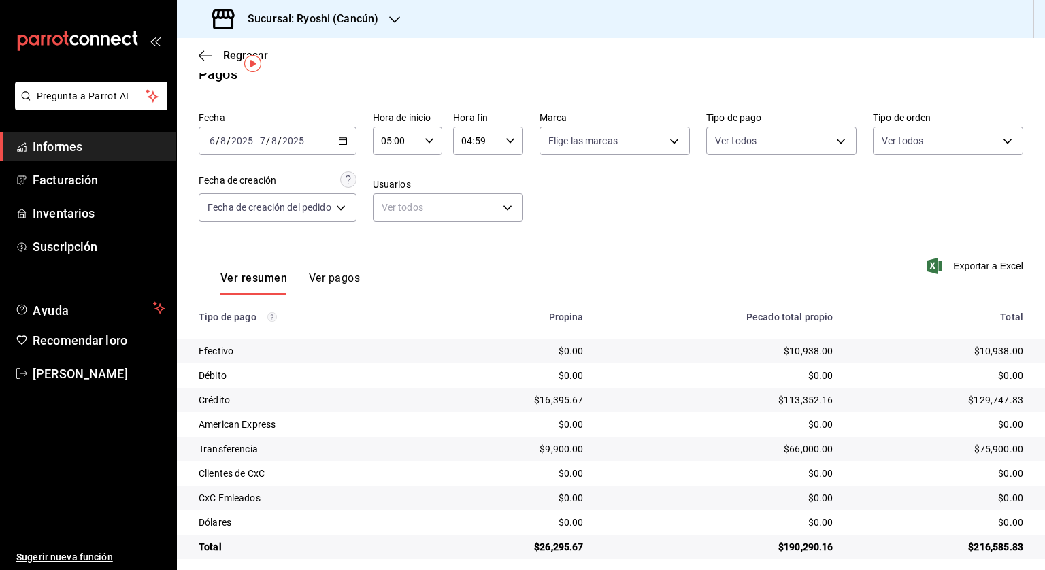
scroll to position [31, 0]
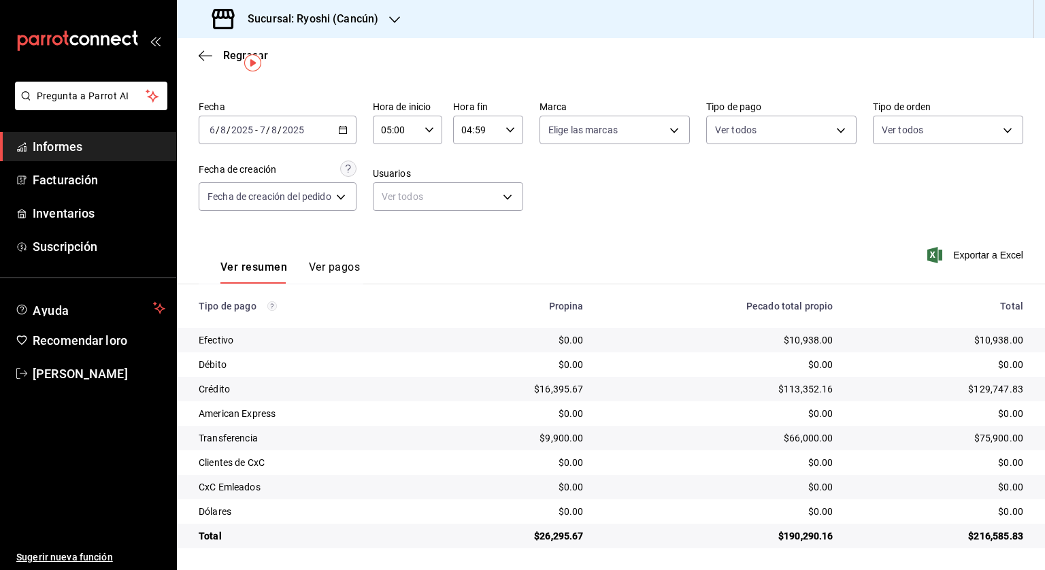
click at [342, 127] on icon "button" at bounding box center [343, 130] width 10 height 10
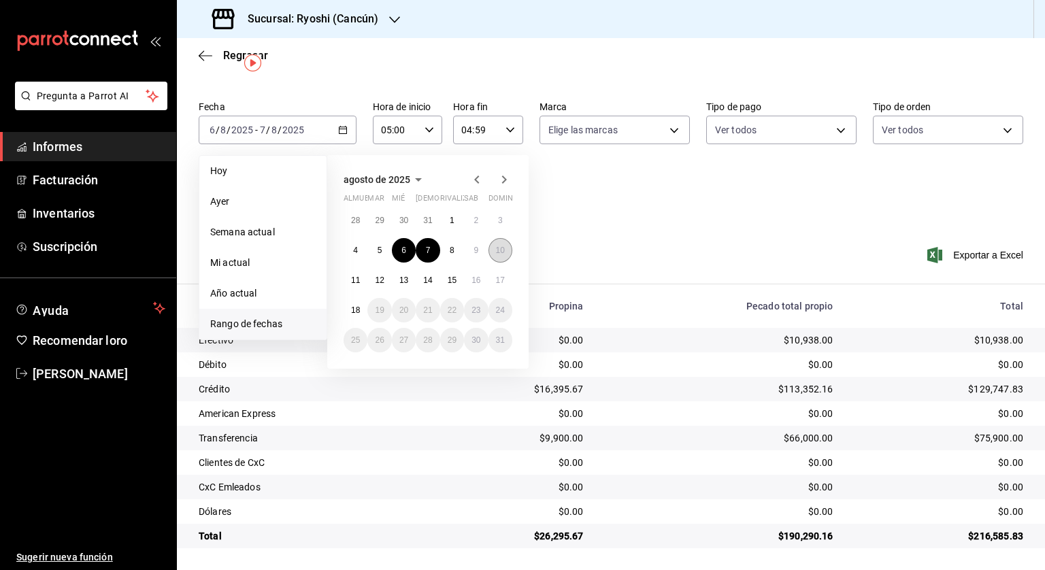
click at [500, 252] on font "10" at bounding box center [500, 251] width 9 height 10
click at [359, 276] on font "11" at bounding box center [355, 281] width 9 height 10
type input "00:00"
type input "23:59"
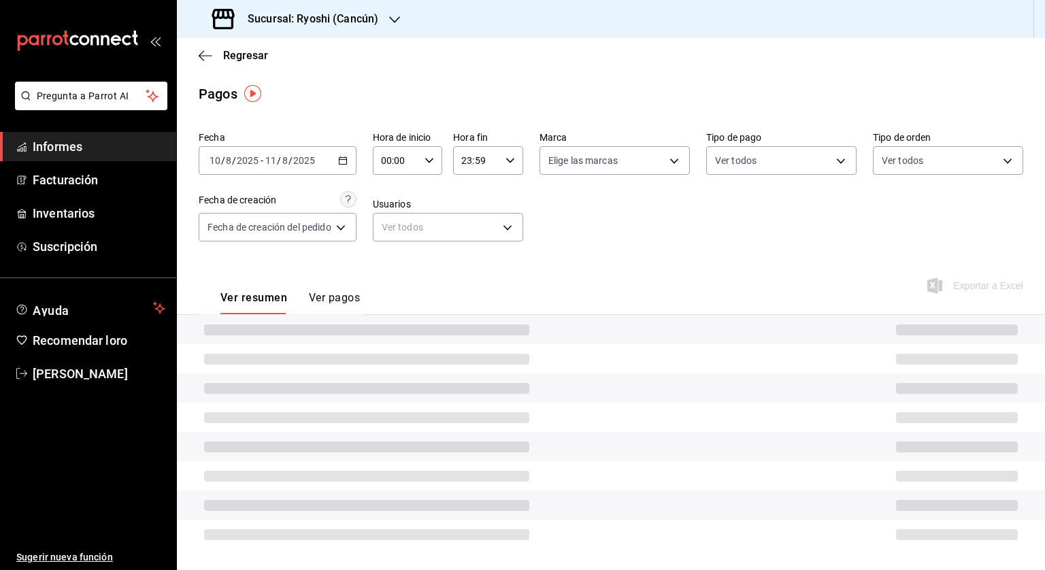
scroll to position [31, 0]
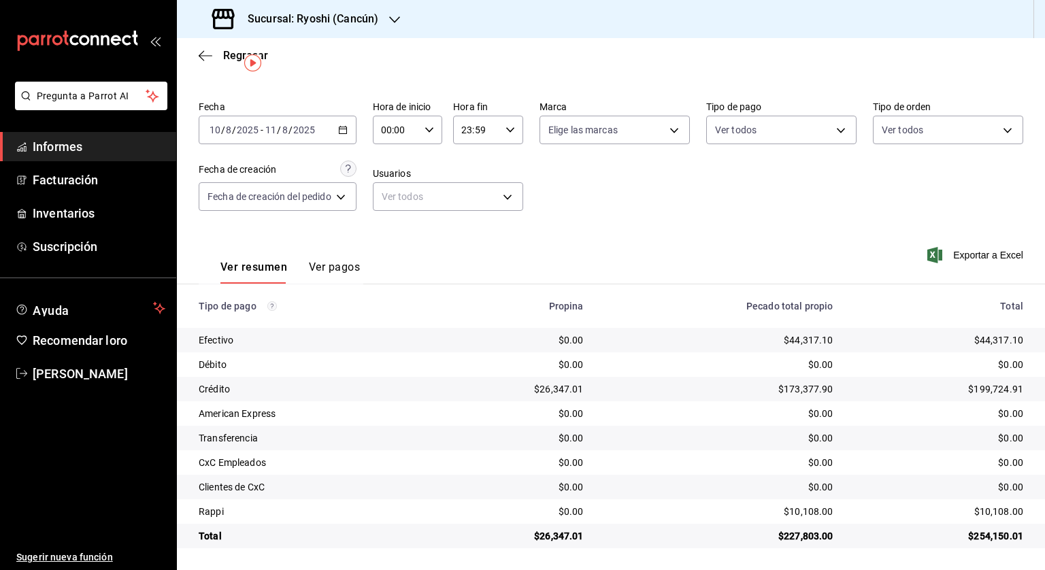
drag, startPoint x: 427, startPoint y: 148, endPoint x: 433, endPoint y: 144, distance: 7.4
click at [428, 148] on div "Fecha [DATE] [DATE] - [DATE] [DATE] Hora de inicio 00:00 Hora de inicio Hora fi…" at bounding box center [611, 161] width 825 height 132
click at [435, 129] on div "00:00 Hora de inicio" at bounding box center [408, 130] width 70 height 29
click at [395, 197] on font "05" at bounding box center [392, 191] width 11 height 11
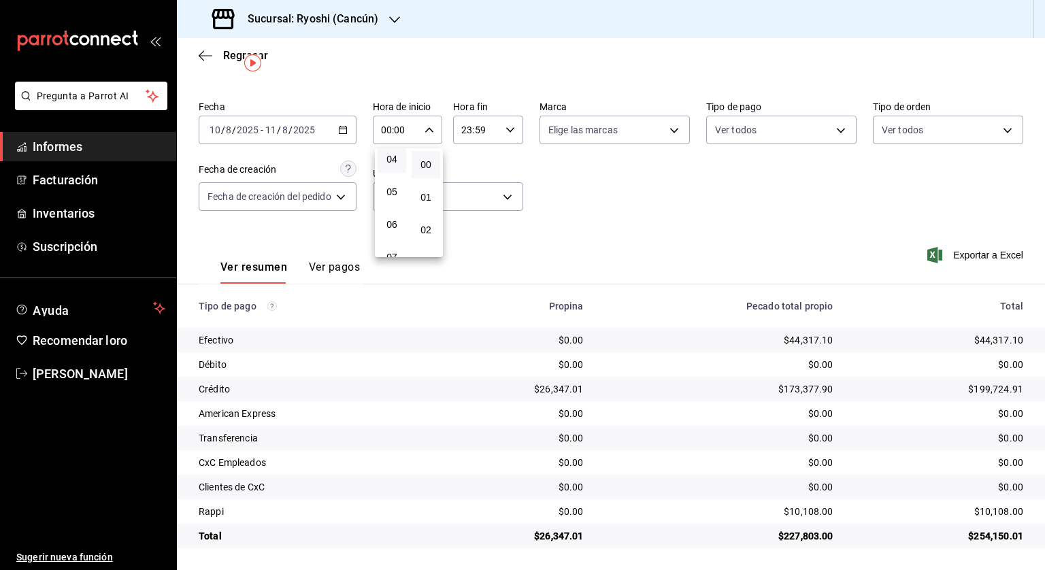
type input "05:00"
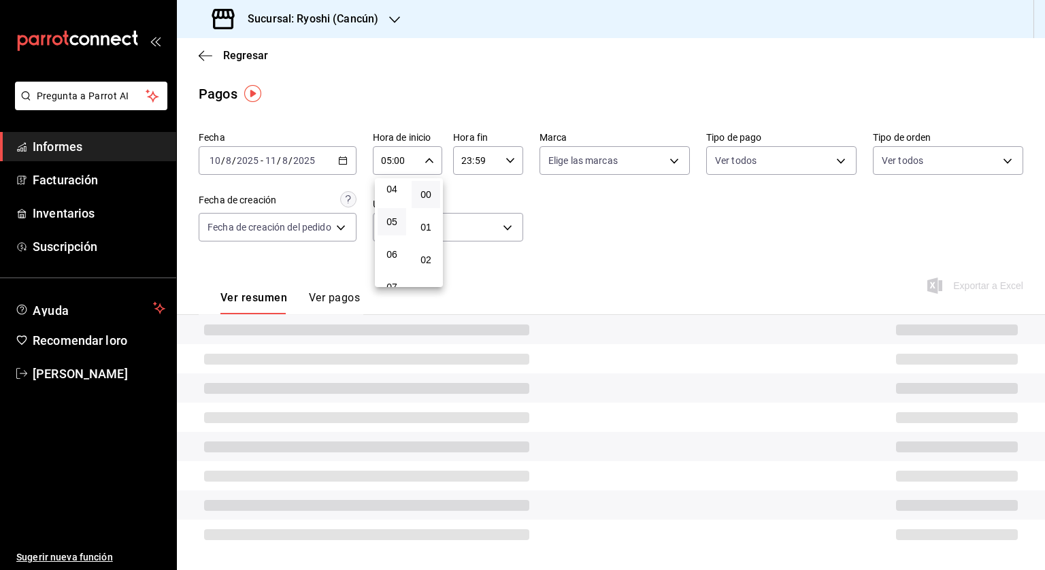
scroll to position [31, 0]
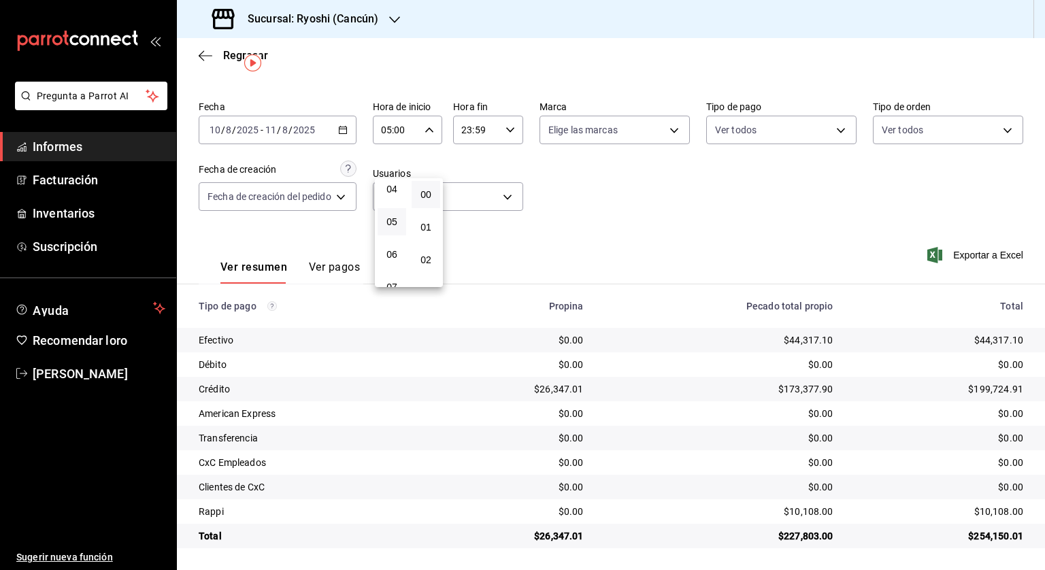
click at [514, 133] on div at bounding box center [522, 285] width 1045 height 570
click at [512, 132] on icon "button" at bounding box center [511, 130] width 10 height 10
click at [468, 155] on font "04" at bounding box center [470, 151] width 11 height 11
type input "04:59"
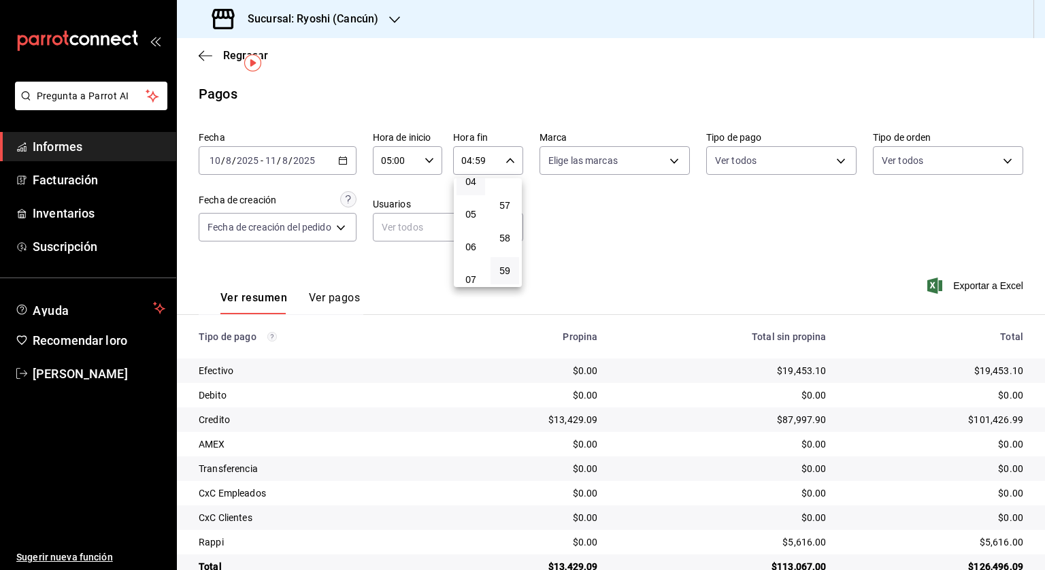
scroll to position [31, 0]
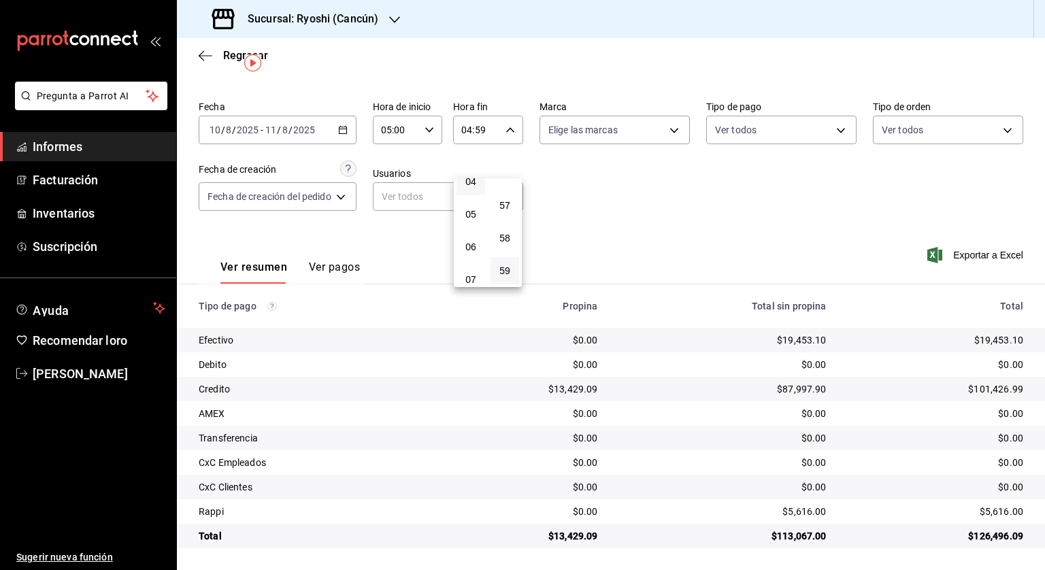
click at [591, 209] on div at bounding box center [522, 285] width 1045 height 570
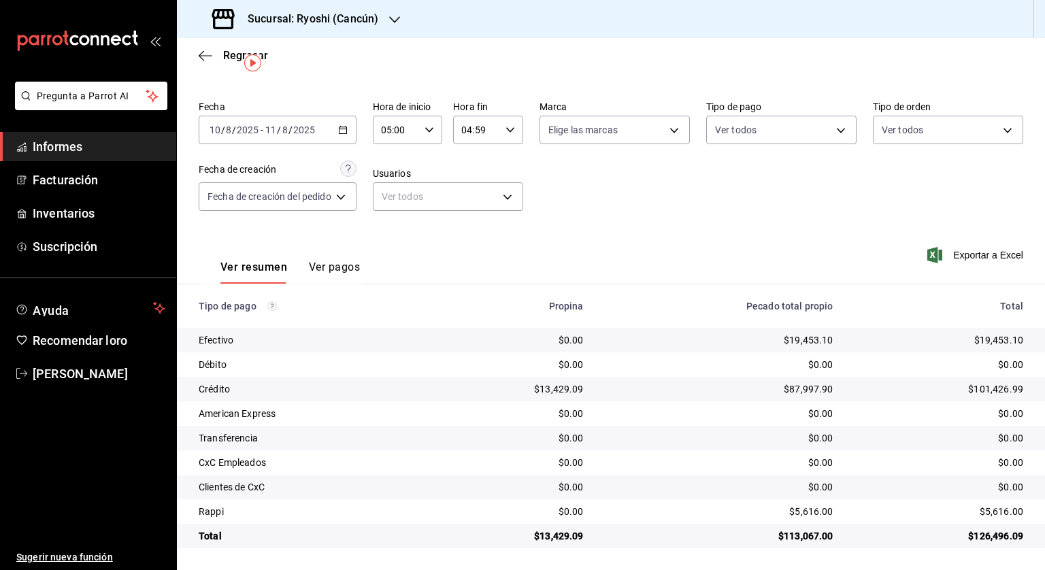
click at [343, 126] on icon "button" at bounding box center [343, 130] width 10 height 10
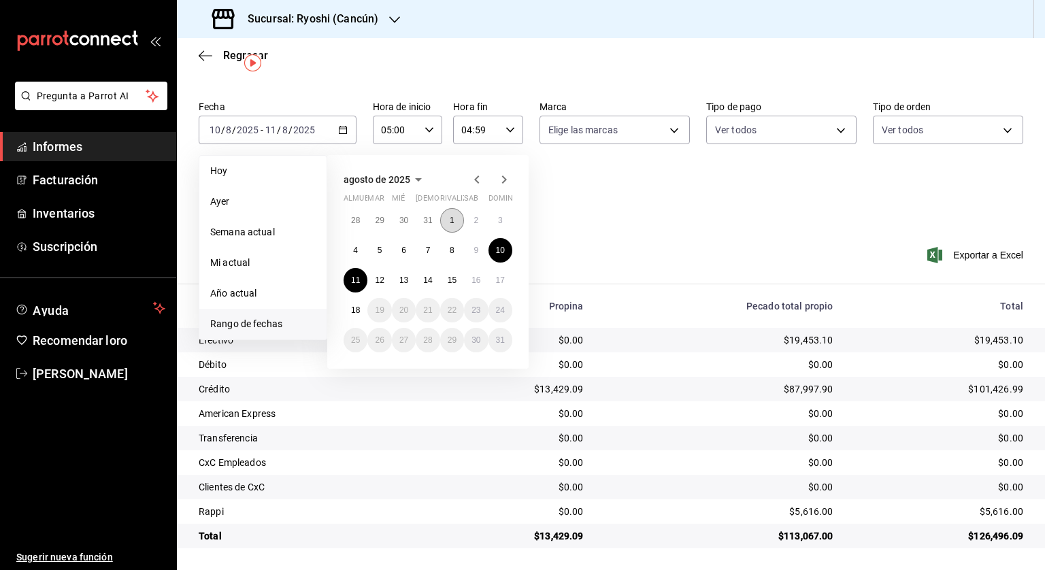
click at [446, 216] on button "1" at bounding box center [452, 220] width 24 height 24
click at [352, 306] on font "18" at bounding box center [355, 311] width 9 height 10
type input "00:00"
type input "23:59"
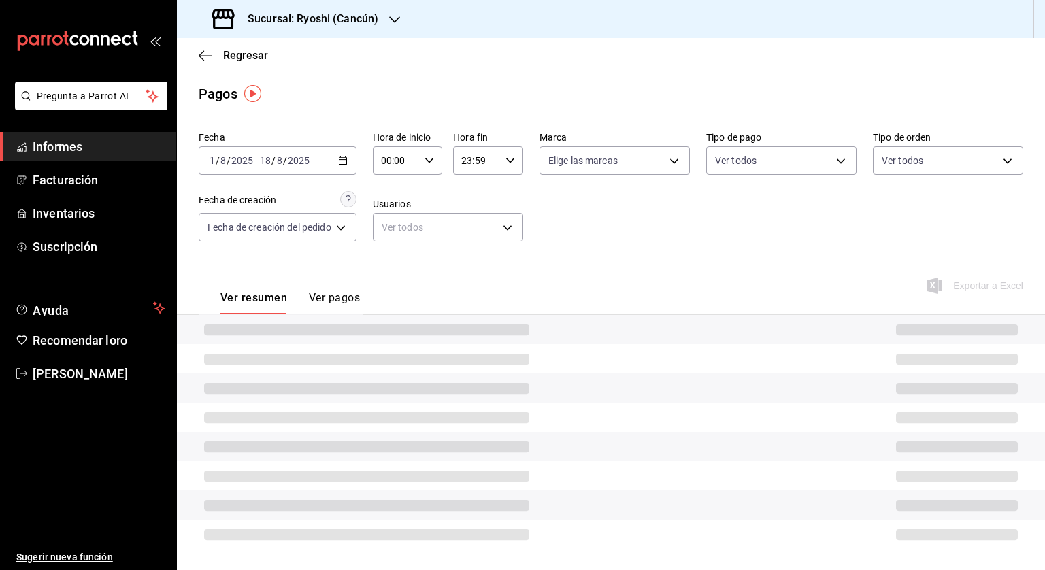
click at [433, 152] on div "00:00 Hora de inicio" at bounding box center [408, 160] width 70 height 29
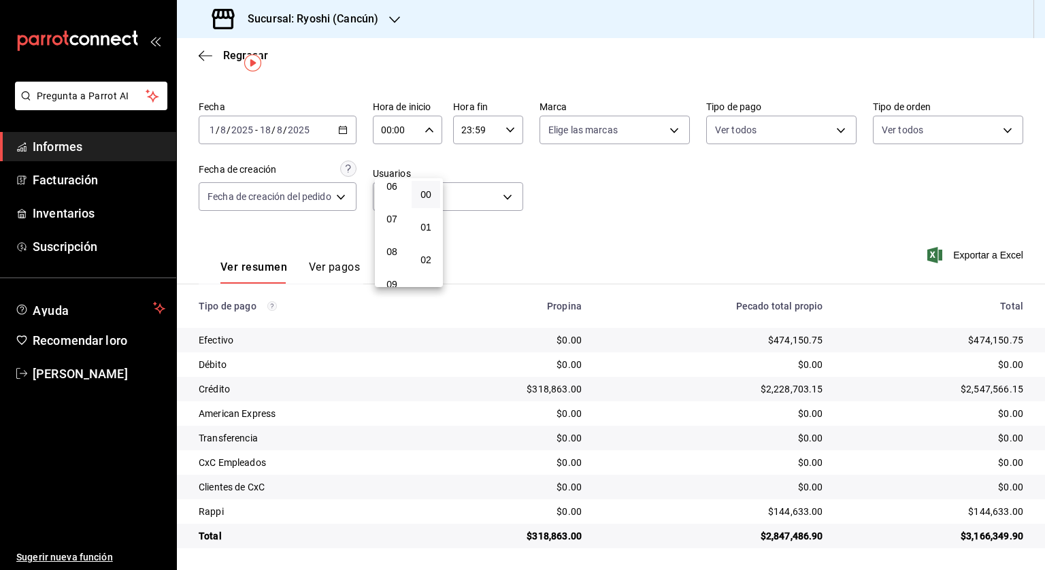
scroll to position [136, 0]
click at [384, 228] on button "05" at bounding box center [392, 221] width 29 height 27
type input "05:00"
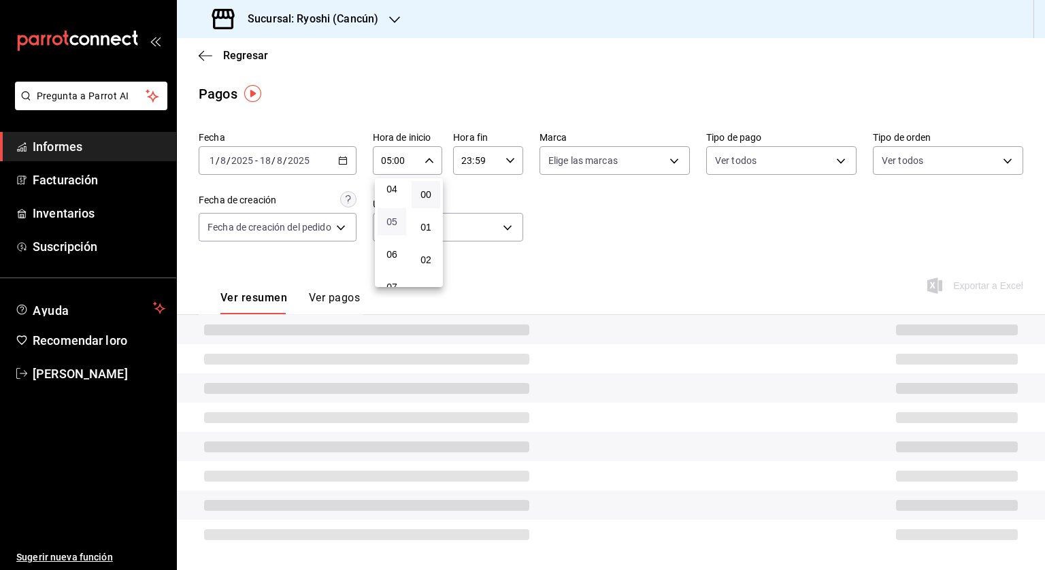
scroll to position [31, 0]
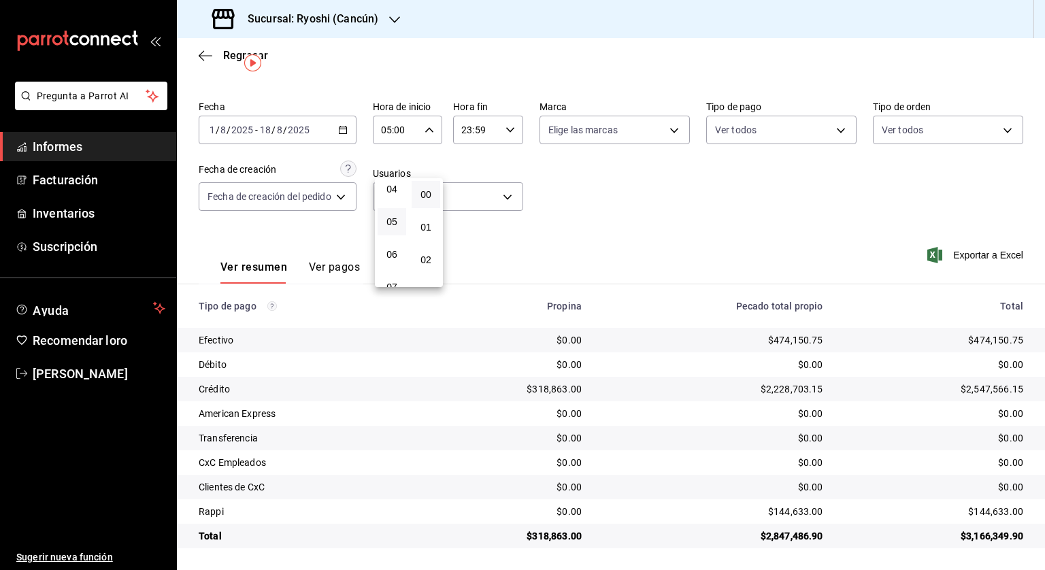
click at [504, 130] on div at bounding box center [522, 285] width 1045 height 570
click at [514, 135] on div "23:59 Hora fin" at bounding box center [488, 130] width 70 height 29
click at [475, 154] on font "04" at bounding box center [470, 151] width 11 height 11
type input "04:59"
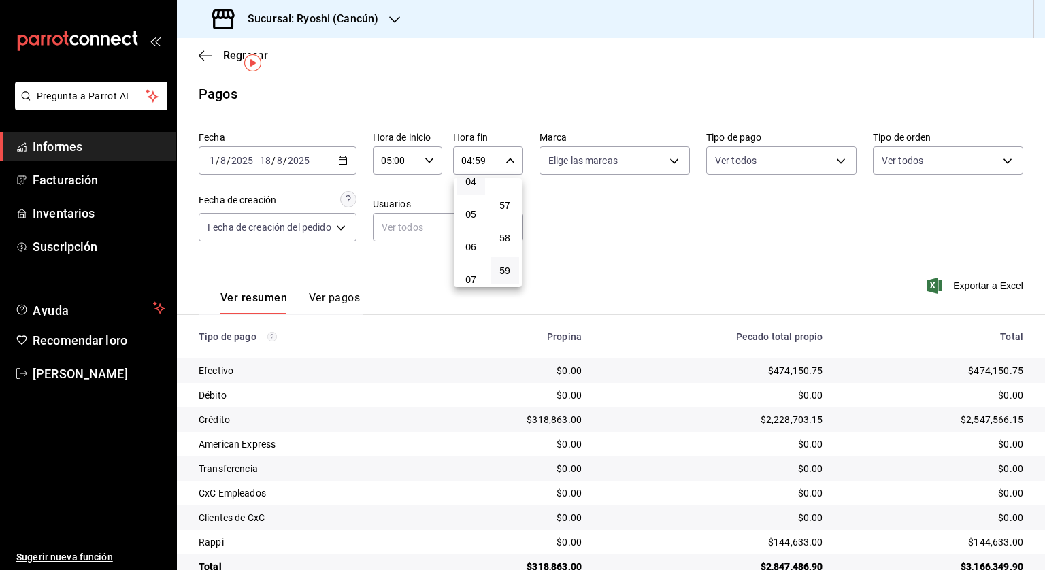
scroll to position [31, 0]
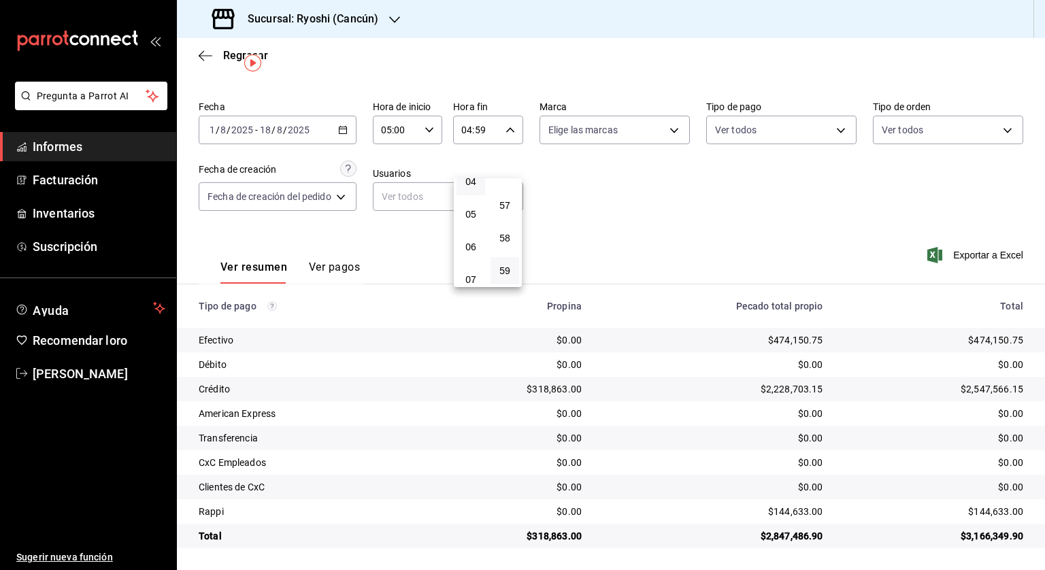
click at [634, 214] on div at bounding box center [522, 285] width 1045 height 570
click at [350, 126] on div "[DATE] [DATE] - [DATE] [DATE]" at bounding box center [278, 130] width 158 height 29
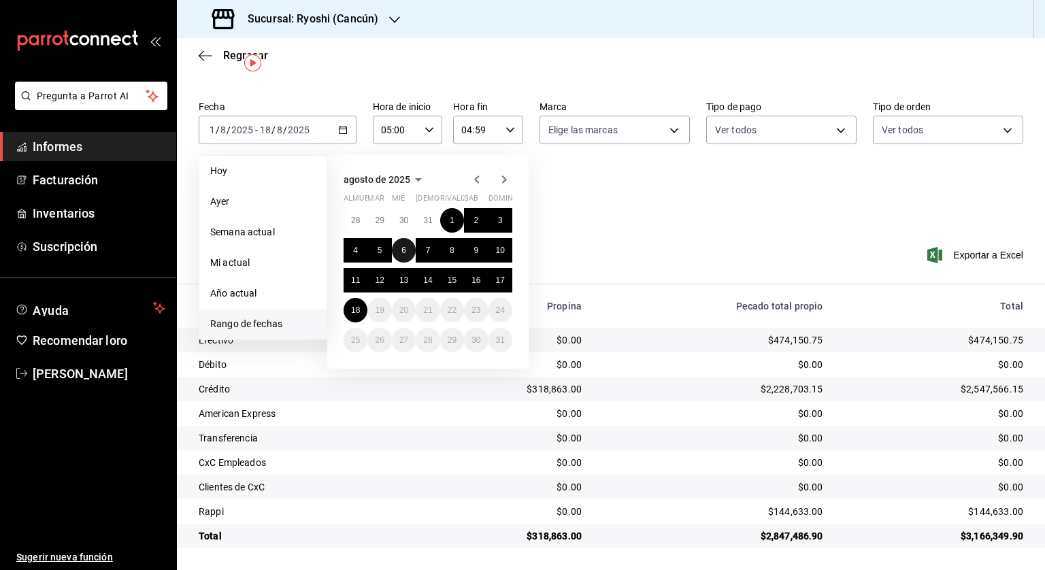
click at [406, 254] on button "6" at bounding box center [404, 250] width 24 height 24
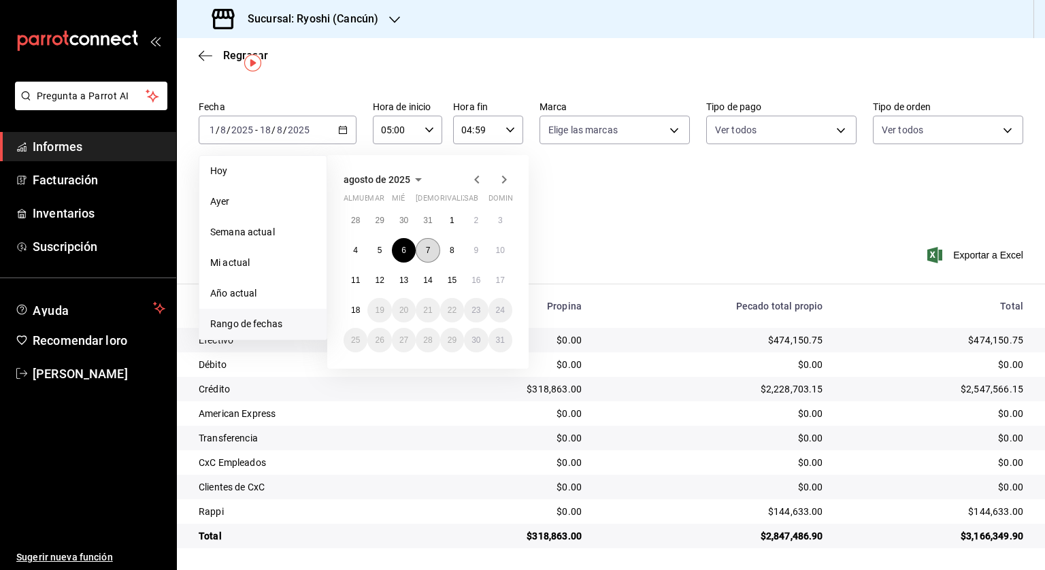
click at [423, 249] on button "7" at bounding box center [428, 250] width 24 height 24
type input "00:00"
type input "23:59"
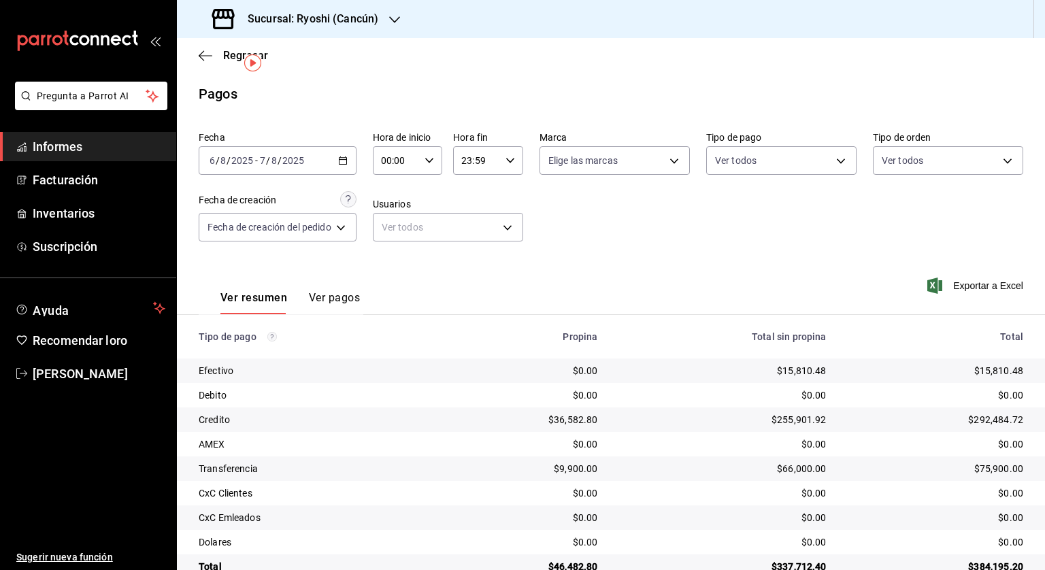
scroll to position [31, 0]
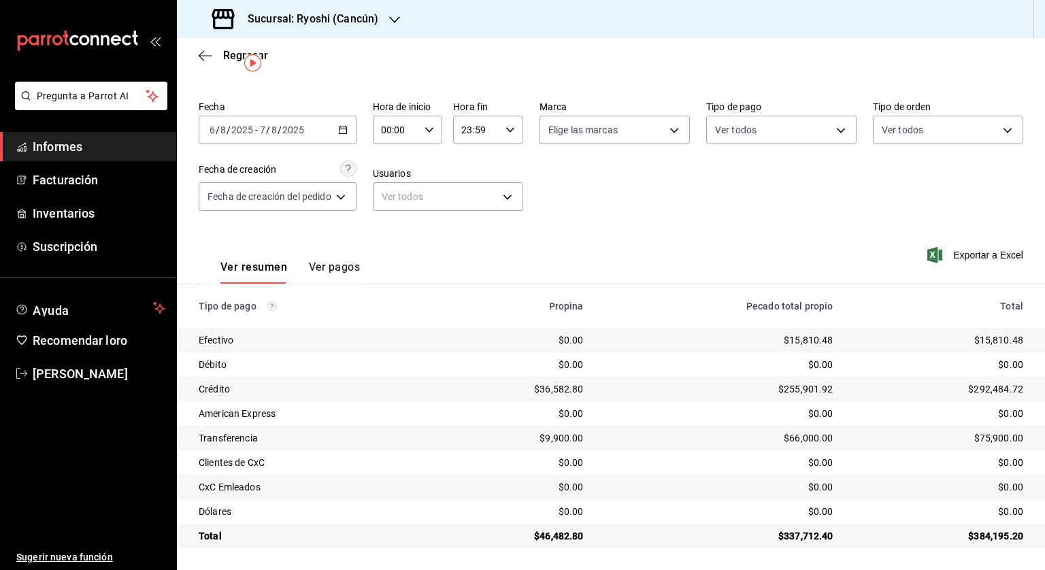
click at [434, 130] on icon "button" at bounding box center [430, 130] width 10 height 10
click at [395, 195] on font "05" at bounding box center [392, 191] width 11 height 11
type input "05:00"
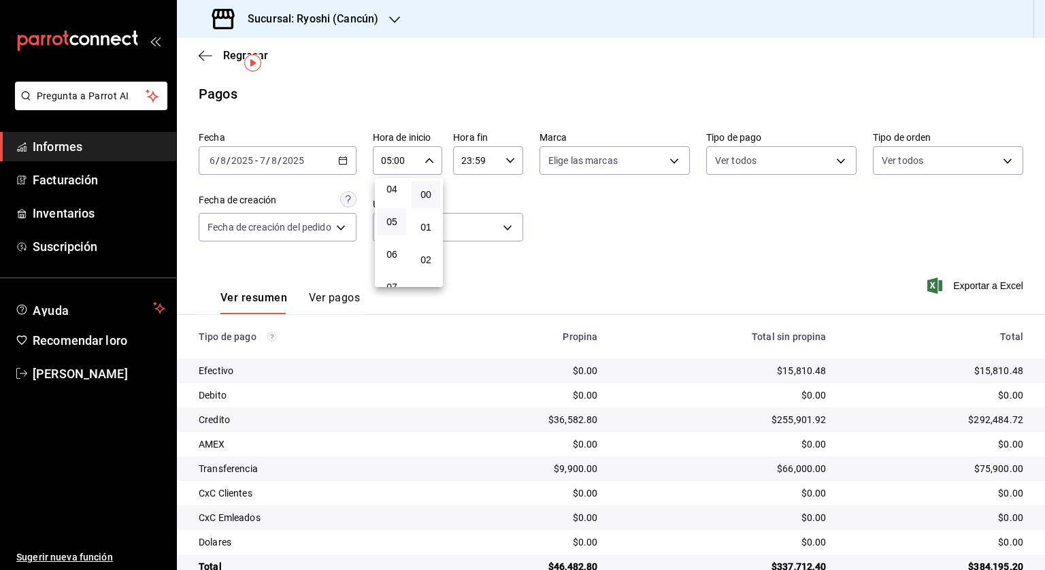
scroll to position [31, 0]
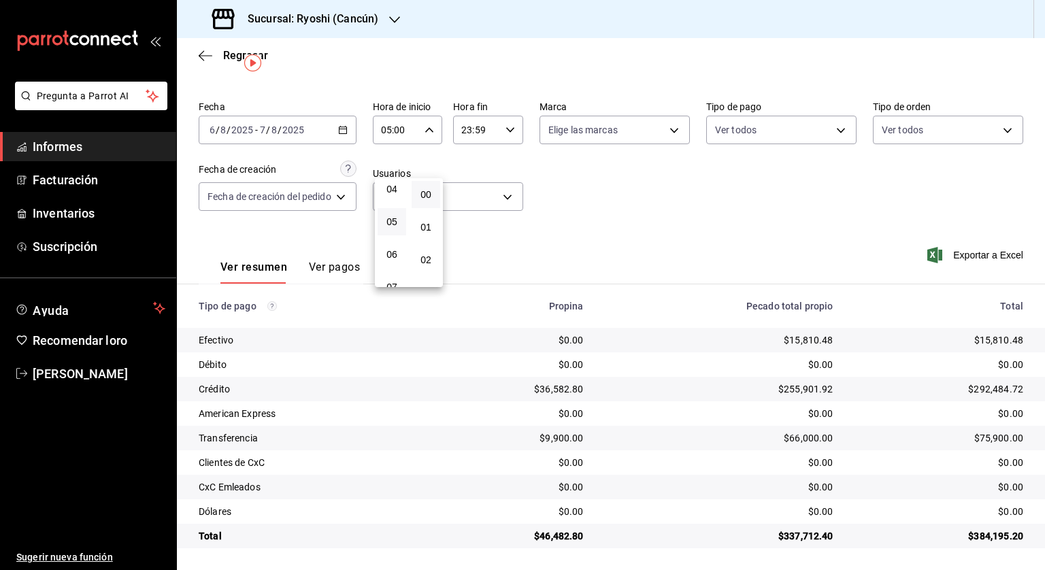
click at [514, 125] on div at bounding box center [522, 285] width 1045 height 570
click at [510, 133] on icon "button" at bounding box center [511, 130] width 10 height 10
click at [474, 182] on font "05" at bounding box center [470, 184] width 11 height 11
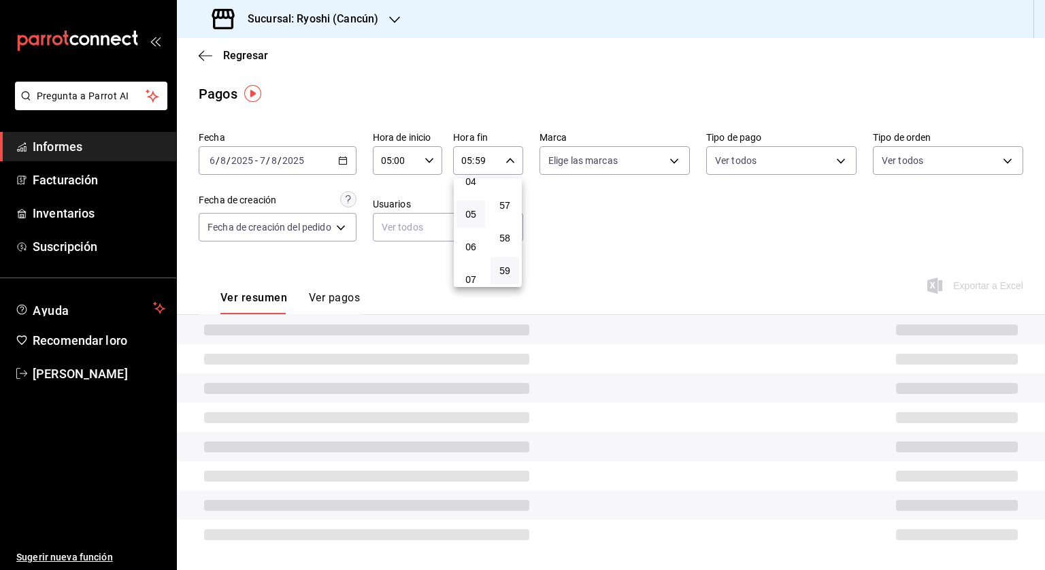
scroll to position [31, 0]
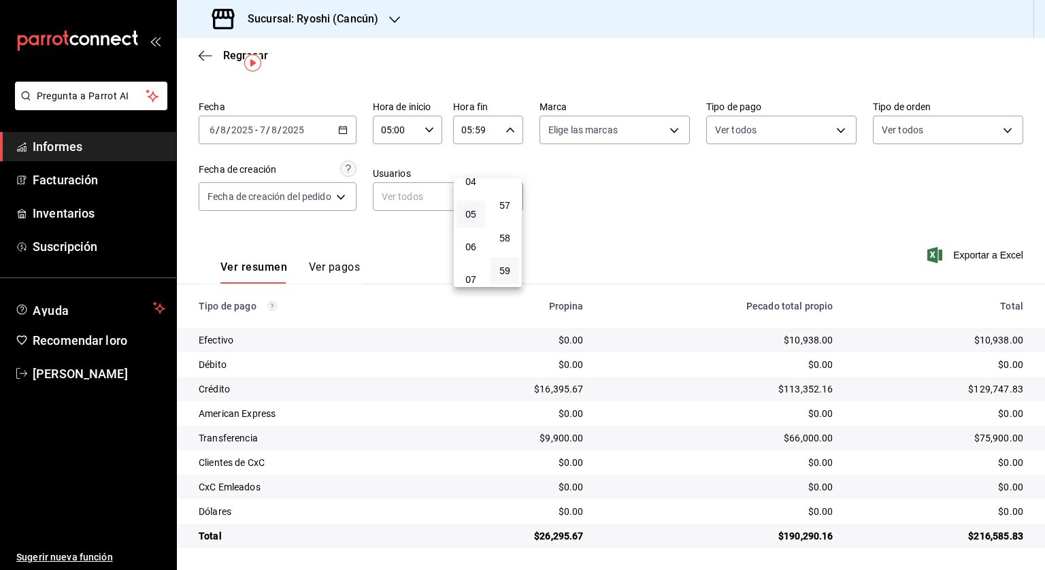
click at [510, 134] on div at bounding box center [522, 285] width 1045 height 570
click at [507, 126] on icon "button" at bounding box center [511, 130] width 10 height 10
click at [471, 198] on font "04" at bounding box center [470, 197] width 11 height 11
type input "04:59"
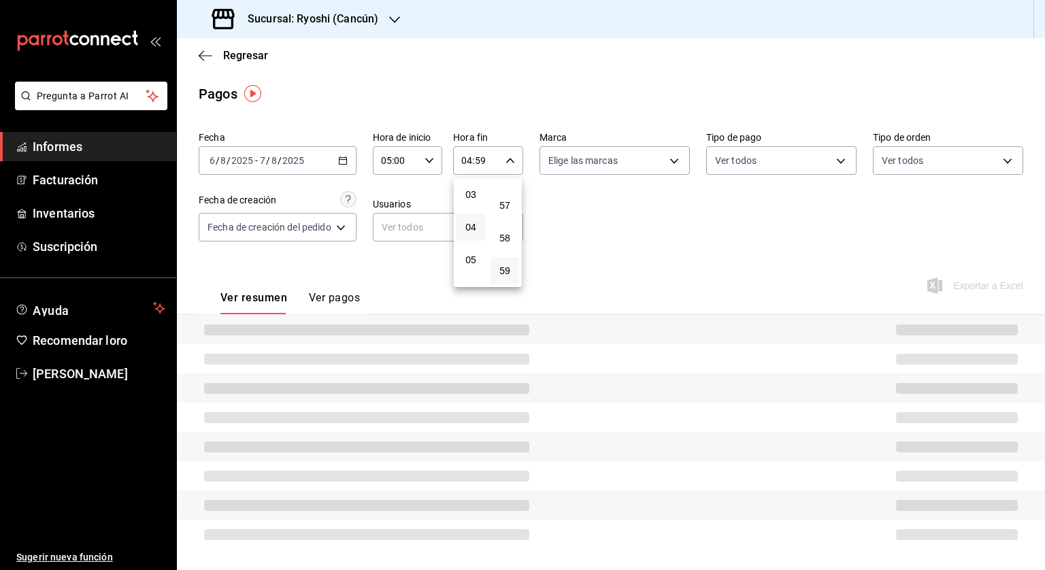
scroll to position [31, 0]
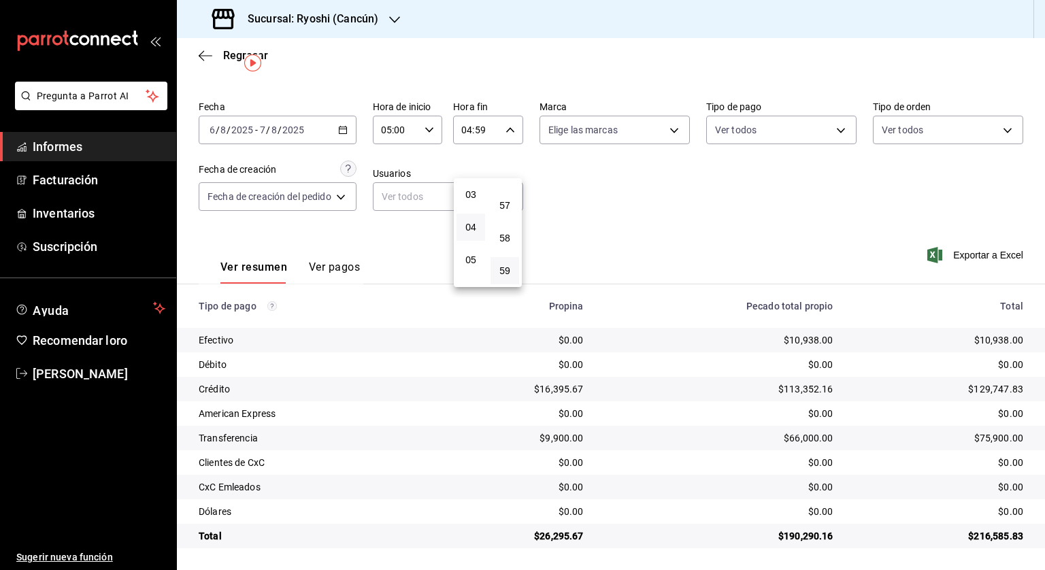
click at [589, 205] on div at bounding box center [522, 285] width 1045 height 570
click at [338, 123] on div "[DATE] [DATE] - [DATE] [DATE]" at bounding box center [278, 130] width 158 height 29
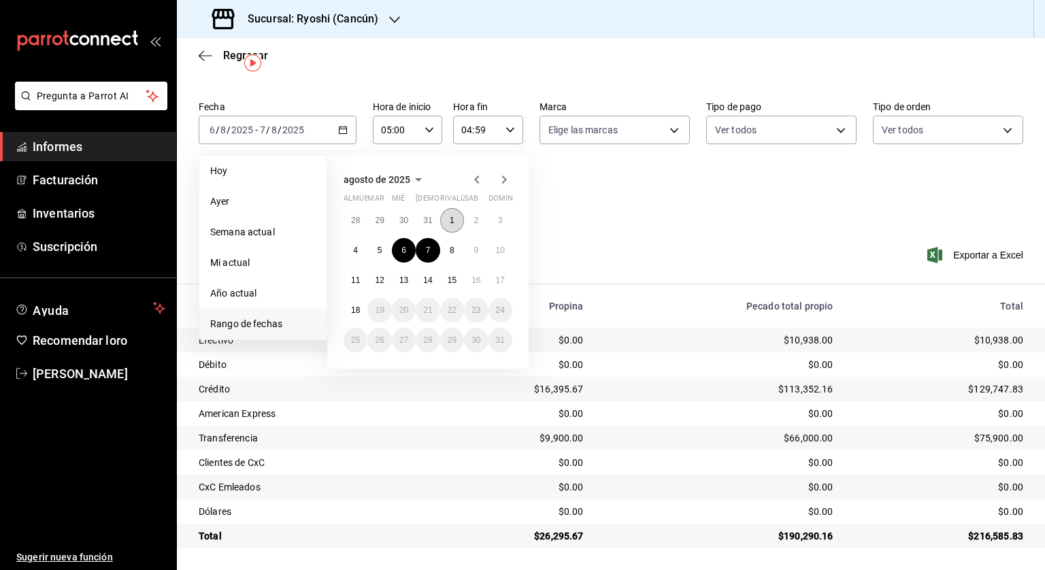
click at [446, 220] on button "1" at bounding box center [452, 220] width 24 height 24
click at [362, 308] on button "18" at bounding box center [356, 310] width 24 height 24
type input "00:00"
type input "23:59"
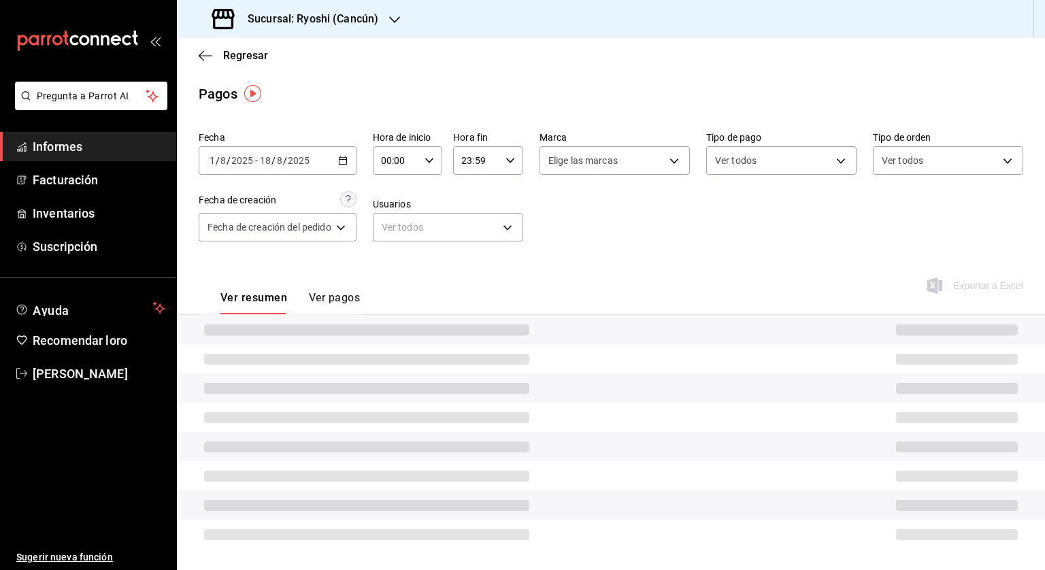
click at [437, 161] on div "00:00 Hora de inicio" at bounding box center [408, 160] width 70 height 29
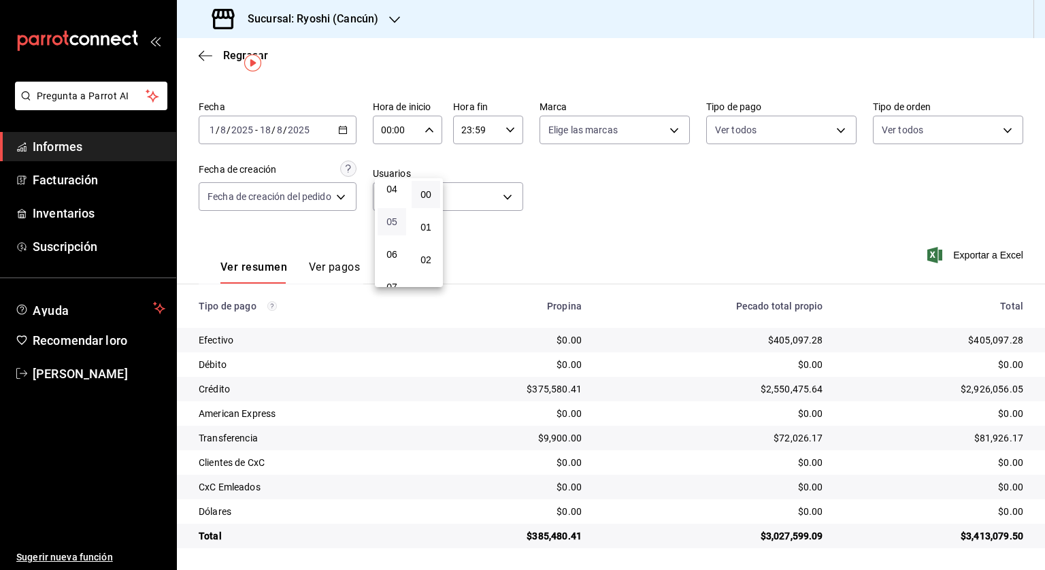
click at [393, 223] on font "05" at bounding box center [392, 221] width 11 height 11
type input "05:00"
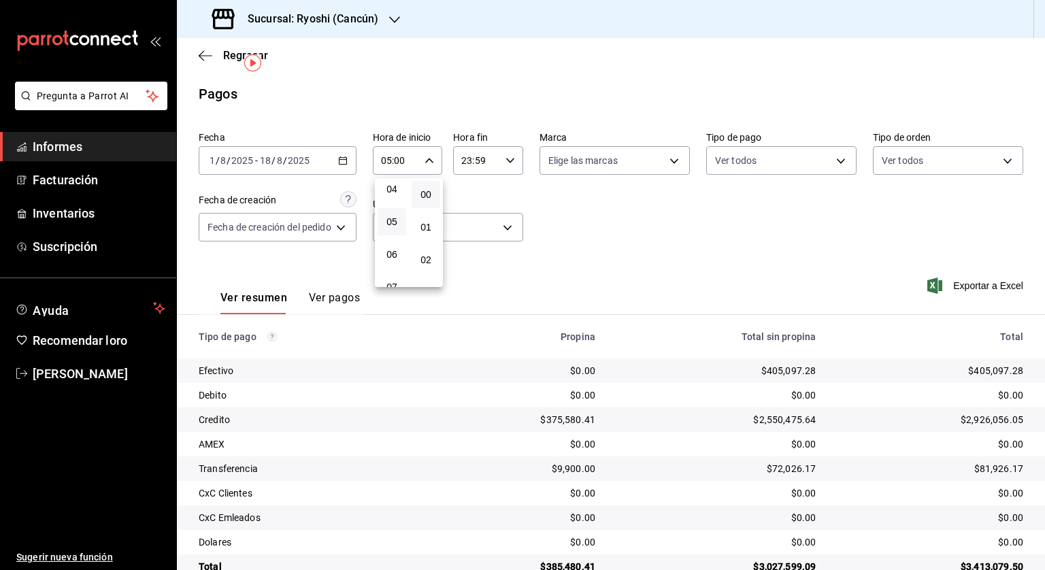
scroll to position [31, 0]
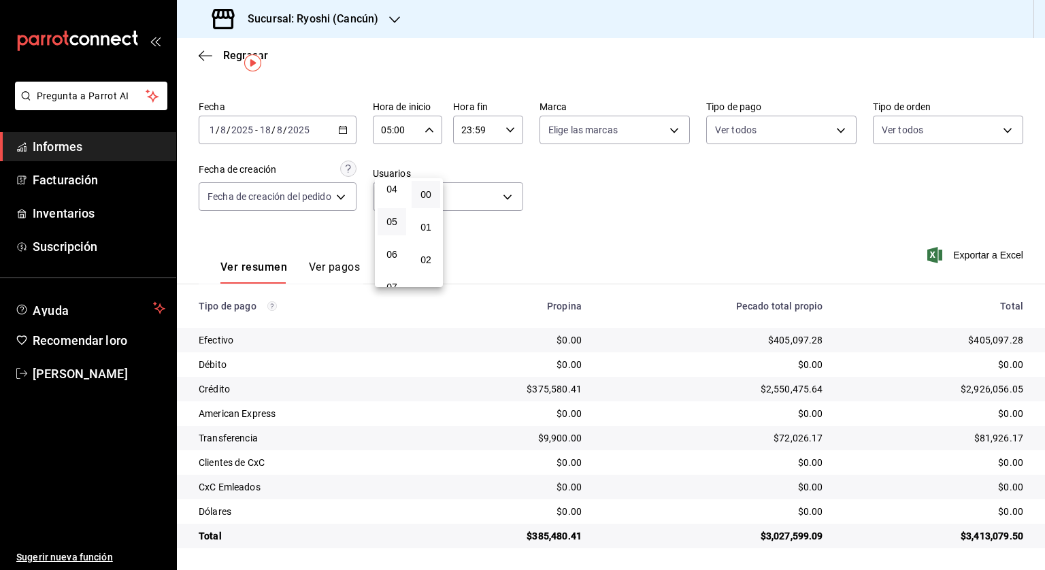
click at [506, 134] on div at bounding box center [522, 285] width 1045 height 570
click at [508, 133] on icon "button" at bounding box center [511, 130] width 10 height 10
click at [468, 163] on button "04" at bounding box center [471, 151] width 29 height 27
type input "04:59"
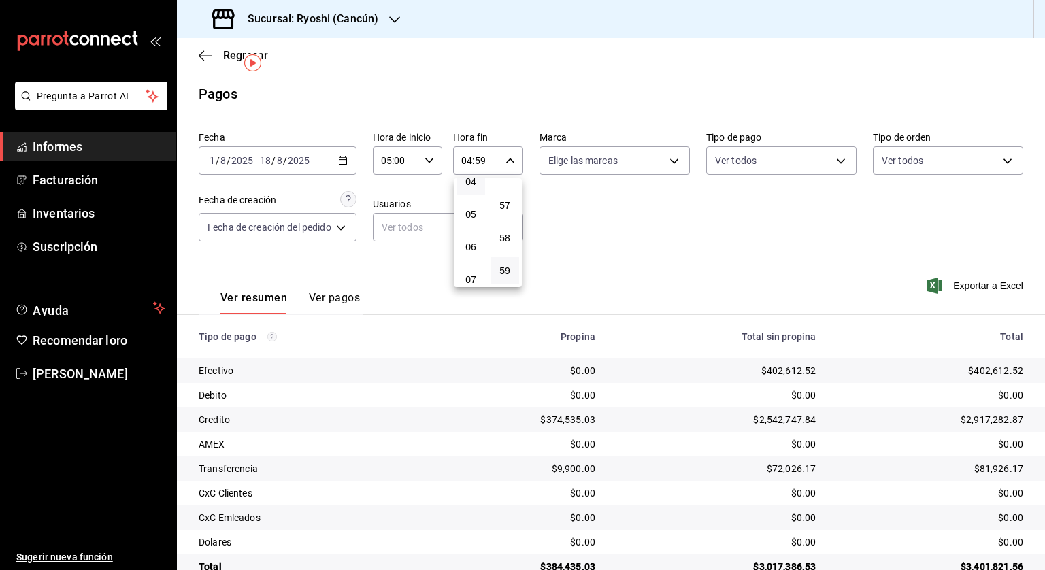
scroll to position [31, 0]
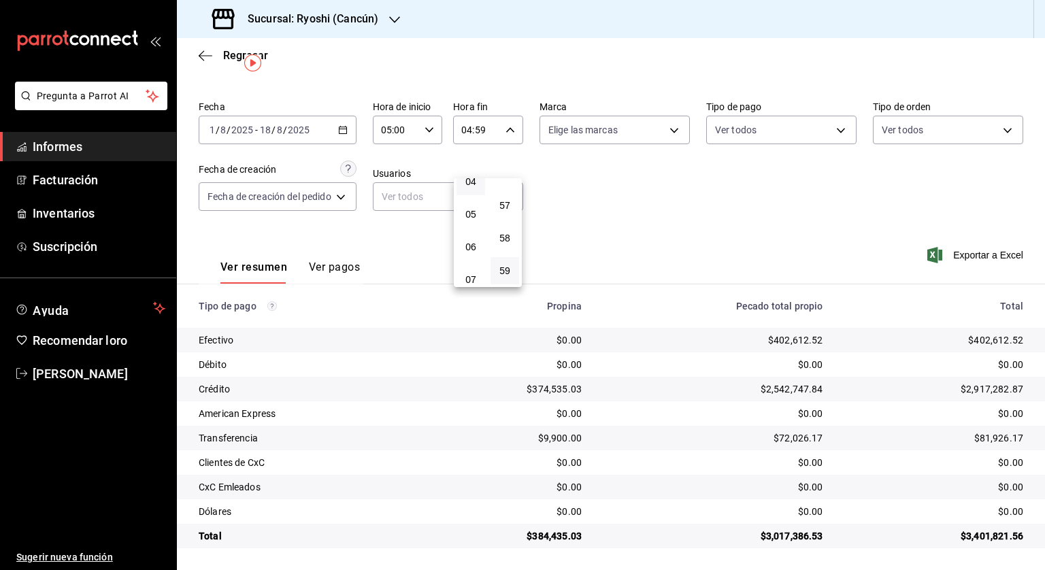
click at [649, 200] on div at bounding box center [522, 285] width 1045 height 570
